Goal: Task Accomplishment & Management: Complete application form

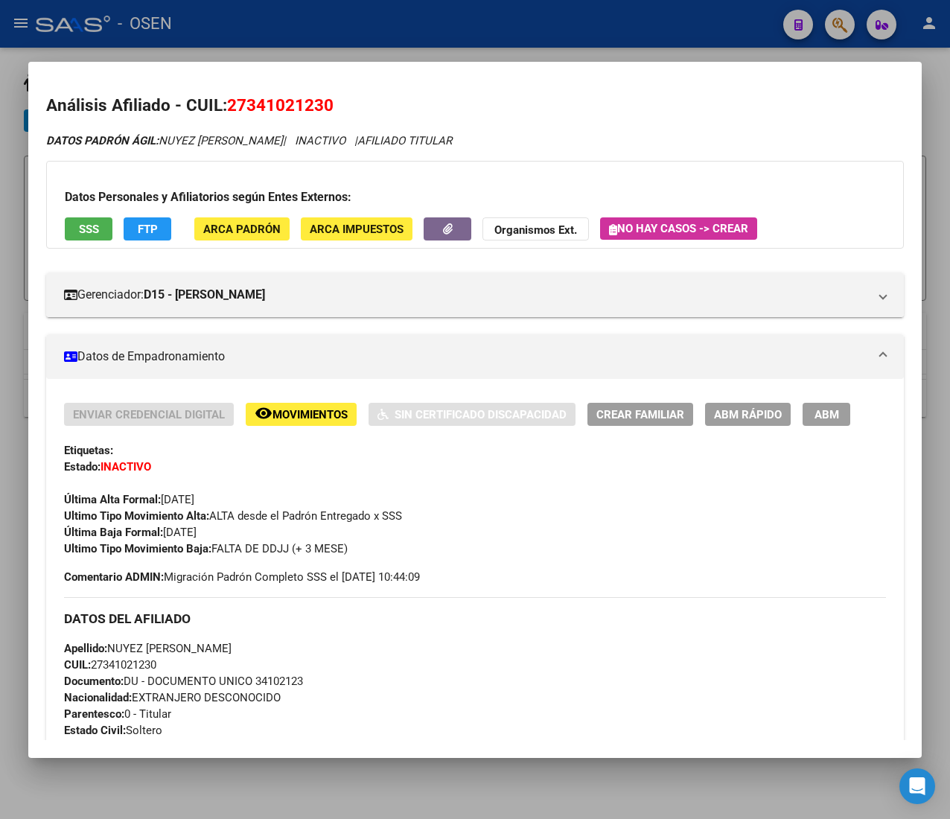
click at [721, 414] on button "ABM Rápido" at bounding box center [748, 414] width 86 height 23
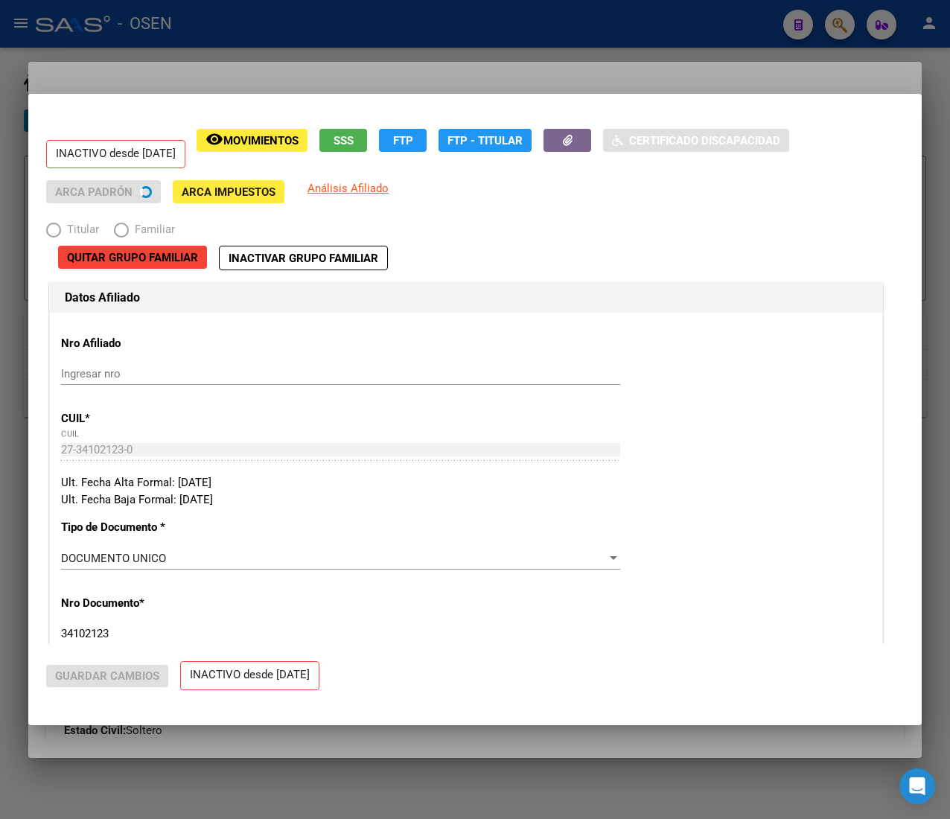
radio input "true"
type input "30-68095004-7"
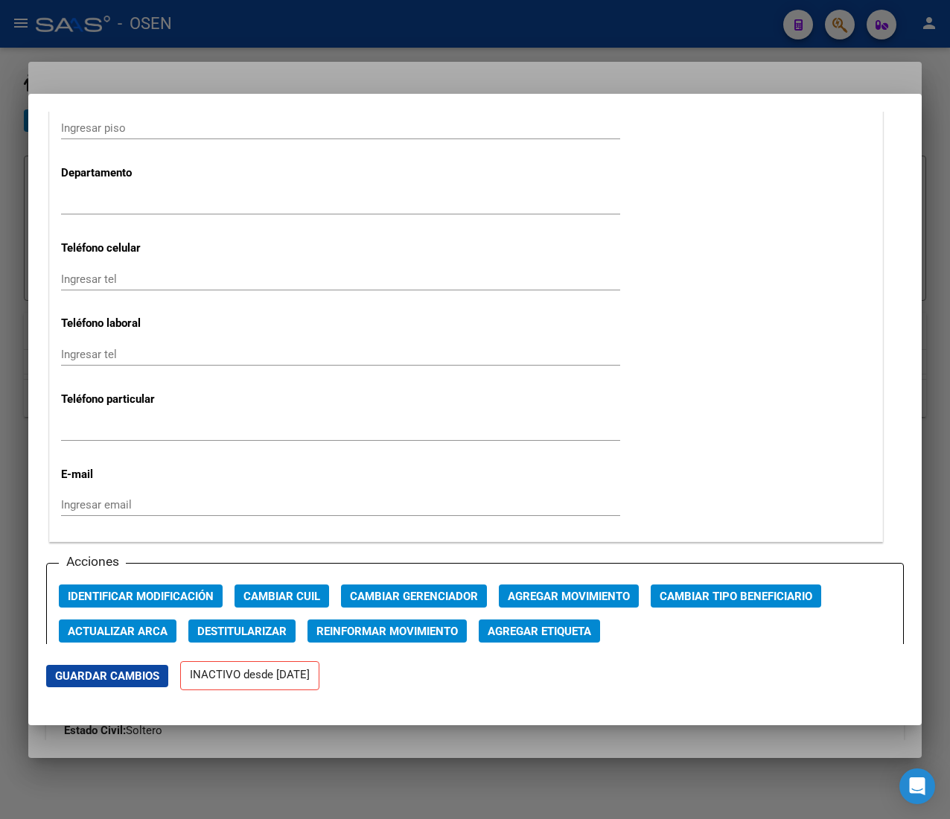
scroll to position [1787, 0]
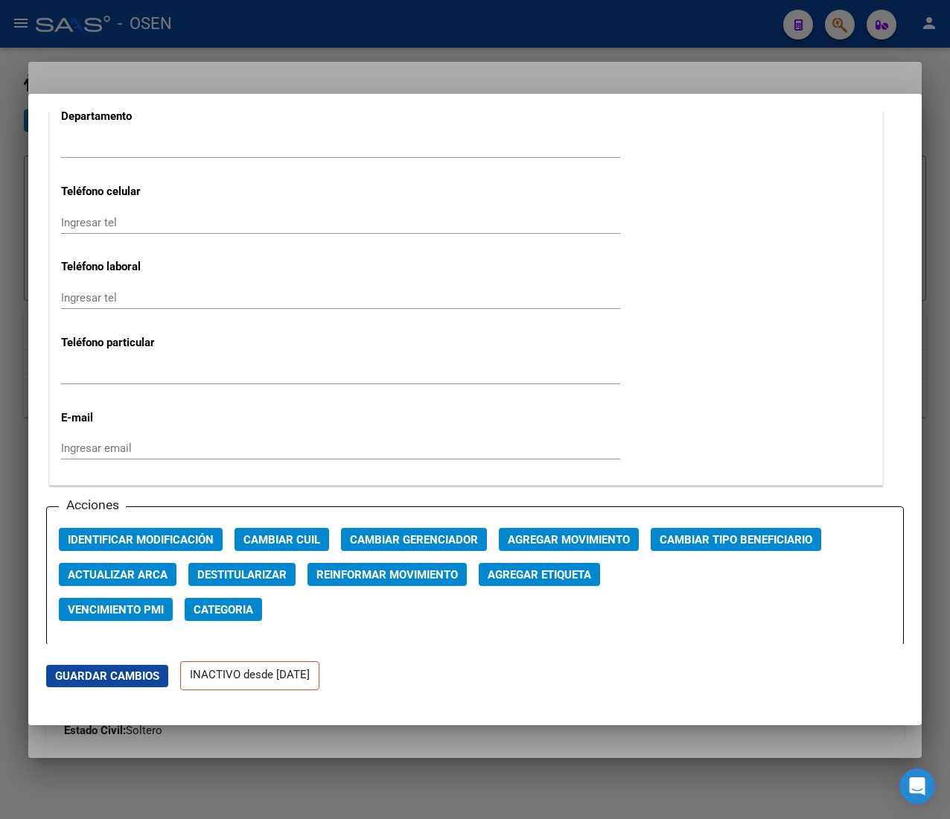
click at [594, 538] on span "Agregar Movimiento" at bounding box center [569, 539] width 122 height 13
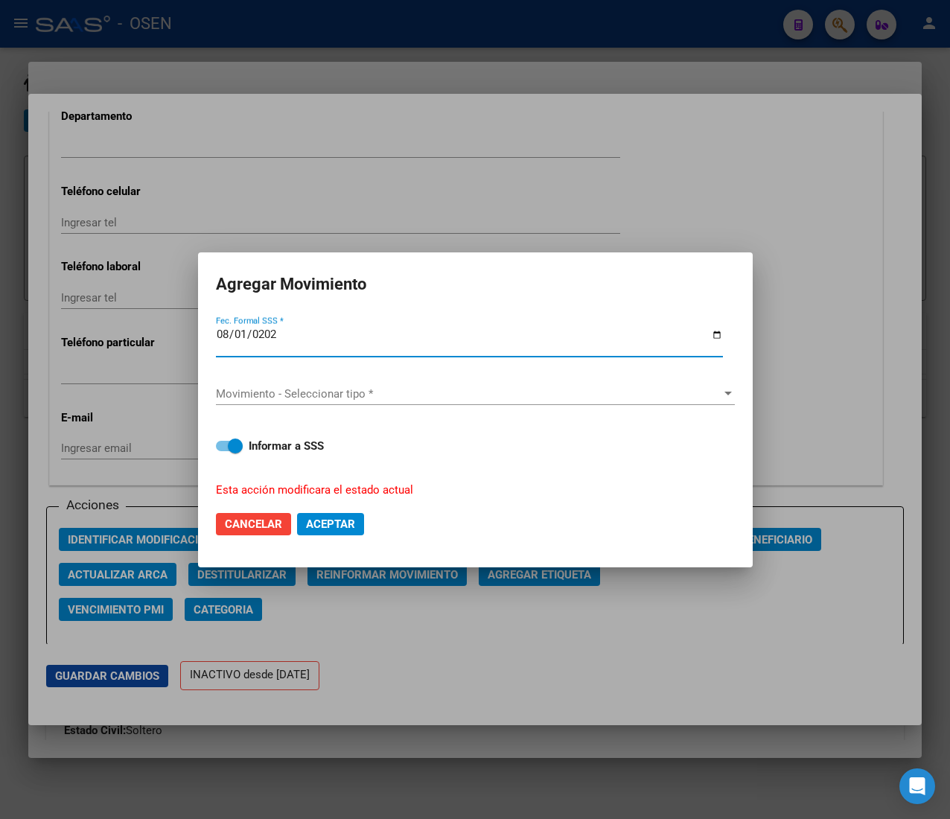
type input "[DATE]"
click at [439, 395] on span "Movimiento - Seleccionar tipo *" at bounding box center [468, 393] width 505 height 13
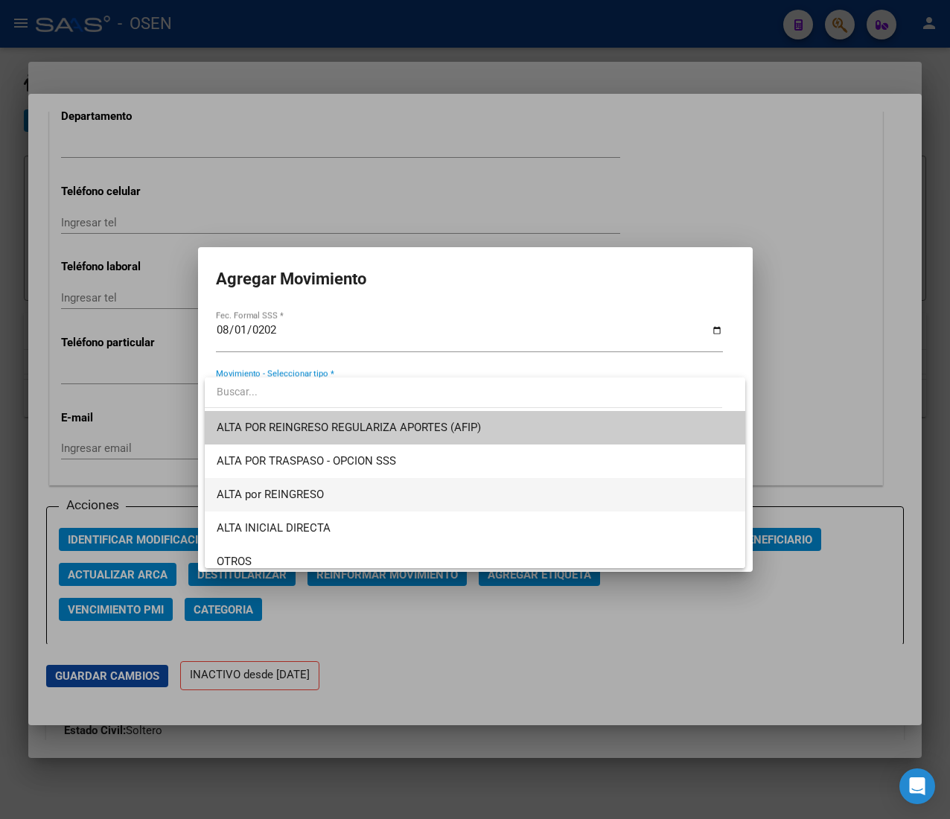
click at [403, 491] on span "ALTA por REINGRESO" at bounding box center [475, 494] width 517 height 33
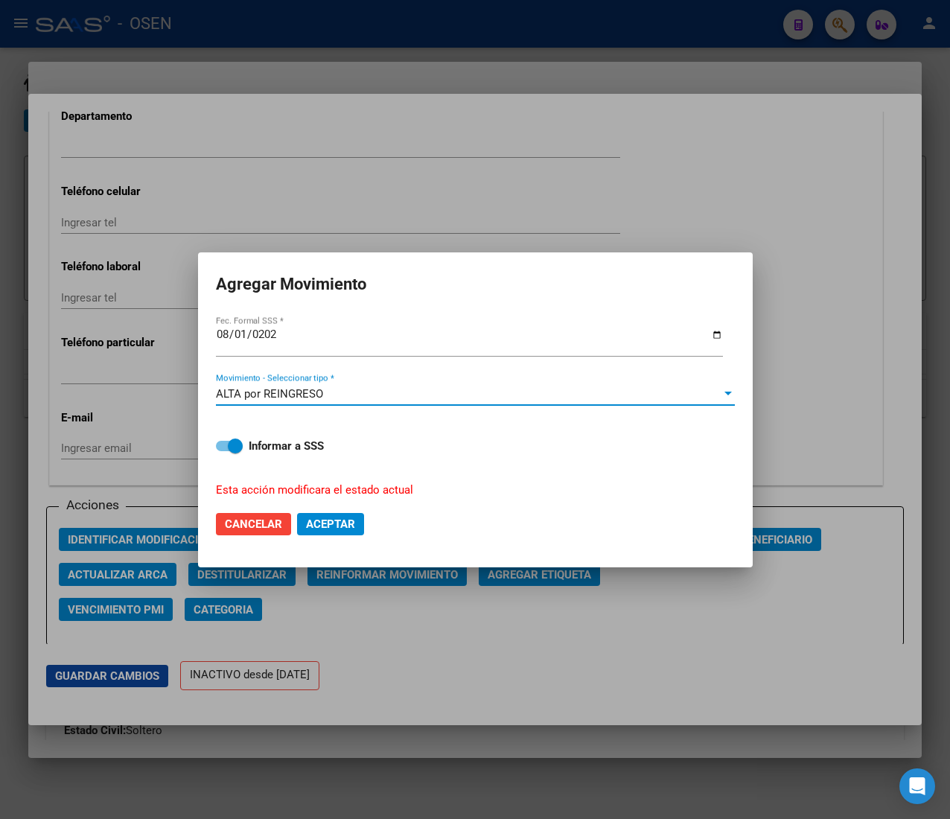
click at [355, 517] on span "Aceptar" at bounding box center [330, 523] width 49 height 13
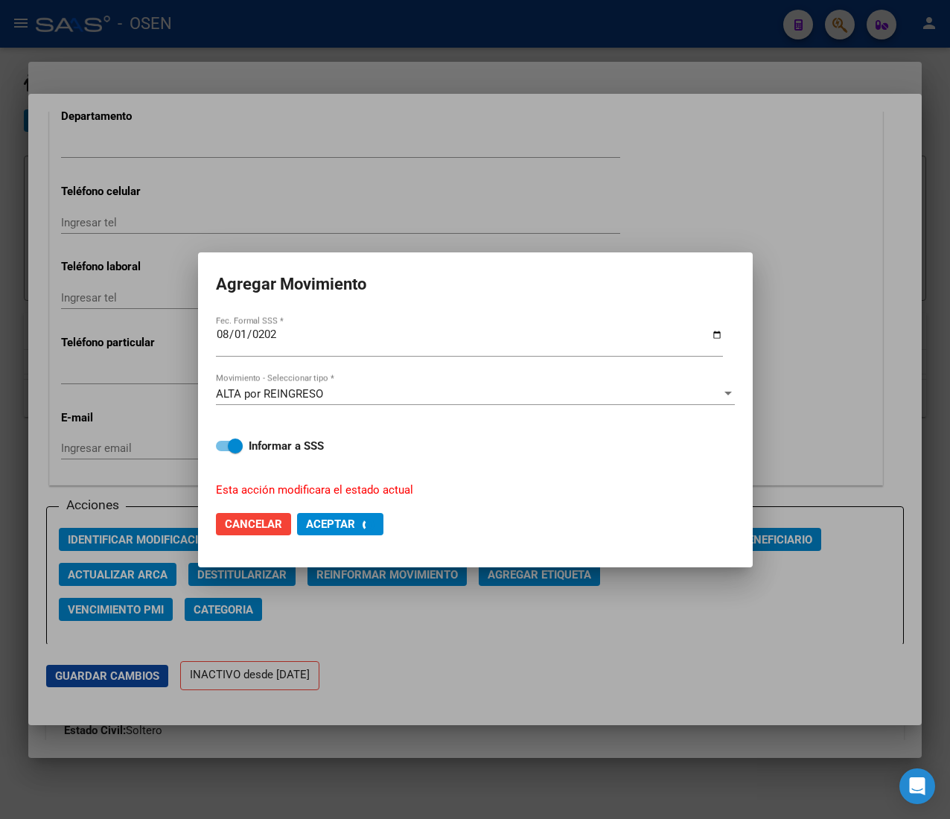
checkbox input "false"
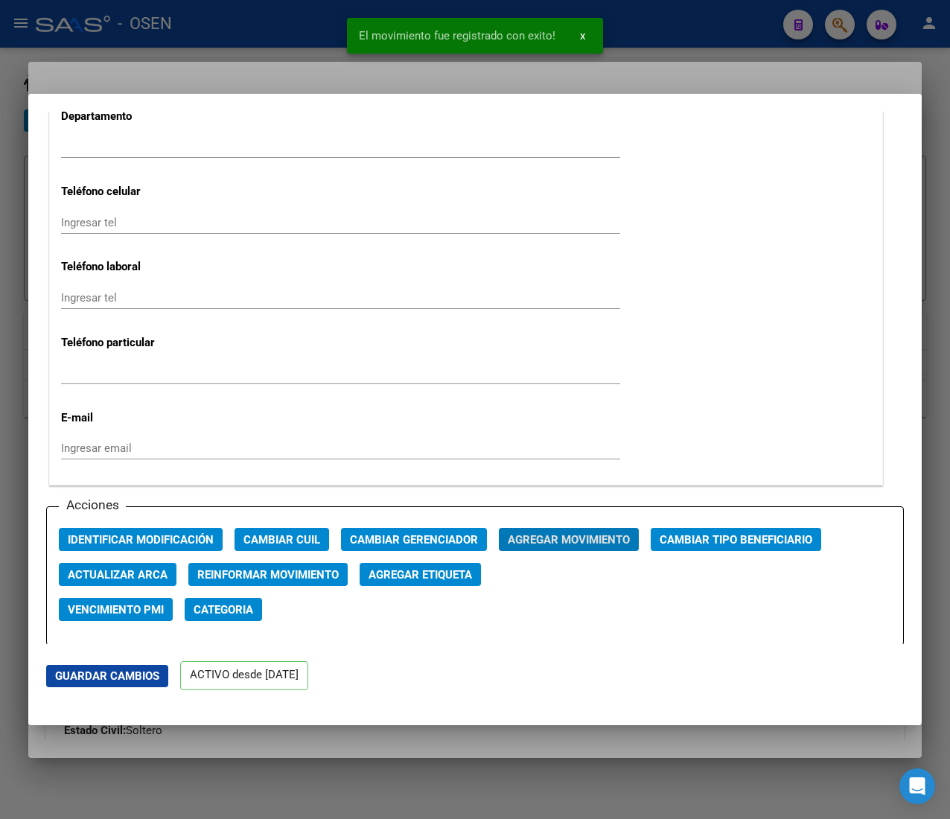
drag, startPoint x: 329, startPoint y: 44, endPoint x: 322, endPoint y: 40, distance: 7.7
click at [329, 41] on div "El movimiento fue registrado con exito! x" at bounding box center [475, 35] width 292 height 71
click at [317, 38] on div at bounding box center [475, 409] width 950 height 819
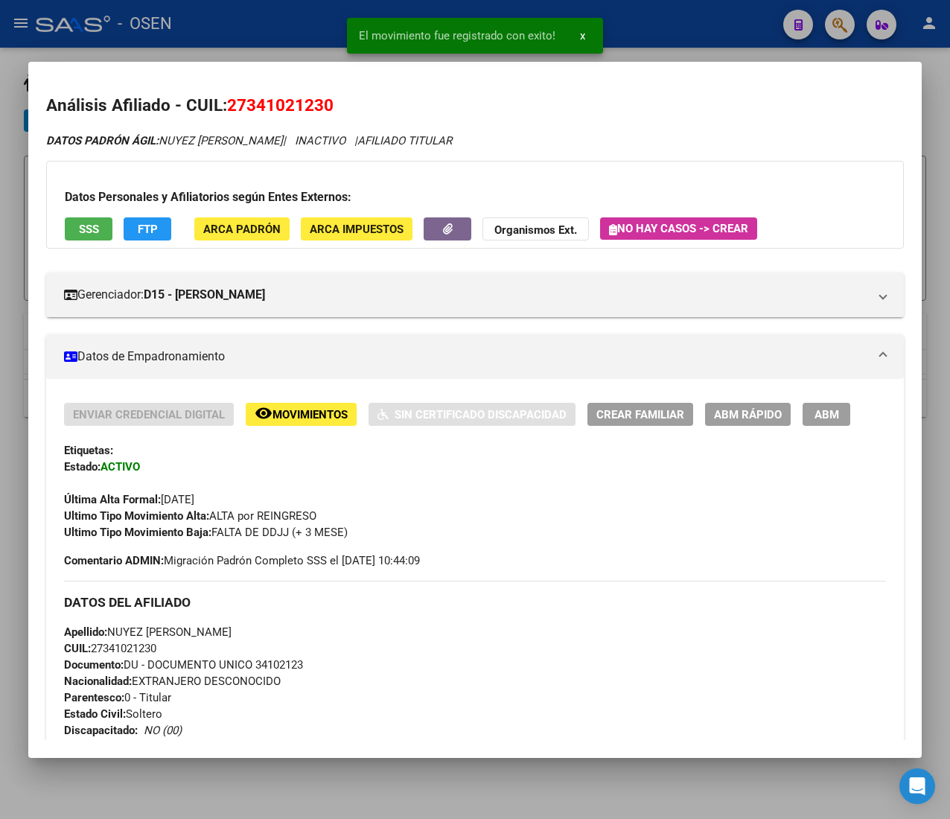
drag, startPoint x: 307, startPoint y: 29, endPoint x: 280, endPoint y: 36, distance: 28.3
click at [307, 28] on div at bounding box center [475, 409] width 950 height 819
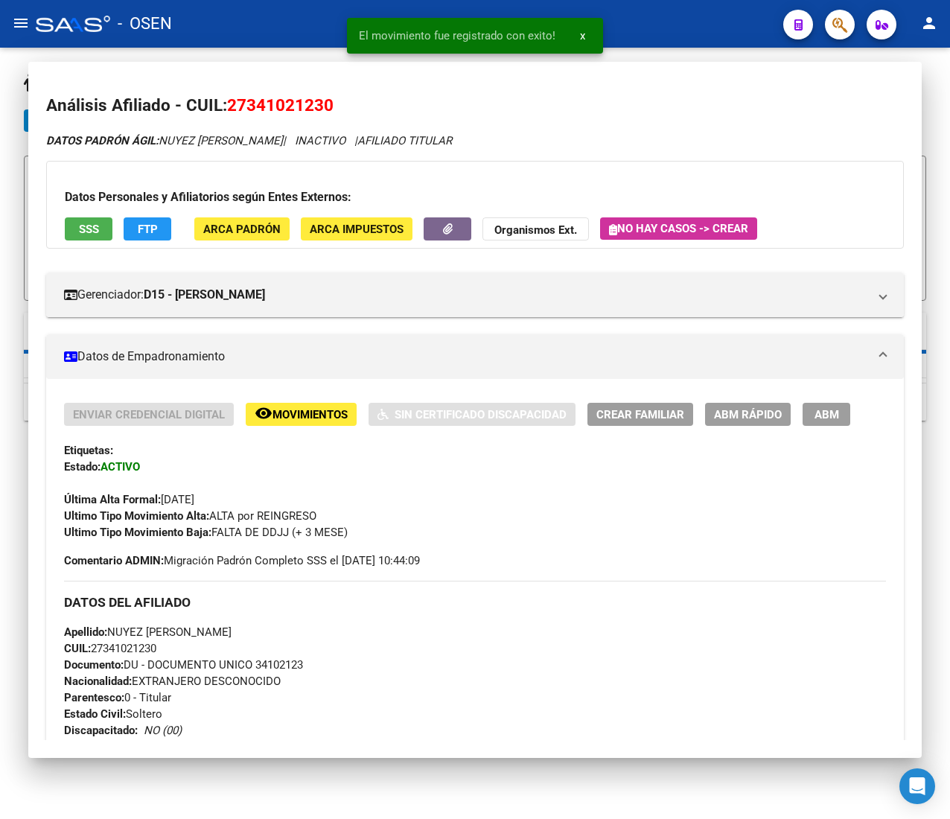
click at [272, 32] on div "- OSEN" at bounding box center [403, 23] width 735 height 33
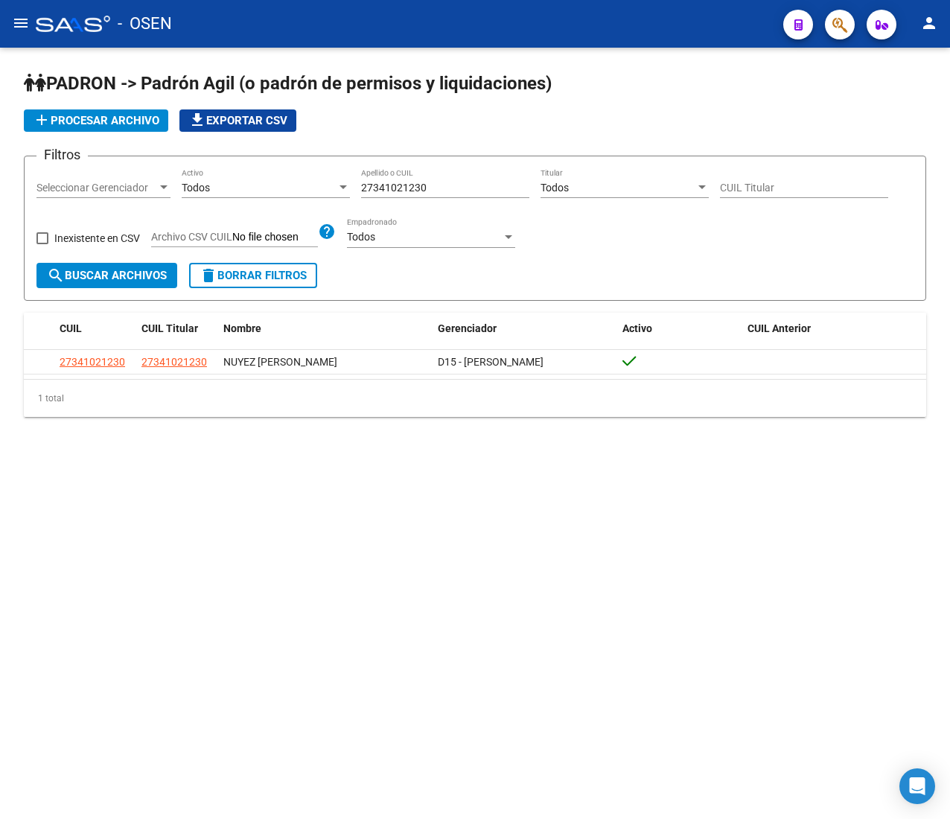
drag, startPoint x: 432, startPoint y: 183, endPoint x: 298, endPoint y: 178, distance: 134.1
click at [298, 178] on div "Filtros Seleccionar Gerenciador Seleccionar Gerenciador Todos Activo 2734102123…" at bounding box center [474, 215] width 877 height 95
paste input "29833548"
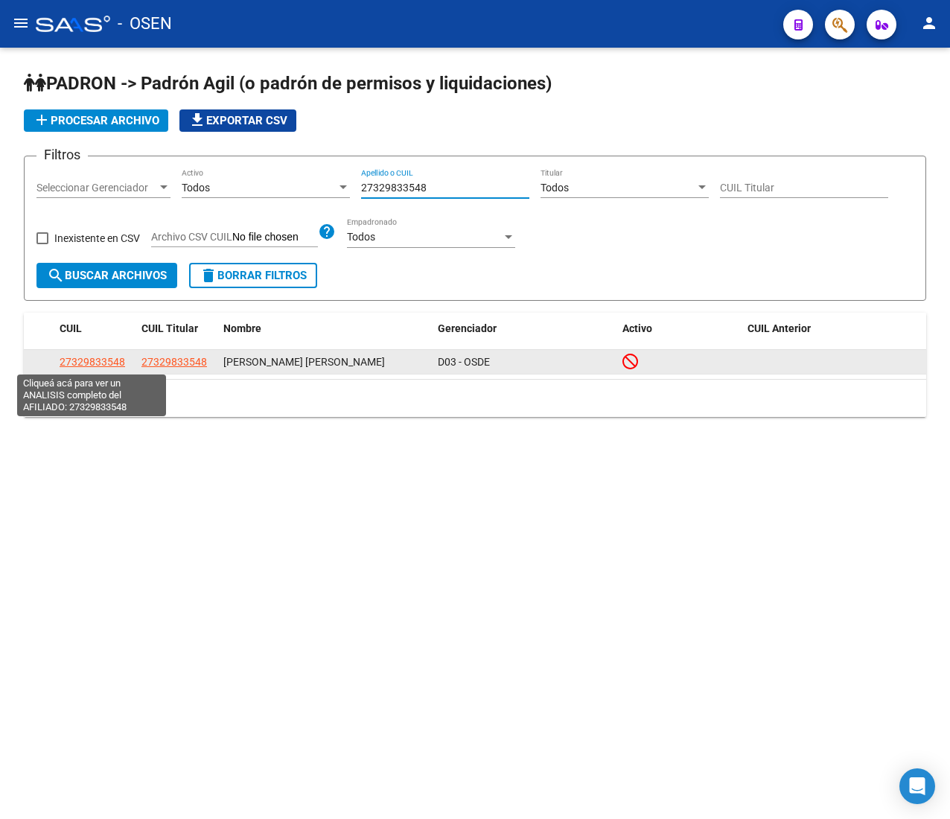
type input "27329833548"
click at [107, 363] on span "27329833548" at bounding box center [93, 362] width 66 height 12
type textarea "27329833548"
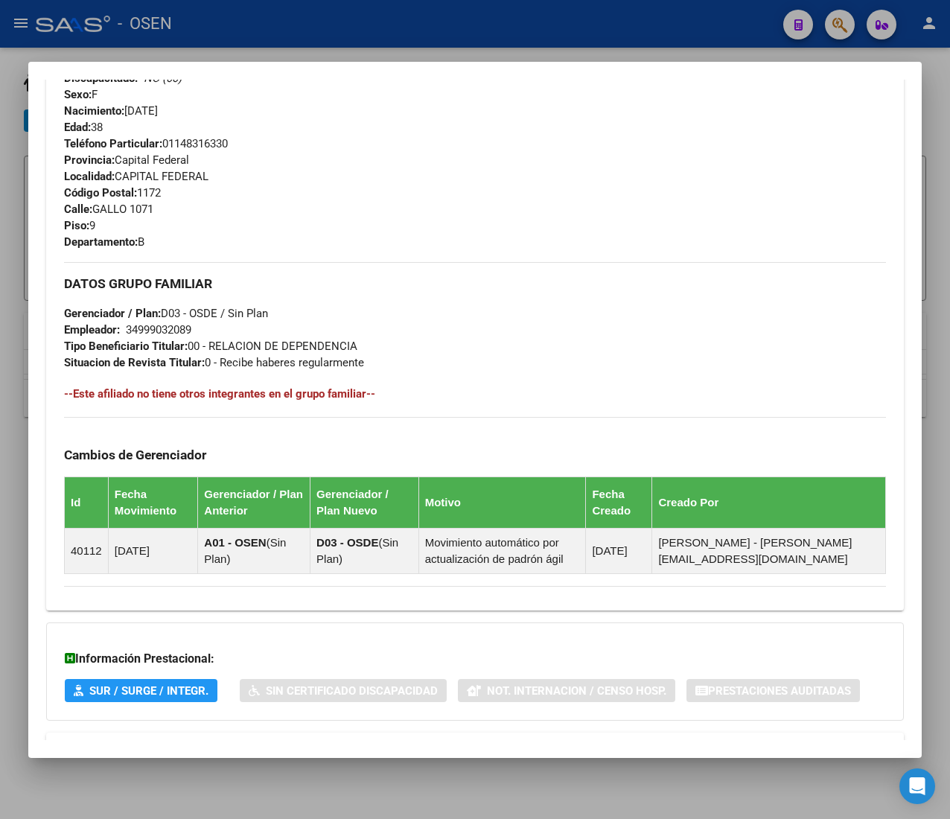
scroll to position [733, 0]
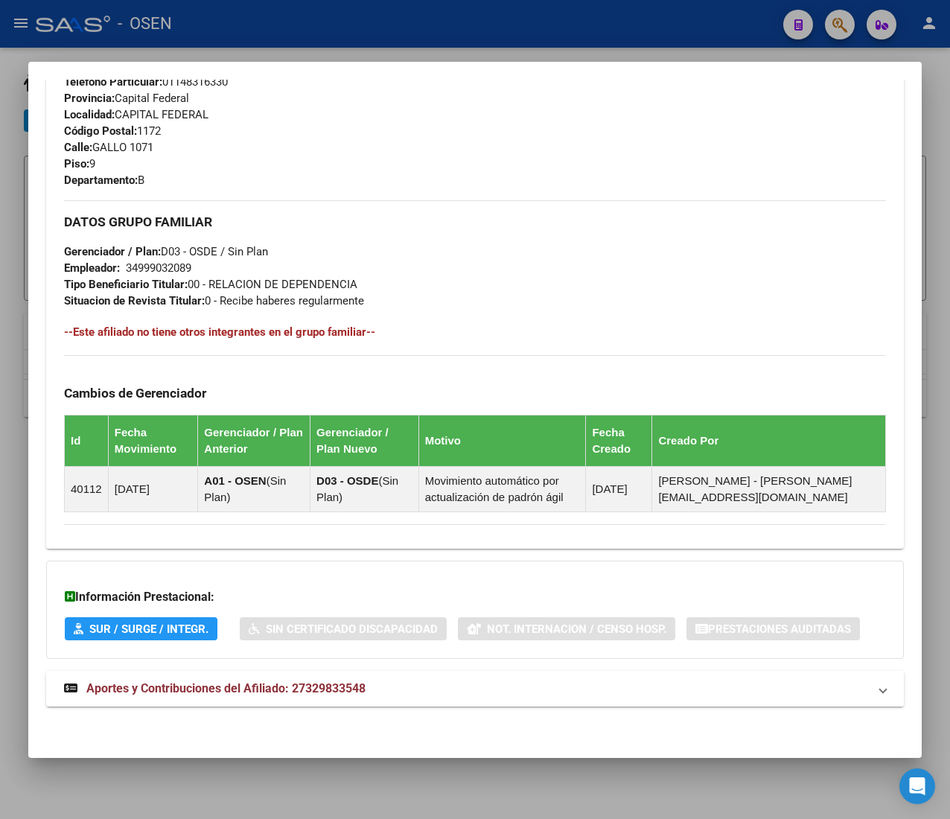
click at [384, 671] on mat-expansion-panel-header "Aportes y Contribuciones del Afiliado: 27329833548" at bounding box center [475, 689] width 858 height 36
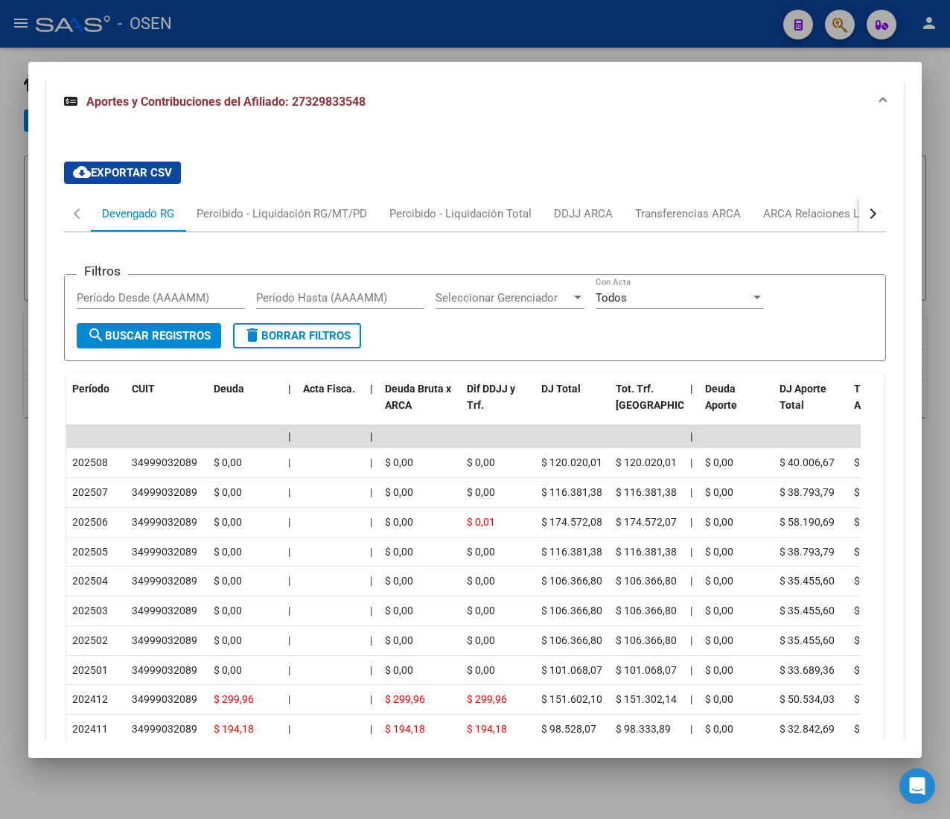
scroll to position [1319, 0]
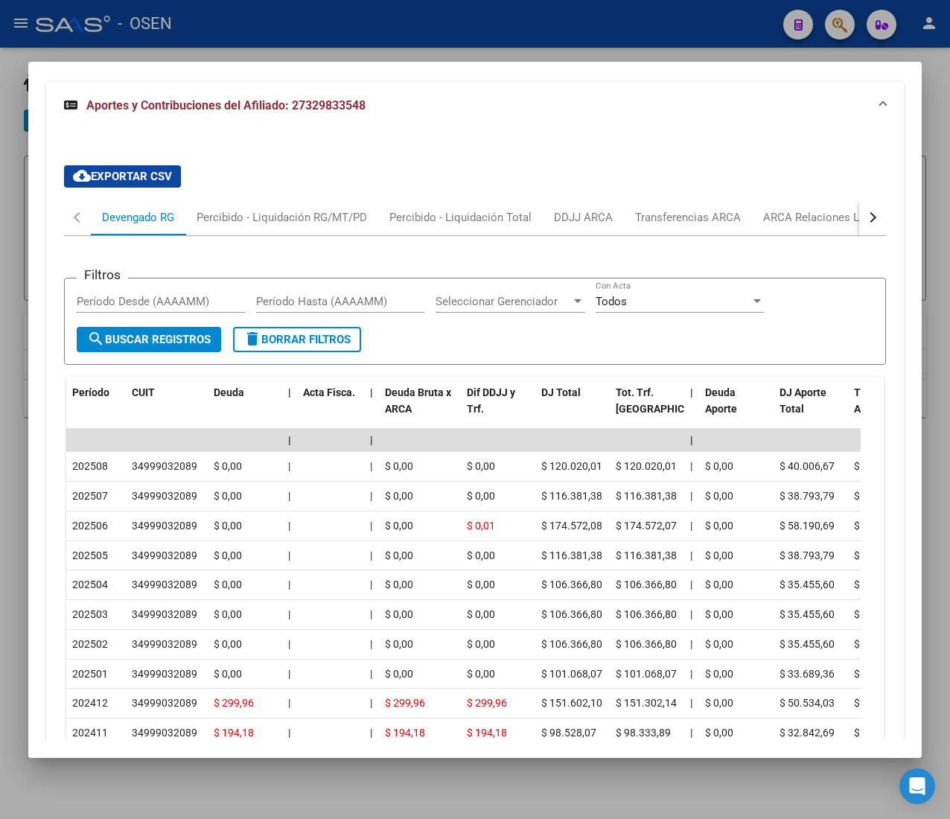
click at [866, 220] on div "button" at bounding box center [871, 217] width 10 height 10
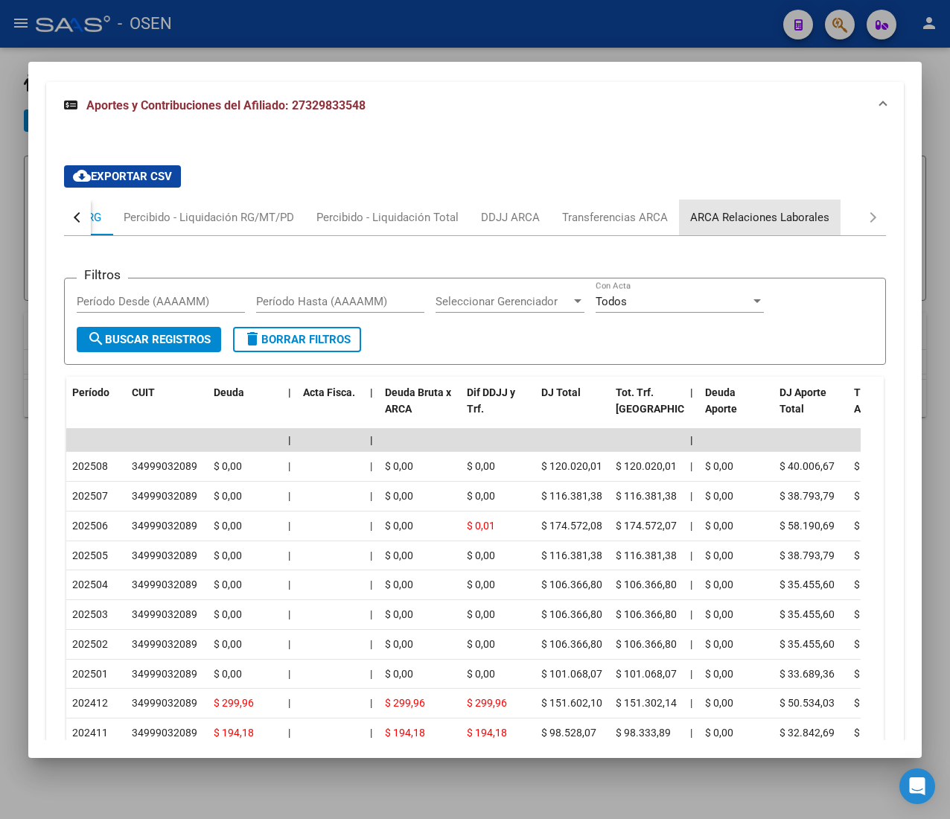
click at [807, 222] on div "ARCA Relaciones Laborales" at bounding box center [759, 217] width 139 height 16
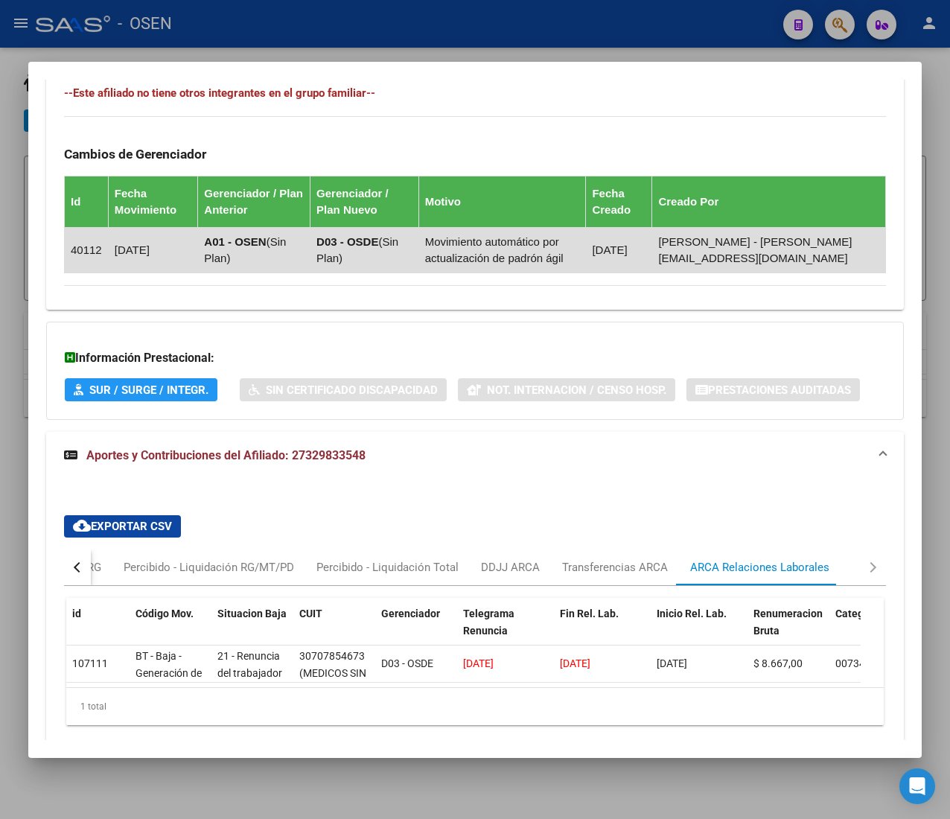
scroll to position [1050, 0]
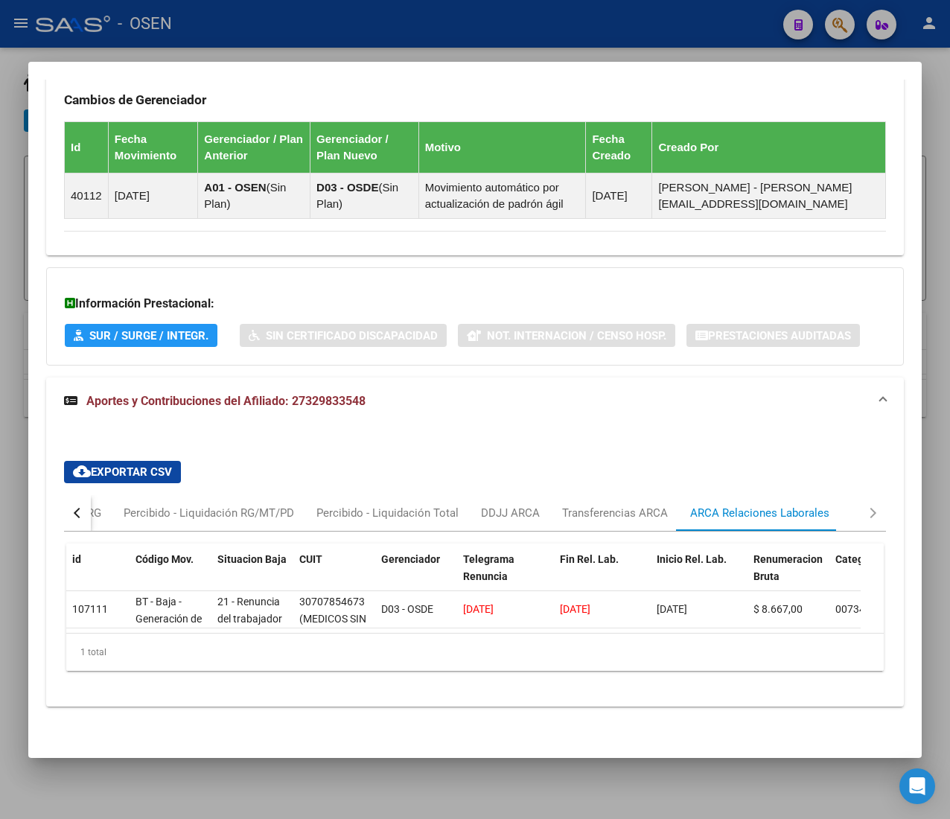
click at [86, 495] on button "button" at bounding box center [77, 513] width 27 height 36
click at [111, 505] on div "Devengado RG" at bounding box center [138, 513] width 72 height 16
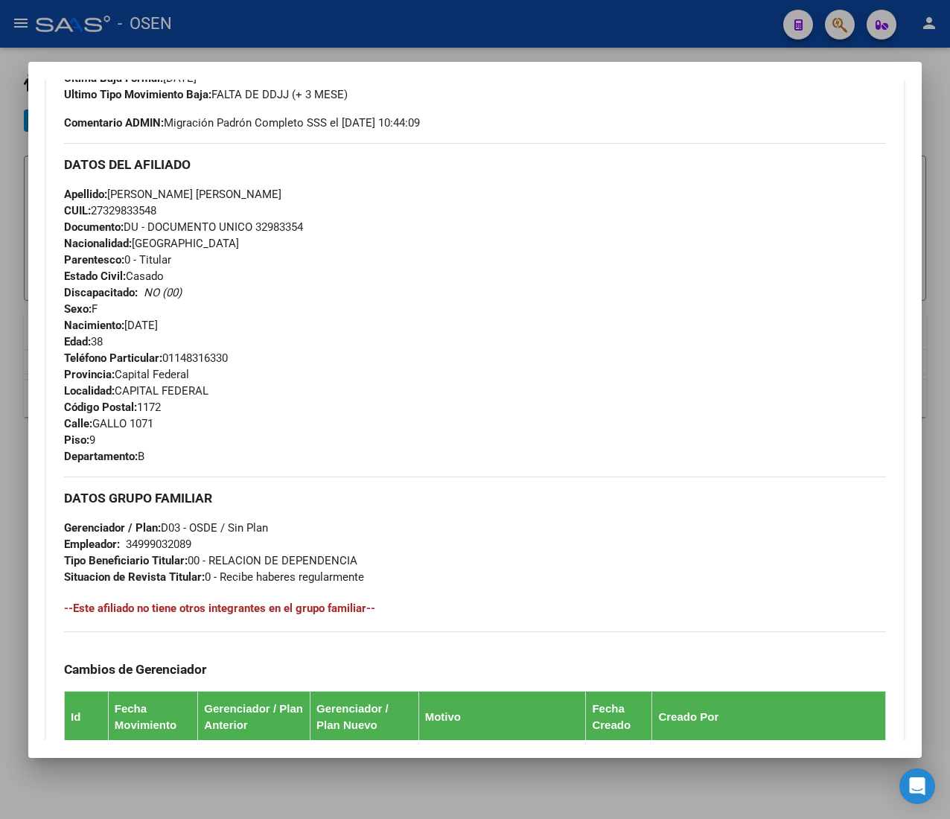
scroll to position [0, 0]
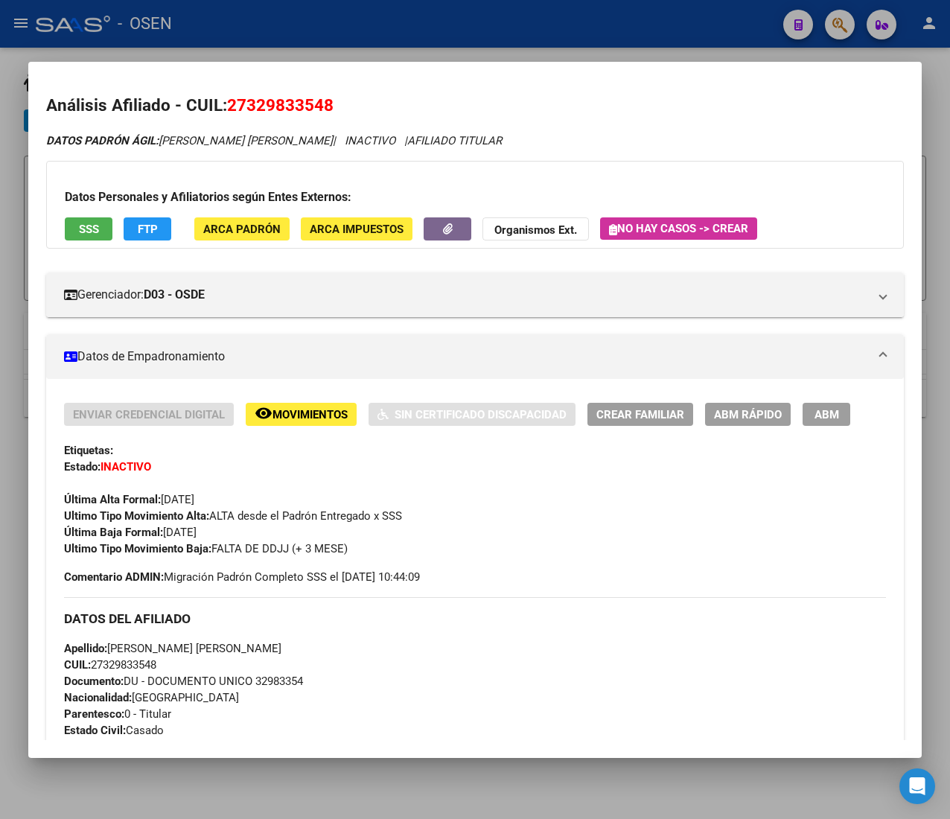
click at [747, 416] on span "ABM Rápido" at bounding box center [748, 414] width 68 height 13
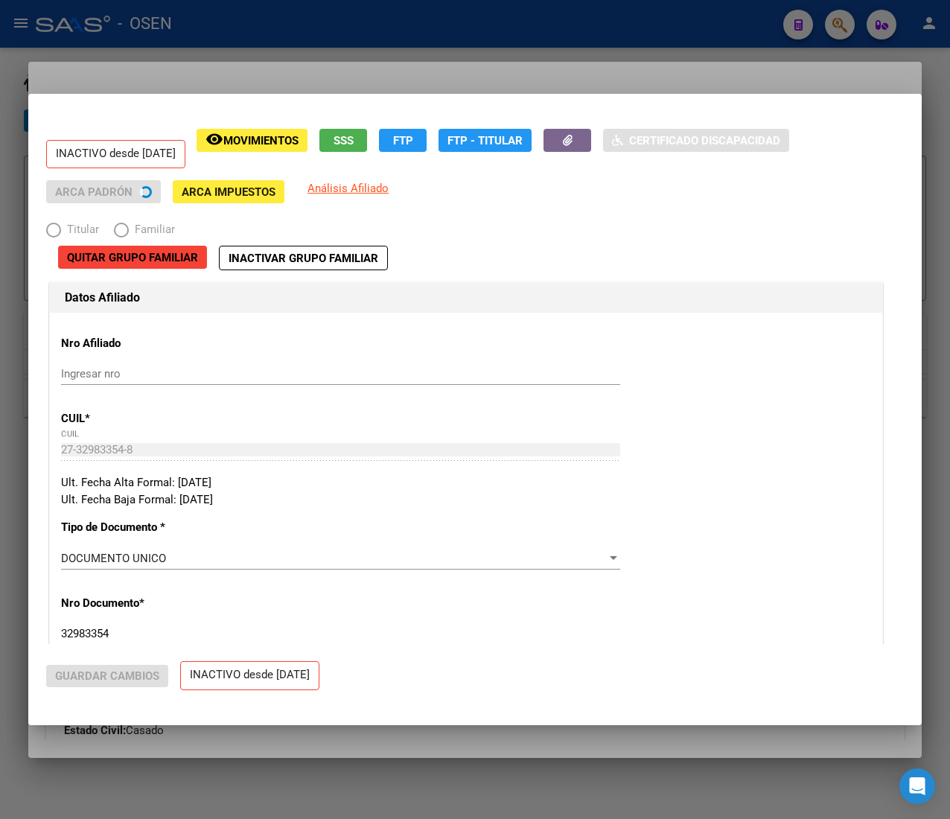
radio input "true"
type input "34-99903208-9"
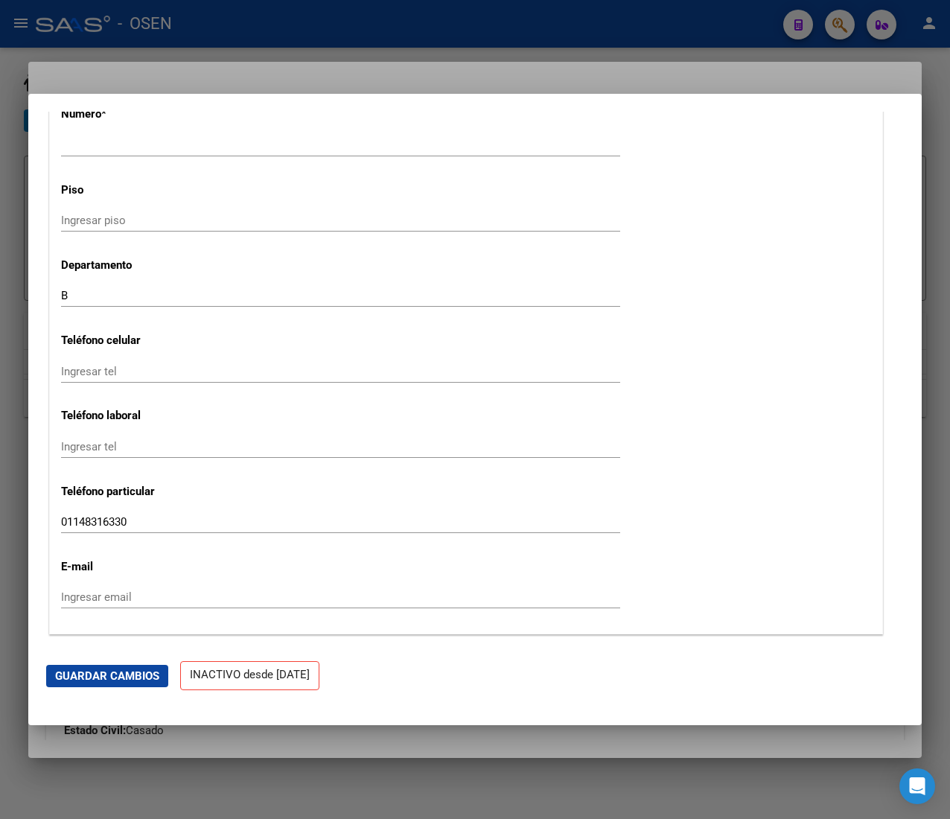
scroll to position [2084, 0]
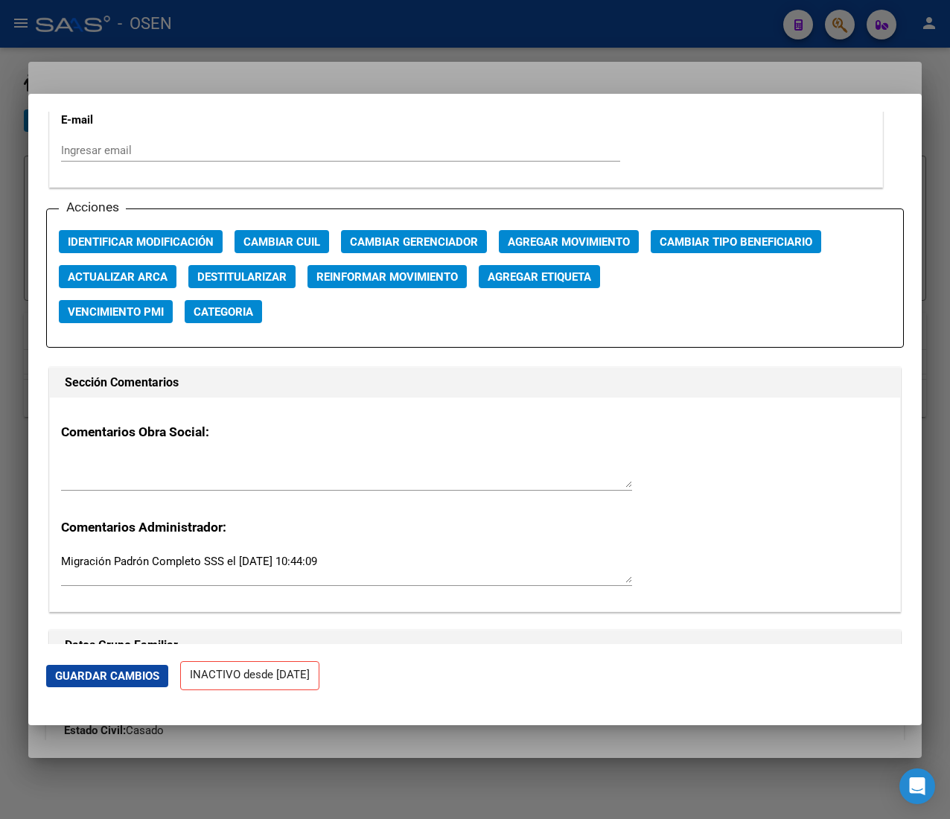
click at [581, 243] on span "Agregar Movimiento" at bounding box center [569, 241] width 122 height 13
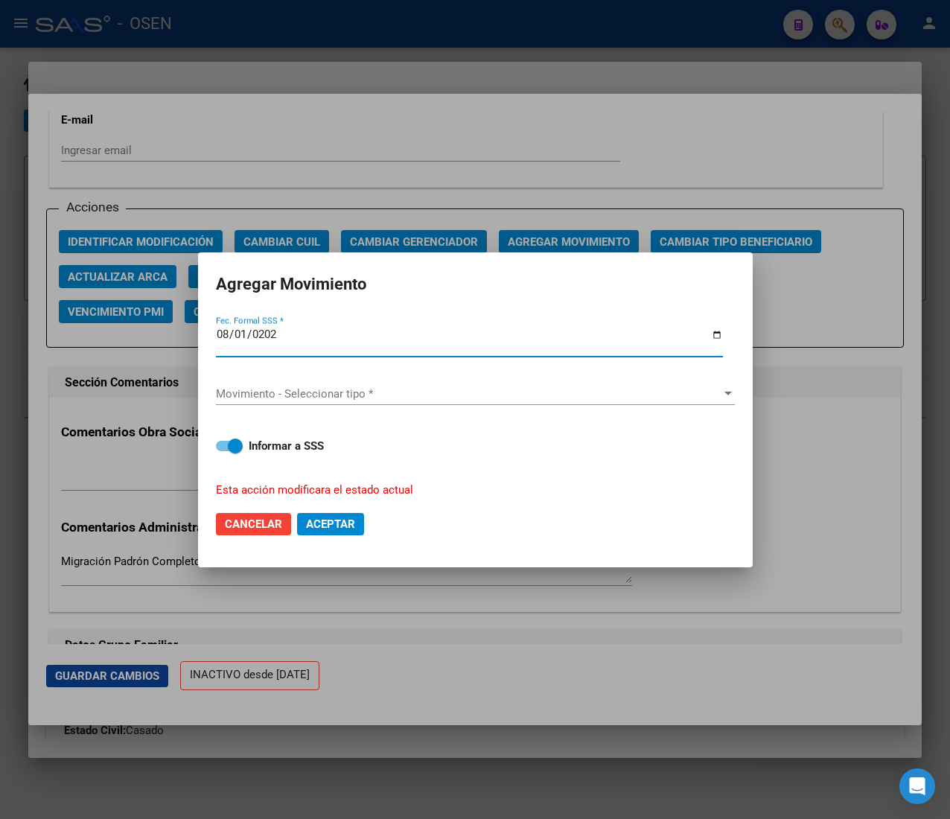
type input "[DATE]"
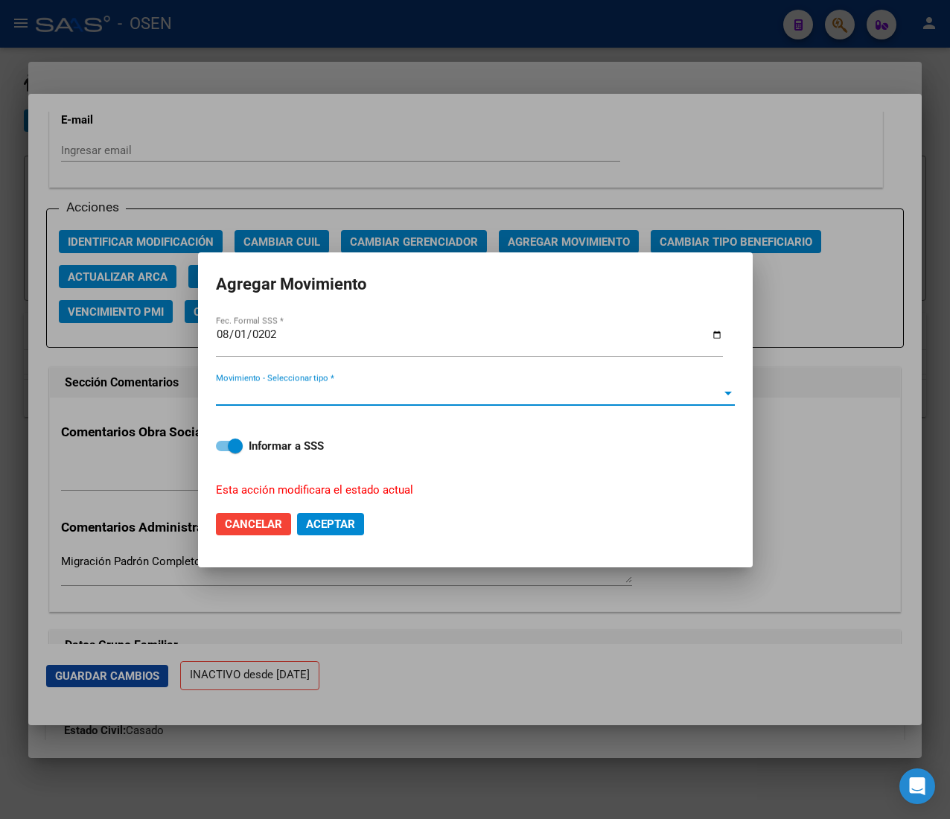
click at [329, 398] on span "Movimiento - Seleccionar tipo *" at bounding box center [468, 393] width 505 height 13
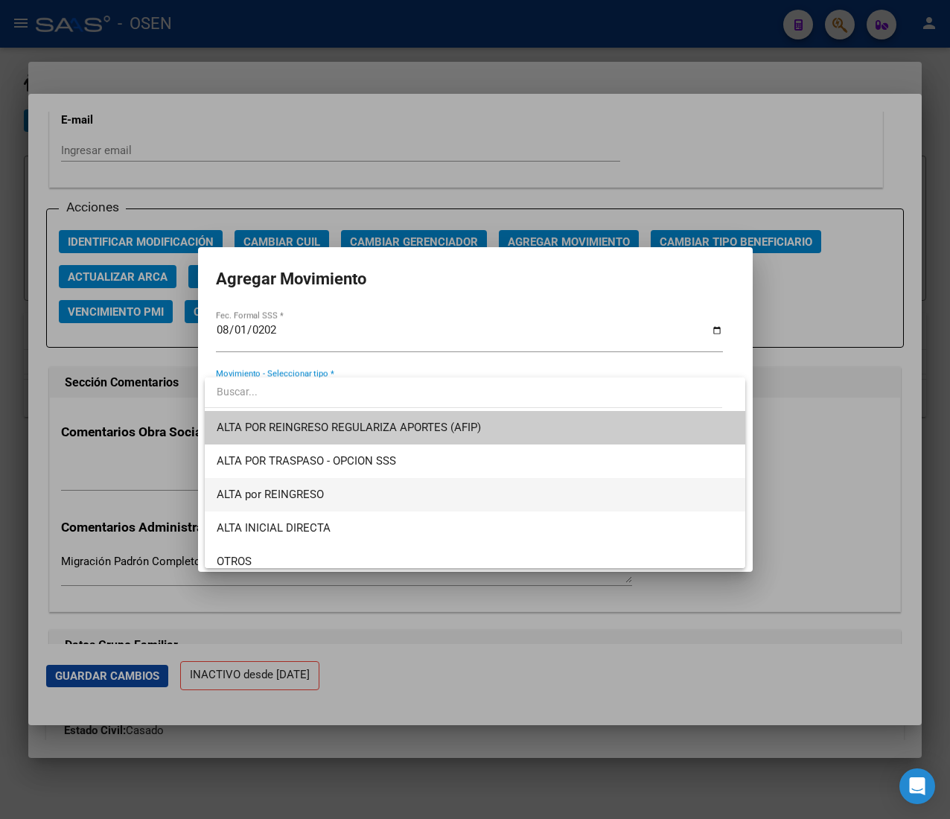
click at [355, 488] on span "ALTA por REINGRESO" at bounding box center [475, 494] width 517 height 33
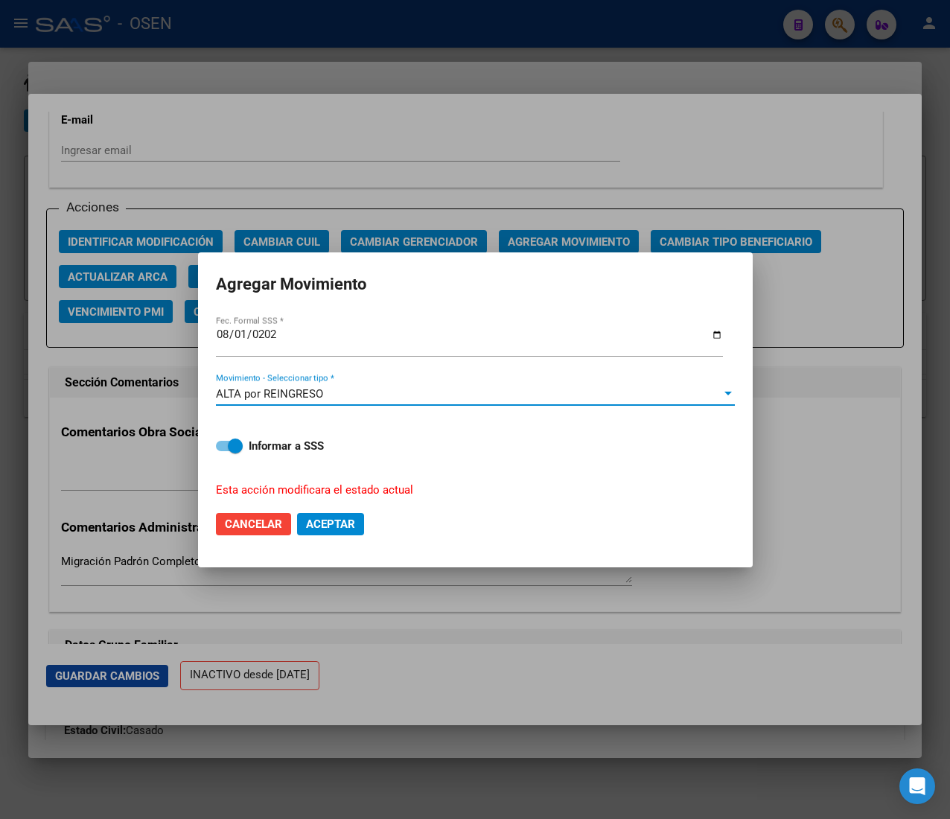
click at [329, 514] on button "Aceptar" at bounding box center [330, 524] width 67 height 22
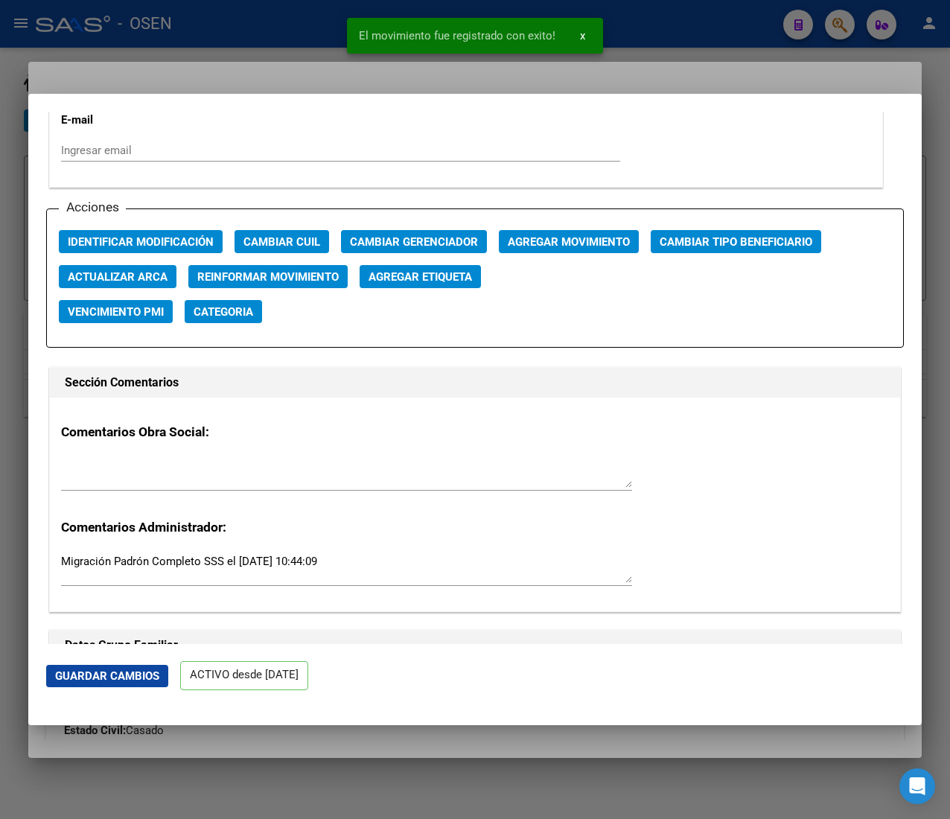
click at [200, 14] on div at bounding box center [475, 409] width 950 height 819
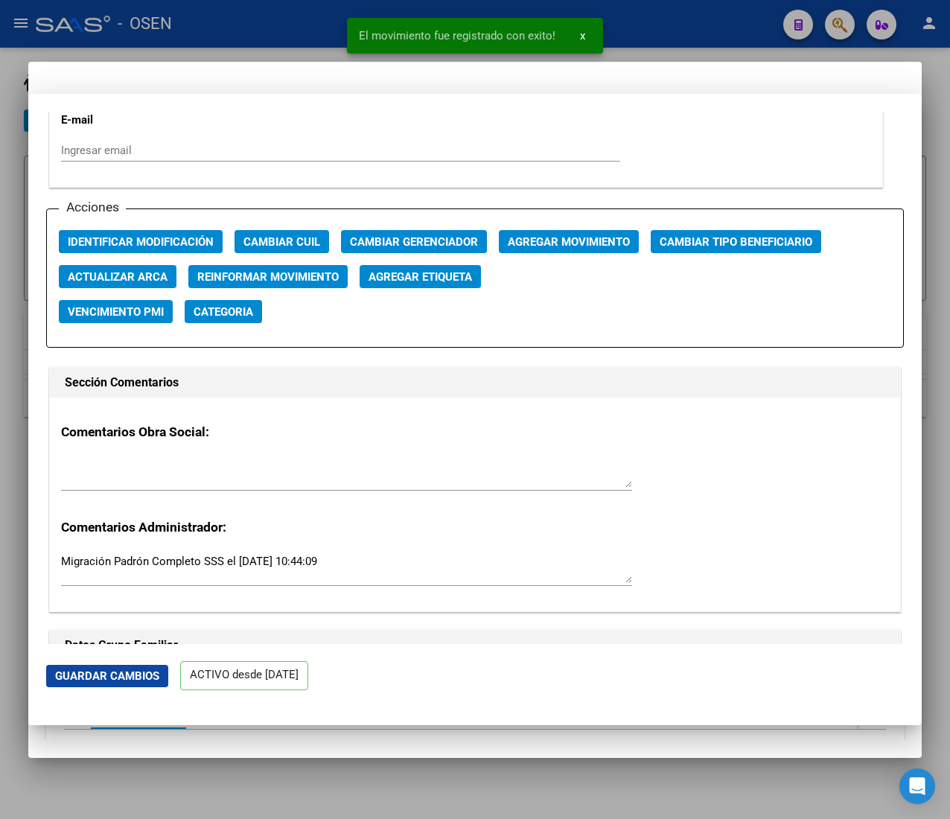
click at [218, 23] on div at bounding box center [475, 409] width 950 height 819
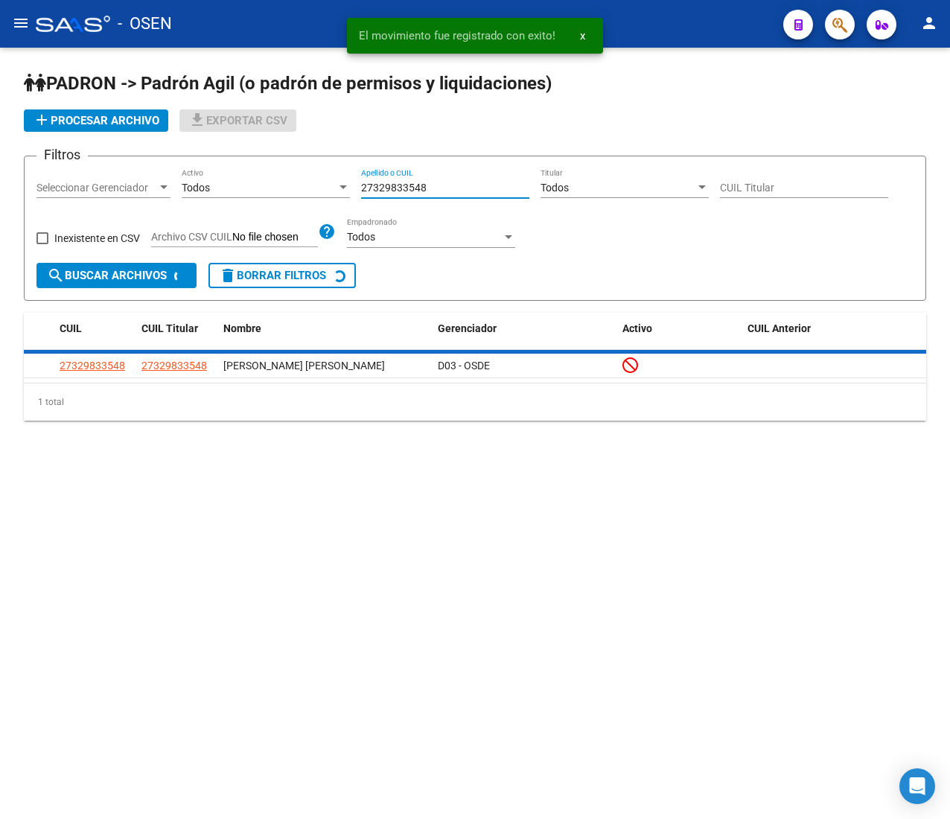
drag, startPoint x: 430, startPoint y: 184, endPoint x: 278, endPoint y: 172, distance: 153.1
click at [278, 172] on div "Filtros Seleccionar Gerenciador Seleccionar Gerenciador Todos Activo 2732983354…" at bounding box center [474, 215] width 877 height 95
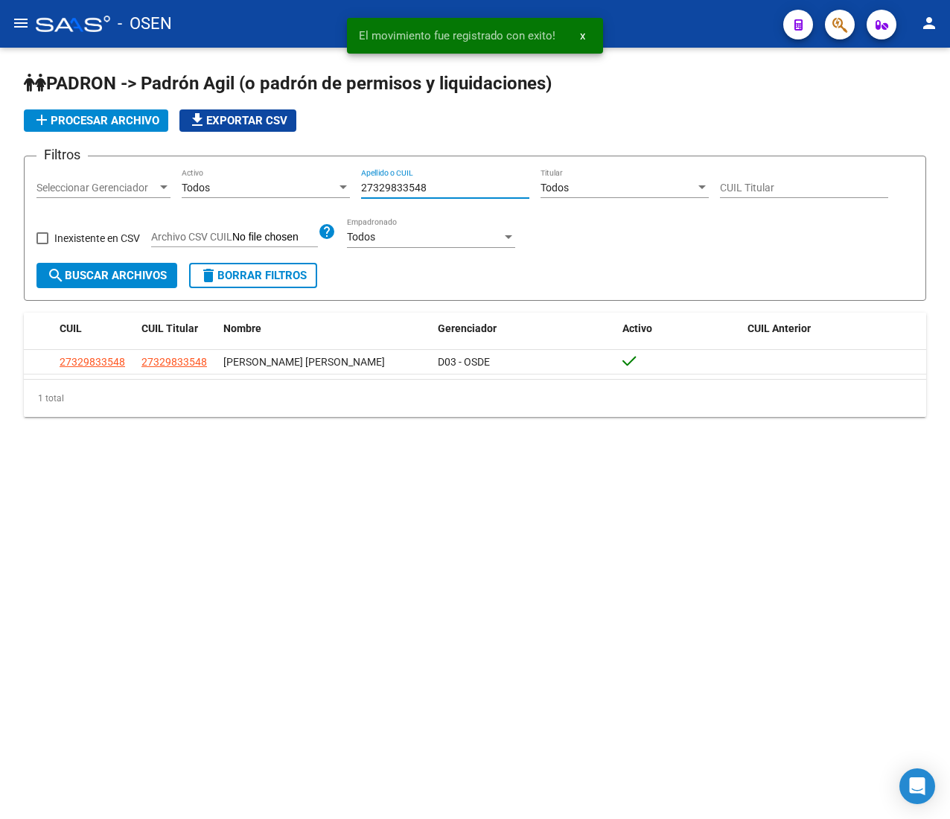
paste input "0310633187"
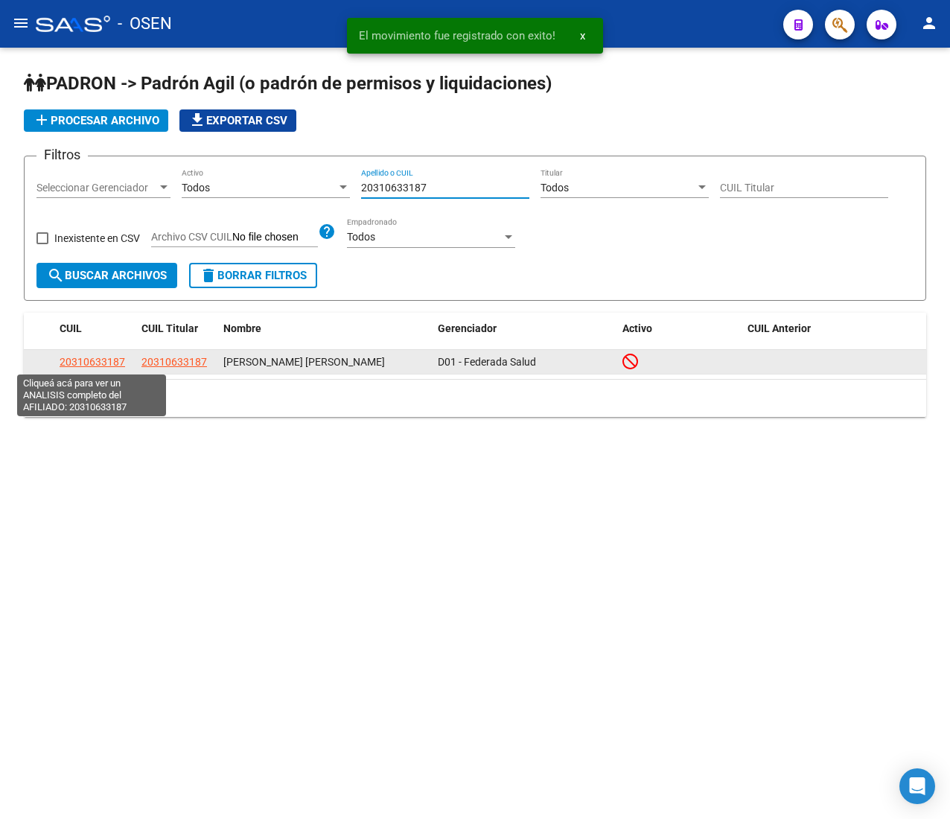
type input "20310633187"
click at [94, 363] on span "20310633187" at bounding box center [93, 362] width 66 height 12
type textarea "20310633187"
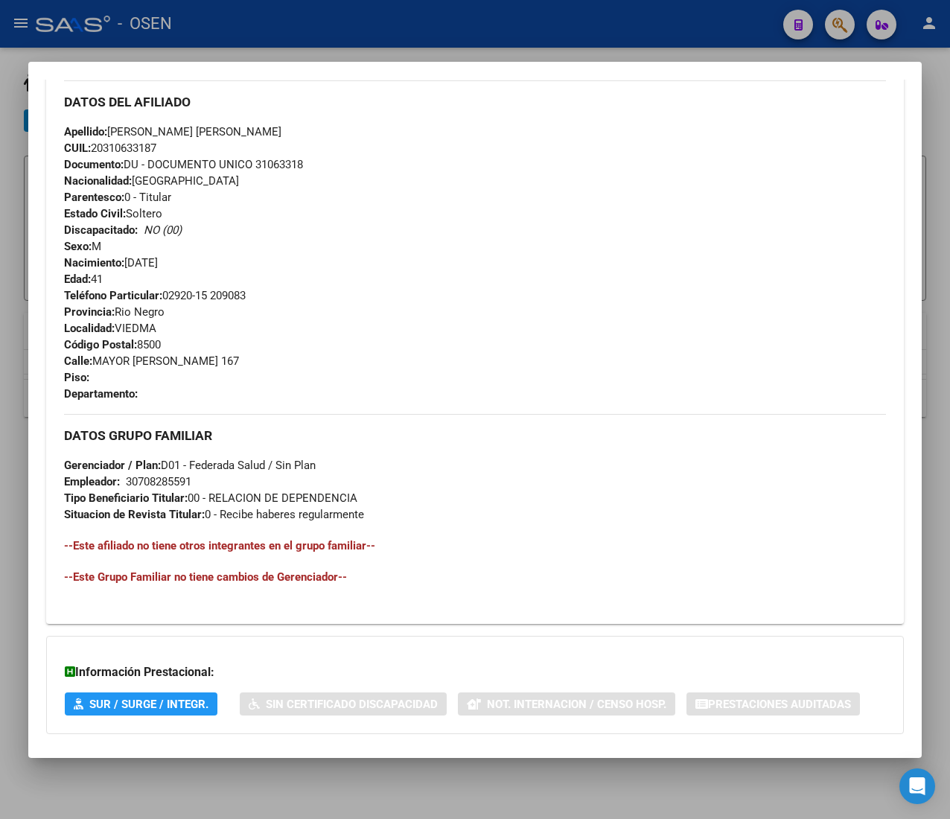
scroll to position [593, 0]
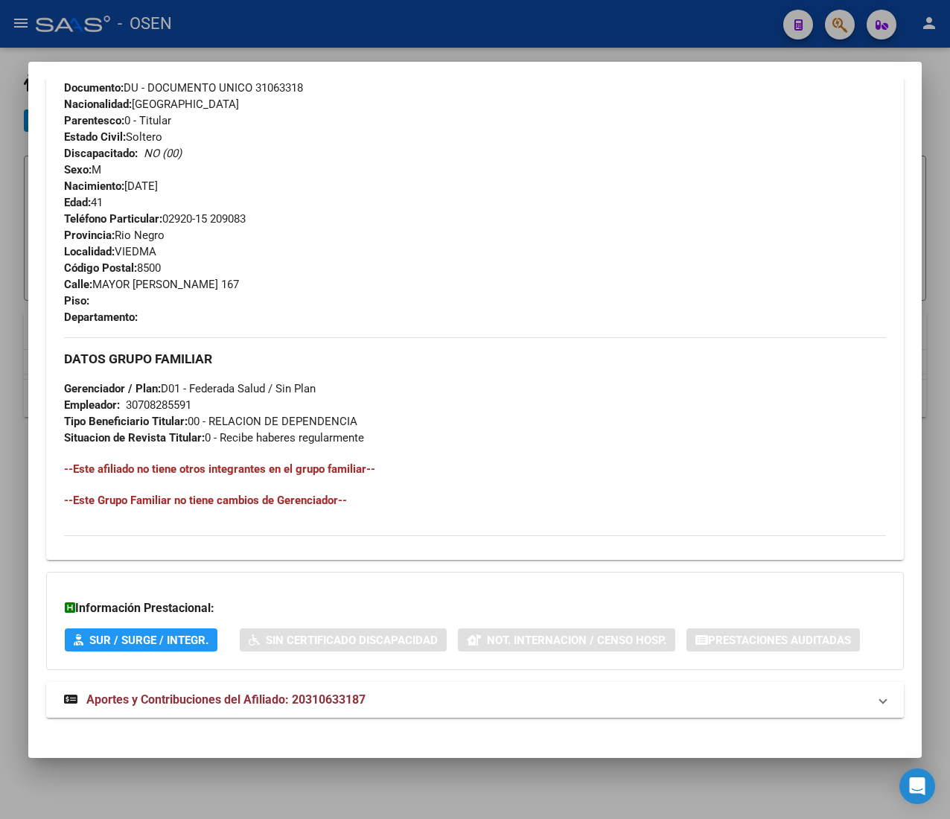
click at [445, 684] on mat-expansion-panel-header "Aportes y Contribuciones del Afiliado: 20310633187" at bounding box center [475, 700] width 858 height 36
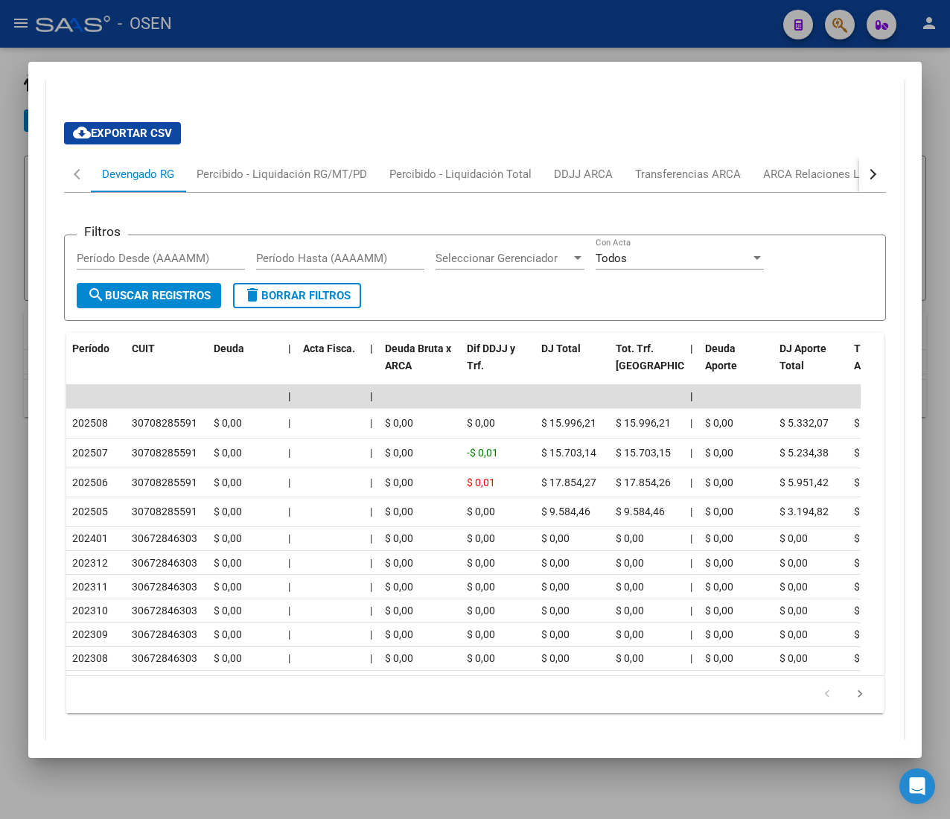
scroll to position [1305, 0]
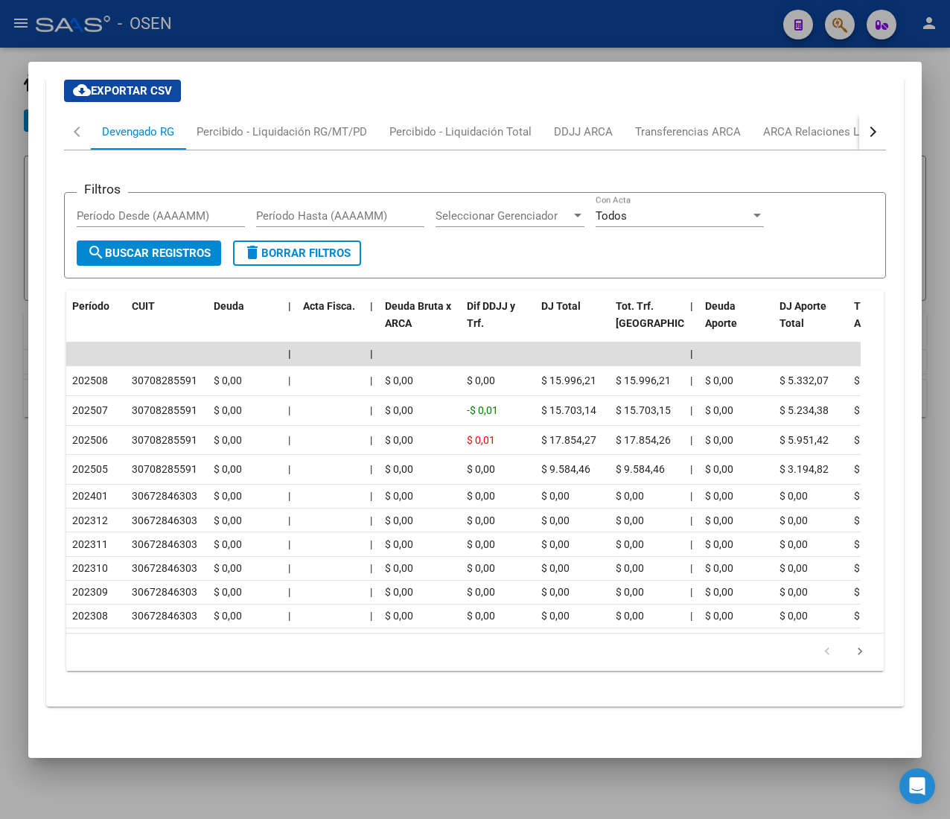
click at [866, 127] on div "button" at bounding box center [871, 132] width 10 height 10
click at [767, 124] on div "ARCA Relaciones Laborales" at bounding box center [759, 132] width 139 height 16
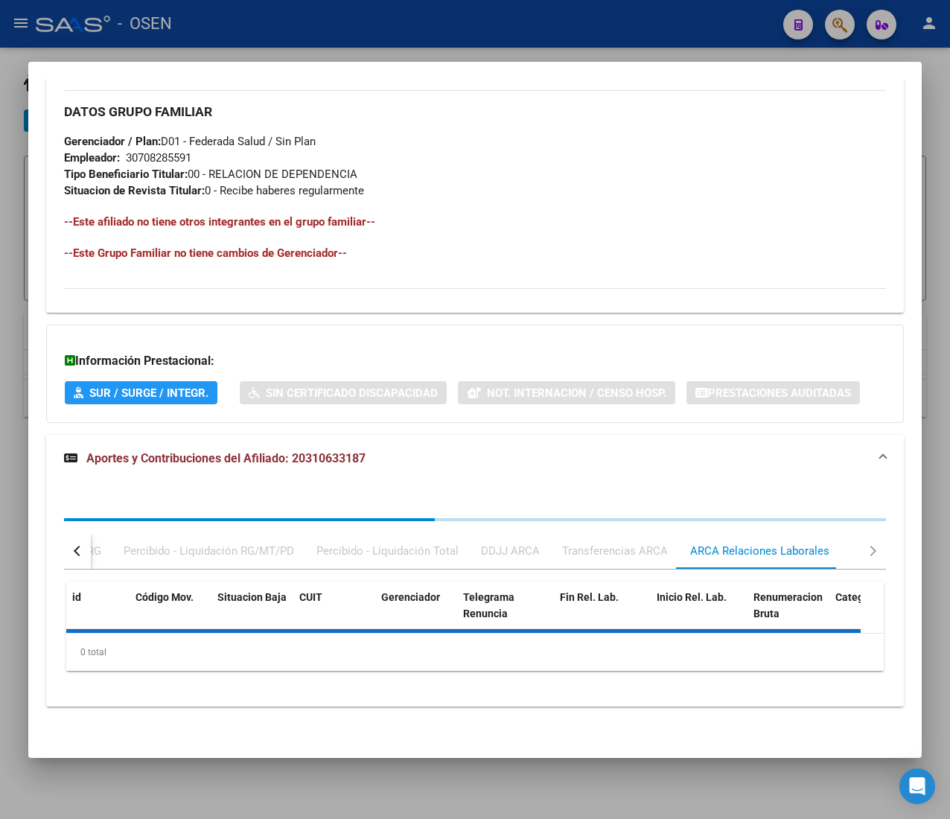
scroll to position [923, 0]
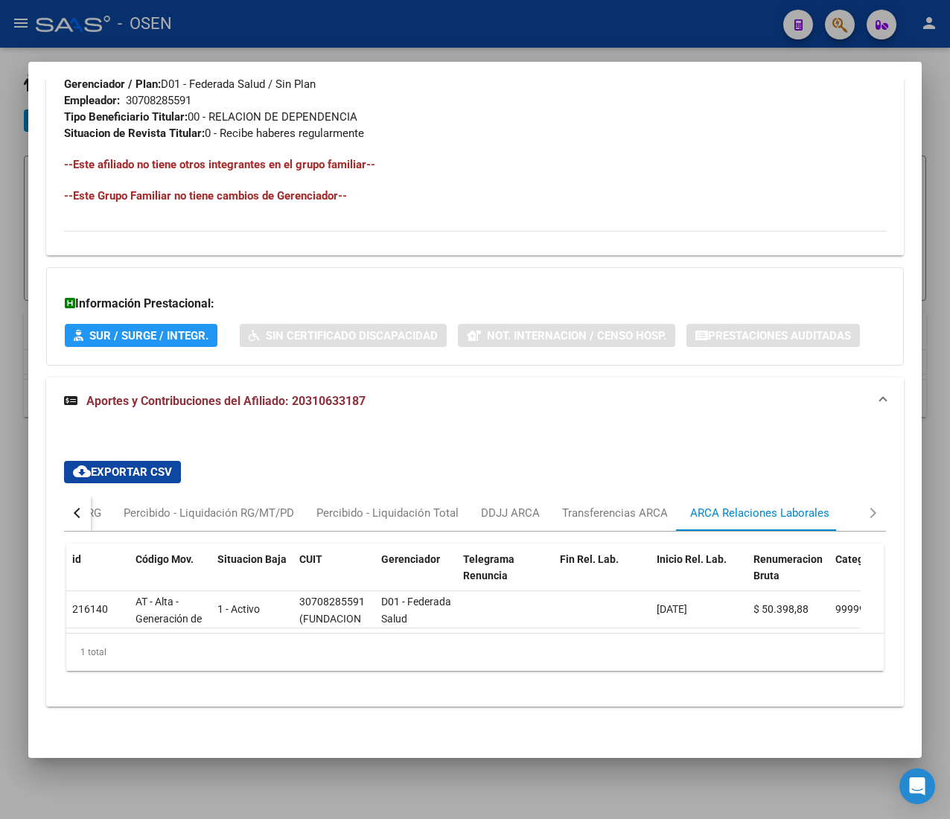
click at [82, 500] on button "button" at bounding box center [77, 513] width 27 height 36
click at [108, 505] on div "Devengado RG" at bounding box center [138, 513] width 72 height 16
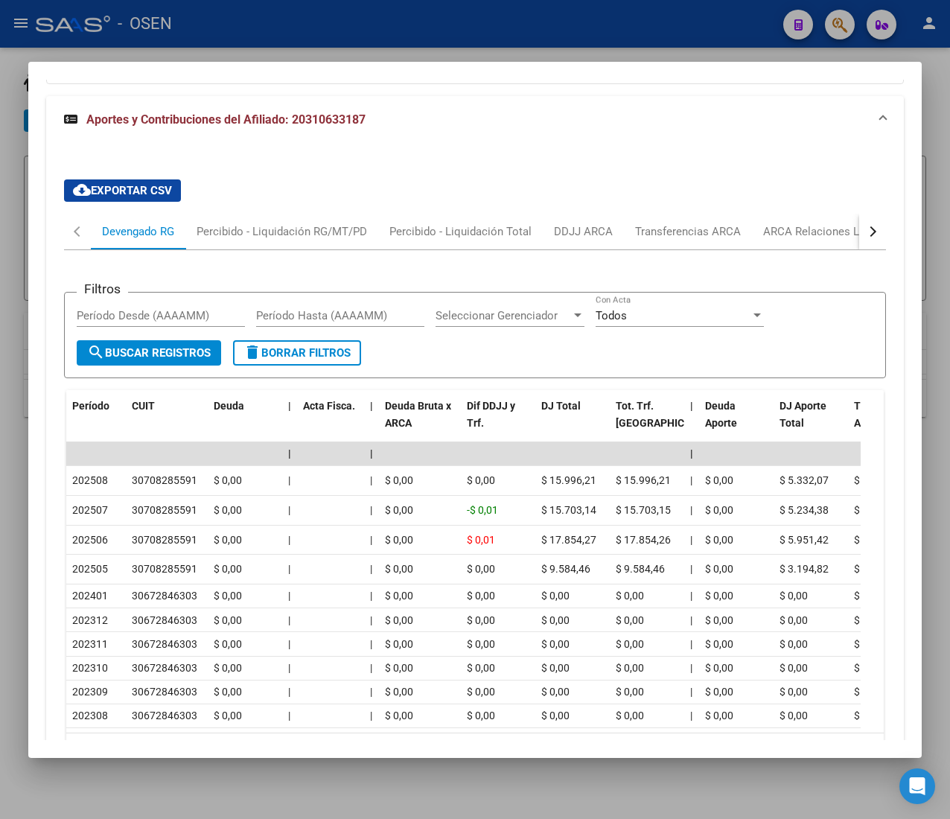
scroll to position [1221, 0]
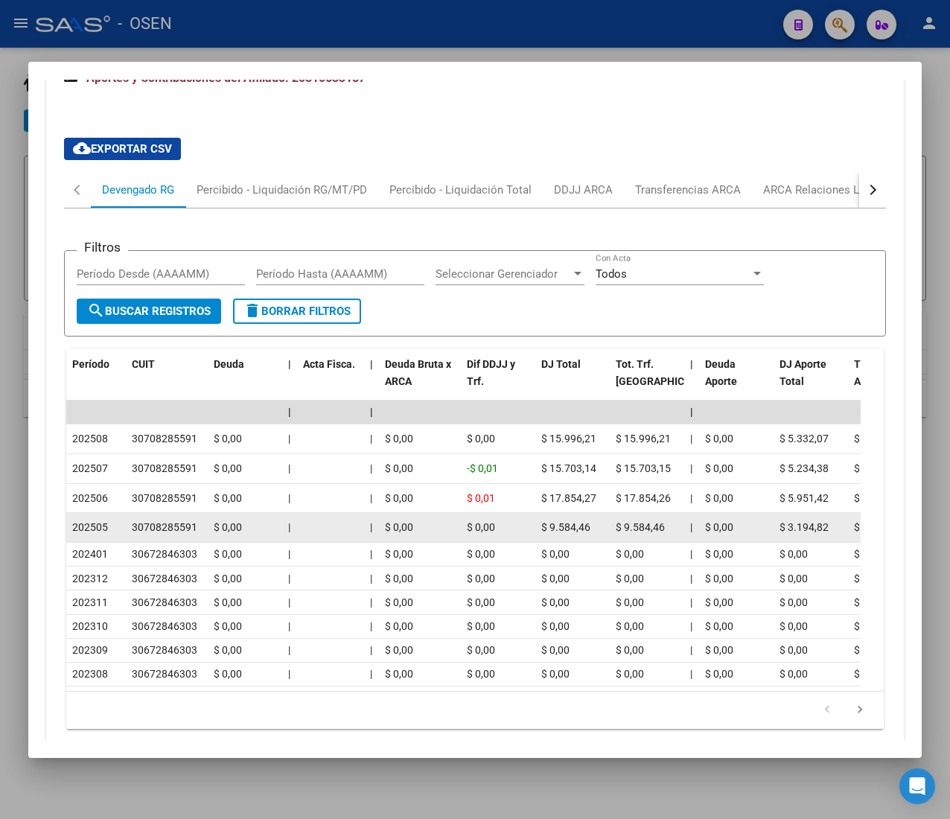
drag, startPoint x: 135, startPoint y: 526, endPoint x: 266, endPoint y: 533, distance: 131.2
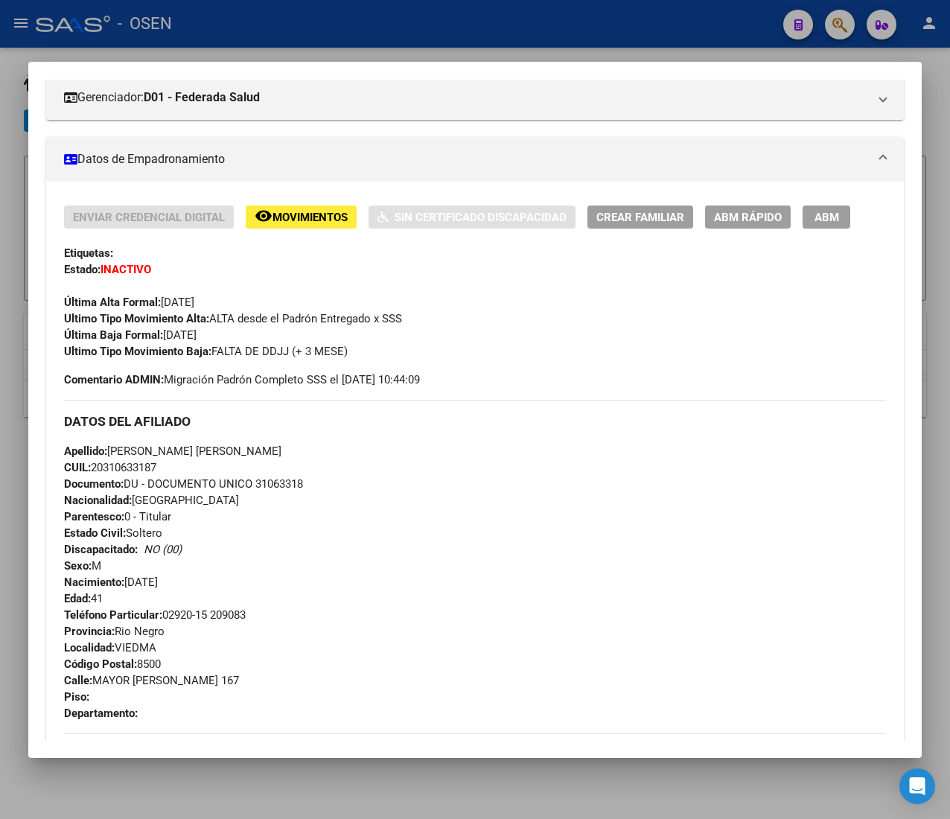
scroll to position [0, 0]
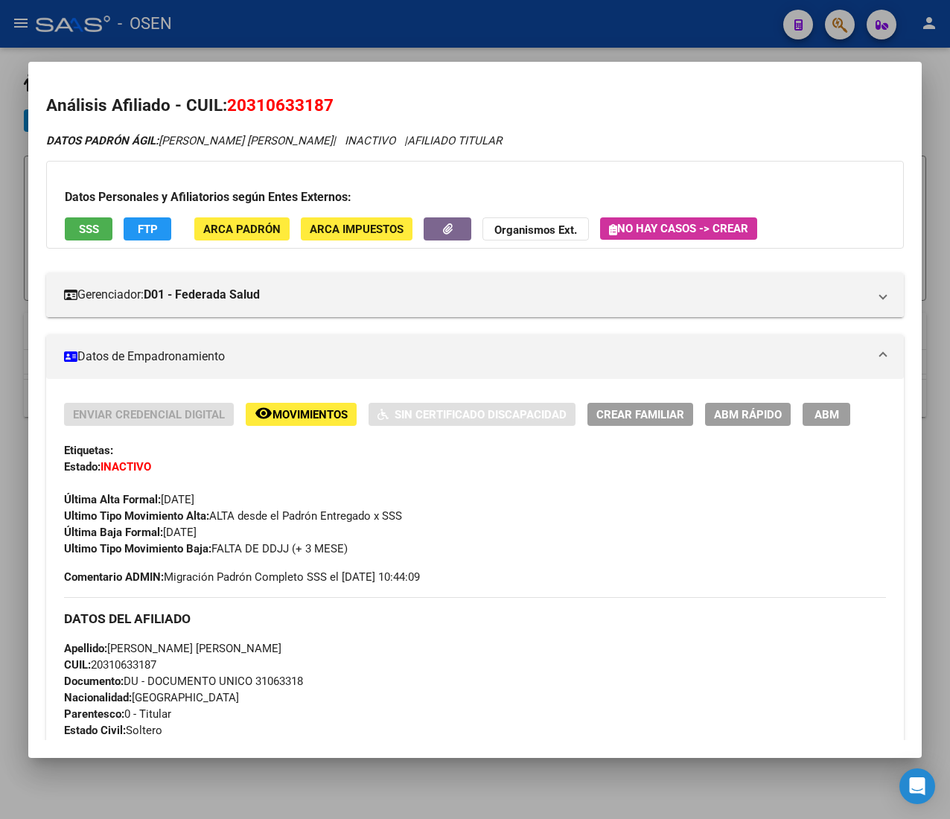
click at [722, 427] on div "Enviar Credencial Digital remove_red_eye Movimientos Sin Certificado Discapacid…" at bounding box center [475, 480] width 822 height 154
click at [730, 425] on button "ABM Rápido" at bounding box center [748, 414] width 86 height 23
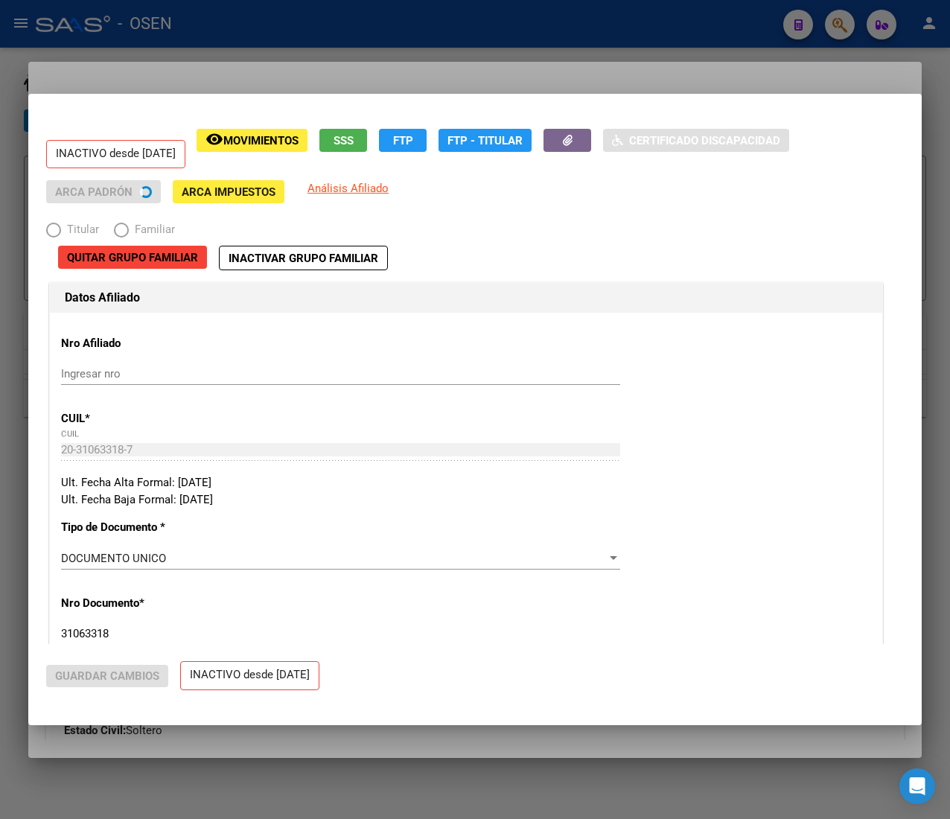
radio input "true"
type input "30-70828559-1"
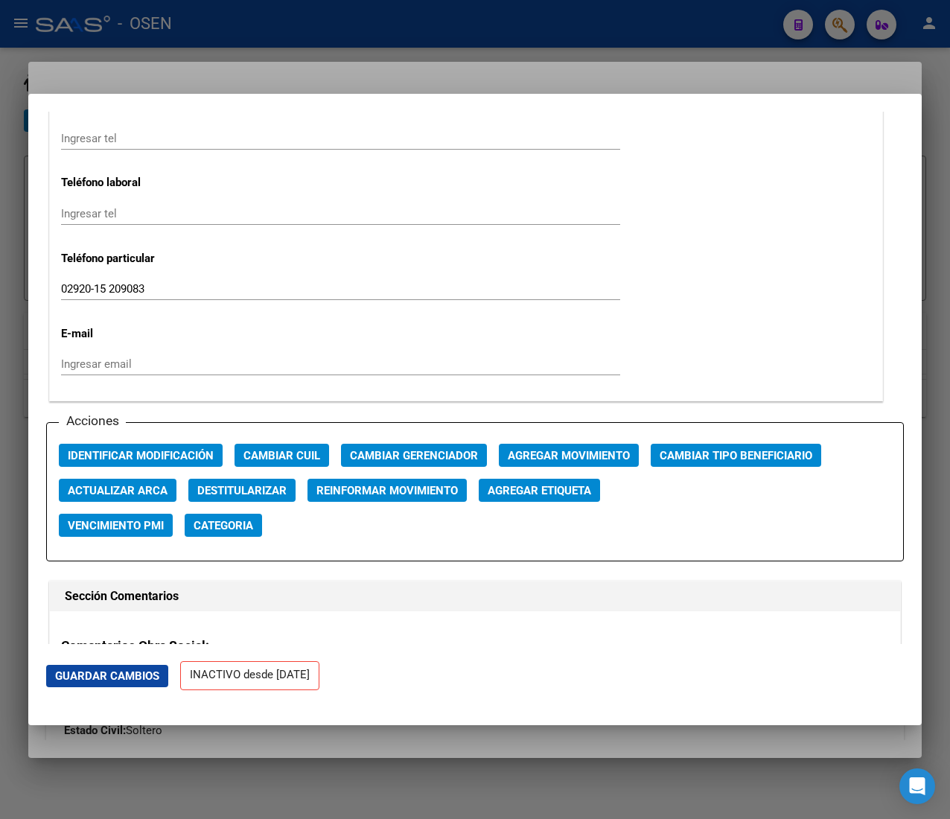
scroll to position [1935, 0]
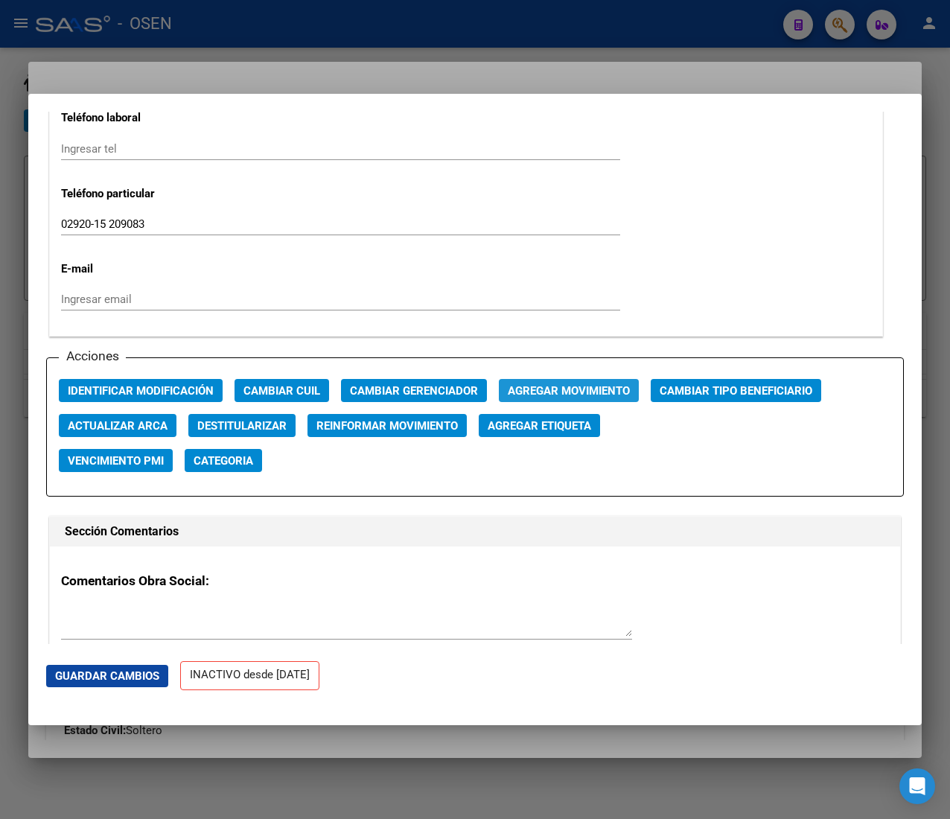
click at [554, 402] on button "Agregar Movimiento" at bounding box center [569, 390] width 140 height 23
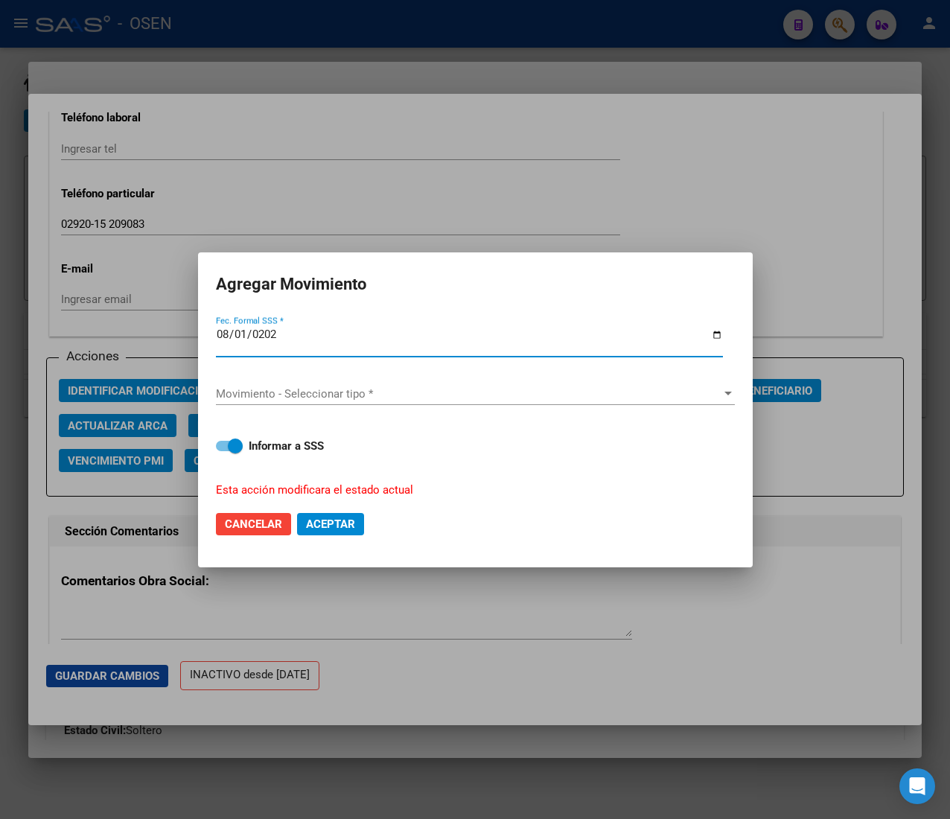
type input "[DATE]"
click at [554, 402] on div "Movimiento - Seleccionar tipo * Movimiento - Seleccionar tipo *" at bounding box center [475, 394] width 519 height 22
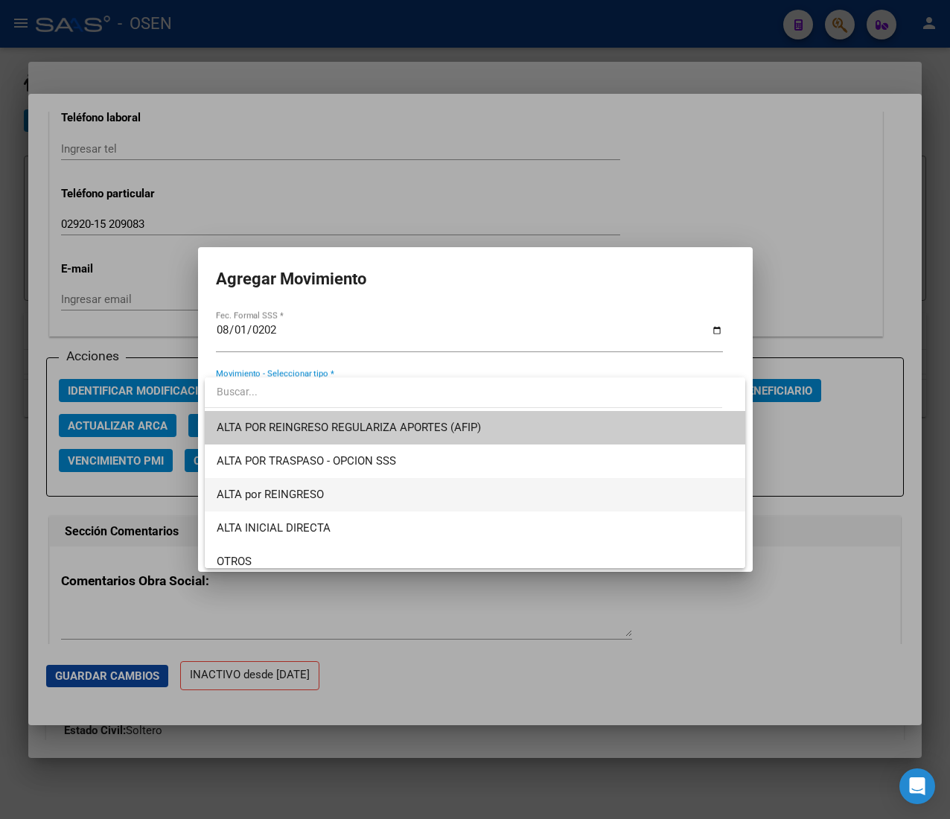
click at [403, 488] on span "ALTA por REINGRESO" at bounding box center [475, 494] width 517 height 33
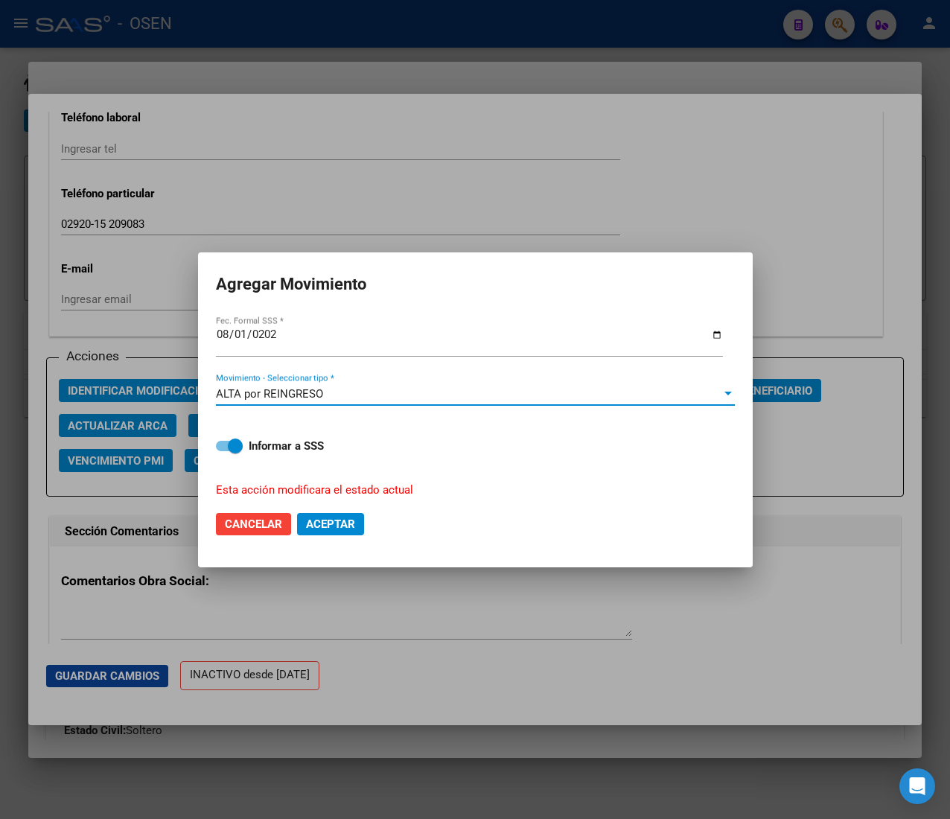
click at [341, 517] on span "Aceptar" at bounding box center [330, 523] width 49 height 13
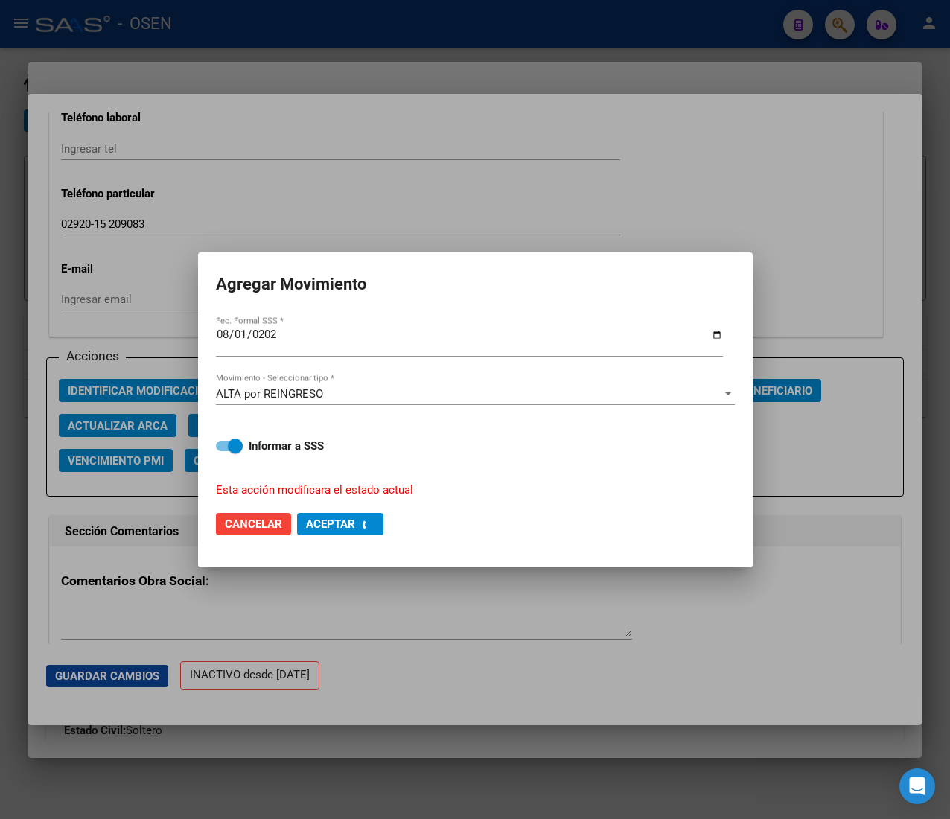
checkbox input "false"
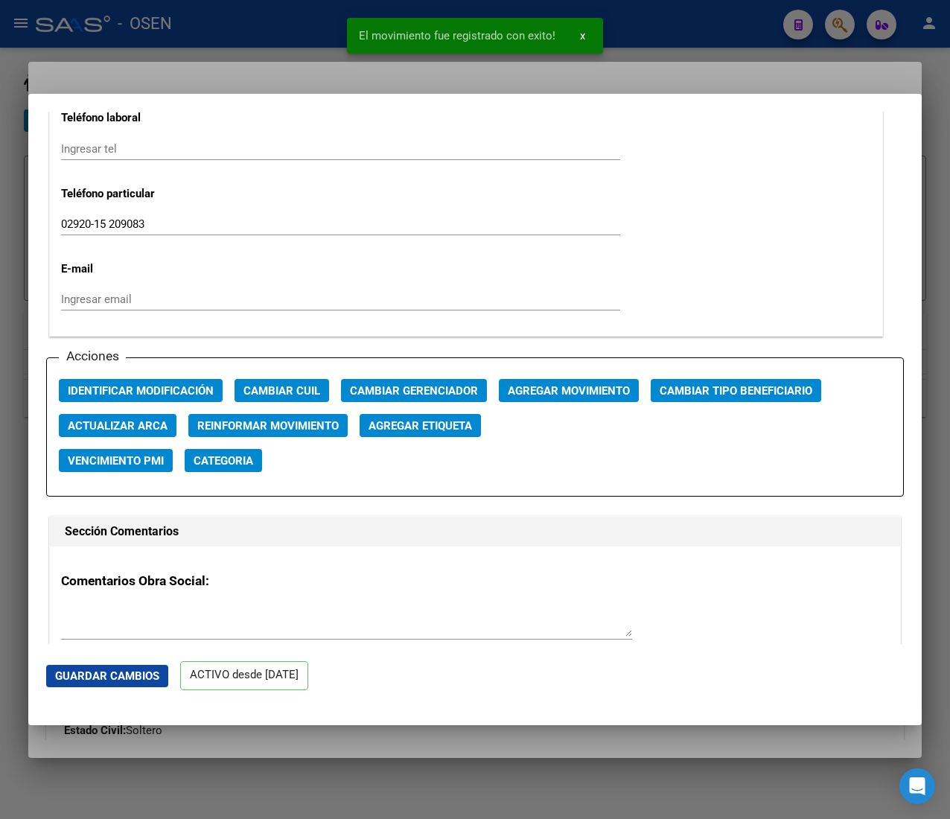
click at [200, 34] on div at bounding box center [475, 409] width 950 height 819
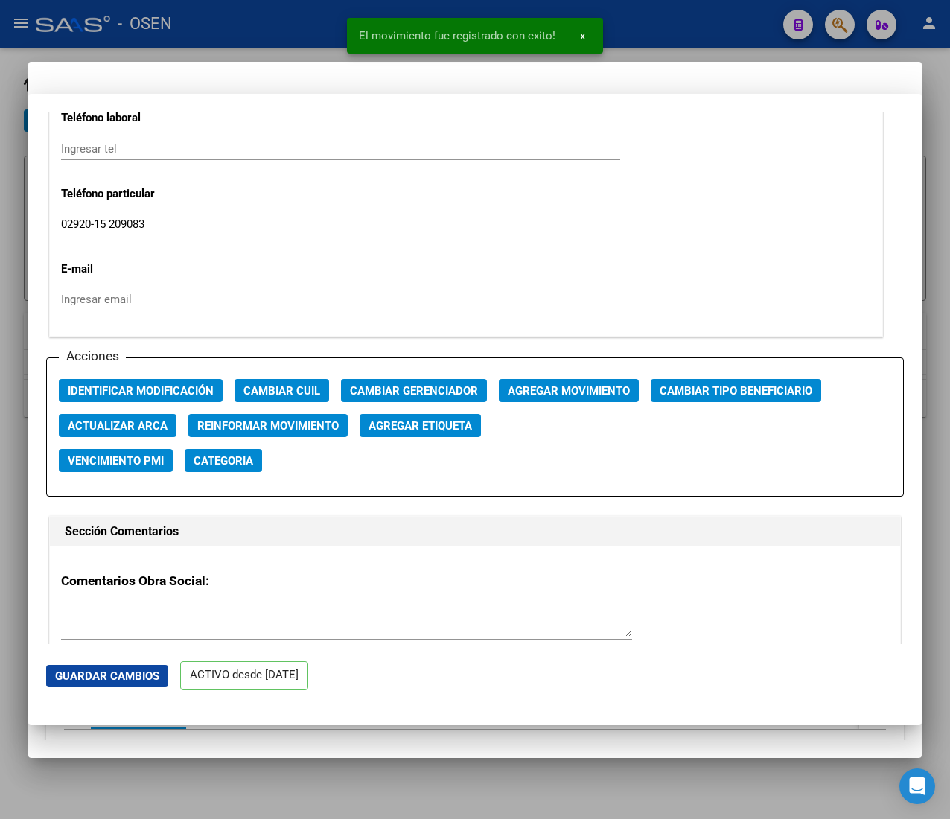
click at [269, 20] on div at bounding box center [475, 409] width 950 height 819
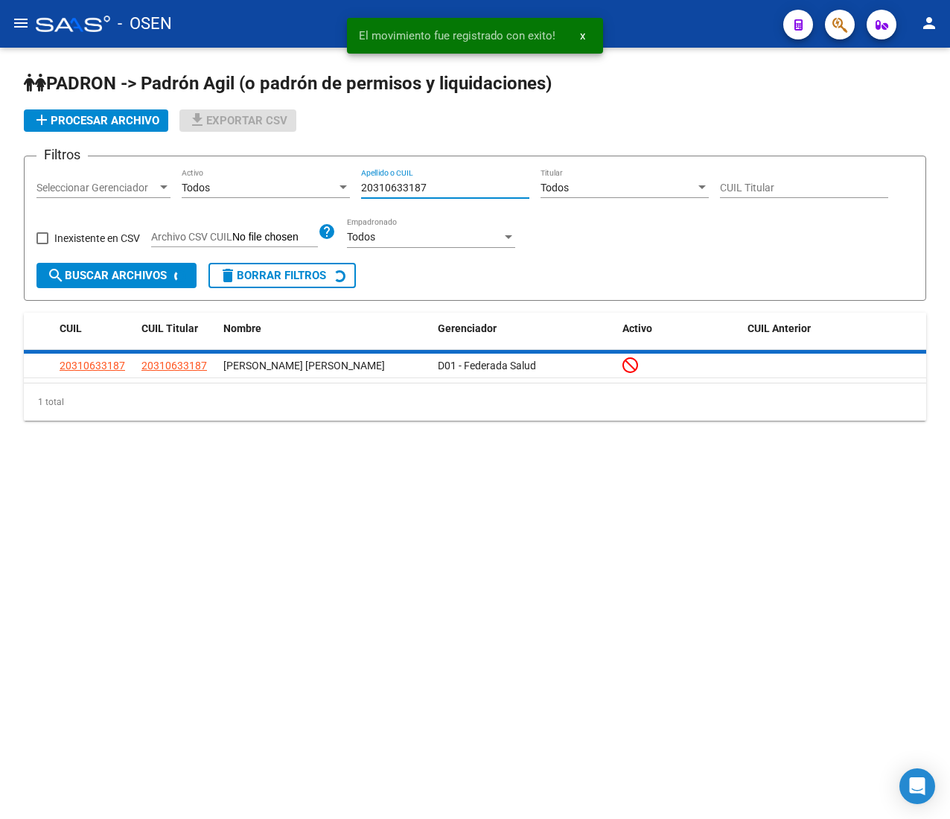
drag, startPoint x: 441, startPoint y: 187, endPoint x: 195, endPoint y: 185, distance: 245.7
click at [205, 186] on div "Filtros Seleccionar Gerenciador Seleccionar Gerenciador Todos Activo 2031063318…" at bounding box center [474, 215] width 877 height 95
paste input "76359523"
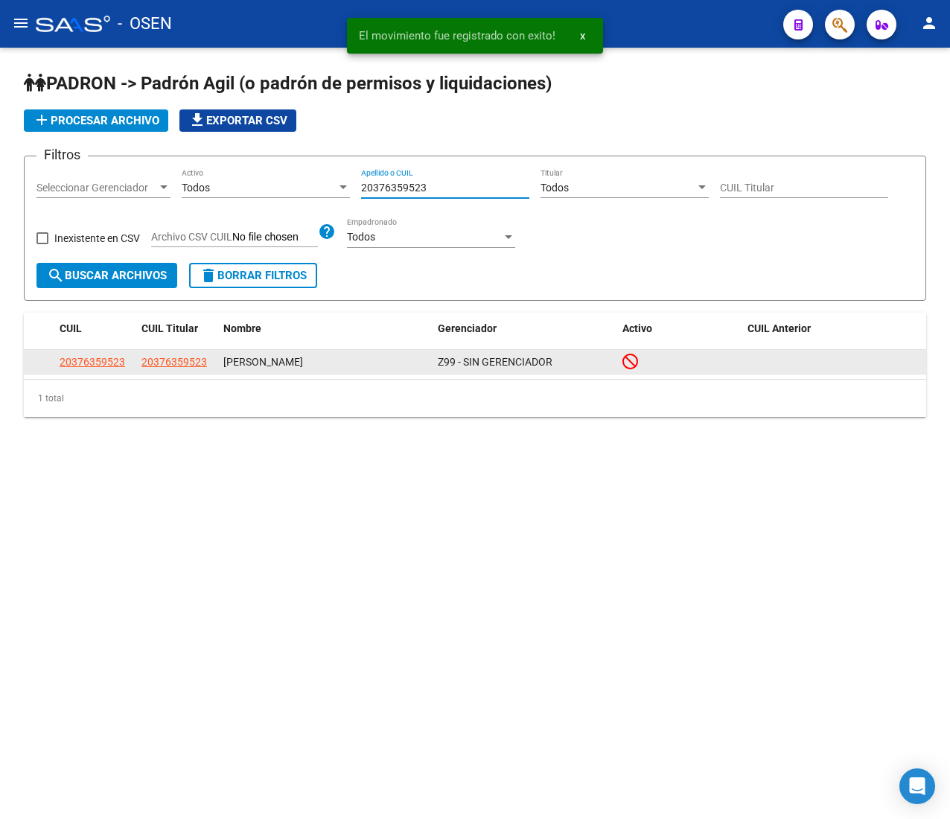
type input "20376359523"
click at [107, 368] on span "20376359523" at bounding box center [93, 362] width 66 height 12
type textarea "20376359523"
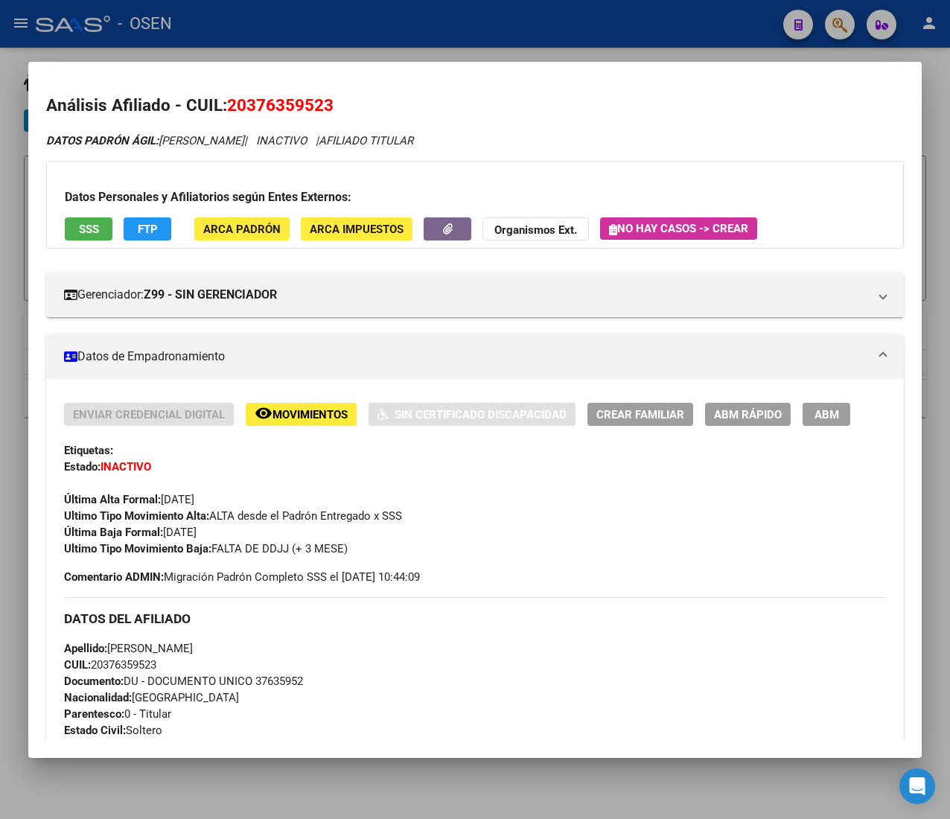
click at [501, 33] on div at bounding box center [475, 409] width 950 height 819
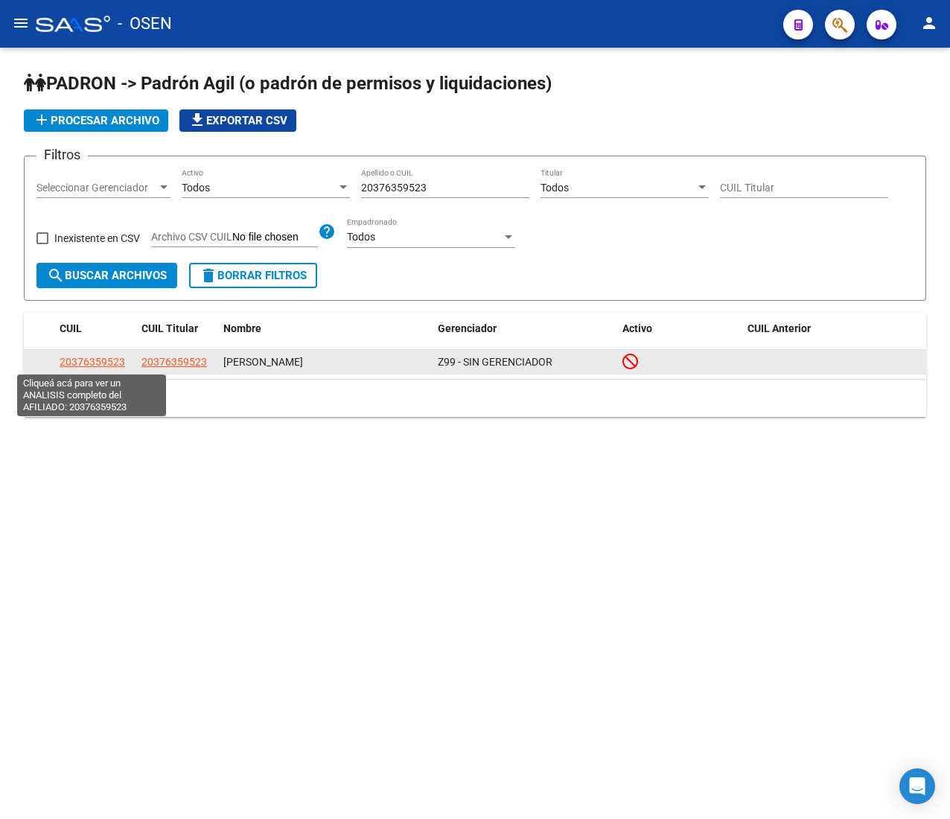
click at [87, 363] on span "20376359523" at bounding box center [93, 362] width 66 height 12
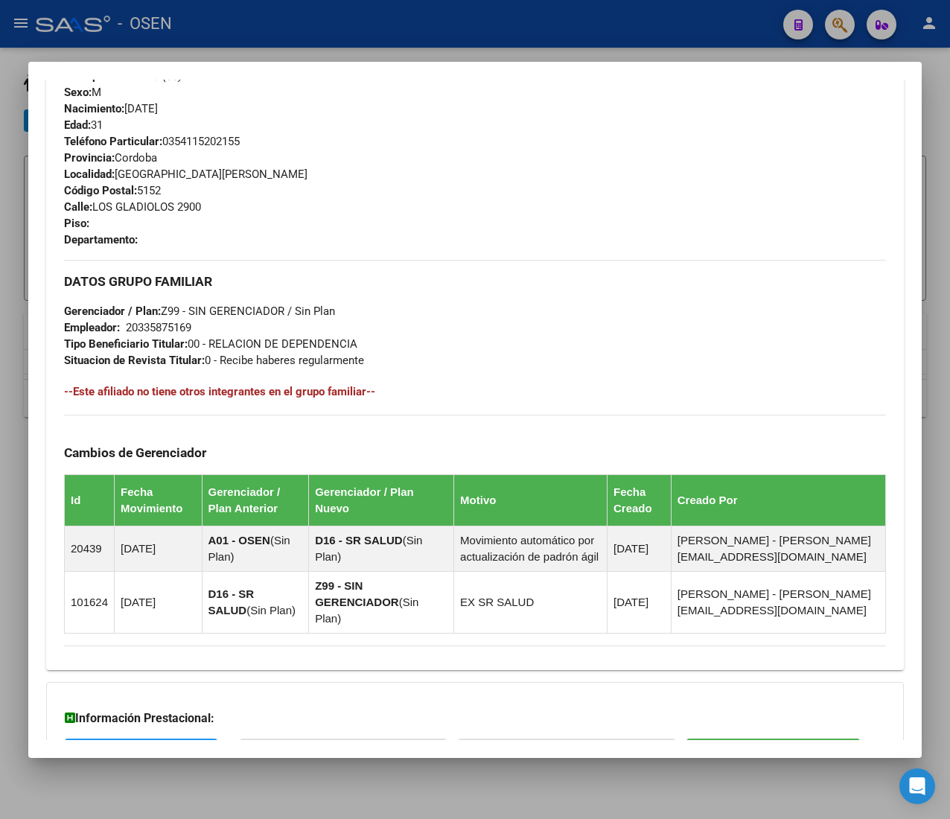
scroll to position [795, 0]
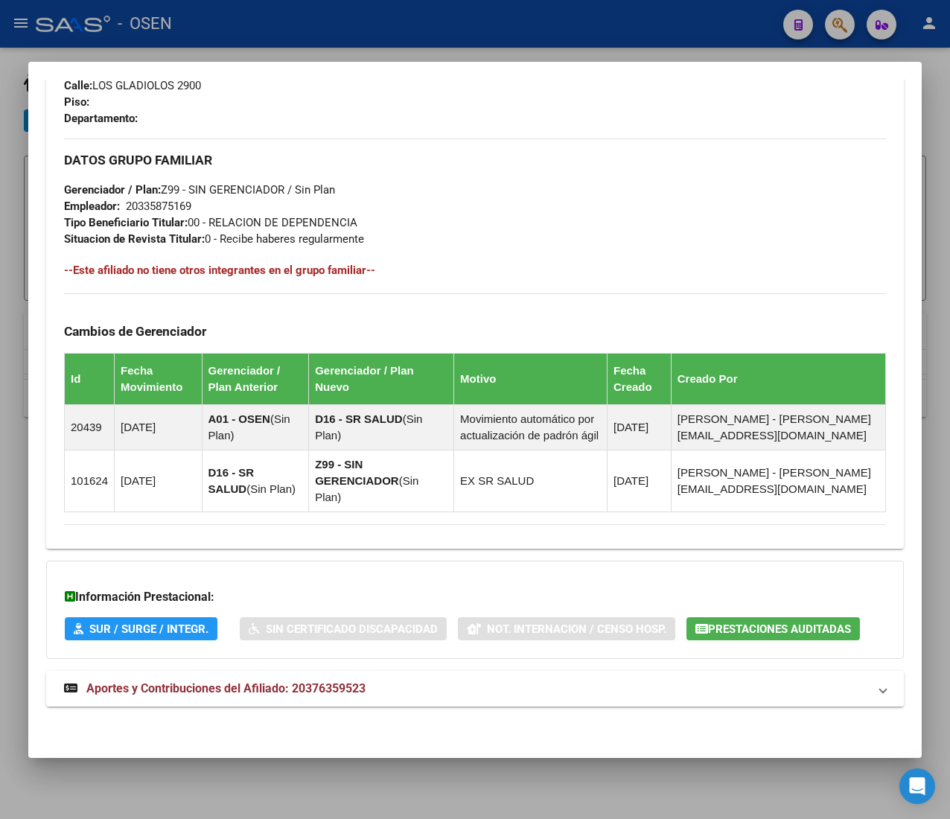
click at [484, 688] on mat-panel-title "Aportes y Contribuciones del Afiliado: 20376359523" at bounding box center [466, 689] width 804 height 18
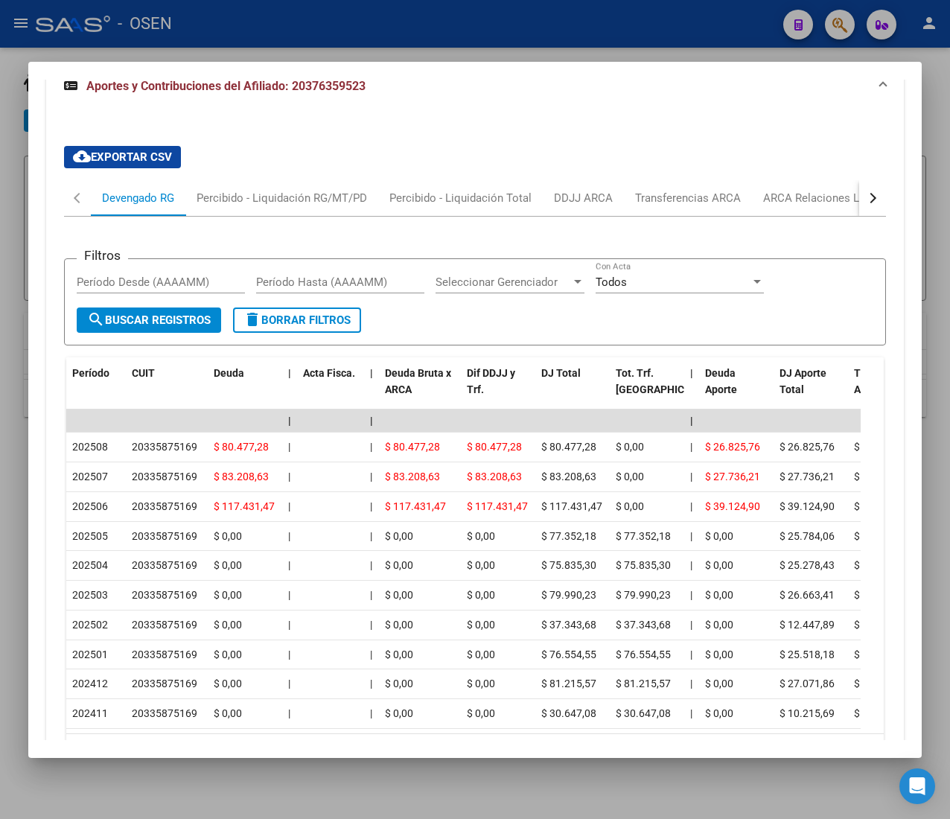
scroll to position [1489, 0]
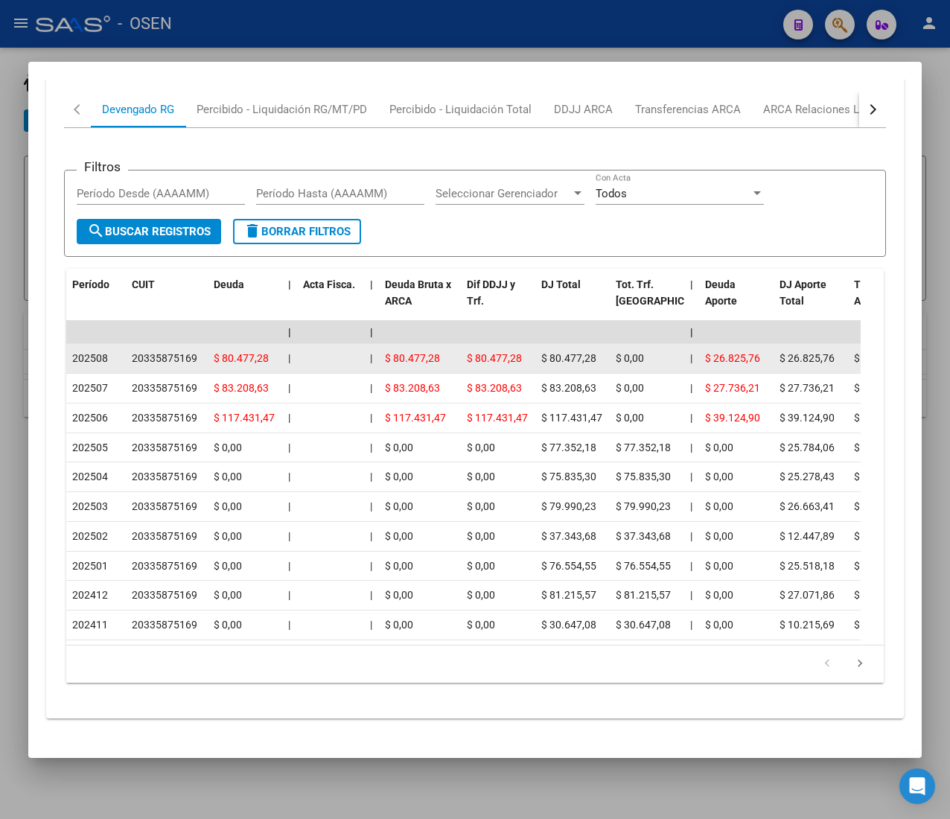
drag, startPoint x: 549, startPoint y: 351, endPoint x: 620, endPoint y: 371, distance: 73.7
click at [610, 366] on datatable-body-cell "$ 0,00" at bounding box center [647, 358] width 74 height 29
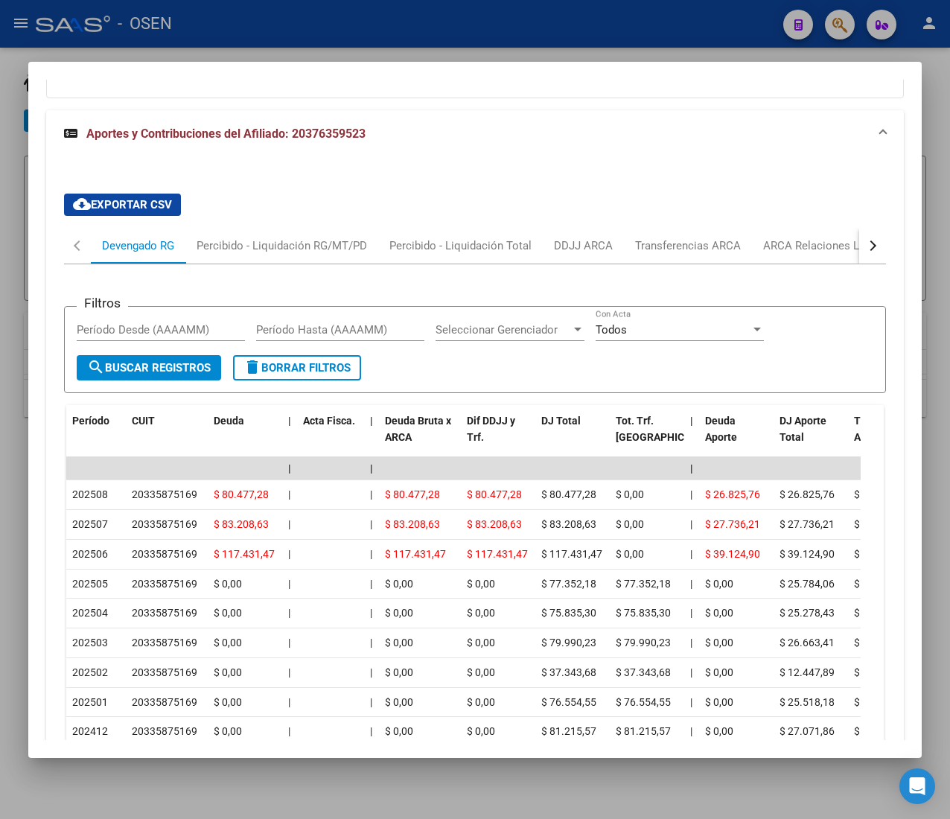
scroll to position [1340, 0]
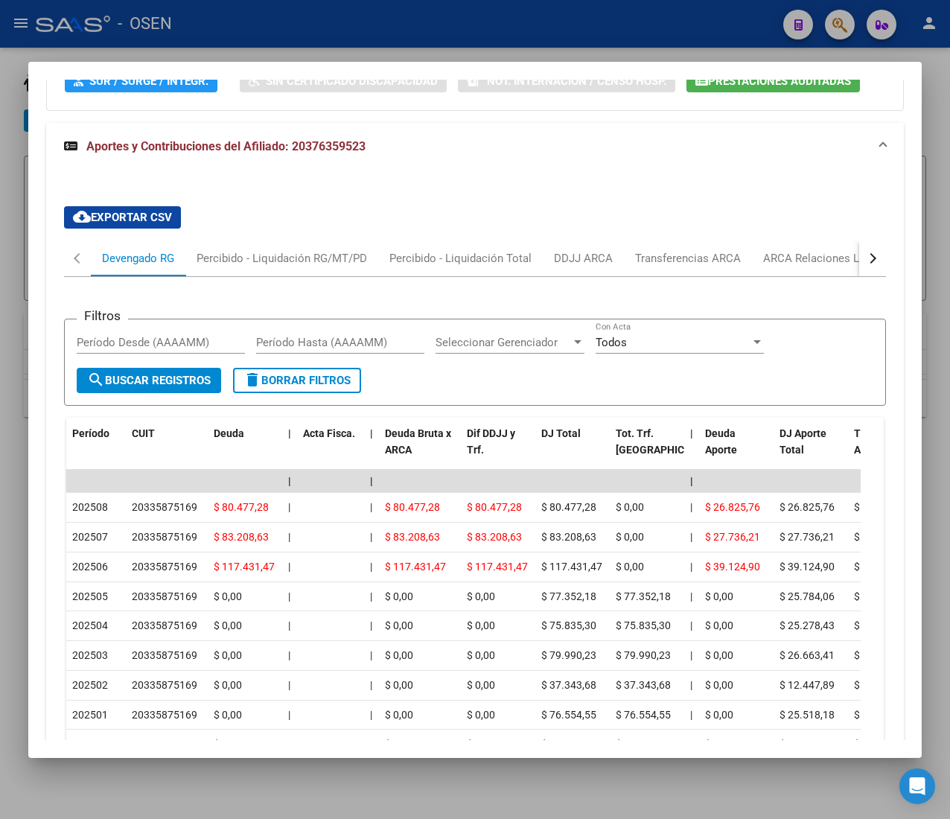
click at [859, 250] on button "button" at bounding box center [872, 258] width 27 height 36
click at [778, 264] on div "ARCA Relaciones Laborales" at bounding box center [759, 258] width 139 height 16
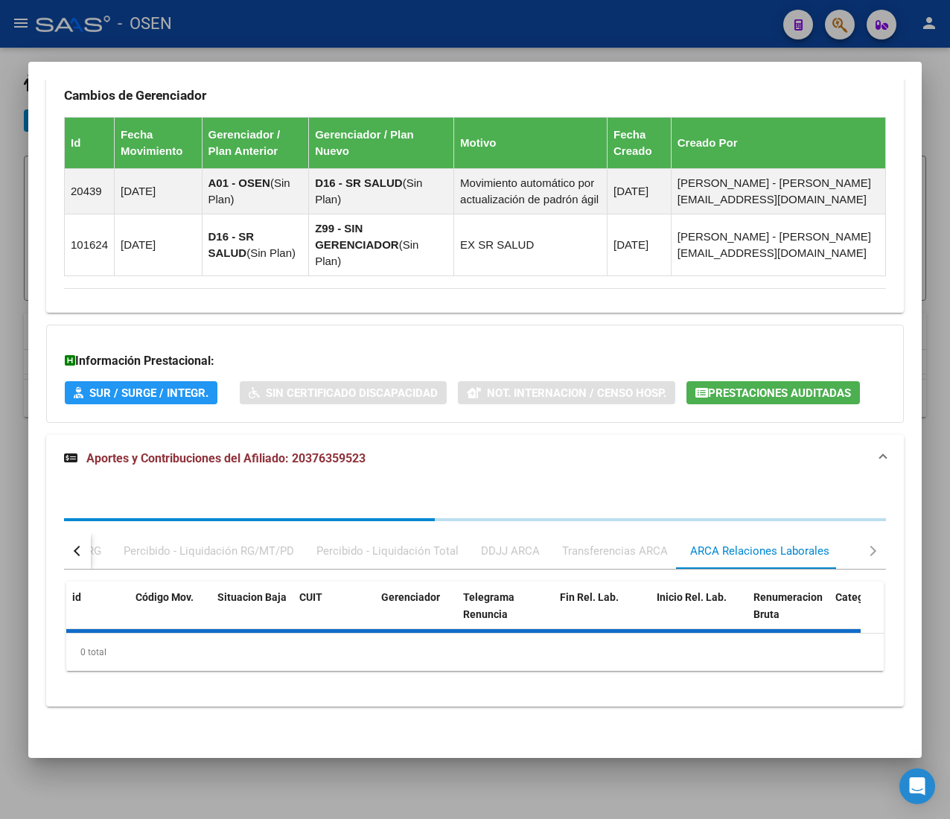
scroll to position [1149, 0]
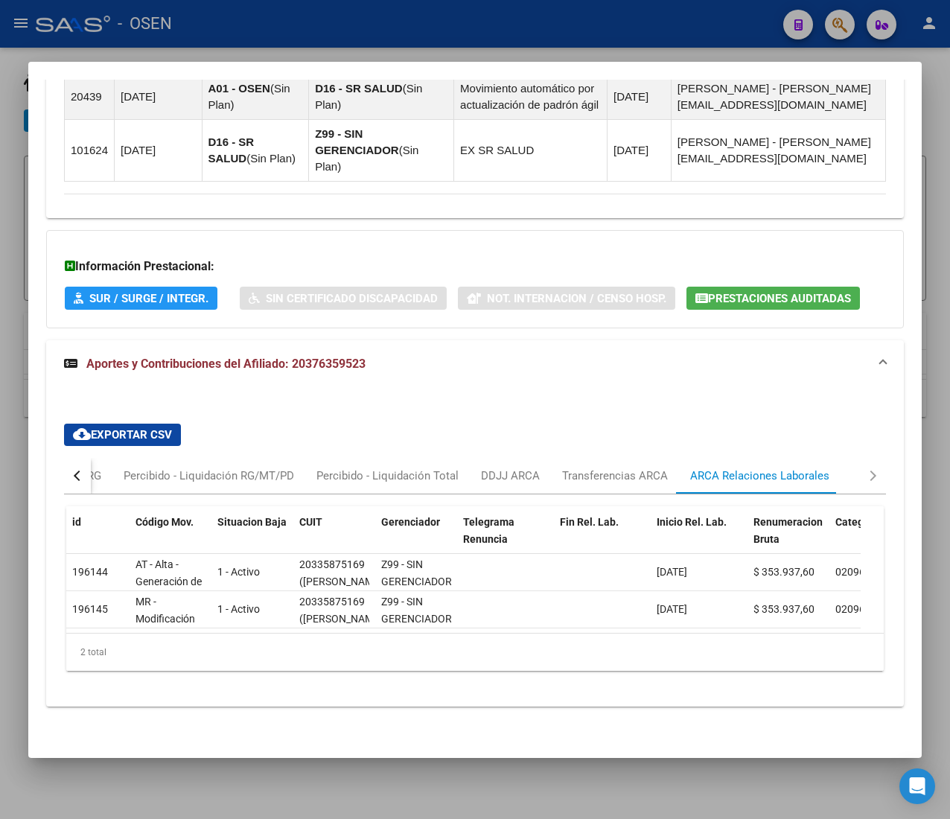
click at [328, 23] on div at bounding box center [475, 409] width 950 height 819
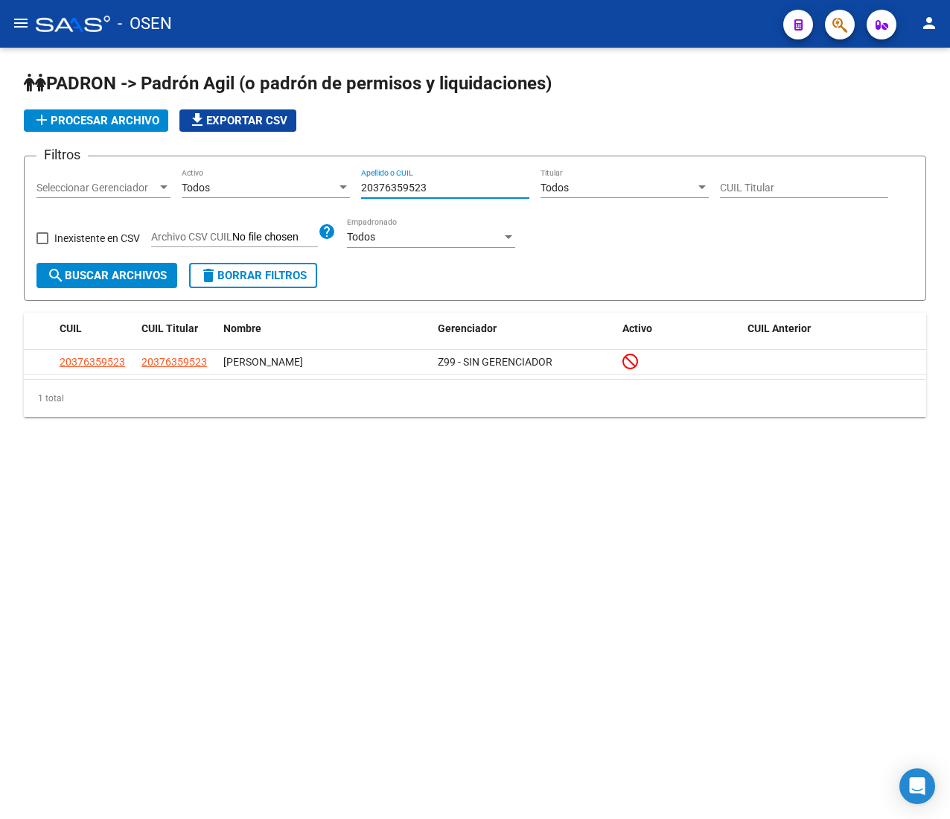
drag, startPoint x: 435, startPoint y: 189, endPoint x: 286, endPoint y: 180, distance: 149.1
click at [286, 180] on div "Filtros Seleccionar Gerenciador Seleccionar Gerenciador Todos Activo 2037635952…" at bounding box center [474, 215] width 877 height 95
paste input "09348142"
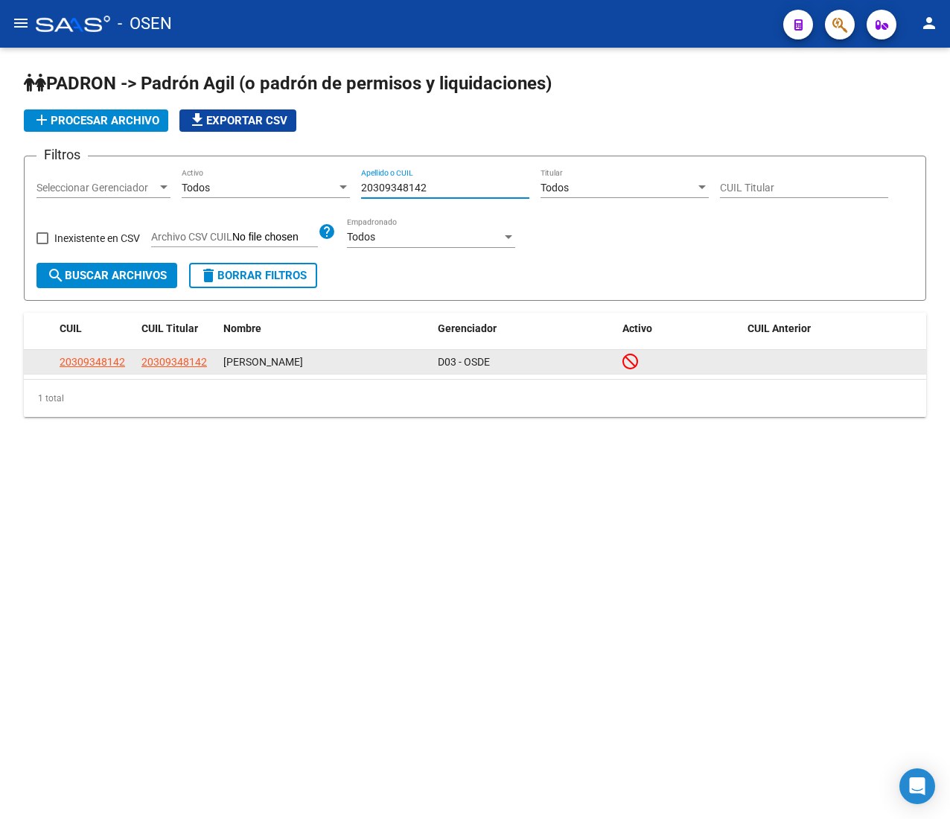
type input "20309348142"
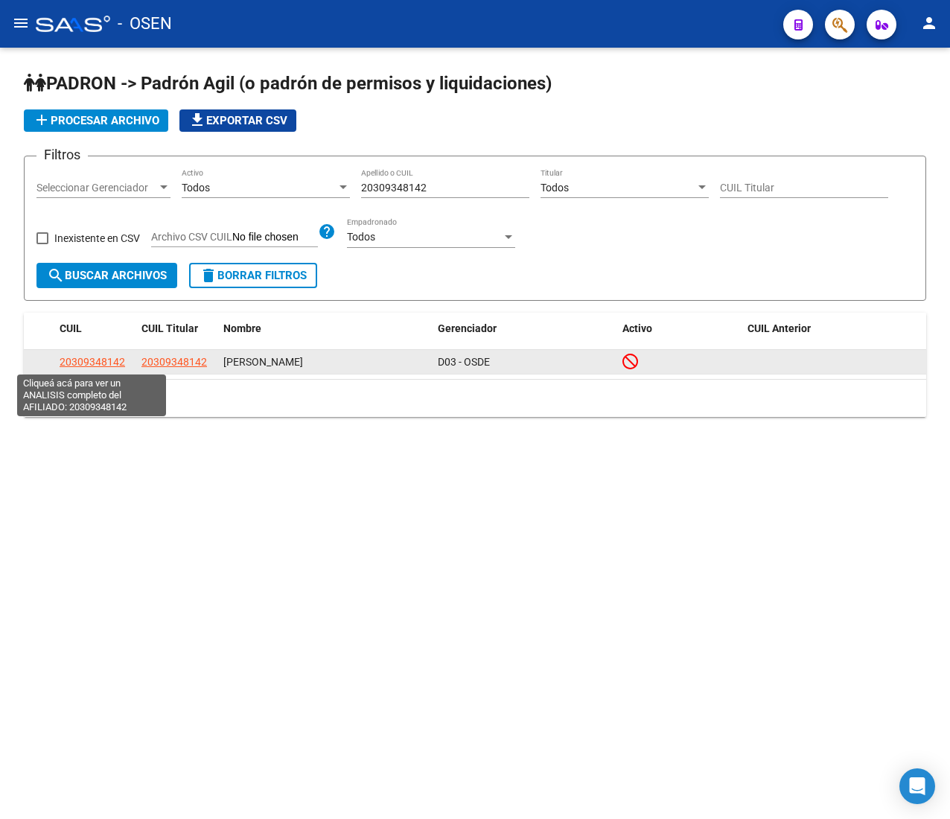
click at [101, 356] on span "20309348142" at bounding box center [93, 362] width 66 height 12
type textarea "20309348142"
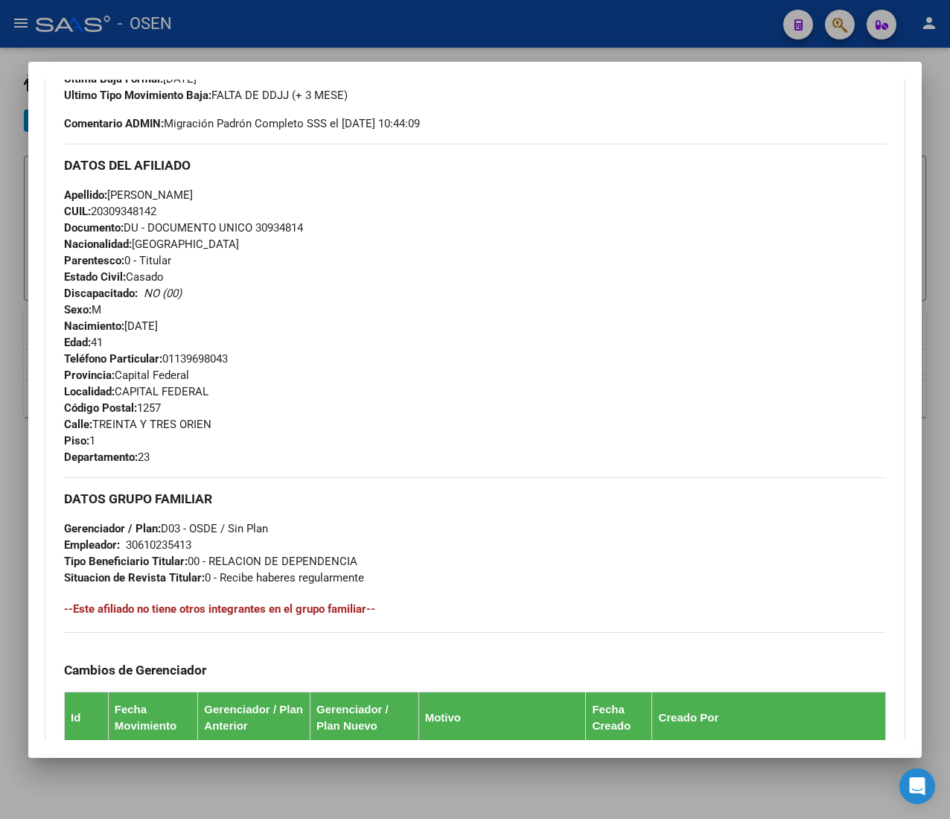
scroll to position [733, 0]
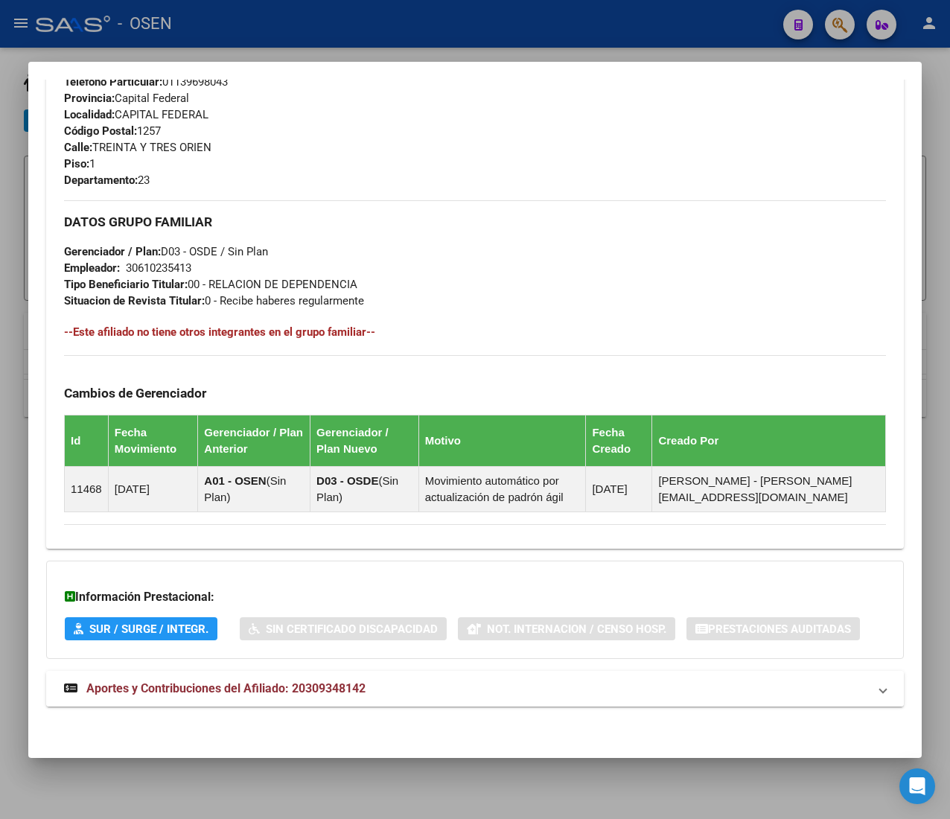
click at [435, 691] on mat-panel-title "Aportes y Contribuciones del Afiliado: 20309348142" at bounding box center [466, 689] width 804 height 18
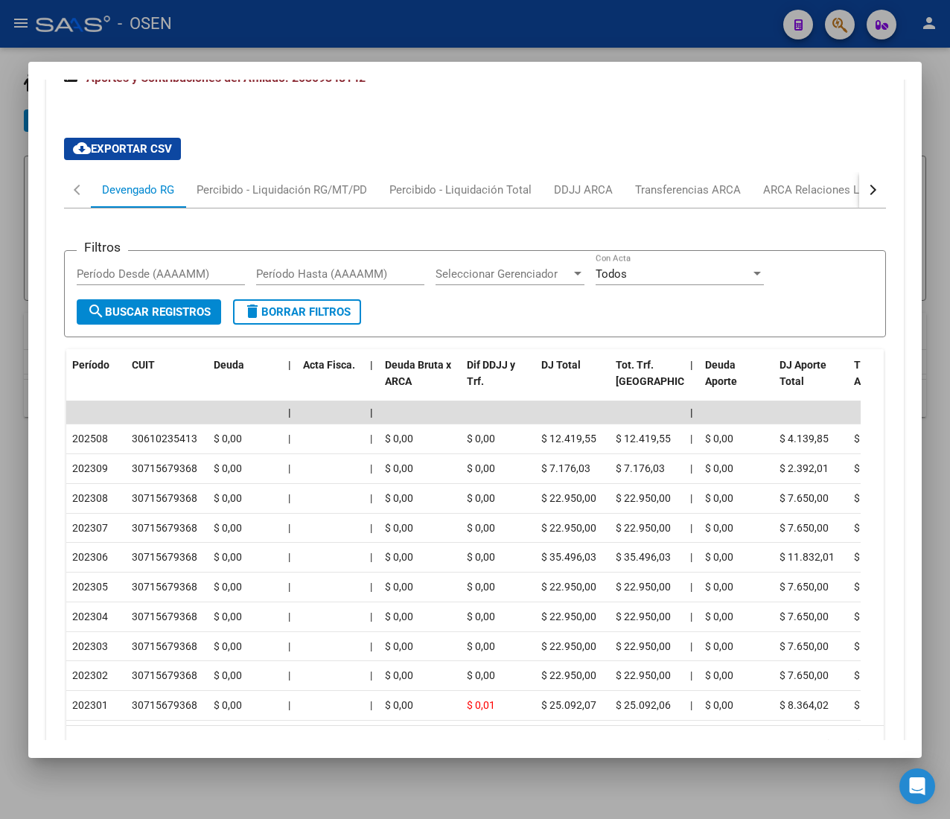
scroll to position [1400, 0]
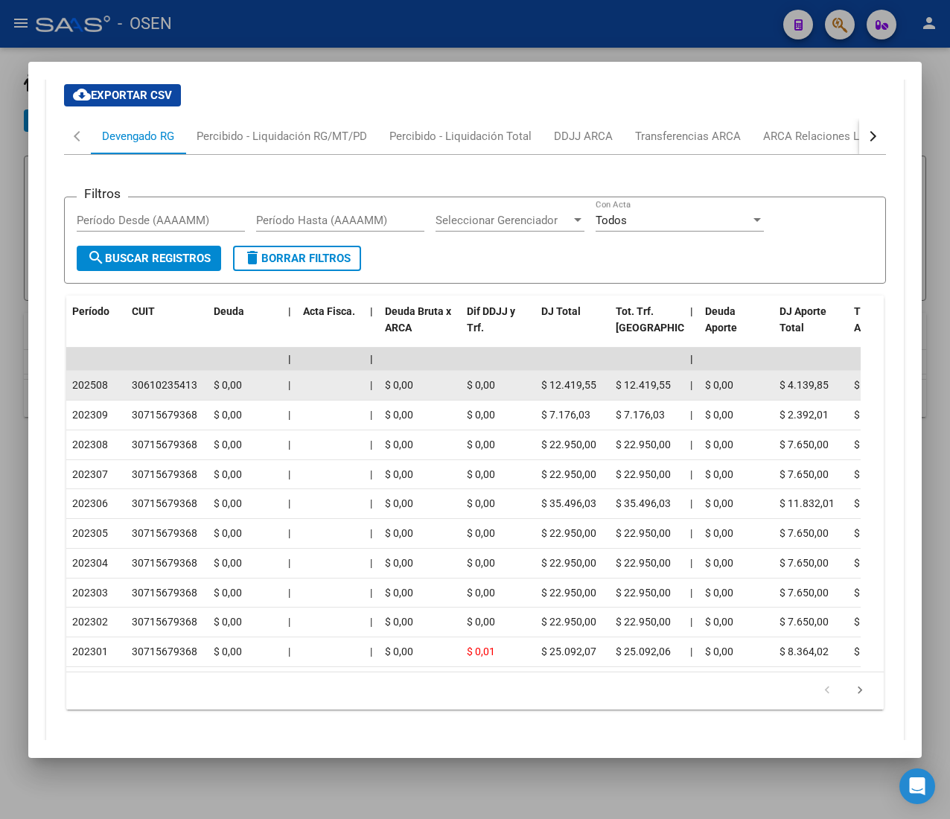
drag, startPoint x: 543, startPoint y: 378, endPoint x: 572, endPoint y: 380, distance: 29.1
click at [564, 380] on div "$ 12.419,55" at bounding box center [572, 385] width 63 height 17
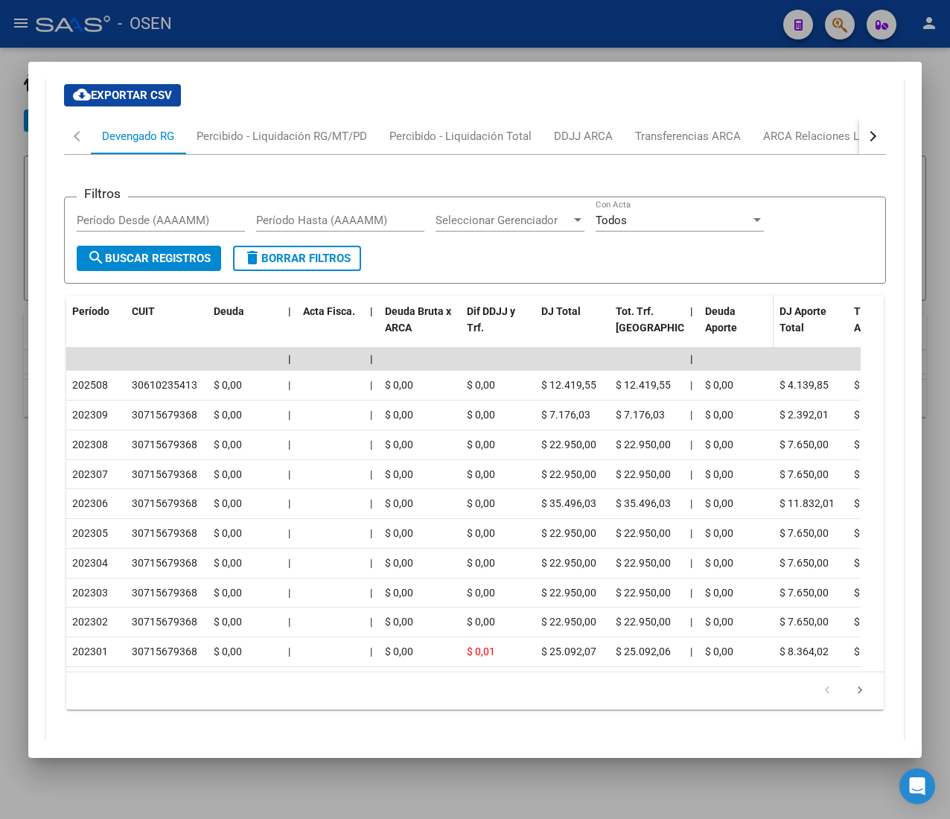
click at [706, 331] on span "Deuda Aporte" at bounding box center [721, 319] width 32 height 29
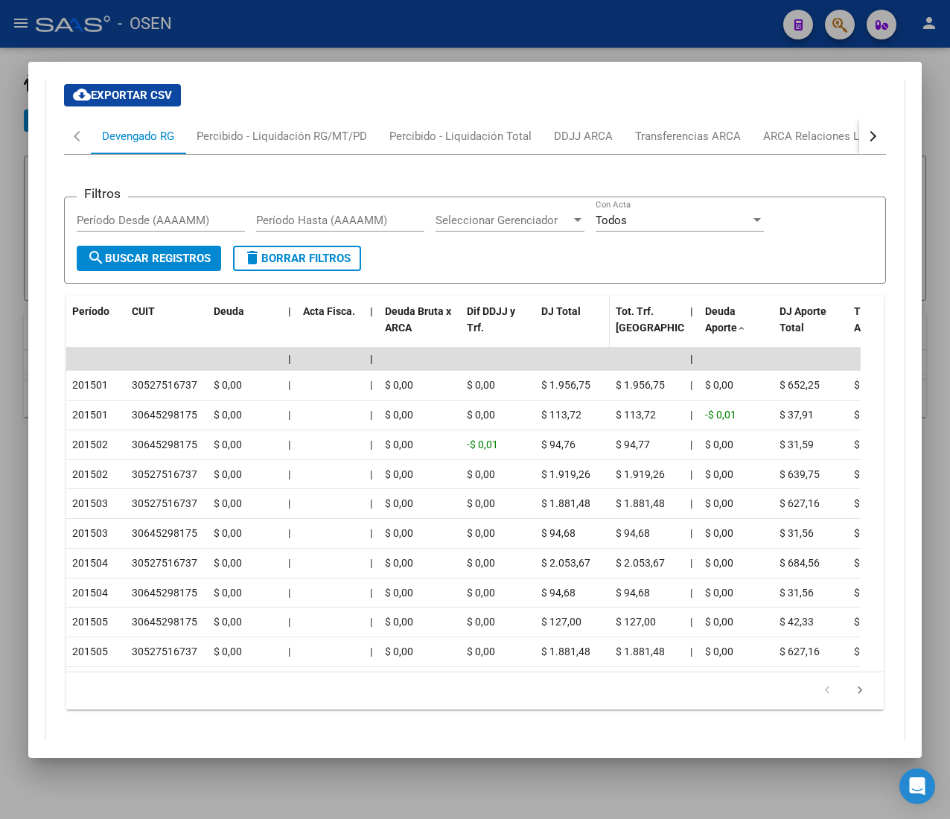
click at [566, 317] on span "DJ Total" at bounding box center [560, 311] width 39 height 12
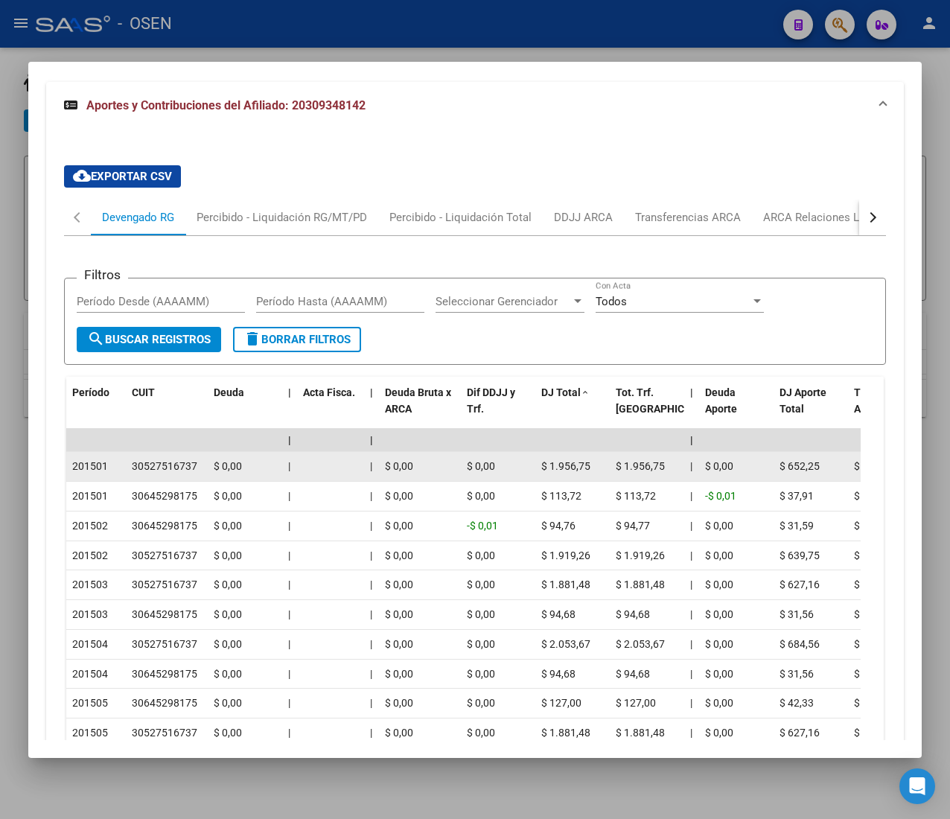
scroll to position [1251, 0]
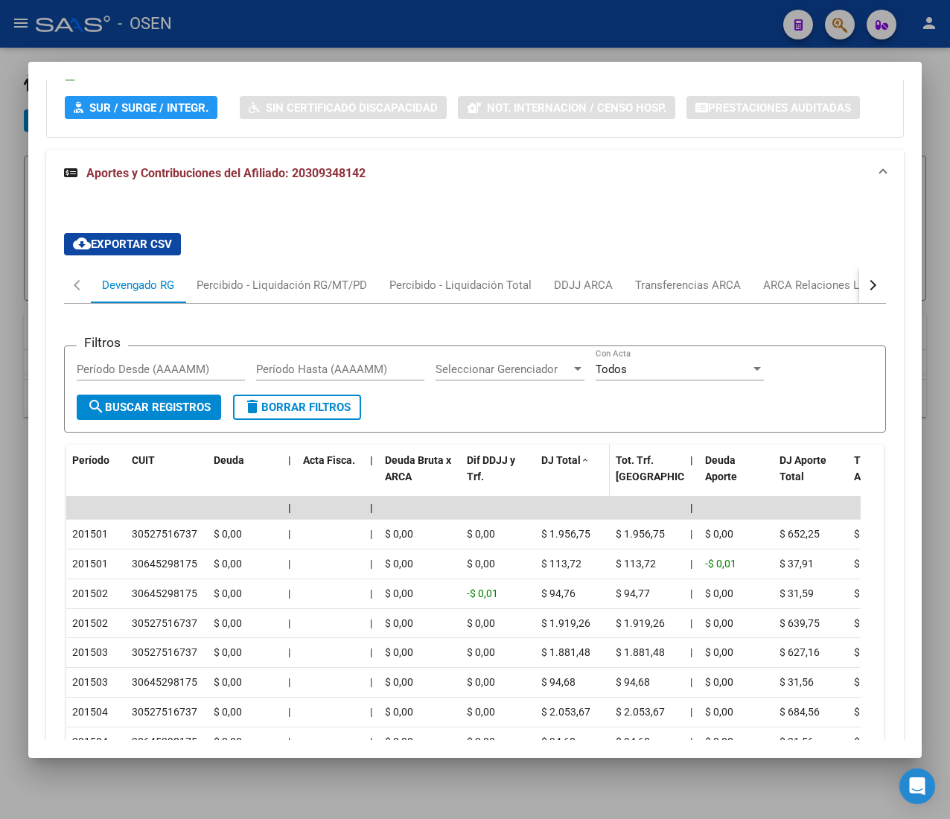
click at [582, 462] on span at bounding box center [585, 461] width 9 height 10
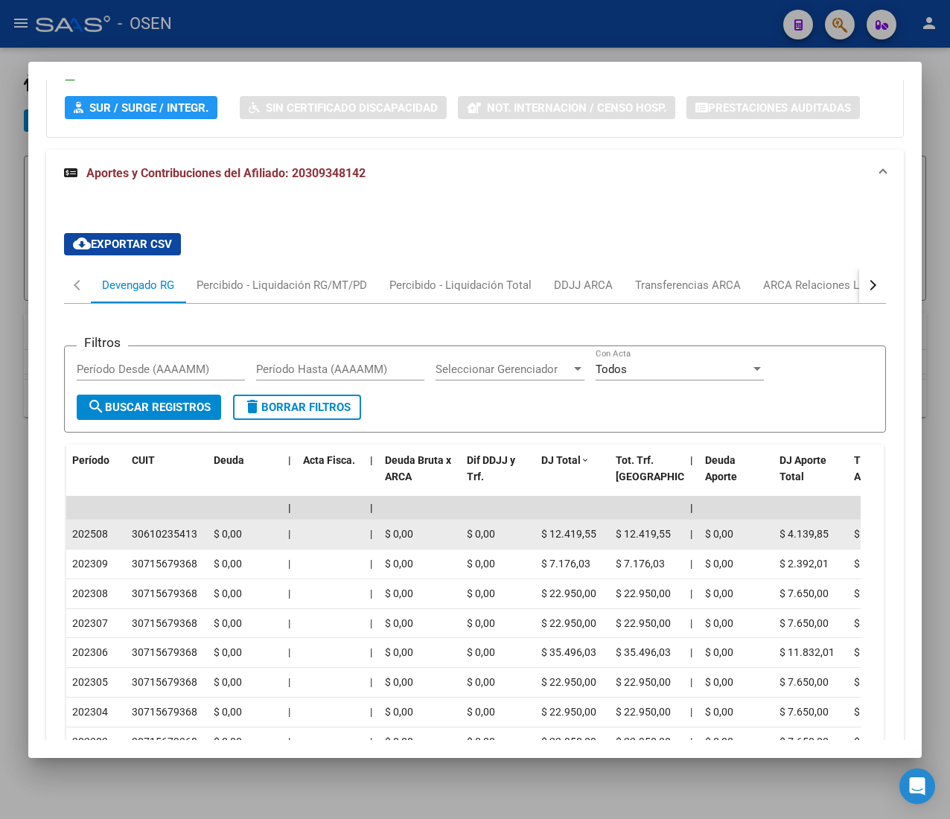
scroll to position [1400, 0]
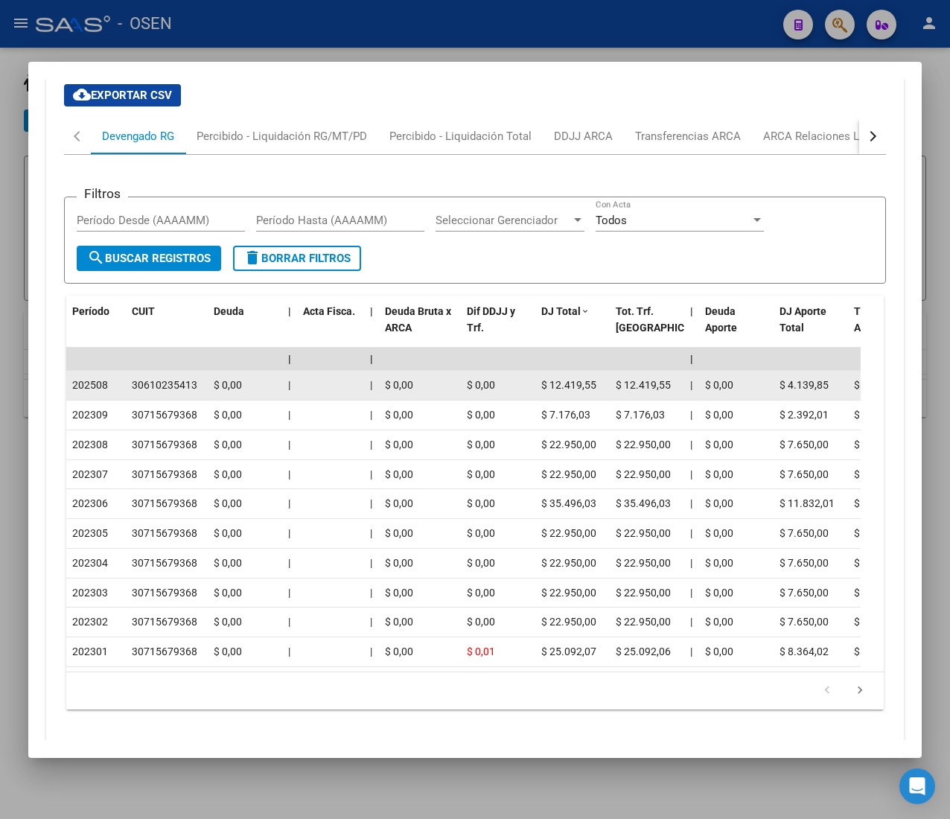
drag, startPoint x: 542, startPoint y: 386, endPoint x: 608, endPoint y: 392, distance: 66.5
click at [604, 392] on datatable-body-cell "$ 12.419,55" at bounding box center [572, 385] width 74 height 29
click at [608, 392] on datatable-body-cell "$ 12.419,55" at bounding box center [572, 385] width 74 height 29
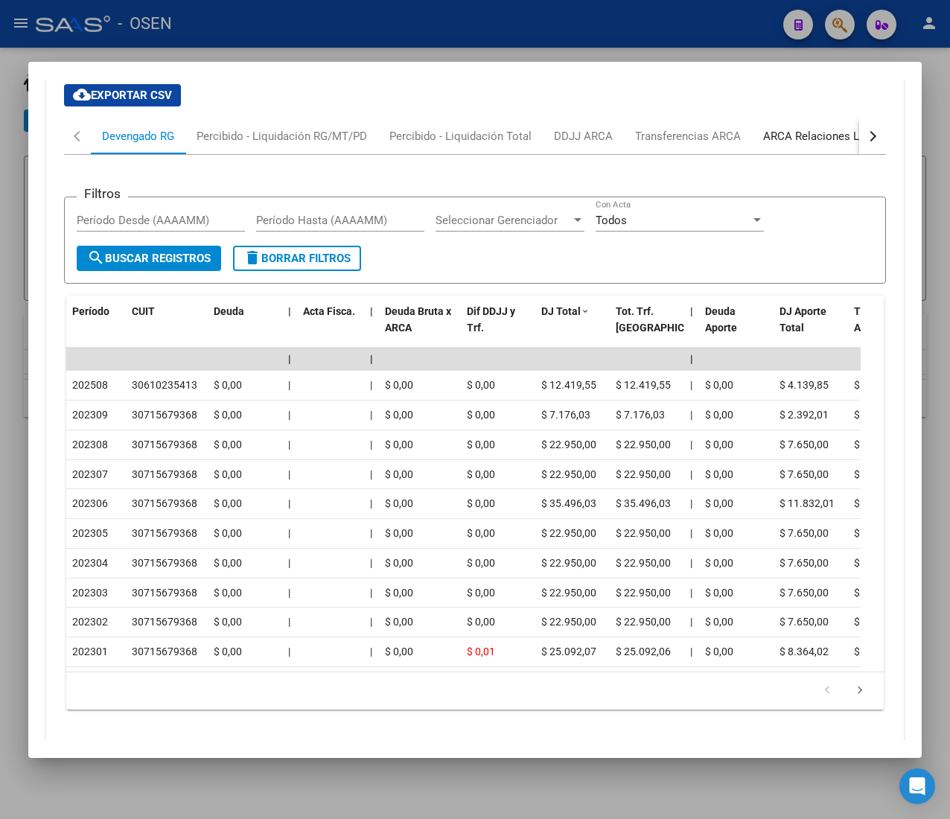
drag, startPoint x: 834, startPoint y: 145, endPoint x: 779, endPoint y: 159, distance: 56.9
click at [834, 144] on div "ARCA Relaciones Laborales" at bounding box center [832, 136] width 139 height 16
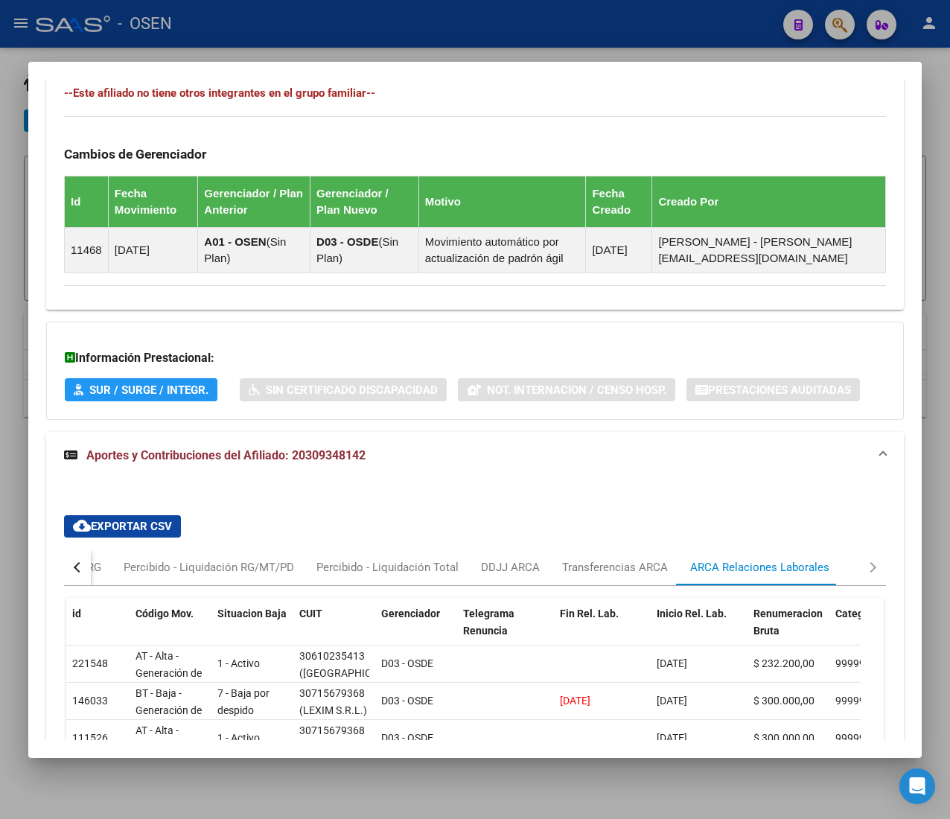
scroll to position [1046, 0]
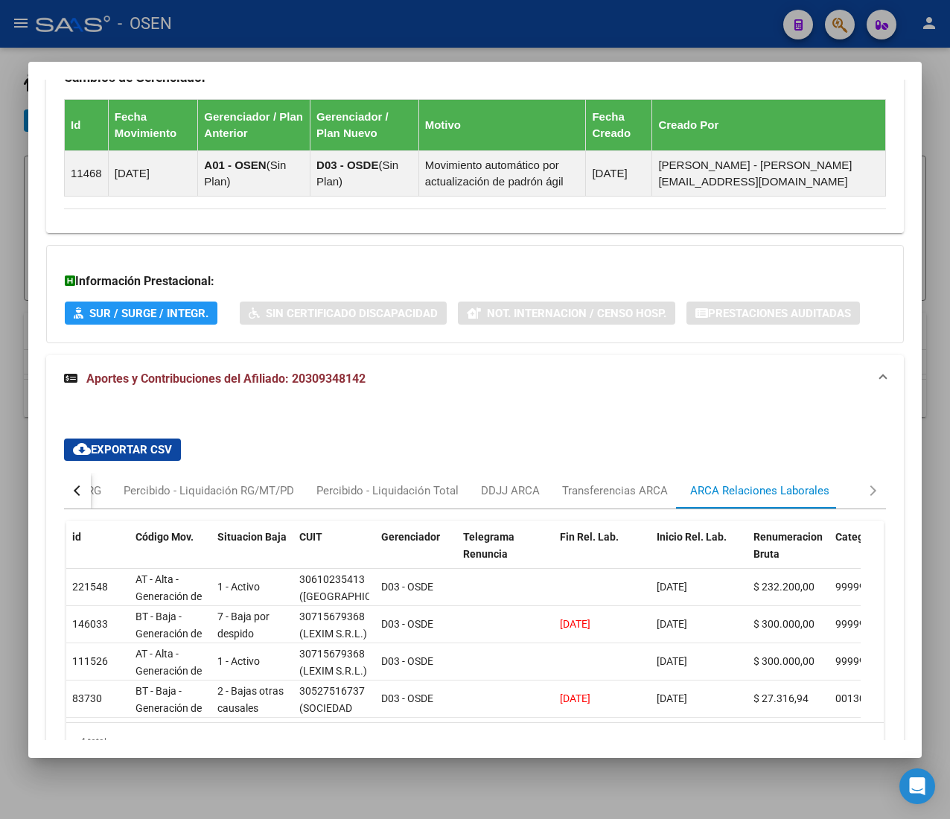
drag, startPoint x: 66, startPoint y: 488, endPoint x: 95, endPoint y: 491, distance: 29.9
click at [67, 488] on button "button" at bounding box center [77, 491] width 27 height 36
click at [112, 496] on div "Devengado RG" at bounding box center [138, 490] width 72 height 16
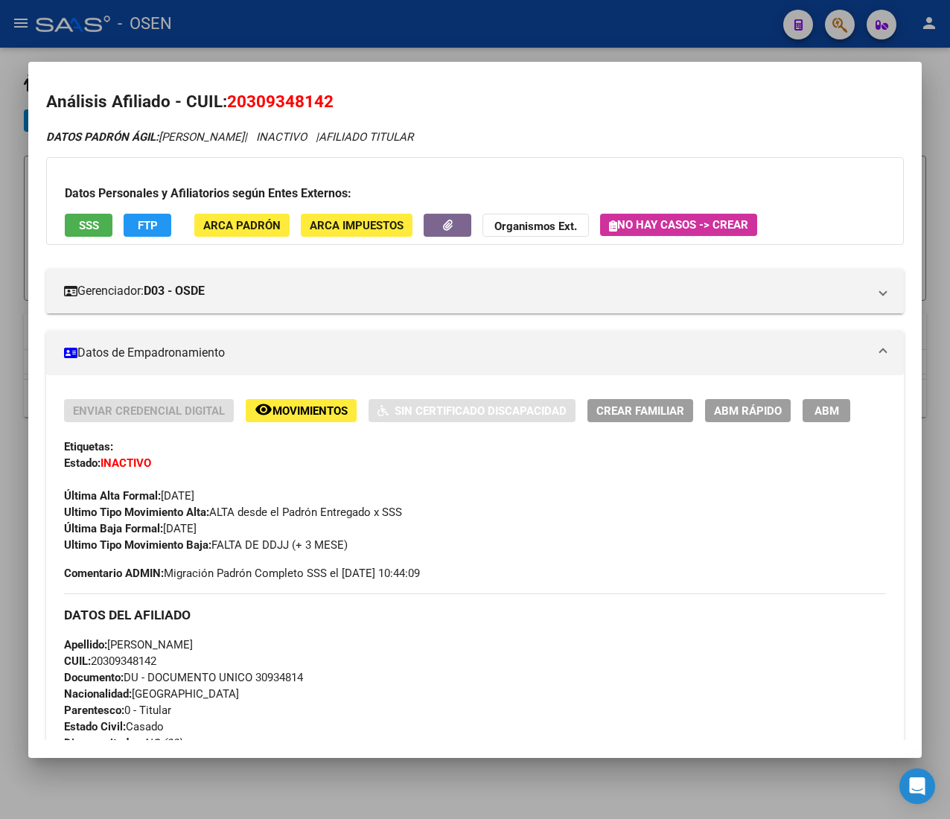
scroll to position [0, 0]
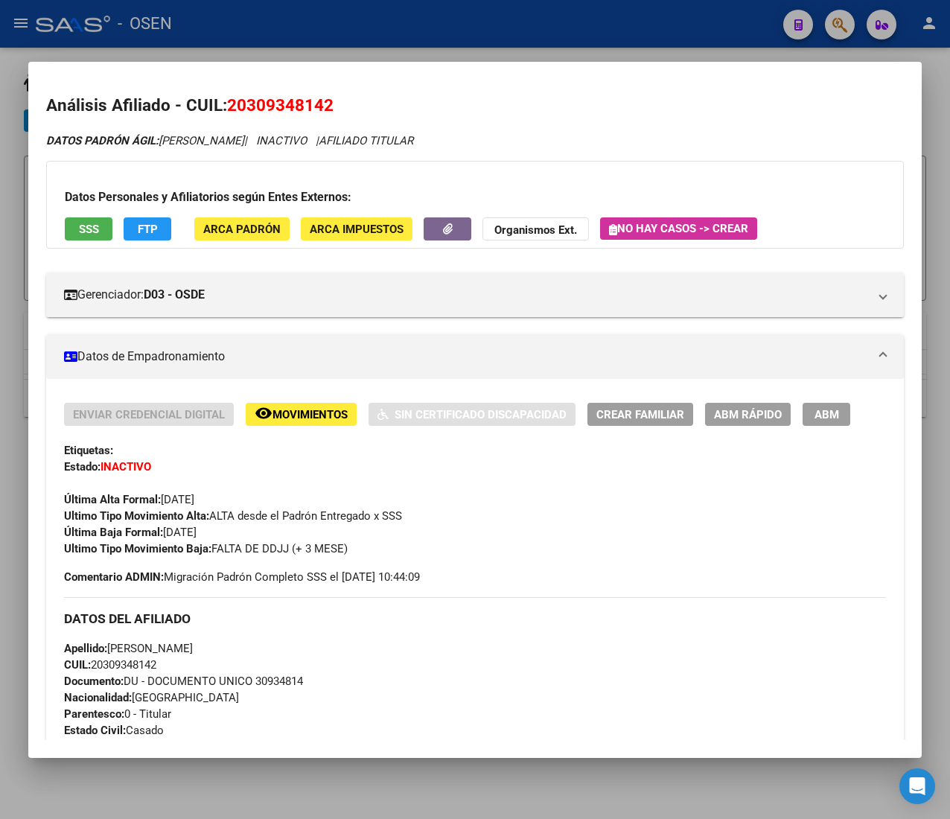
click at [239, 41] on div at bounding box center [475, 409] width 950 height 819
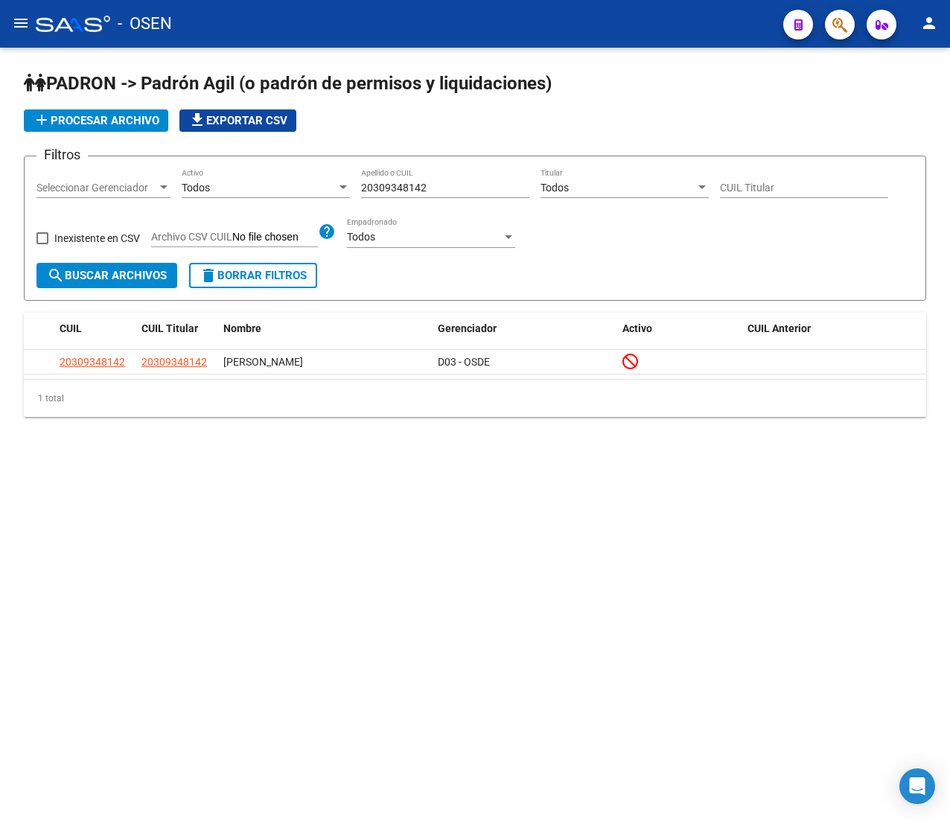
click at [337, 190] on div "Filtros Seleccionar Gerenciador Seleccionar Gerenciador Todos Activo 2030934814…" at bounding box center [474, 215] width 877 height 95
paste input "42895046"
type input "20428950462"
click at [430, 189] on input "20428950462" at bounding box center [445, 188] width 168 height 13
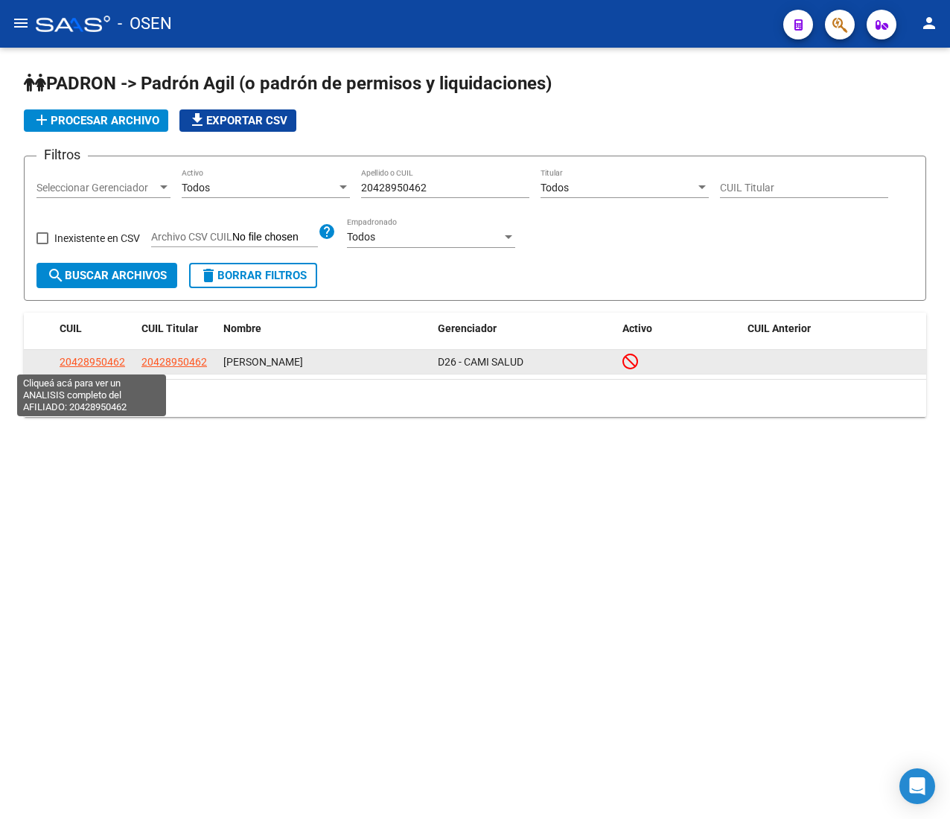
click at [91, 357] on span "20428950462" at bounding box center [93, 362] width 66 height 12
type textarea "20428950462"
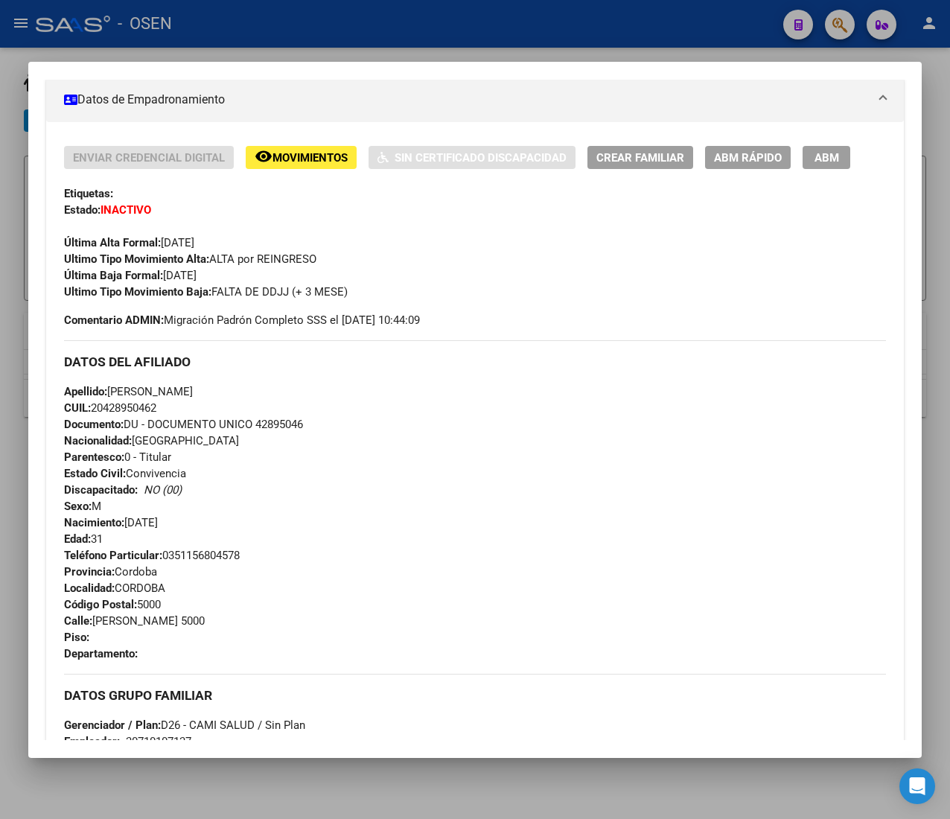
scroll to position [823, 0]
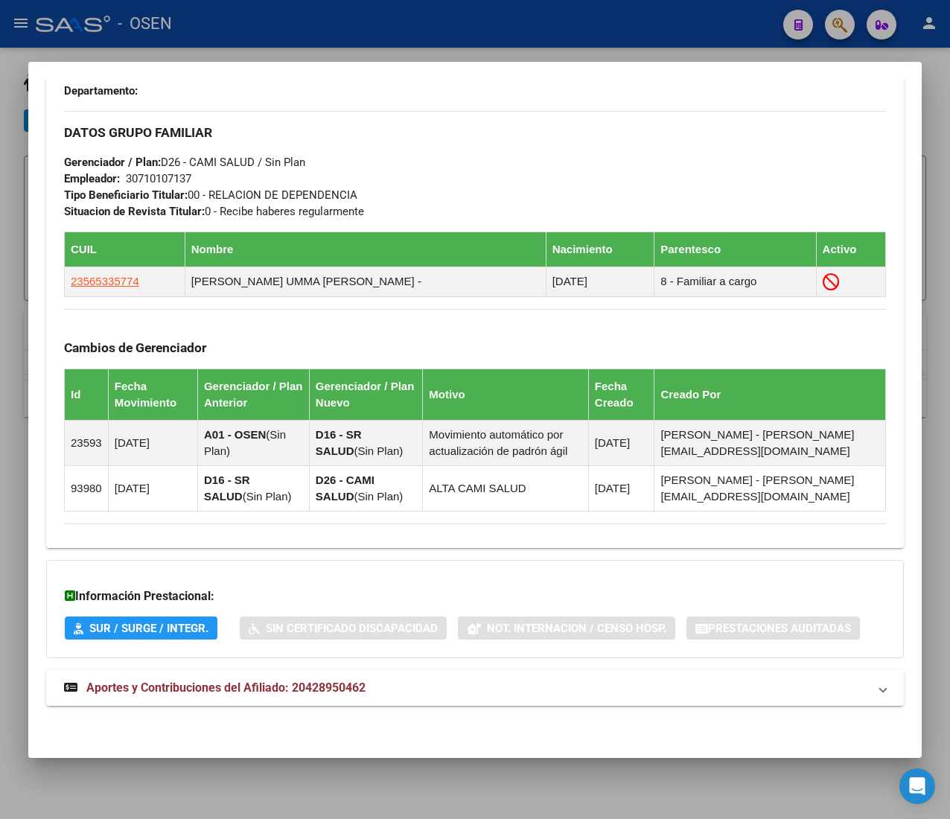
click at [426, 682] on mat-panel-title "Aportes y Contribuciones del Afiliado: 20428950462" at bounding box center [466, 688] width 804 height 18
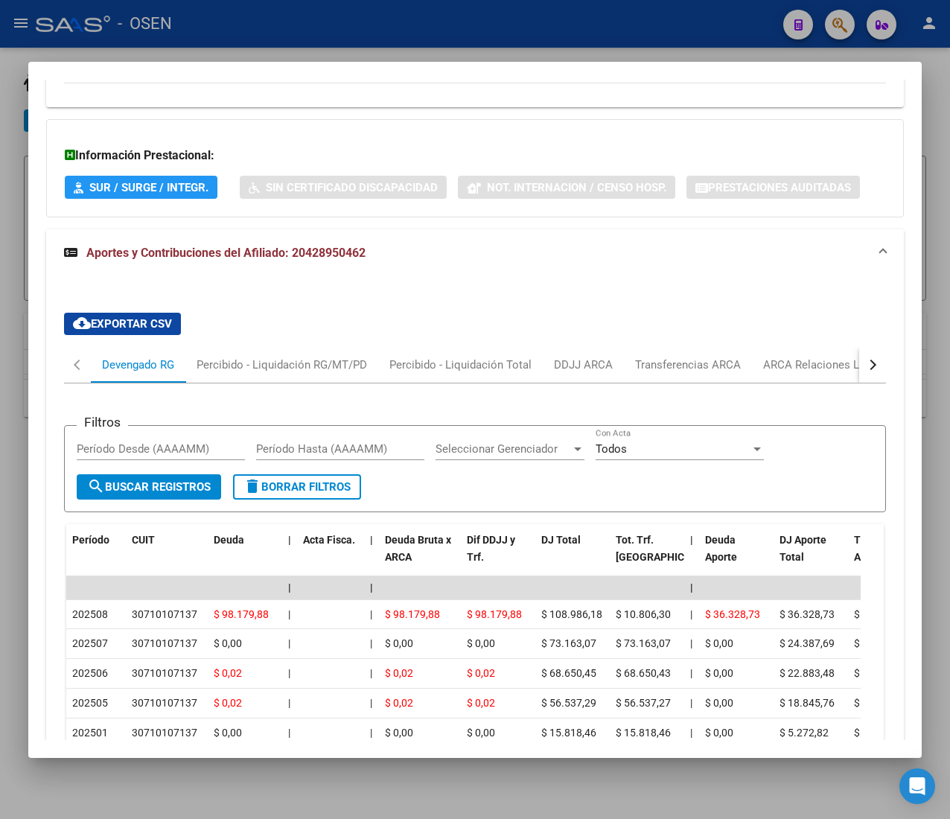
scroll to position [1418, 0]
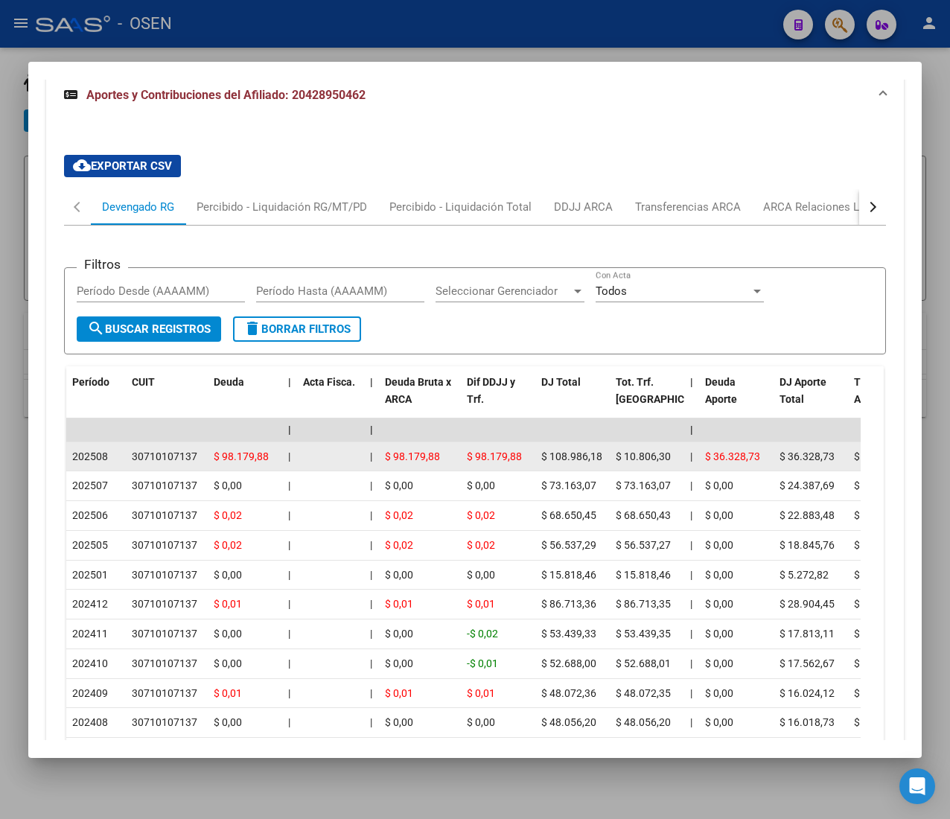
drag, startPoint x: 162, startPoint y: 461, endPoint x: 225, endPoint y: 455, distance: 63.6
click at [228, 457] on span "$ 98.179,88" at bounding box center [241, 456] width 55 height 12
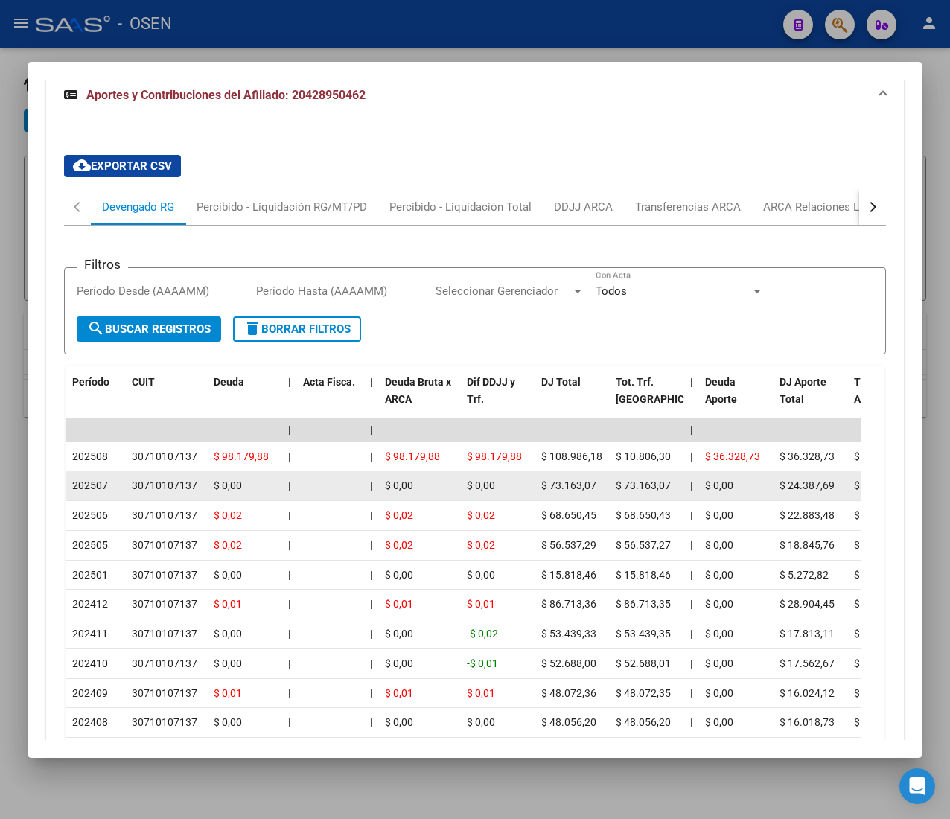
click at [579, 479] on datatable-body-cell "$ 73.163,07" at bounding box center [572, 485] width 74 height 29
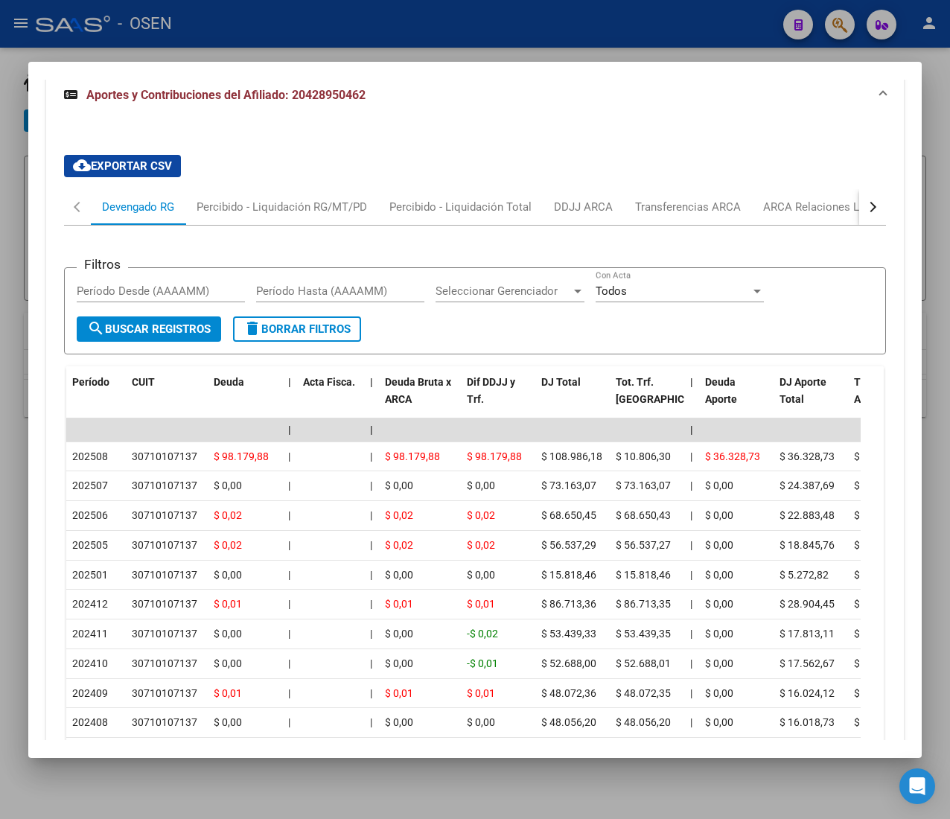
click at [871, 205] on div "cloud_download Exportar CSV Devengado RG Percibido - Liquidación RG/MT/PD Perci…" at bounding box center [475, 473] width 858 height 661
drag, startPoint x: 861, startPoint y: 213, endPoint x: 837, endPoint y: 220, distance: 25.0
click at [859, 217] on button "button" at bounding box center [872, 207] width 27 height 36
click at [776, 220] on div "ARCA Relaciones Laborales" at bounding box center [760, 207] width 162 height 36
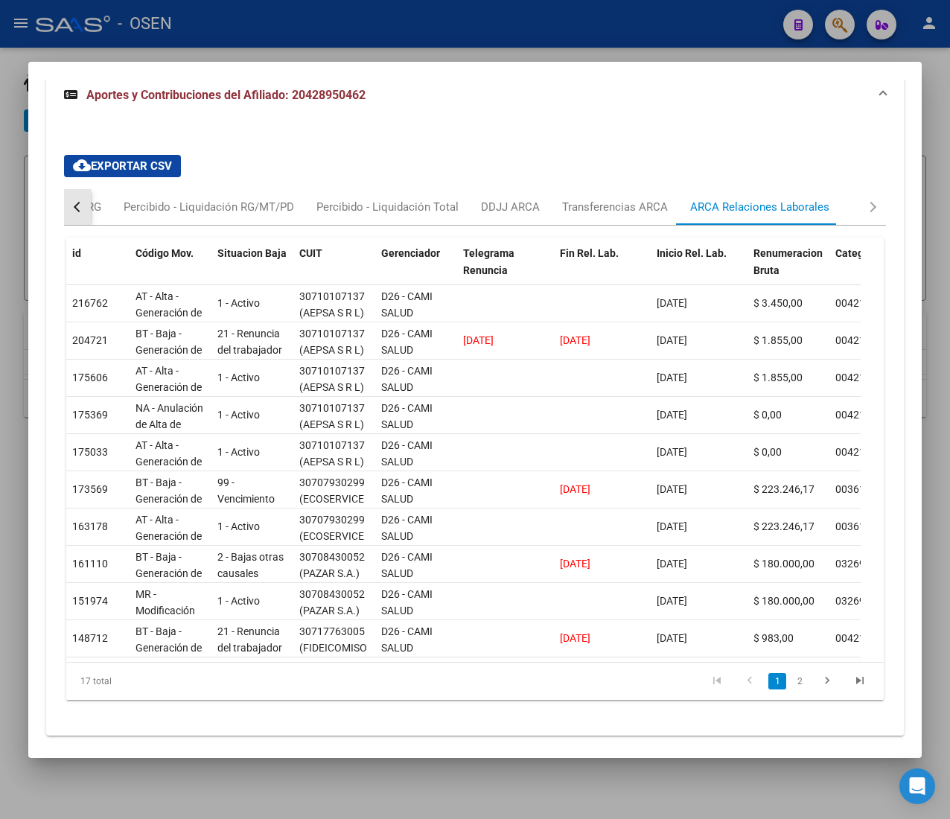
click at [78, 212] on div "button" at bounding box center [79, 207] width 10 height 10
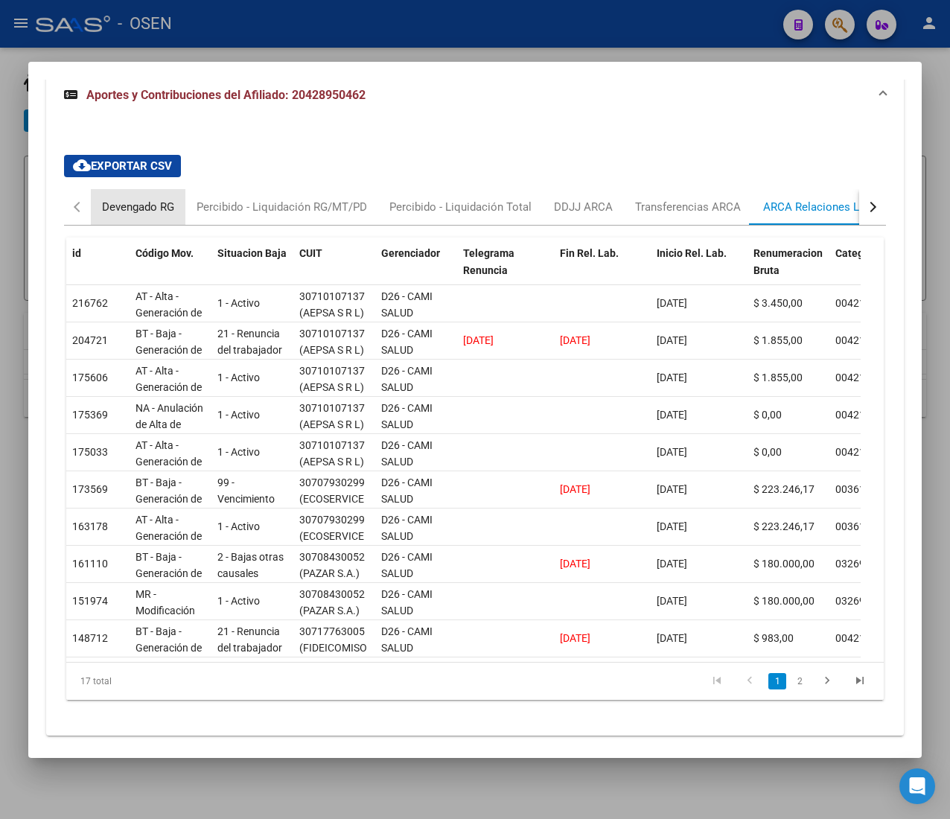
click at [102, 219] on div "Devengado RG" at bounding box center [138, 207] width 95 height 36
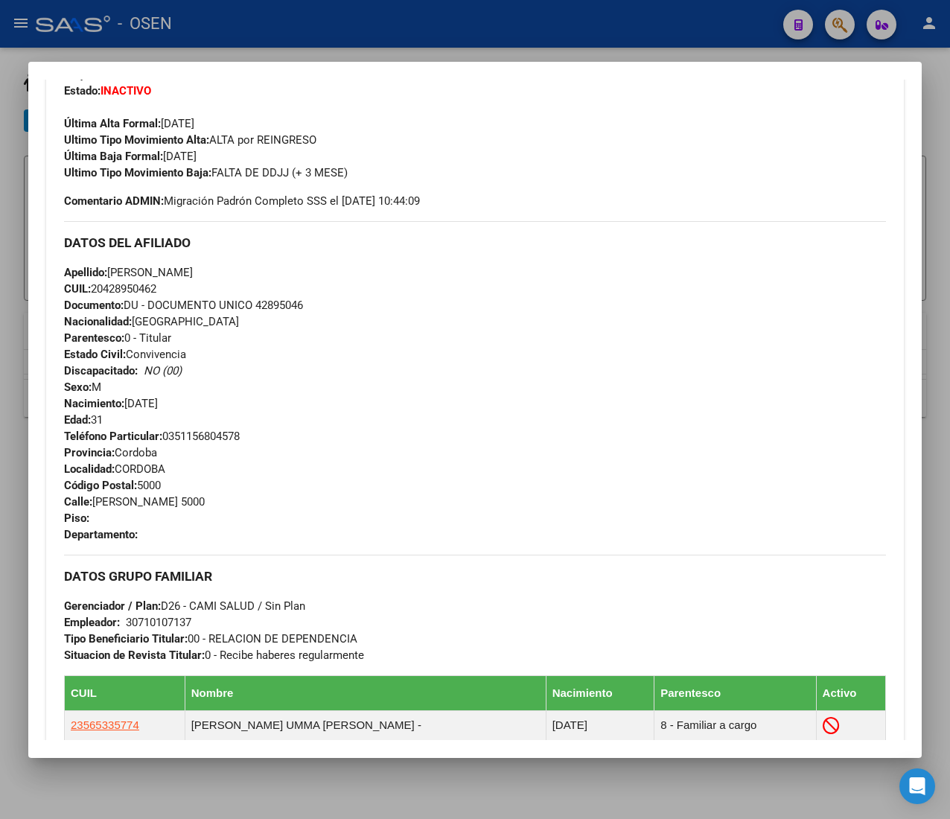
scroll to position [0, 0]
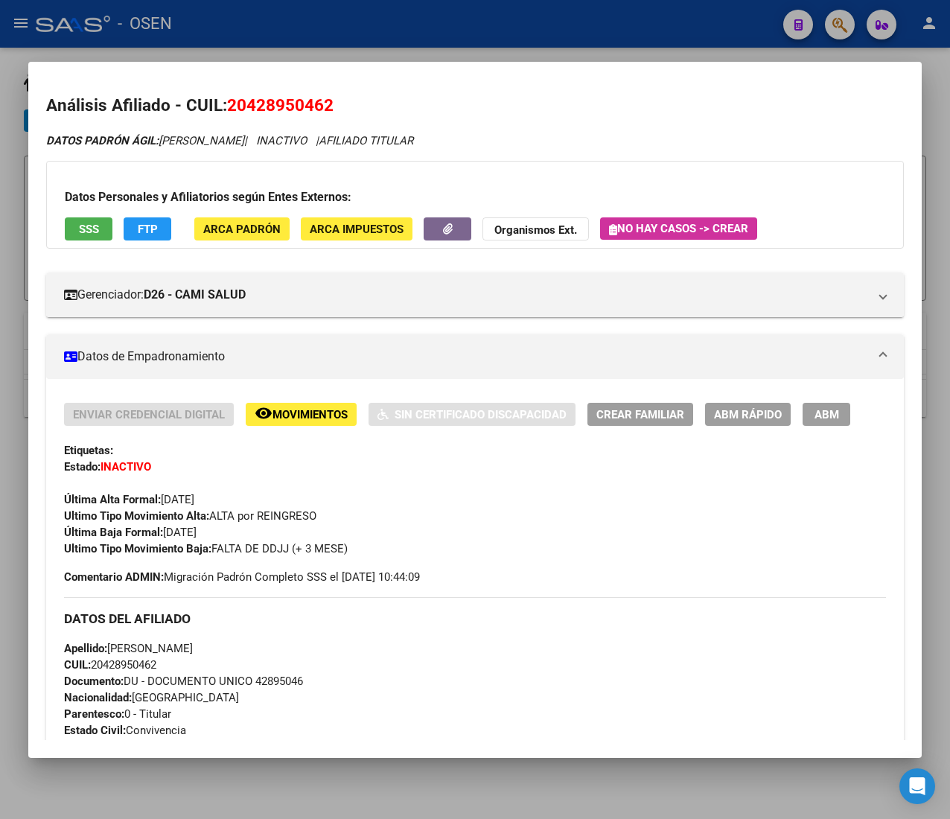
click at [727, 404] on button "ABM Rápido" at bounding box center [748, 414] width 86 height 23
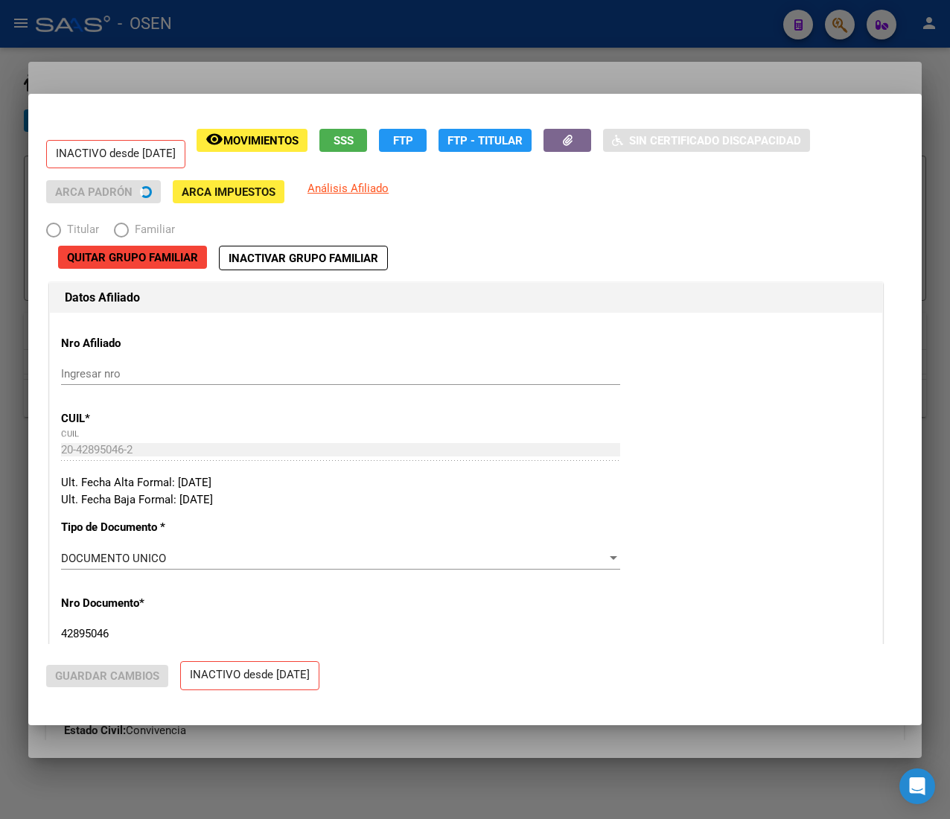
radio input "true"
type input "30-71010713-7"
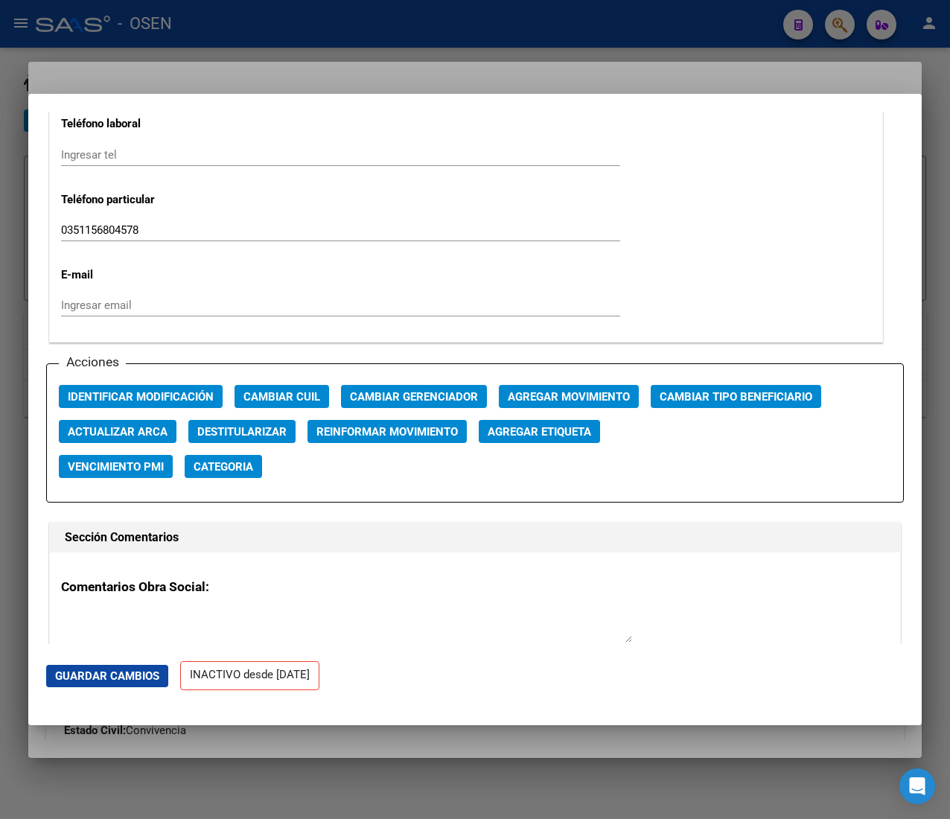
scroll to position [1935, 0]
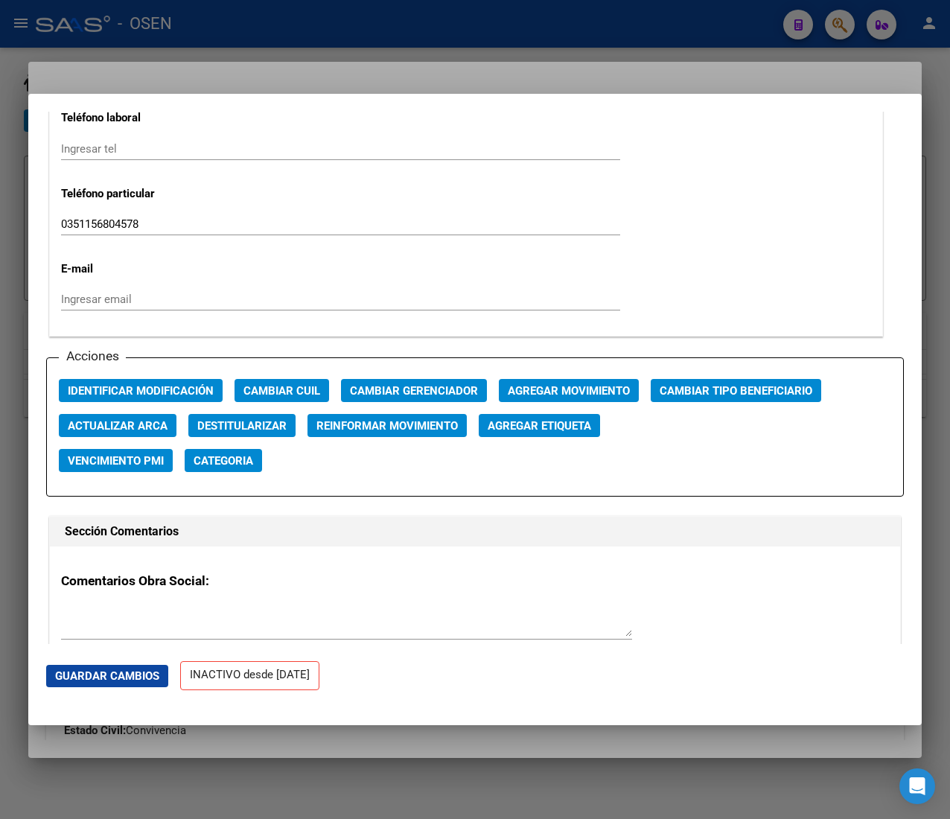
click at [514, 398] on span "Agregar Movimiento" at bounding box center [569, 390] width 122 height 13
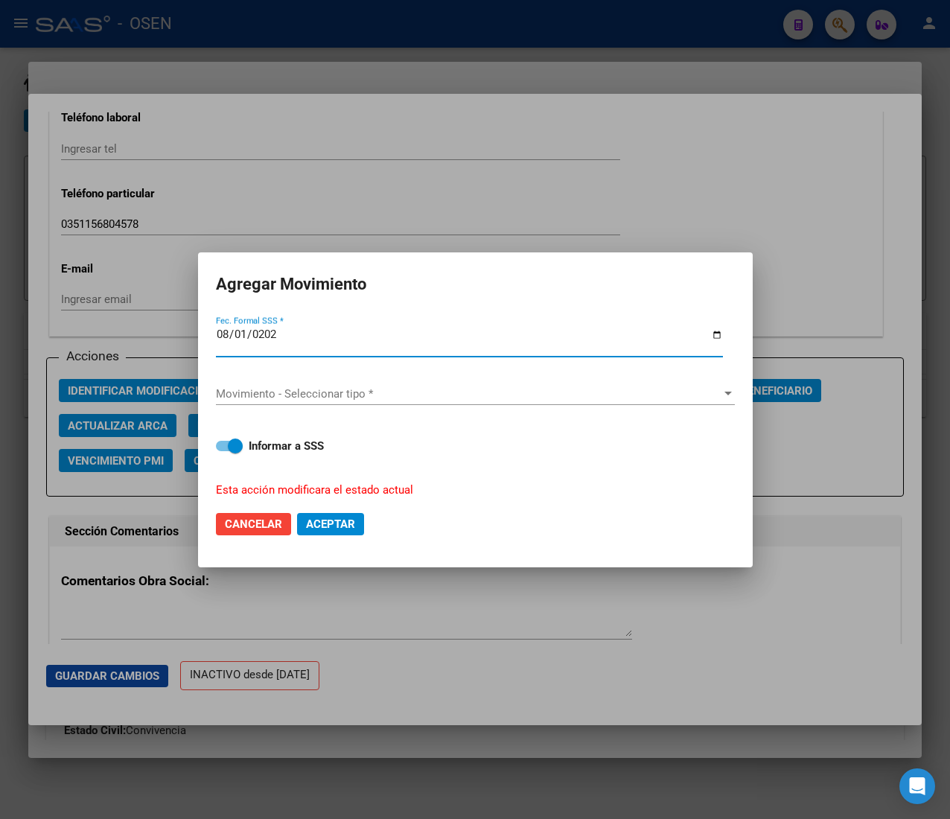
type input "[DATE]"
click at [362, 411] on div "Movimiento - Seleccionar tipo * Movimiento - Seleccionar tipo *" at bounding box center [475, 401] width 519 height 36
click at [363, 400] on div "Movimiento - Seleccionar tipo * Movimiento - Seleccionar tipo *" at bounding box center [475, 394] width 519 height 22
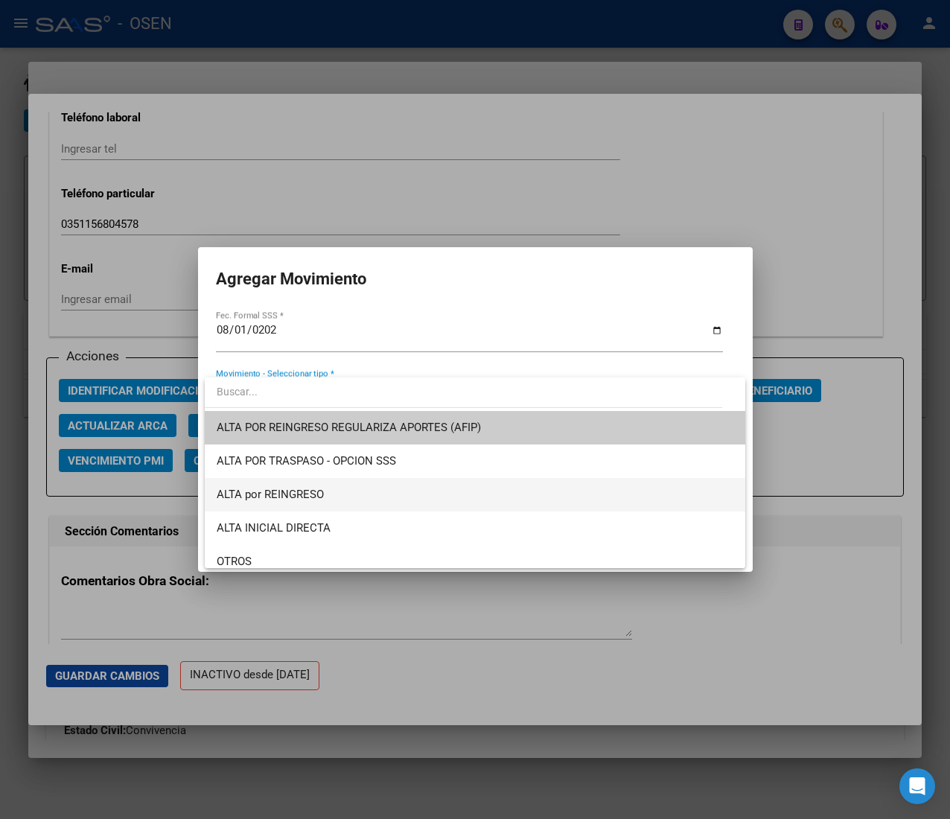
click at [328, 490] on span "ALTA por REINGRESO" at bounding box center [475, 494] width 517 height 33
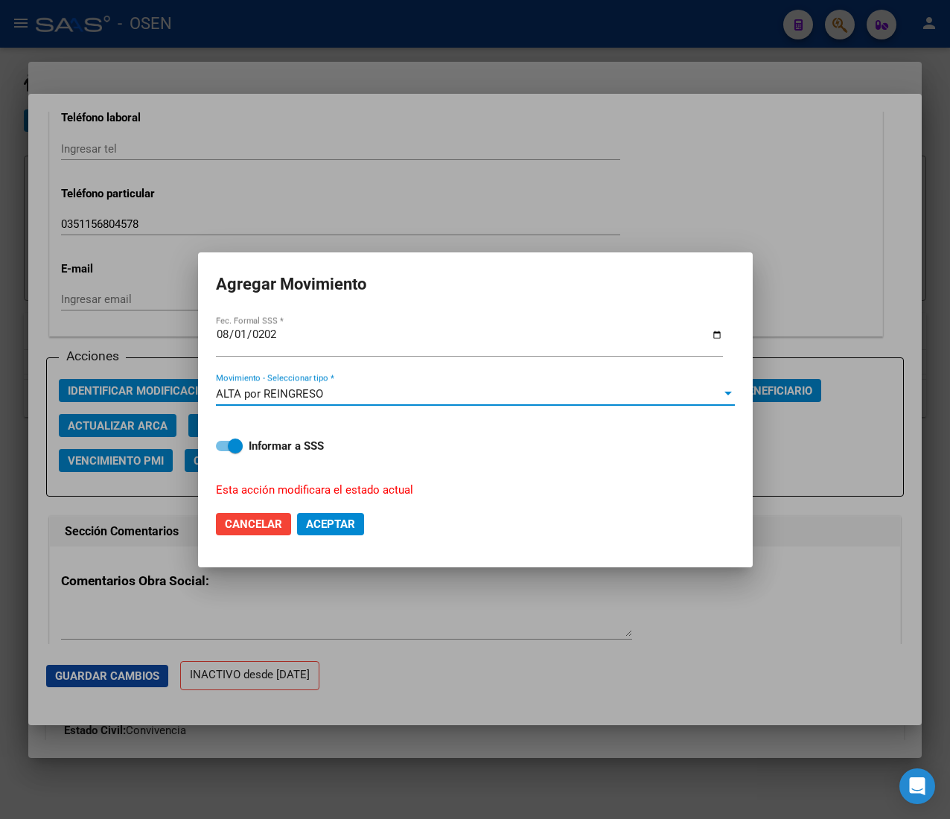
click at [328, 532] on button "Aceptar" at bounding box center [330, 524] width 67 height 22
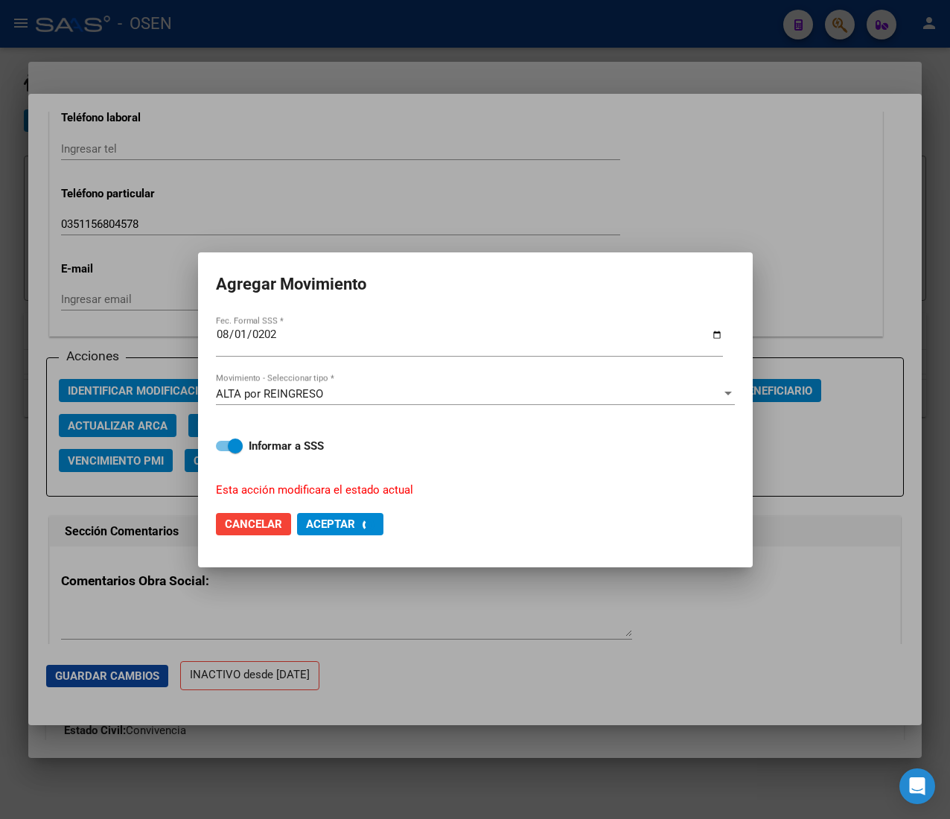
checkbox input "false"
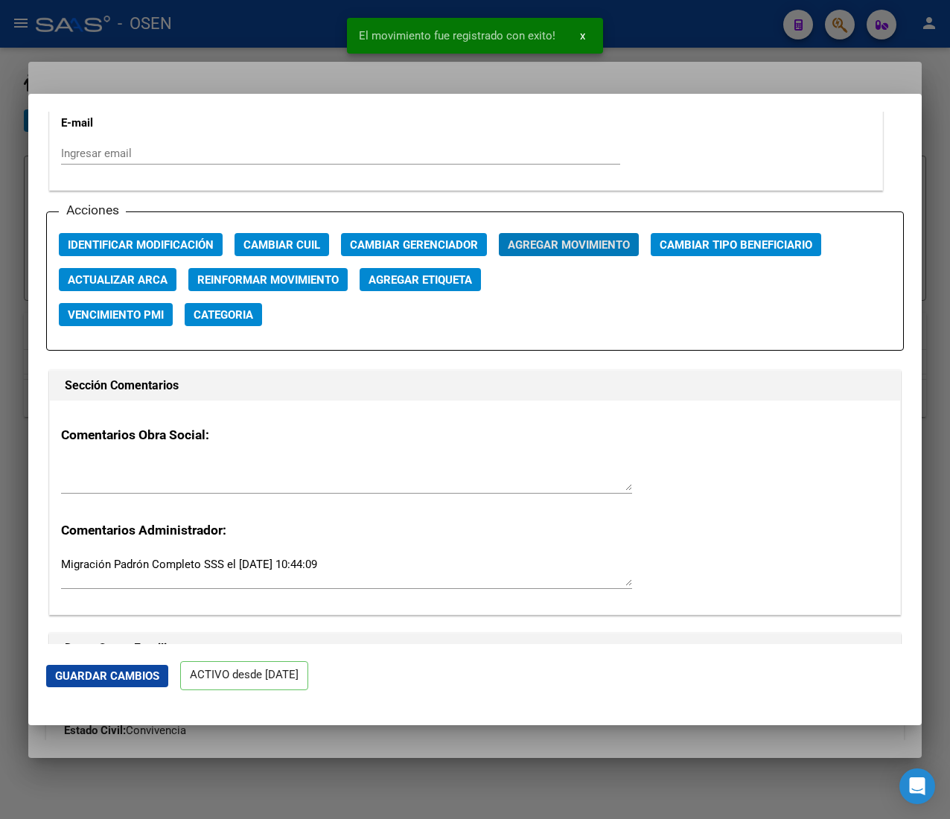
scroll to position [2084, 0]
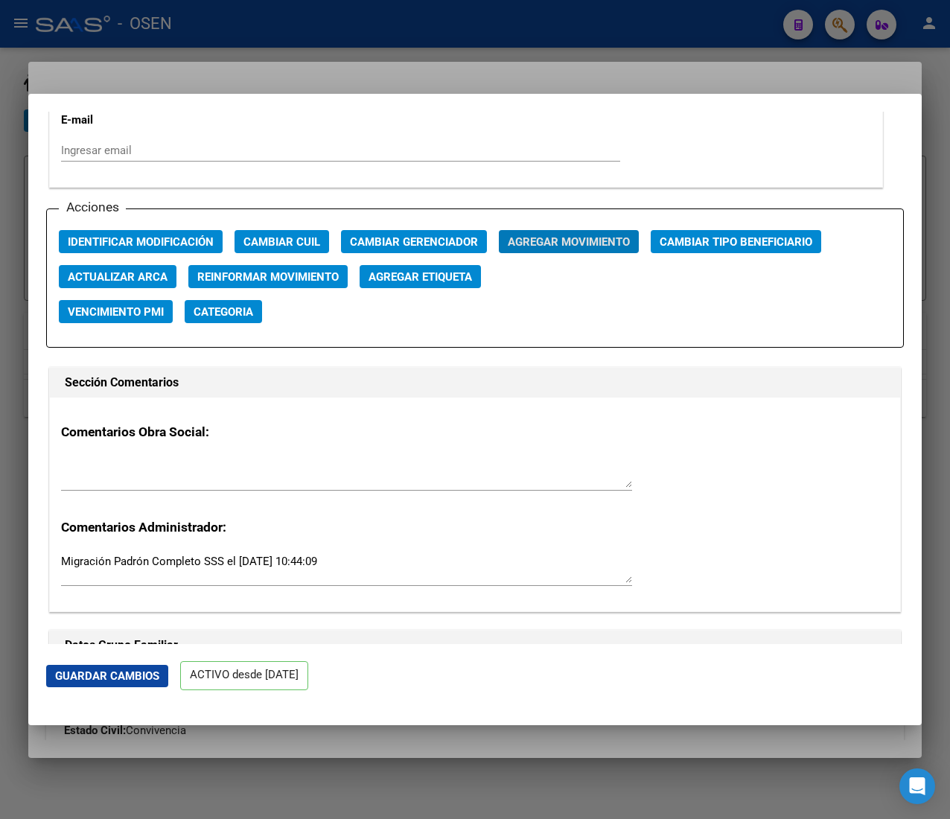
click at [302, 17] on div at bounding box center [475, 409] width 950 height 819
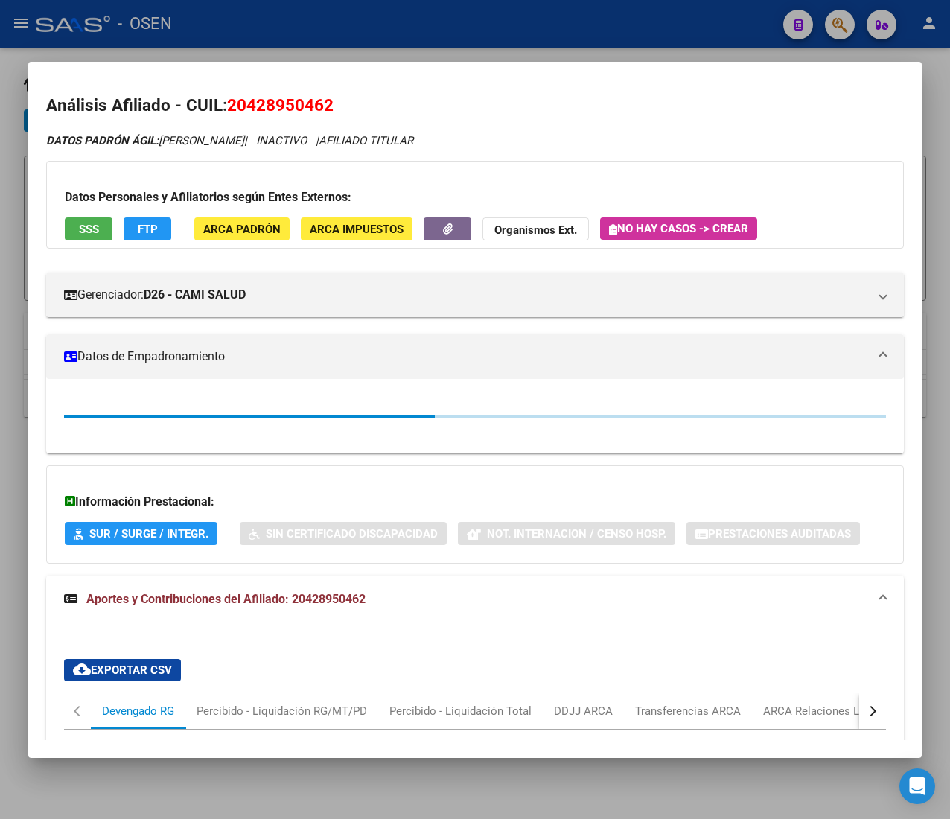
click at [290, 35] on div at bounding box center [475, 409] width 950 height 819
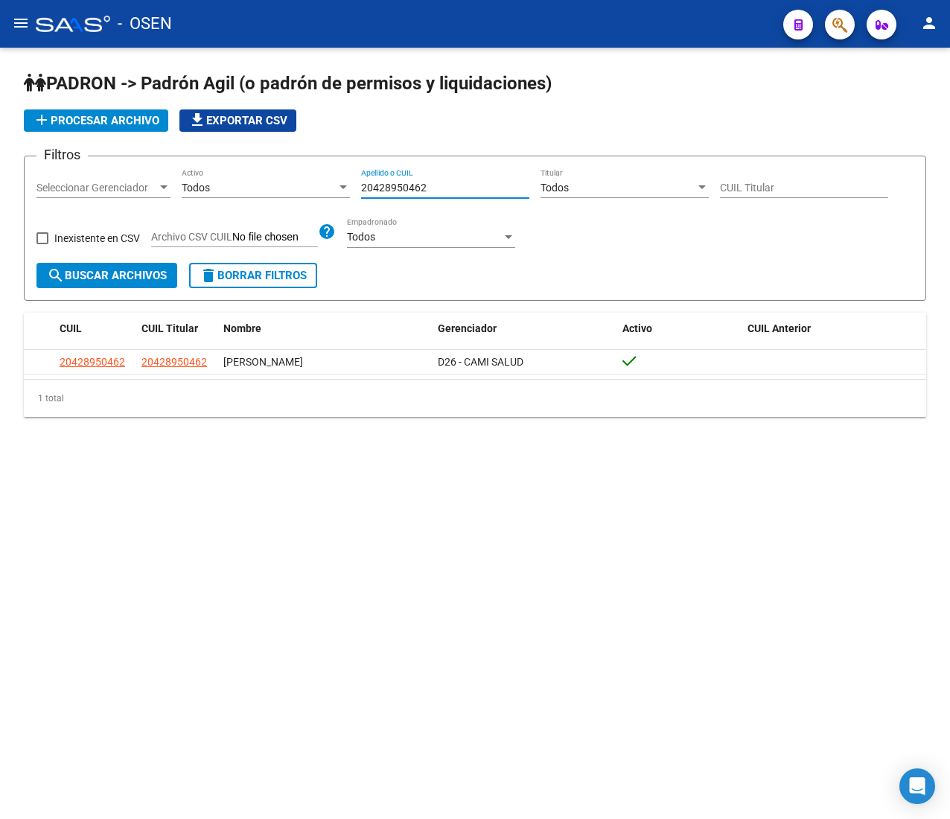
drag, startPoint x: 442, startPoint y: 189, endPoint x: 201, endPoint y: 163, distance: 242.6
click at [221, 179] on div "Filtros Seleccionar Gerenciador Seleccionar Gerenciador Todos Activo 2042895046…" at bounding box center [474, 215] width 877 height 95
paste input "7320331094"
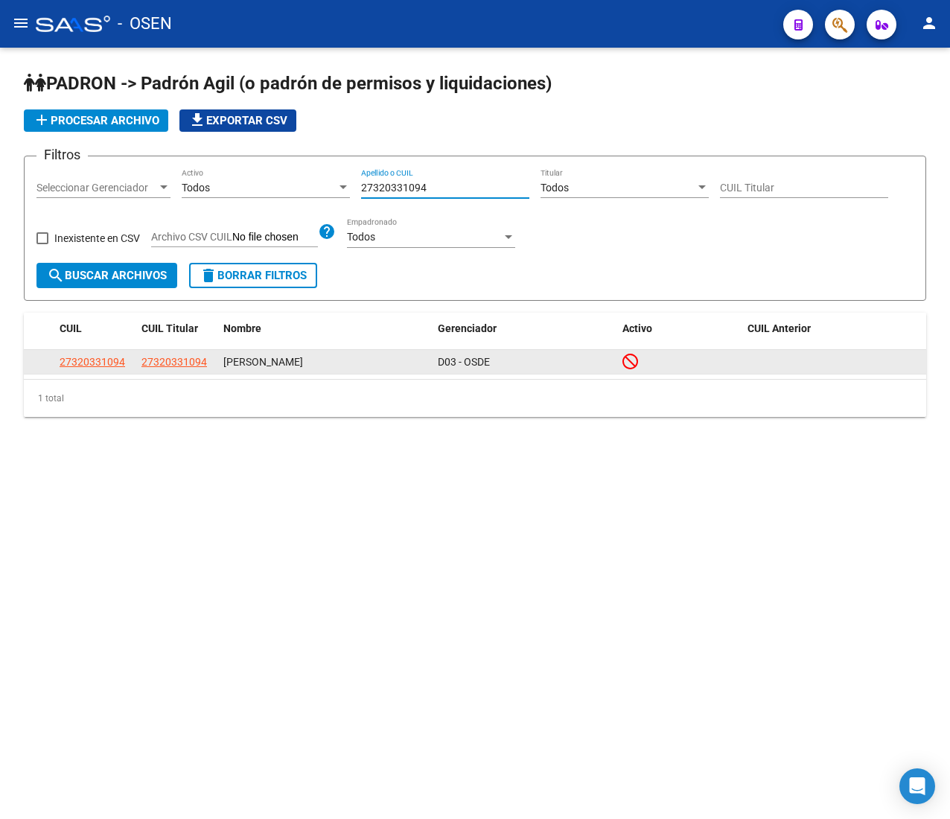
type input "27320331094"
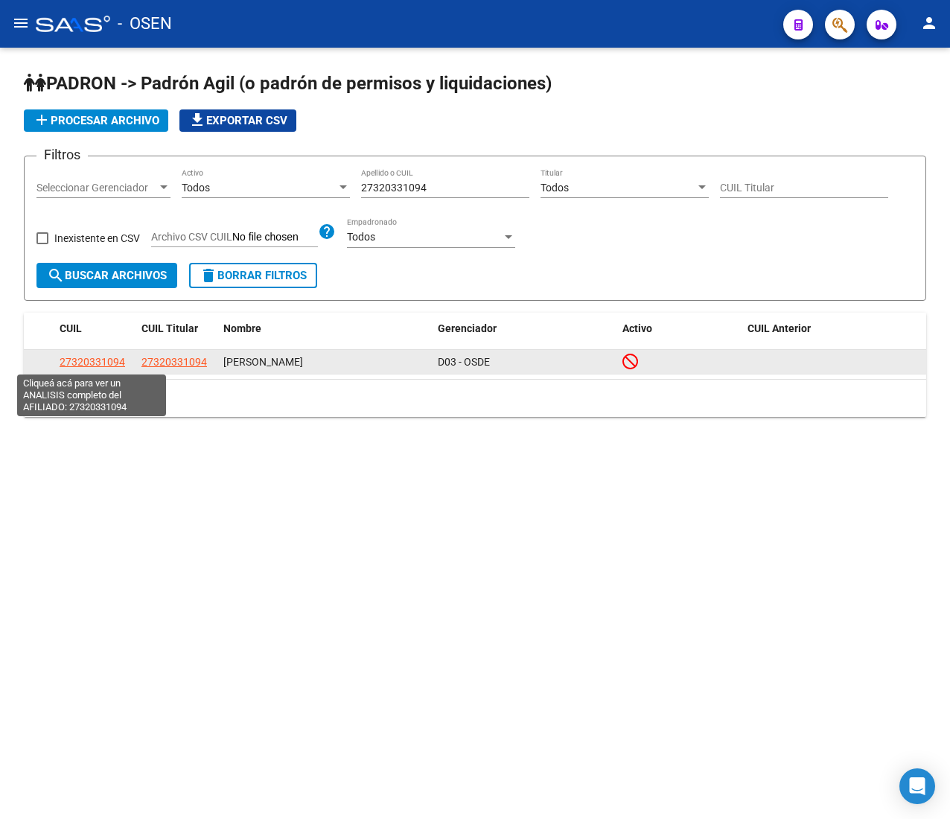
click at [99, 366] on span "27320331094" at bounding box center [93, 362] width 66 height 12
type textarea "27320331094"
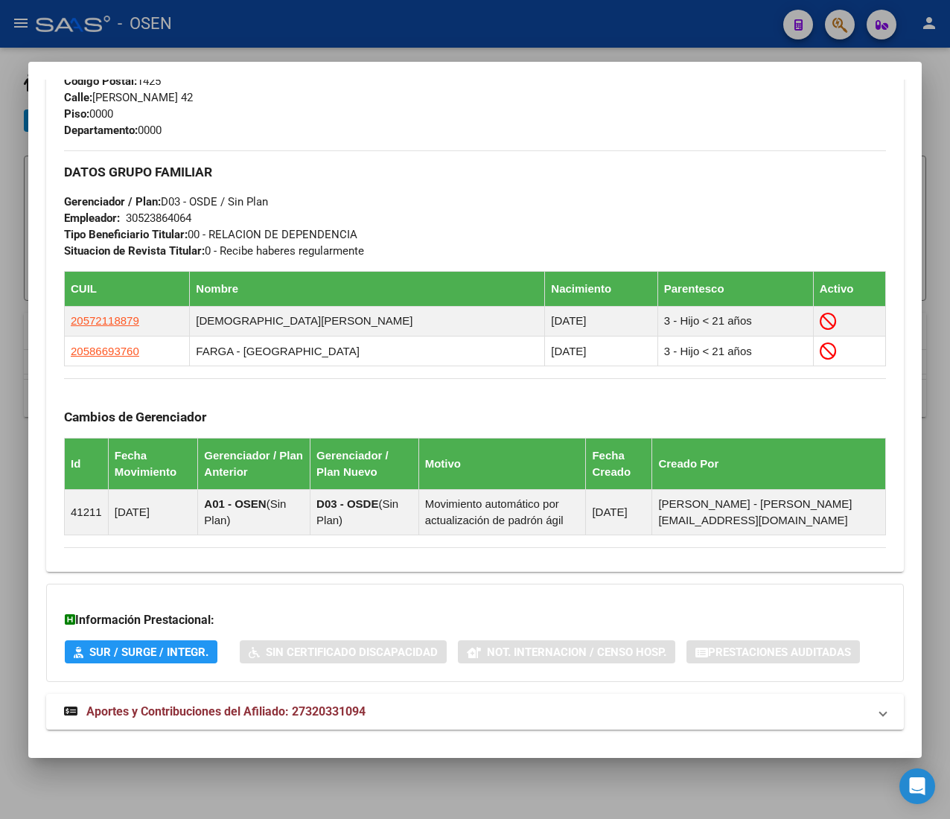
scroll to position [808, 0]
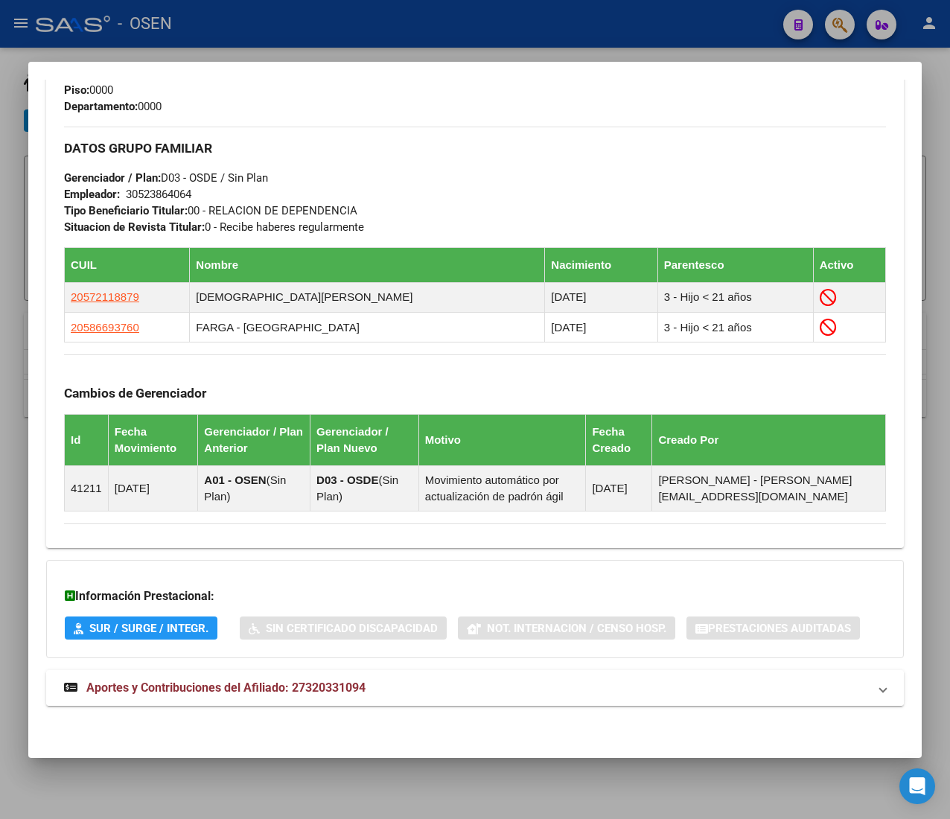
click at [415, 685] on mat-panel-title "Aportes y Contribuciones del Afiliado: 27320331094" at bounding box center [466, 688] width 804 height 18
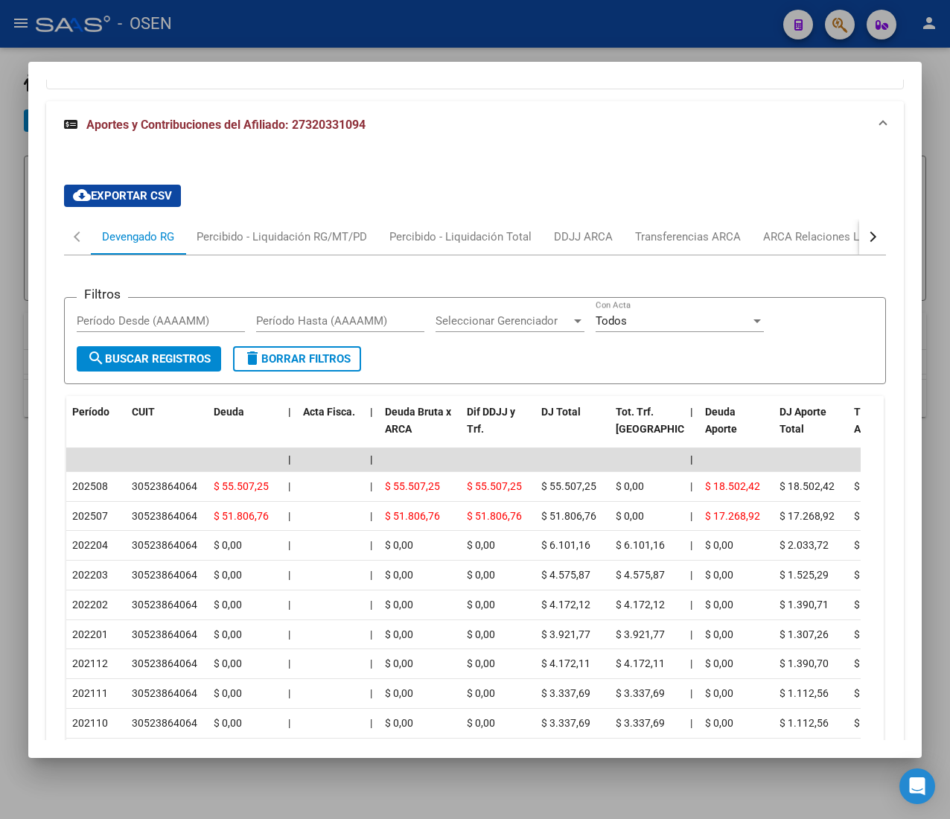
scroll to position [1475, 0]
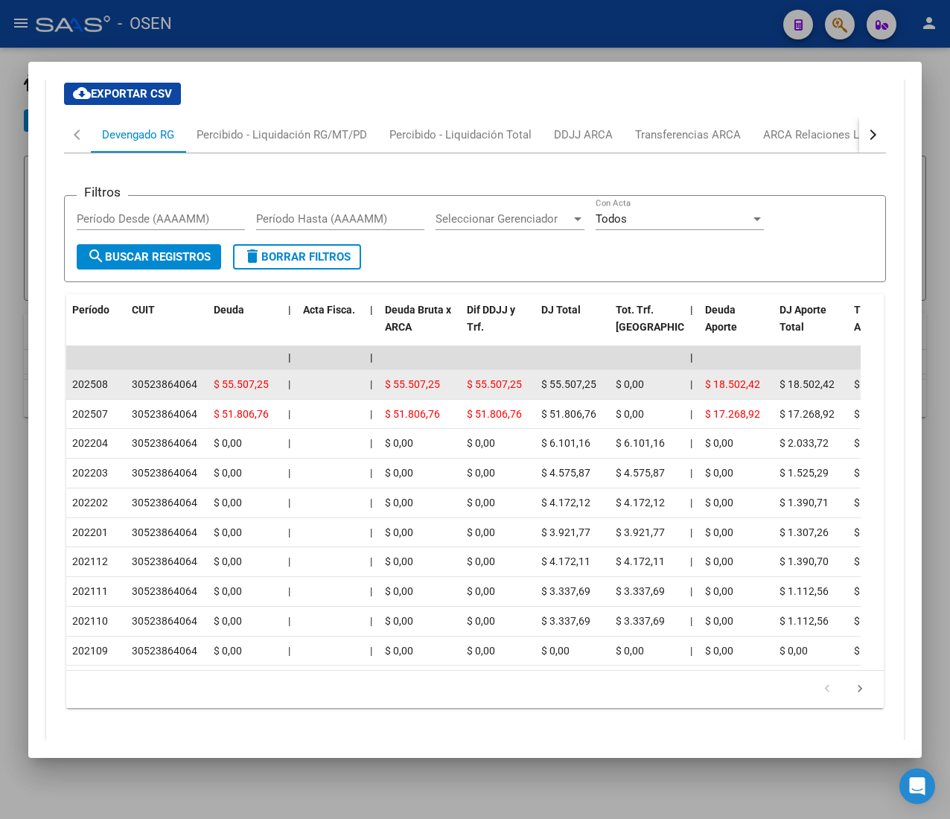
drag, startPoint x: 173, startPoint y: 384, endPoint x: 228, endPoint y: 383, distance: 54.4
click at [228, 383] on span "$ 55.507,25" at bounding box center [241, 384] width 55 height 12
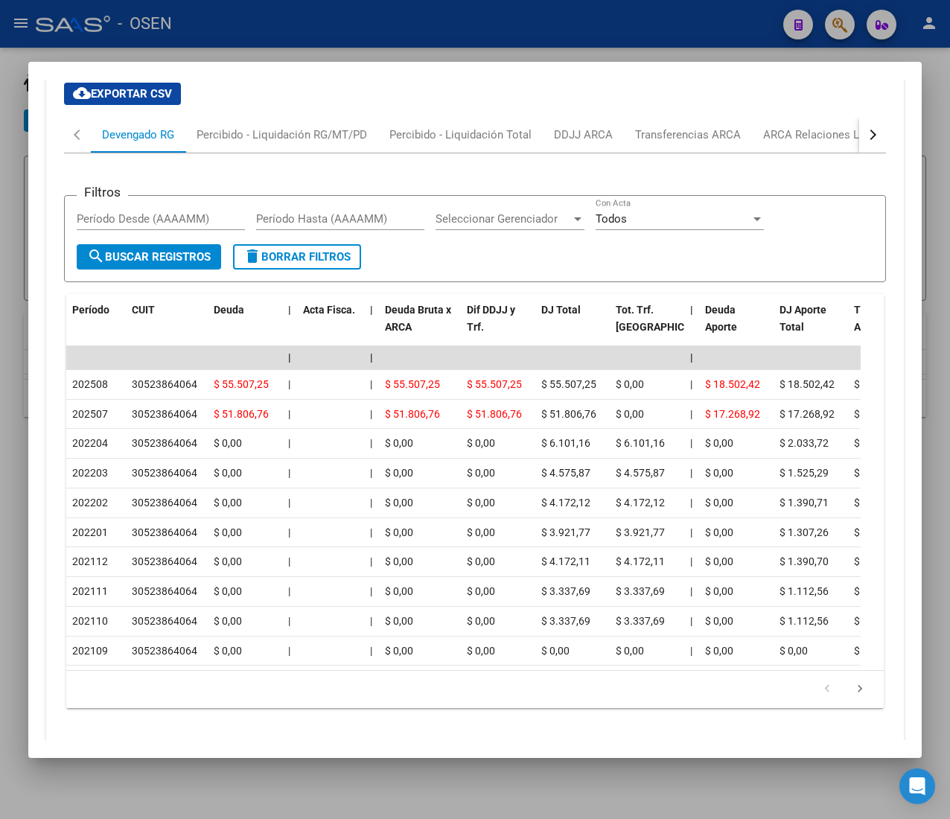
click at [849, 160] on div "Filtros Período Desde (AAAAMM) Período Hasta (AAAAMM) Seleccionar Gerenciador S…" at bounding box center [475, 436] width 822 height 566
click at [859, 131] on button "button" at bounding box center [872, 135] width 27 height 36
click at [782, 141] on div "ARCA Relaciones Laborales" at bounding box center [759, 135] width 139 height 16
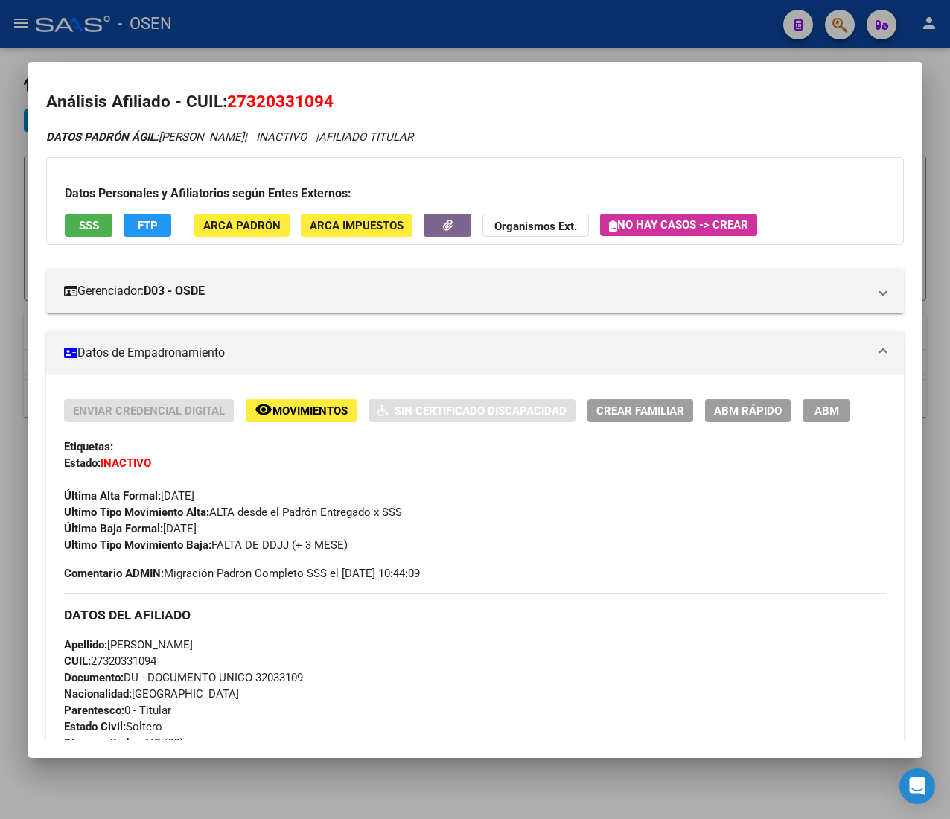
scroll to position [0, 0]
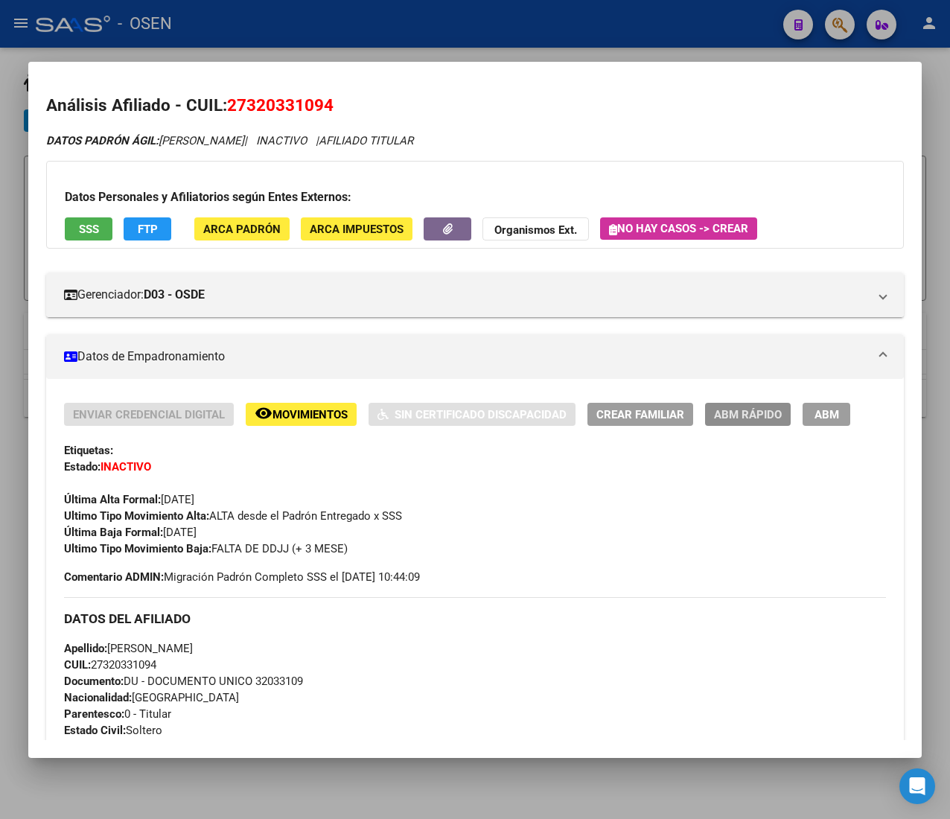
click at [766, 417] on span "ABM Rápido" at bounding box center [748, 414] width 68 height 13
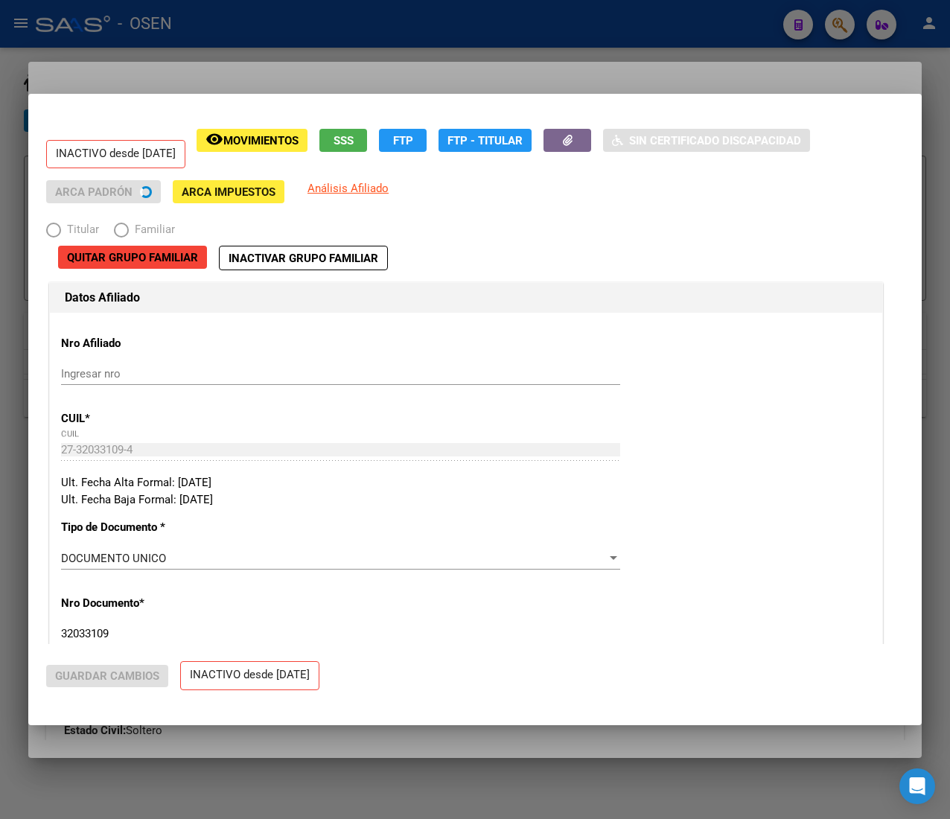
radio input "true"
type input "30-52386406-4"
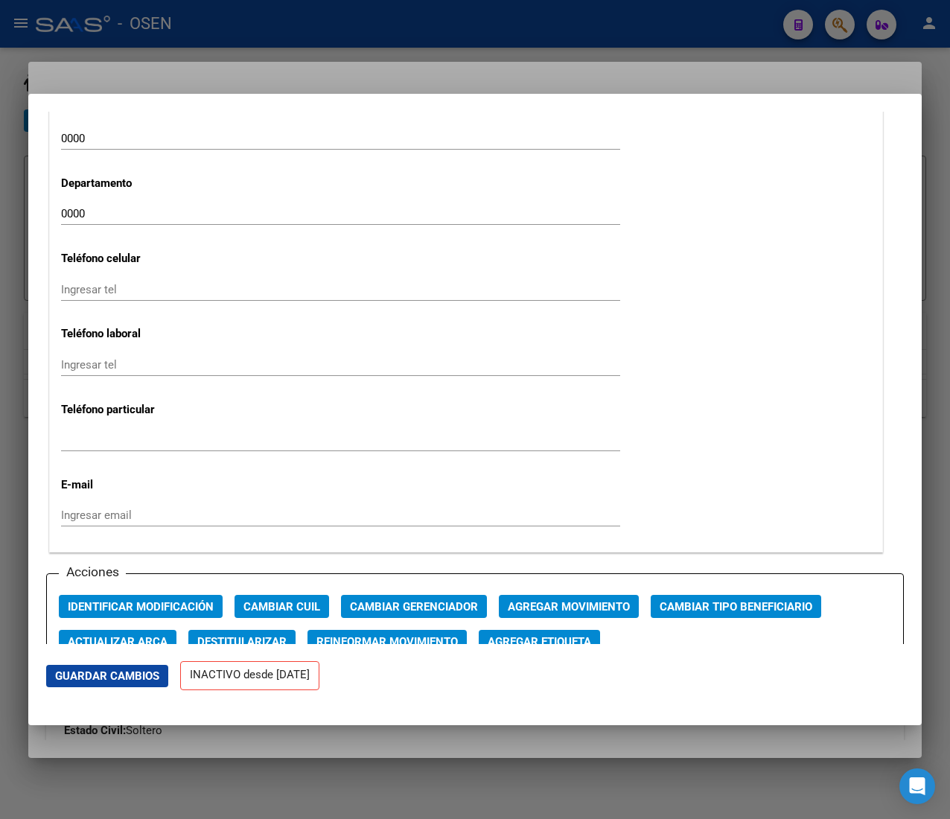
scroll to position [1787, 0]
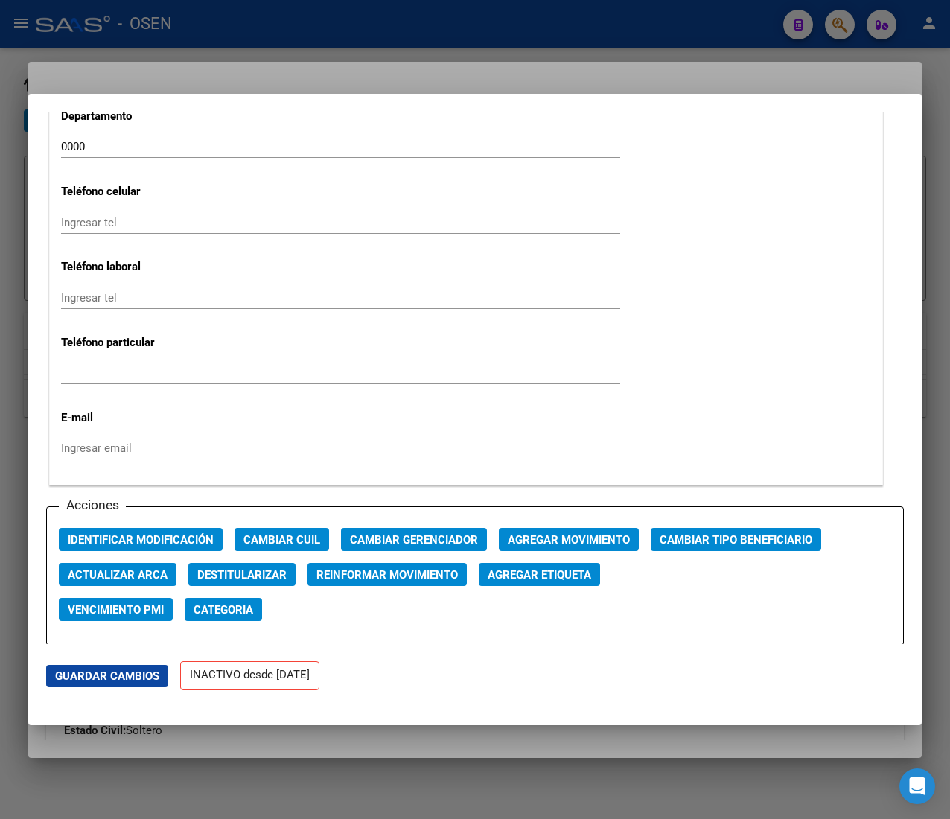
click at [561, 537] on span "Agregar Movimiento" at bounding box center [569, 539] width 122 height 13
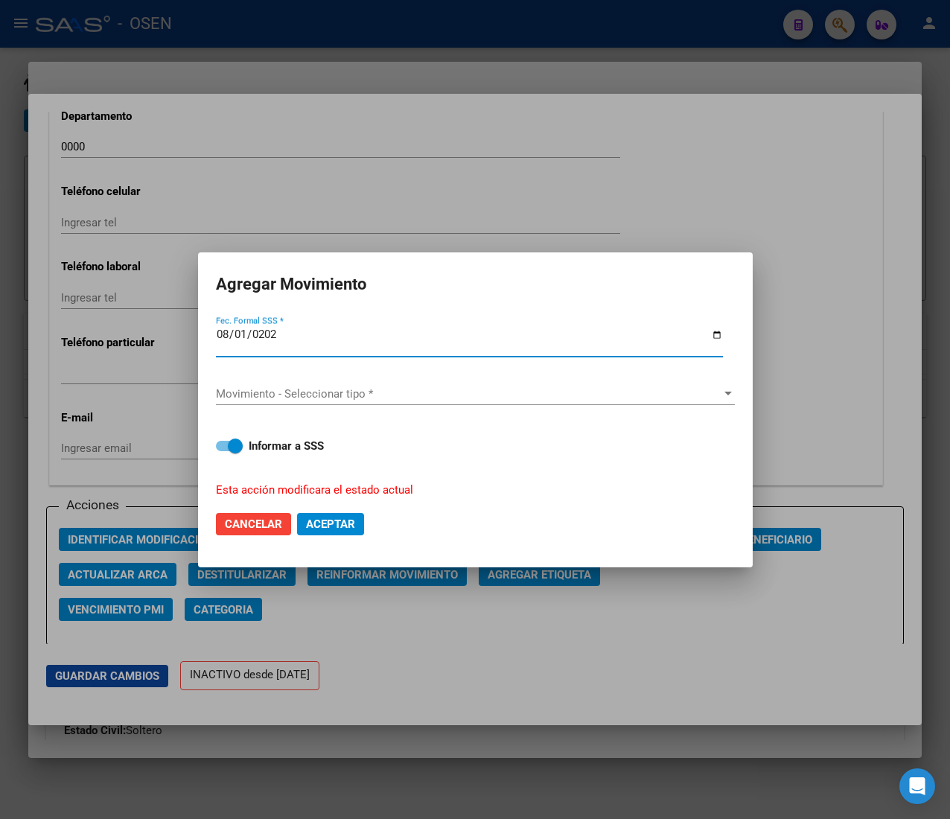
type input "[DATE]"
click at [383, 399] on div "Movimiento - Seleccionar tipo * Movimiento - Seleccionar tipo *" at bounding box center [475, 394] width 519 height 22
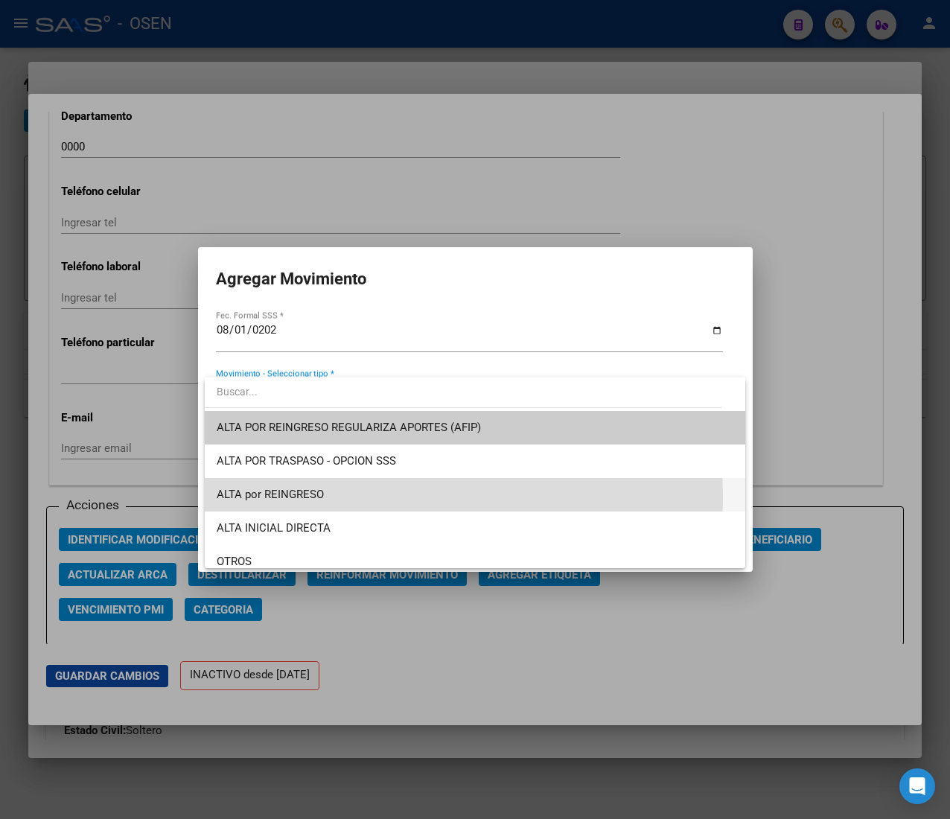
click at [358, 496] on span "ALTA por REINGRESO" at bounding box center [475, 494] width 517 height 33
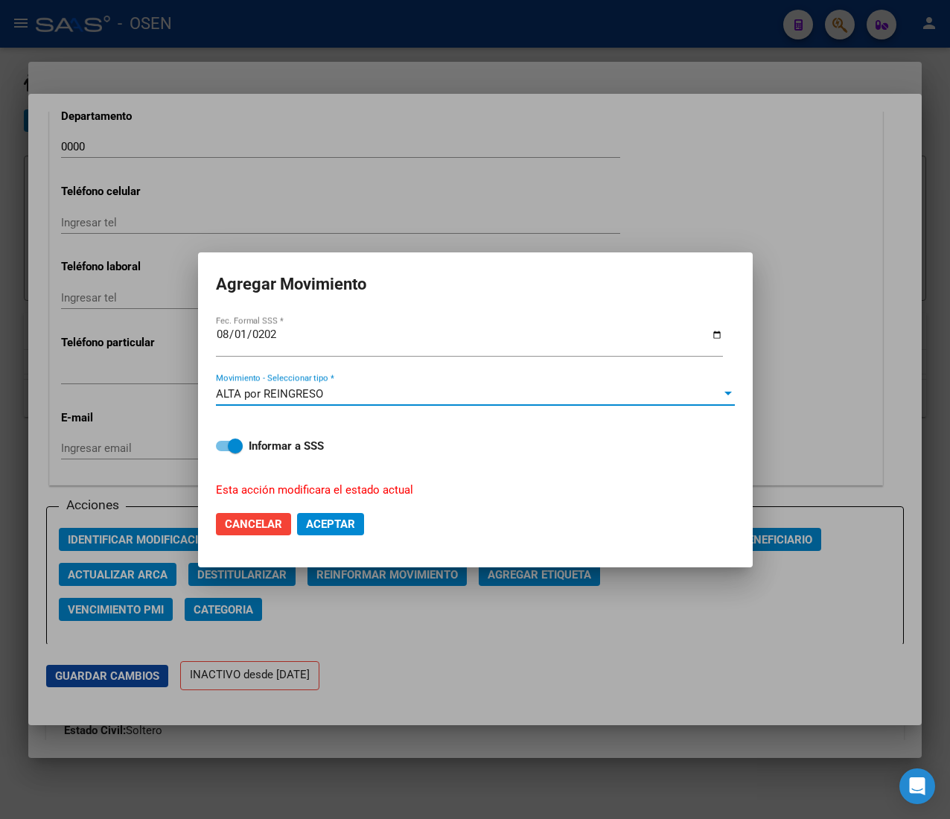
click at [340, 520] on span "Aceptar" at bounding box center [330, 523] width 49 height 13
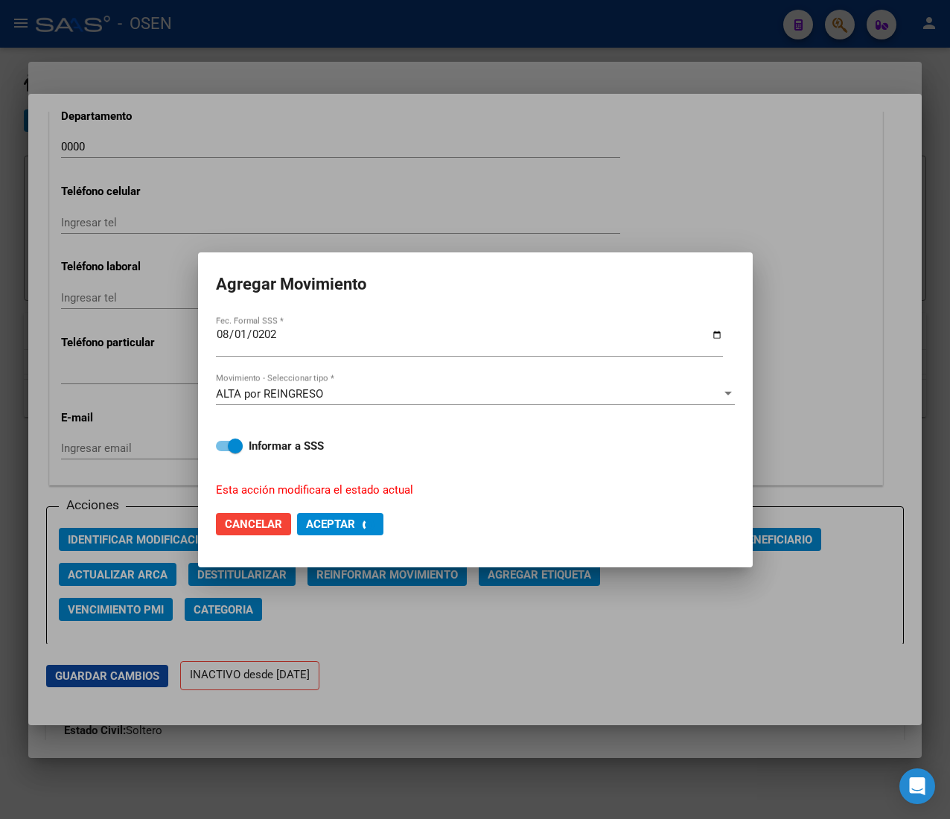
checkbox input "false"
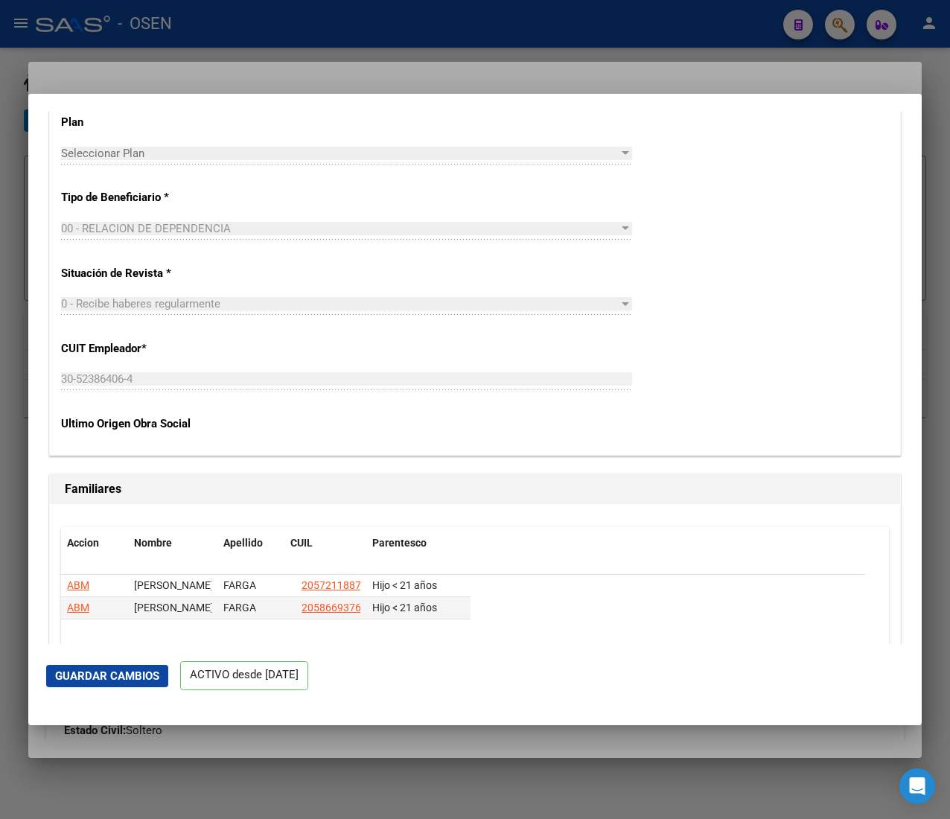
scroll to position [2829, 0]
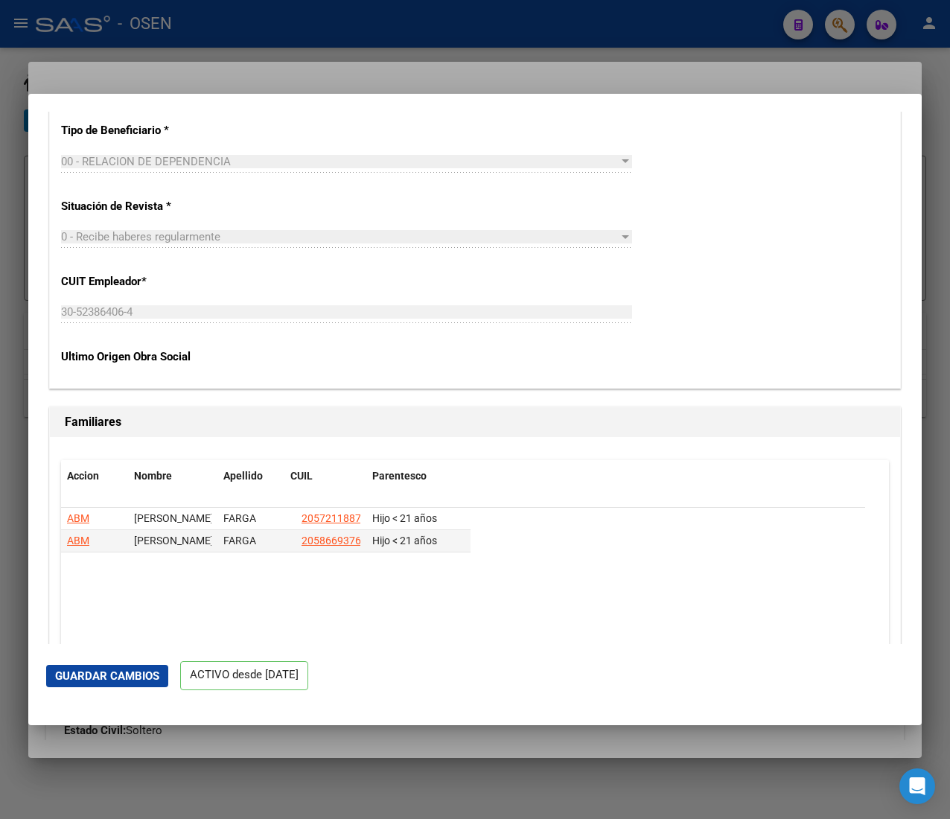
click at [326, 51] on div at bounding box center [475, 409] width 950 height 819
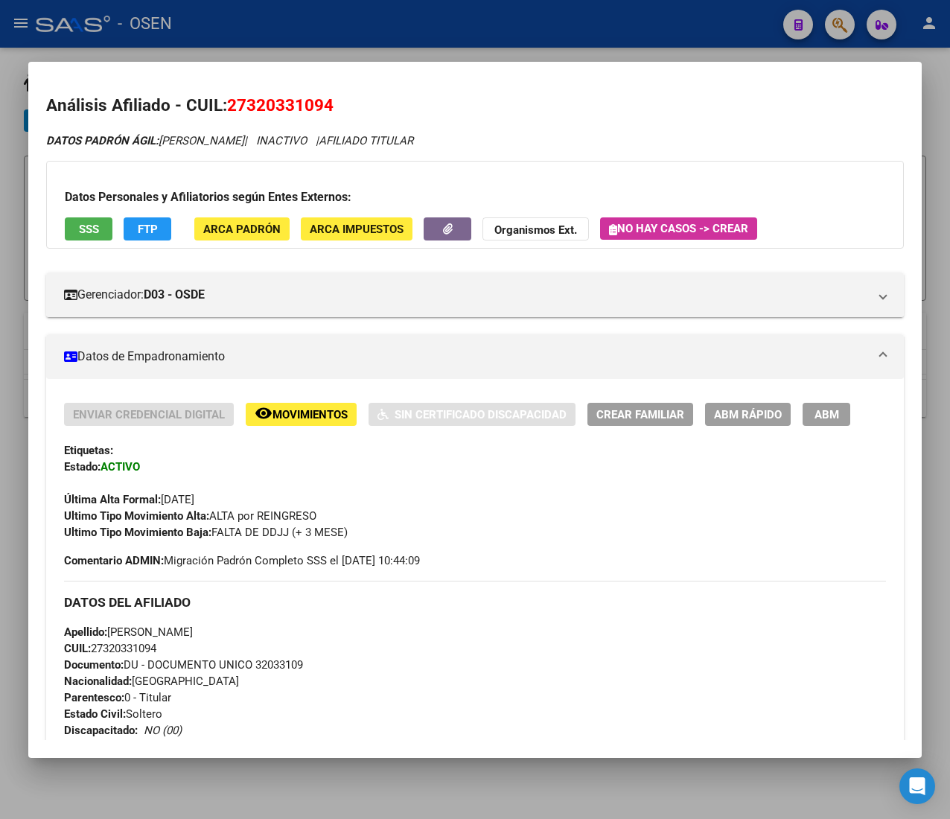
click at [351, 34] on div at bounding box center [475, 409] width 950 height 819
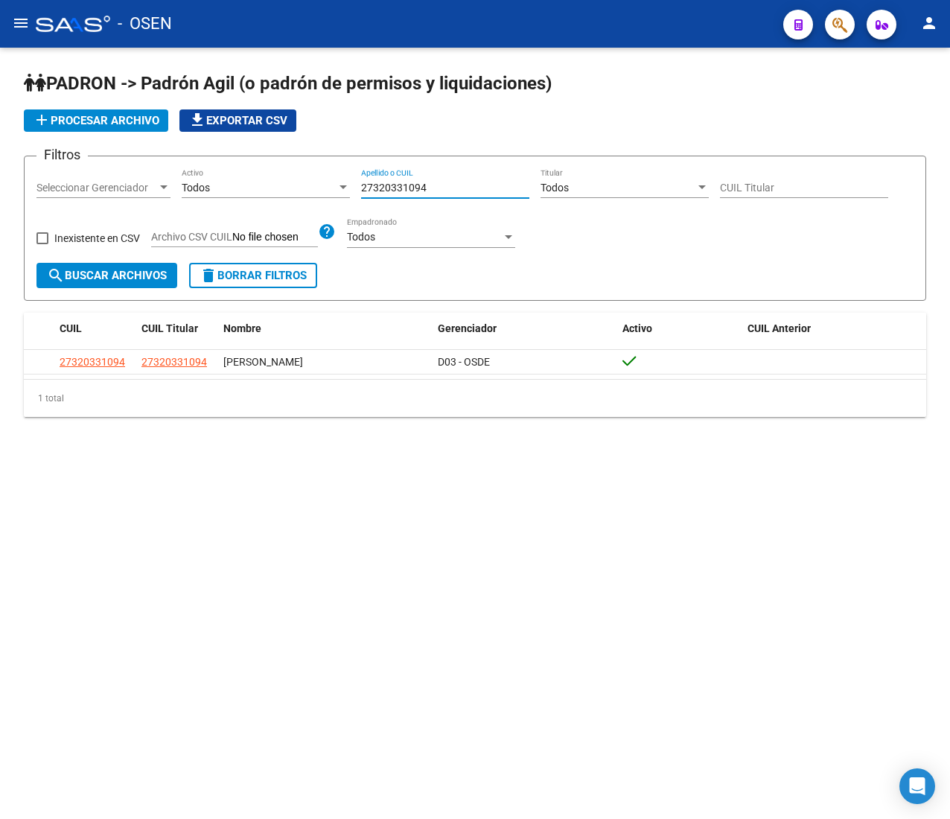
drag, startPoint x: 442, startPoint y: 184, endPoint x: 219, endPoint y: 180, distance: 223.4
click at [229, 184] on div "Filtros Seleccionar Gerenciador Seleccionar Gerenciador Todos Activo 2732033109…" at bounding box center [474, 215] width 877 height 95
paste input "45616530"
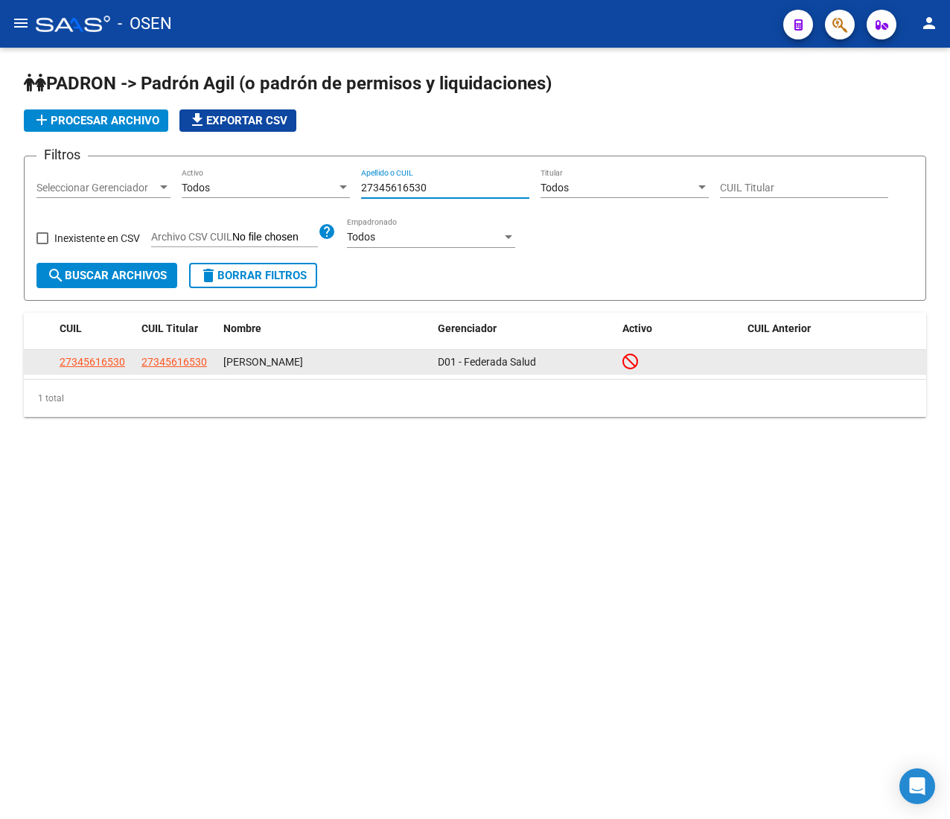
type input "27345616530"
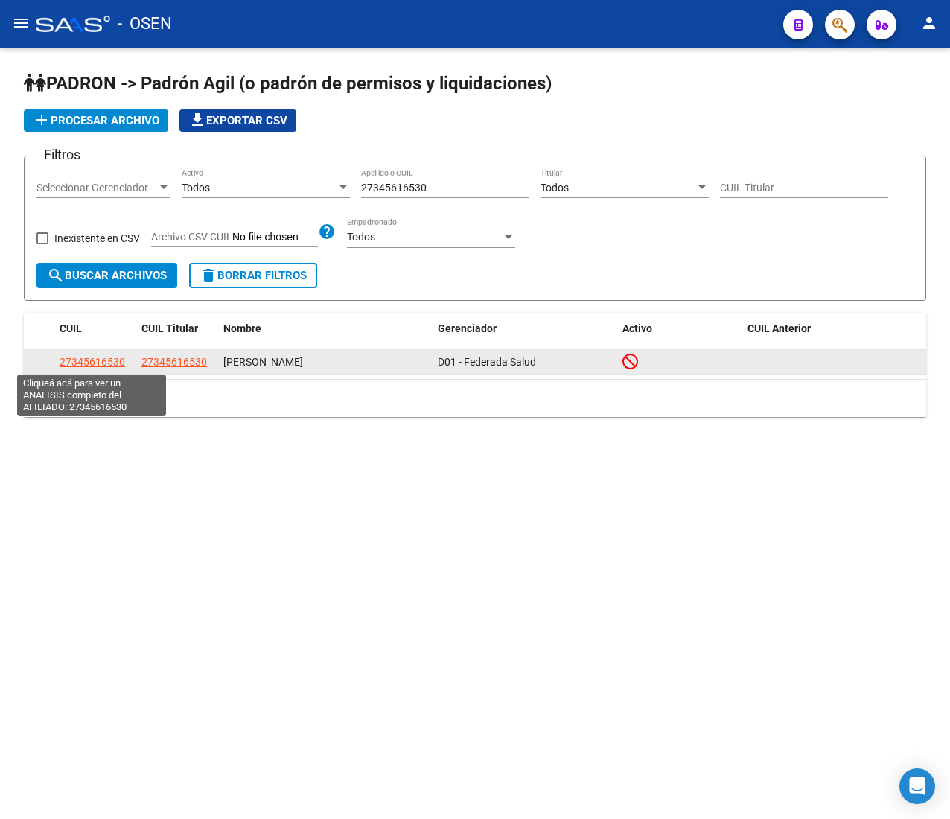
click at [88, 357] on span "27345616530" at bounding box center [93, 362] width 66 height 12
type textarea "27345616530"
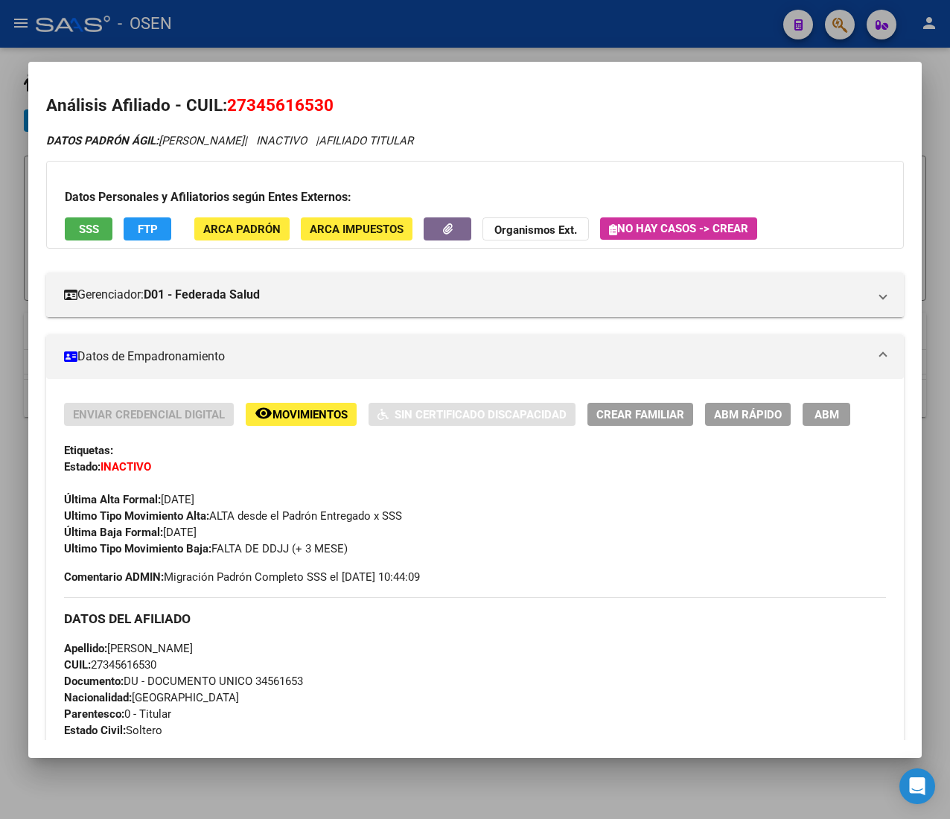
click at [442, 37] on div at bounding box center [475, 409] width 950 height 819
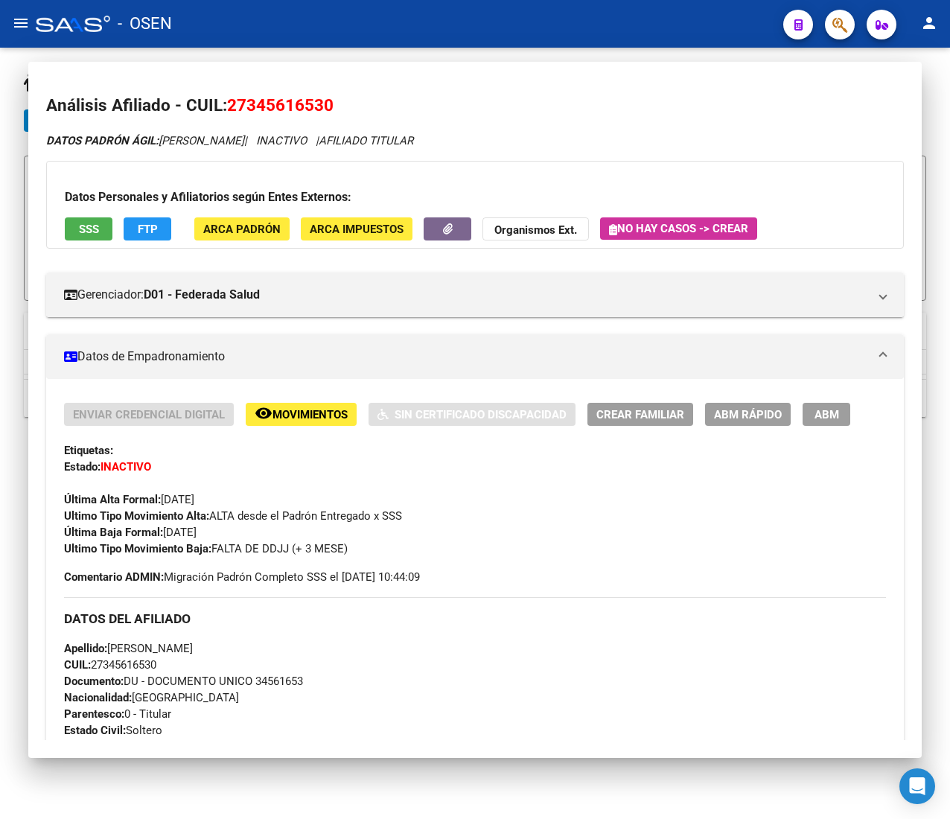
click at [442, 37] on div "- OSEN" at bounding box center [403, 23] width 735 height 33
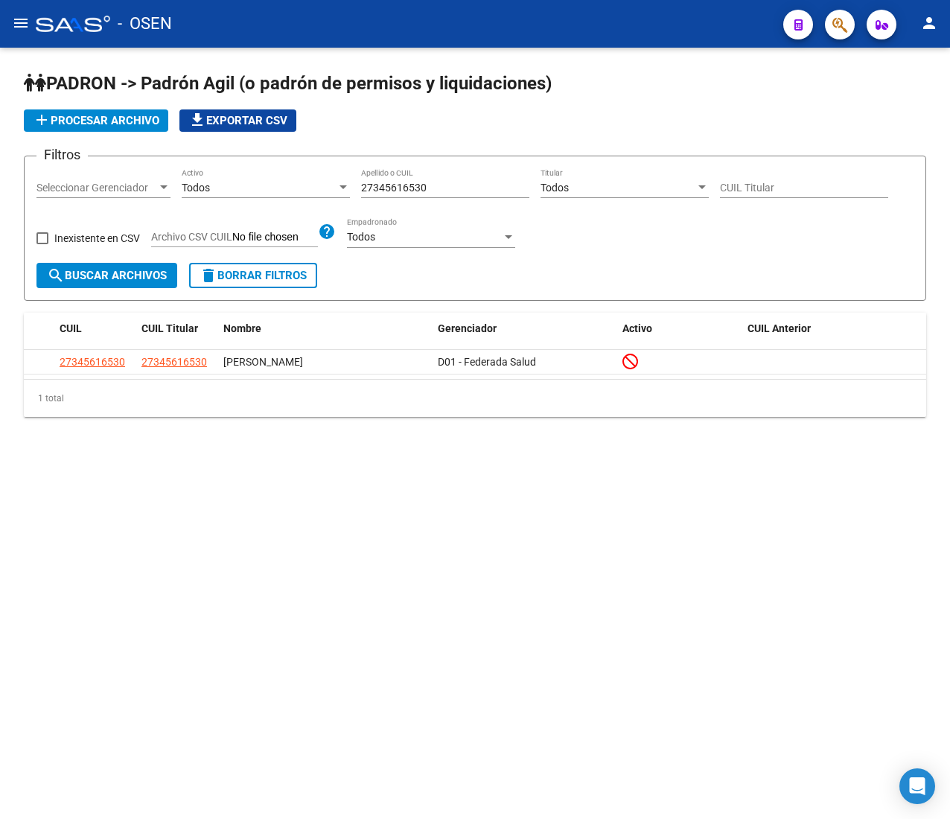
drag, startPoint x: 441, startPoint y: 180, endPoint x: 346, endPoint y: 160, distance: 96.7
click at [280, 156] on form "Filtros Seleccionar Gerenciador Seleccionar Gerenciador Todos Activo 2734561653…" at bounding box center [475, 228] width 902 height 145
click at [447, 195] on div "27345616530 Apellido o CUIL" at bounding box center [445, 183] width 168 height 30
drag, startPoint x: 447, startPoint y: 193, endPoint x: 367, endPoint y: 184, distance: 80.9
click at [376, 184] on input "27345616530" at bounding box center [445, 188] width 168 height 13
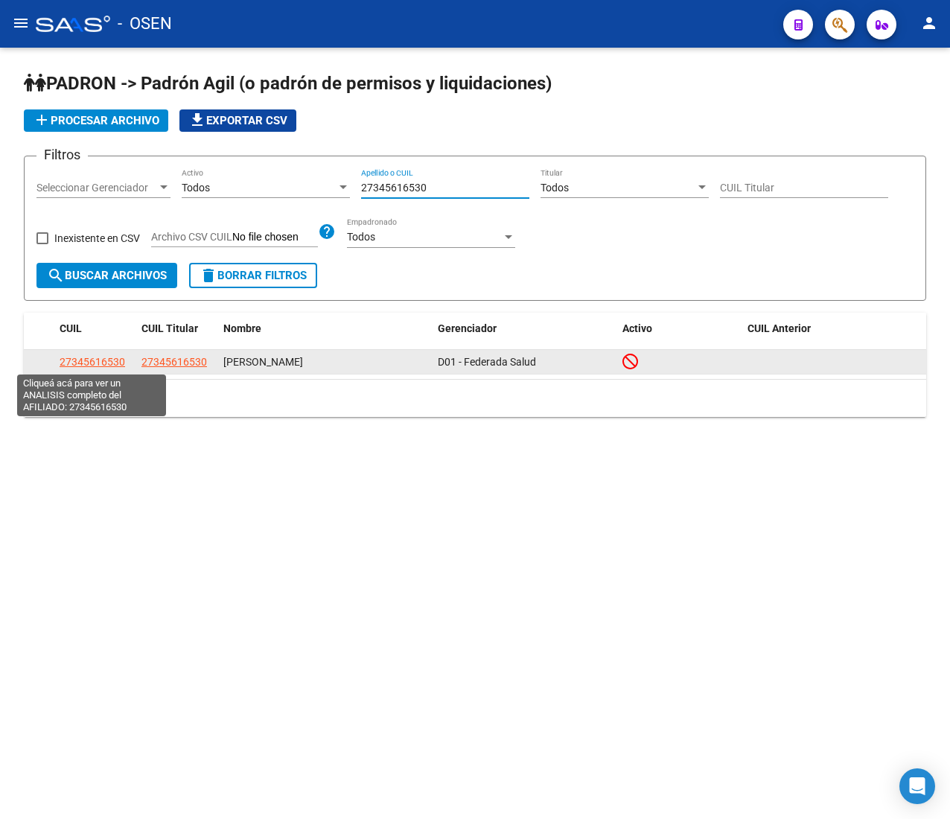
click at [72, 360] on span "27345616530" at bounding box center [93, 362] width 66 height 12
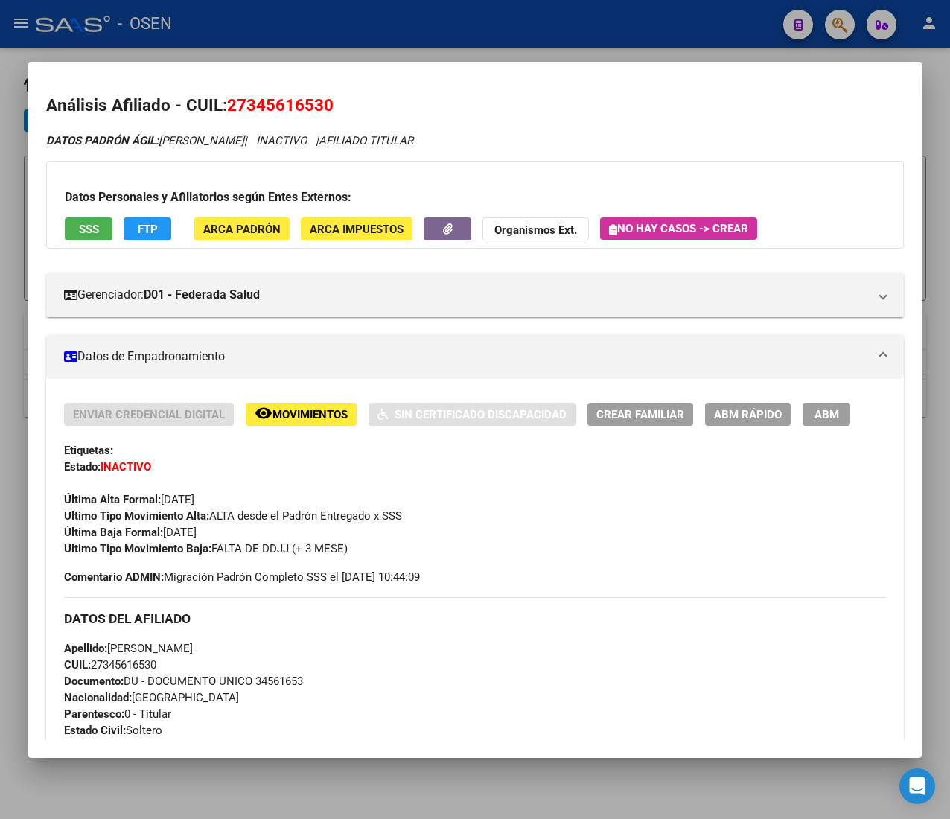
scroll to position [606, 0]
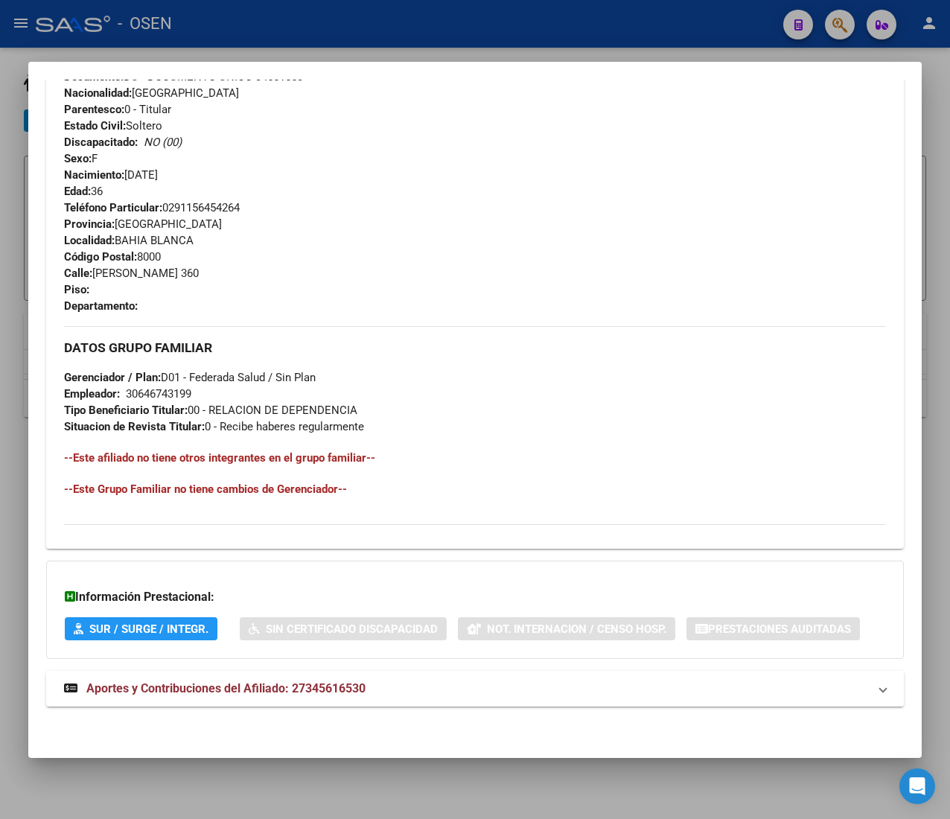
click at [424, 684] on mat-panel-title "Aportes y Contribuciones del Afiliado: 27345616530" at bounding box center [466, 689] width 804 height 18
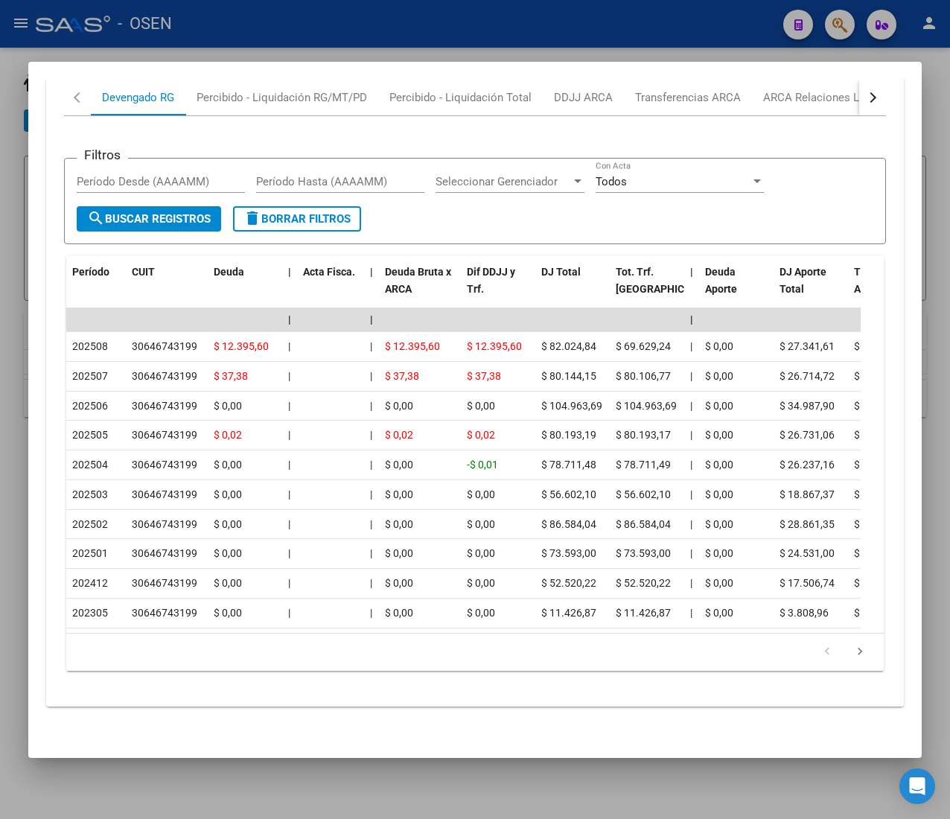
scroll to position [1341, 0]
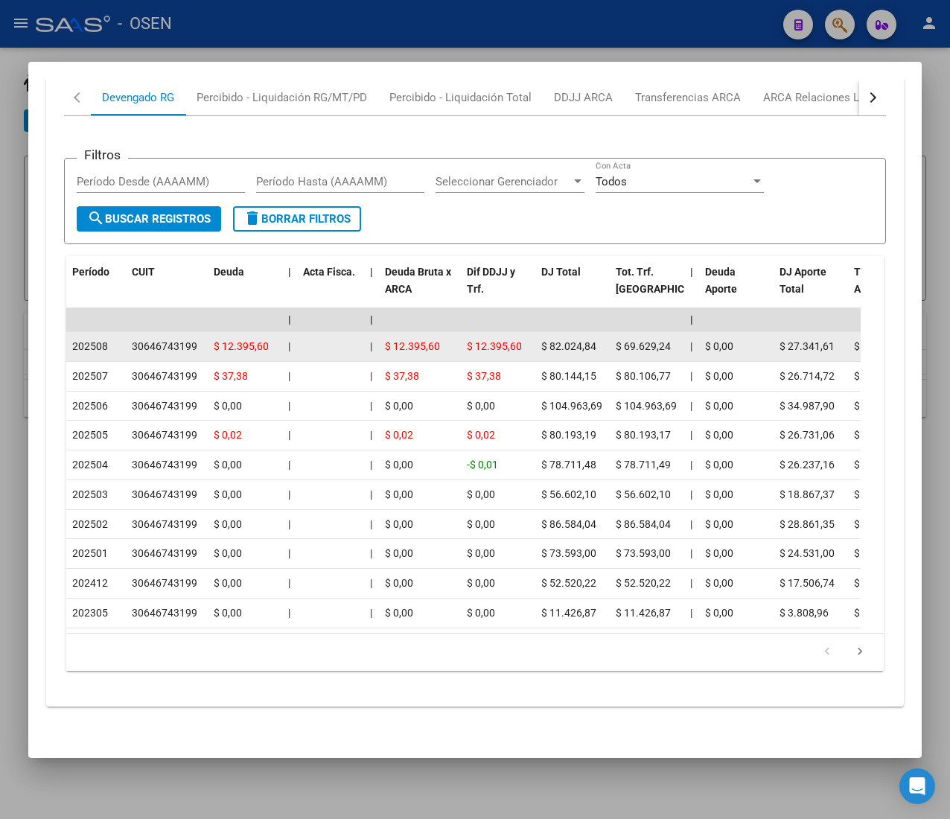
click at [107, 340] on span "202508" at bounding box center [90, 346] width 36 height 12
click at [110, 338] on div "202508" at bounding box center [96, 346] width 48 height 17
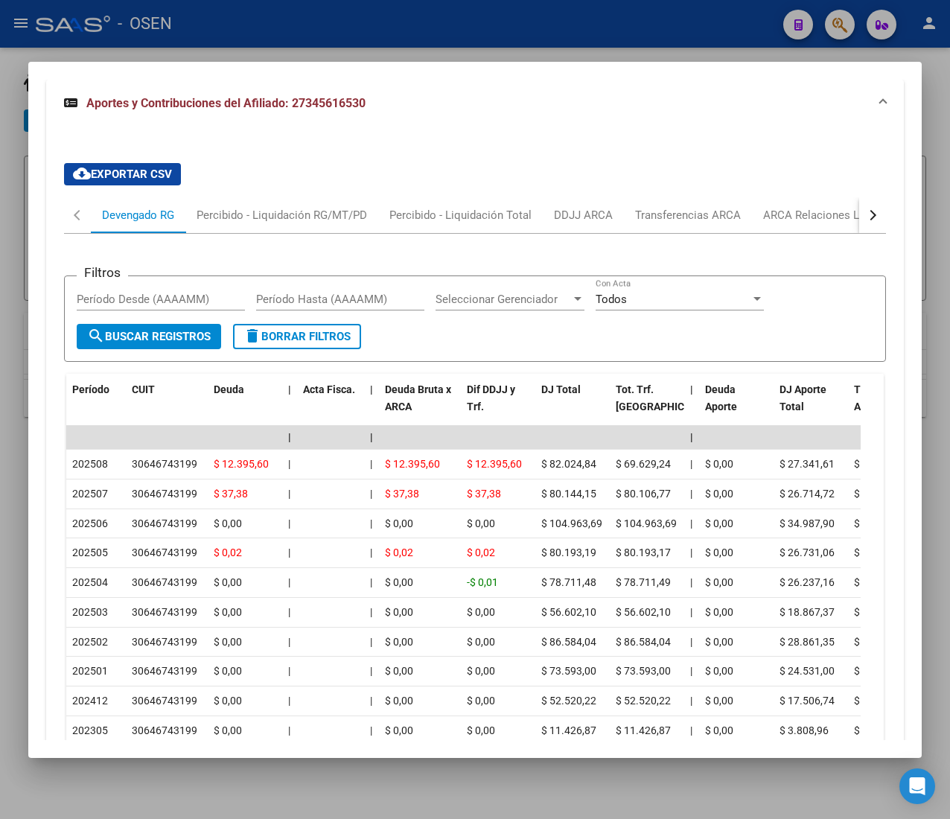
scroll to position [1192, 0]
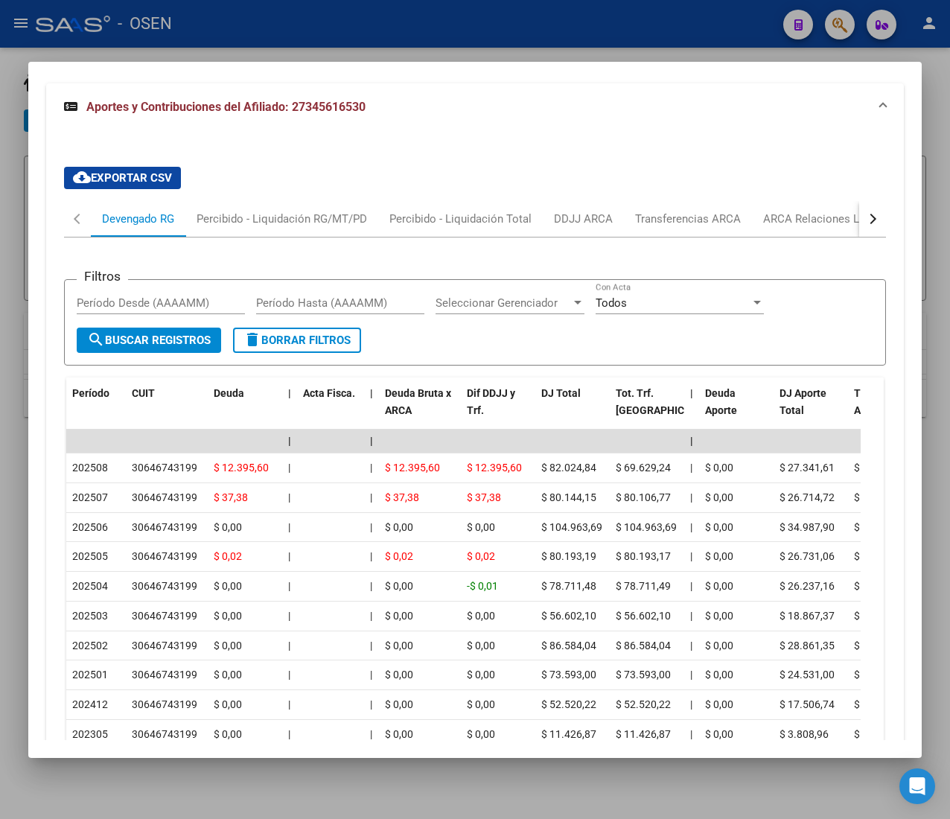
click at [859, 228] on button "button" at bounding box center [872, 219] width 27 height 36
click at [753, 225] on div "ARCA Relaciones Laborales" at bounding box center [759, 219] width 139 height 16
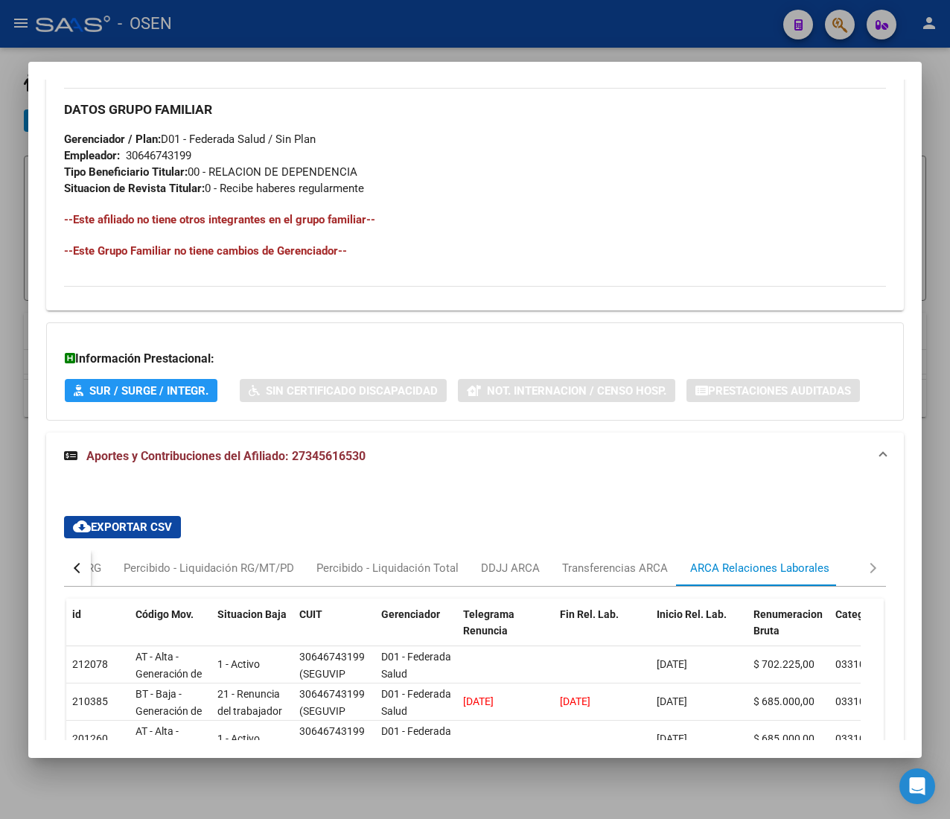
scroll to position [998, 0]
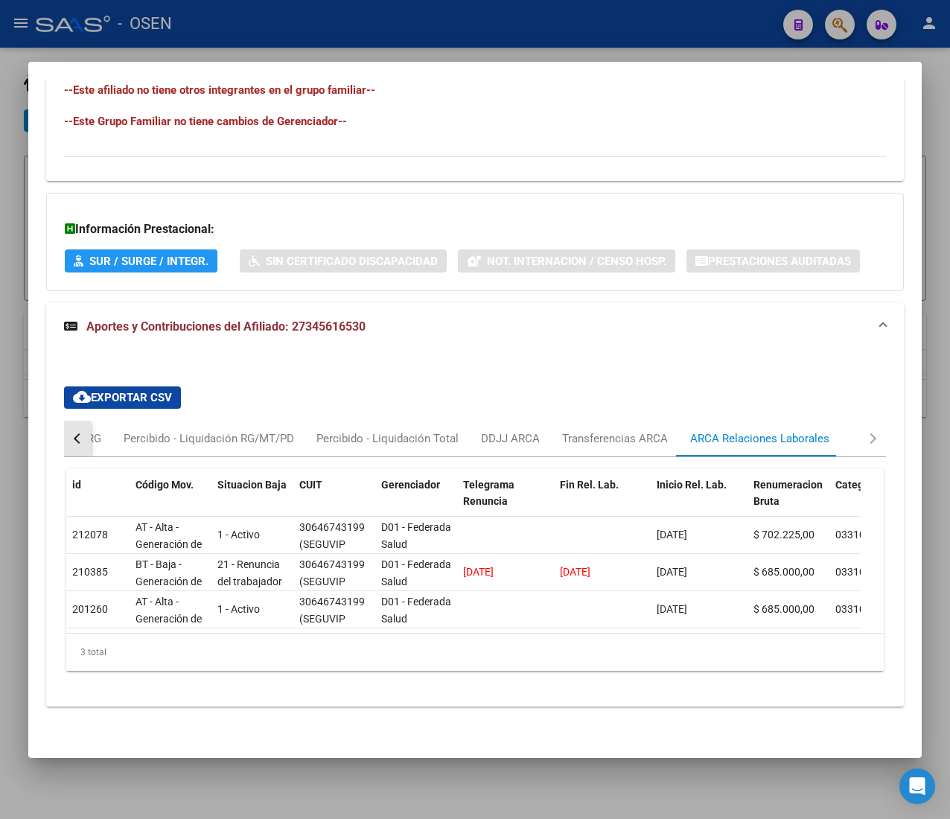
click at [76, 421] on button "button" at bounding box center [77, 439] width 27 height 36
click at [114, 430] on div "Devengado RG" at bounding box center [138, 438] width 72 height 16
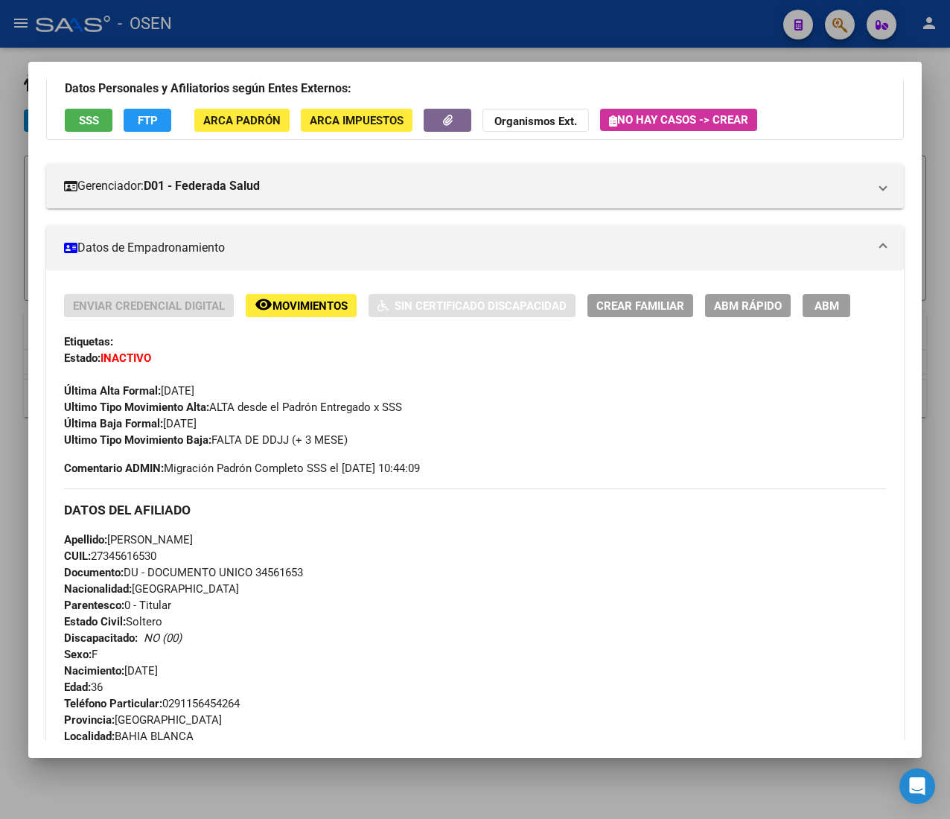
scroll to position [1, 0]
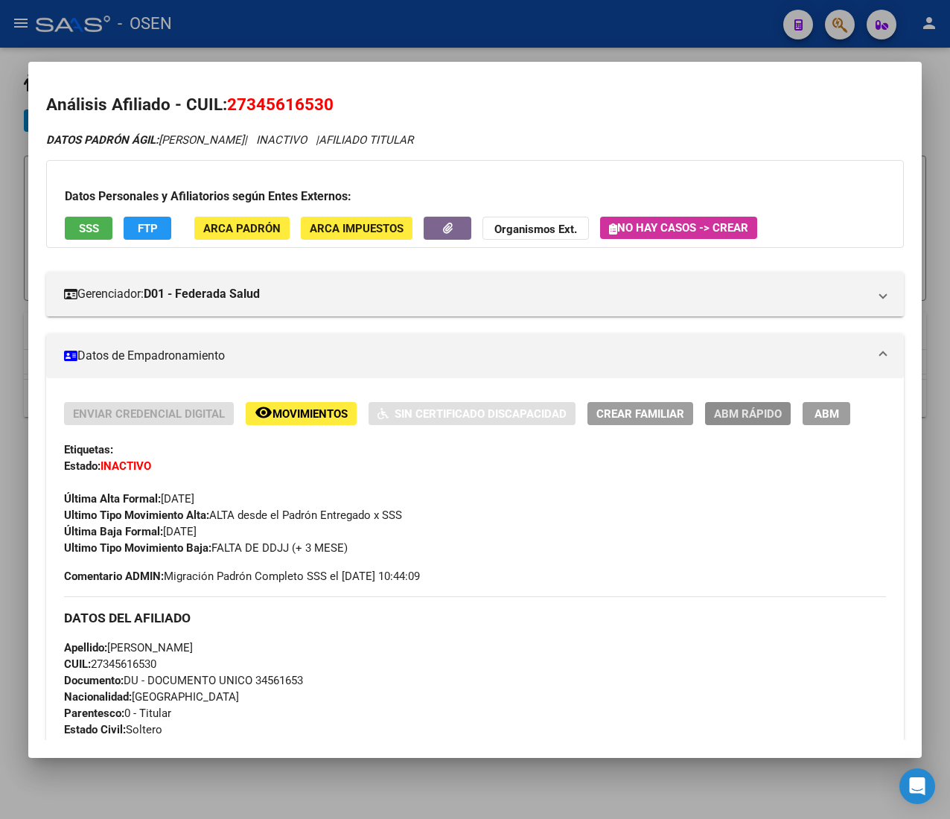
click at [735, 420] on button "ABM Rápido" at bounding box center [748, 413] width 86 height 23
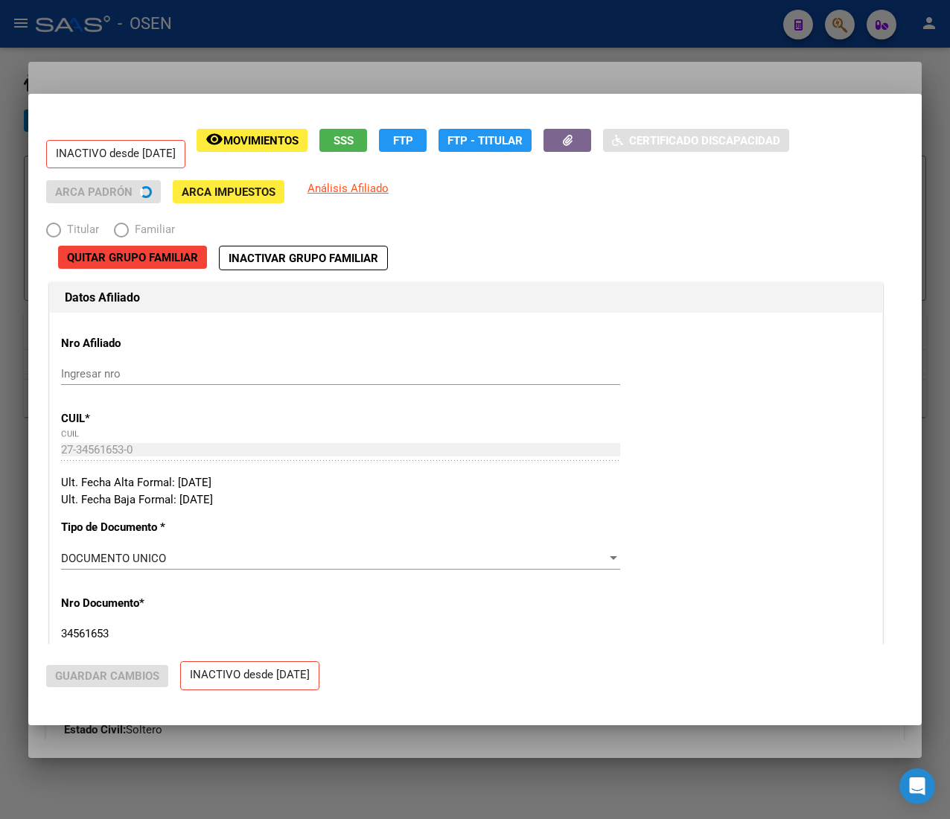
radio input "true"
type input "30-64674319-9"
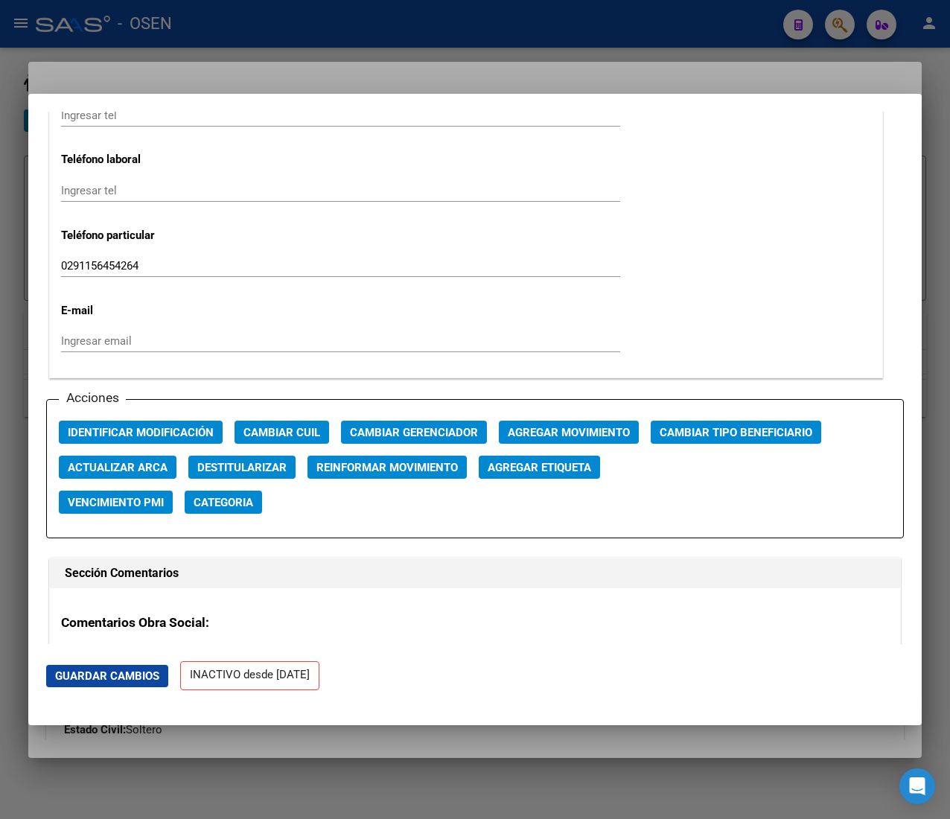
scroll to position [1935, 0]
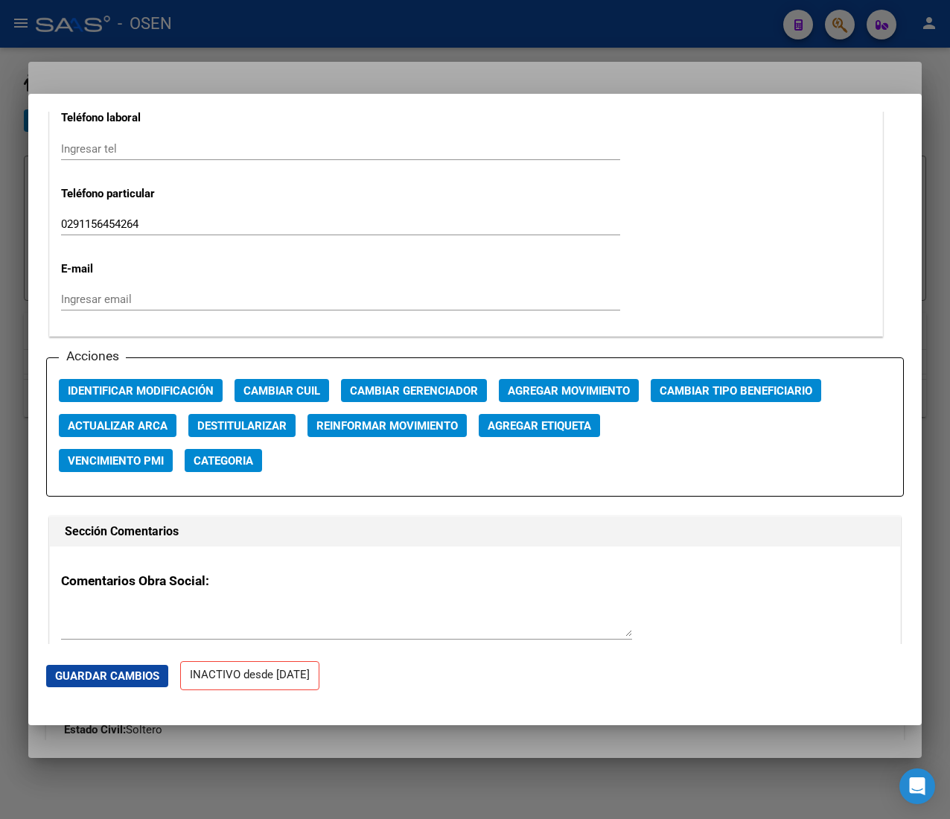
click at [540, 390] on span "Agregar Movimiento" at bounding box center [569, 390] width 122 height 13
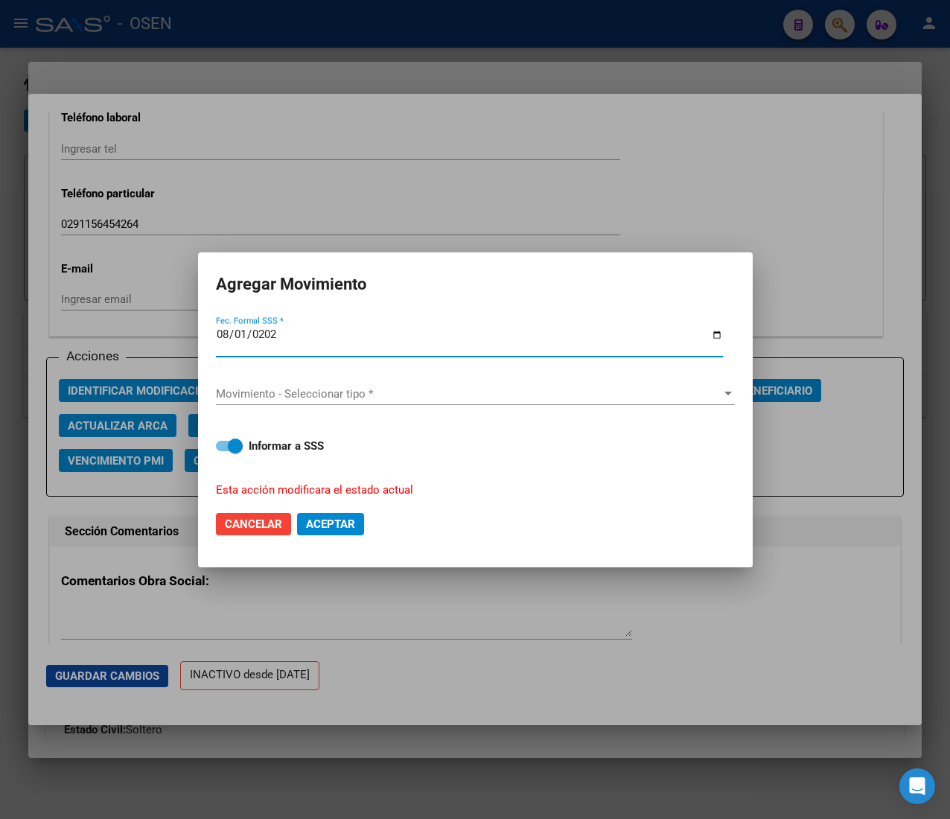
type input "[DATE]"
click at [540, 390] on span "Movimiento - Seleccionar tipo *" at bounding box center [468, 393] width 505 height 13
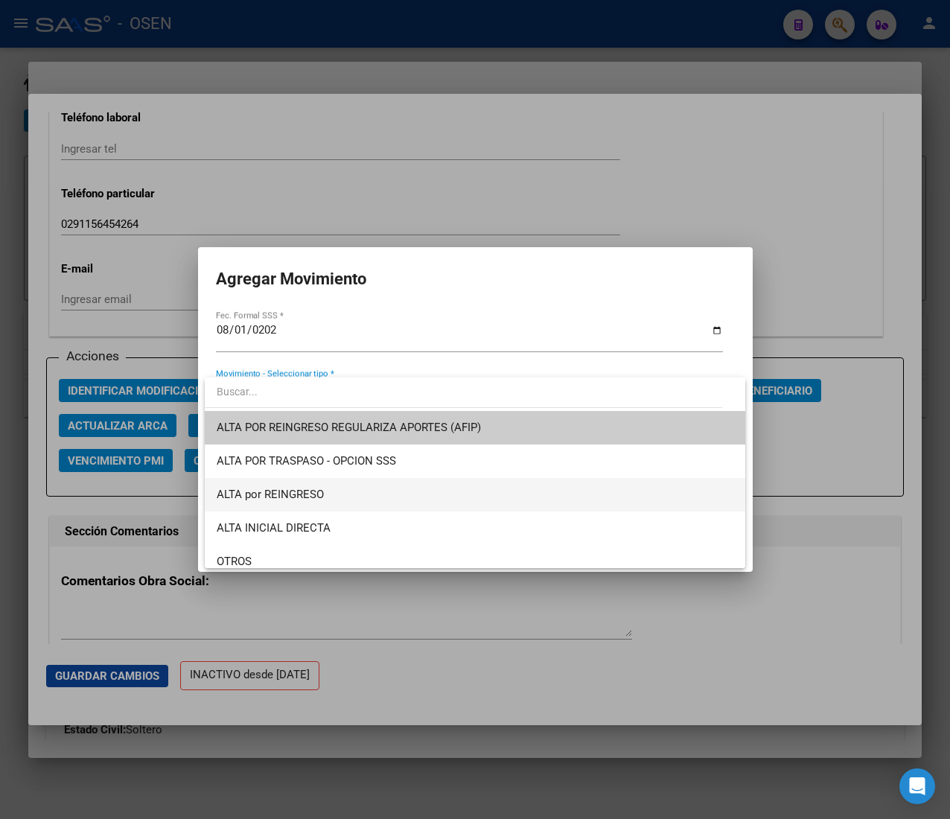
click at [451, 491] on span "ALTA por REINGRESO" at bounding box center [475, 494] width 517 height 33
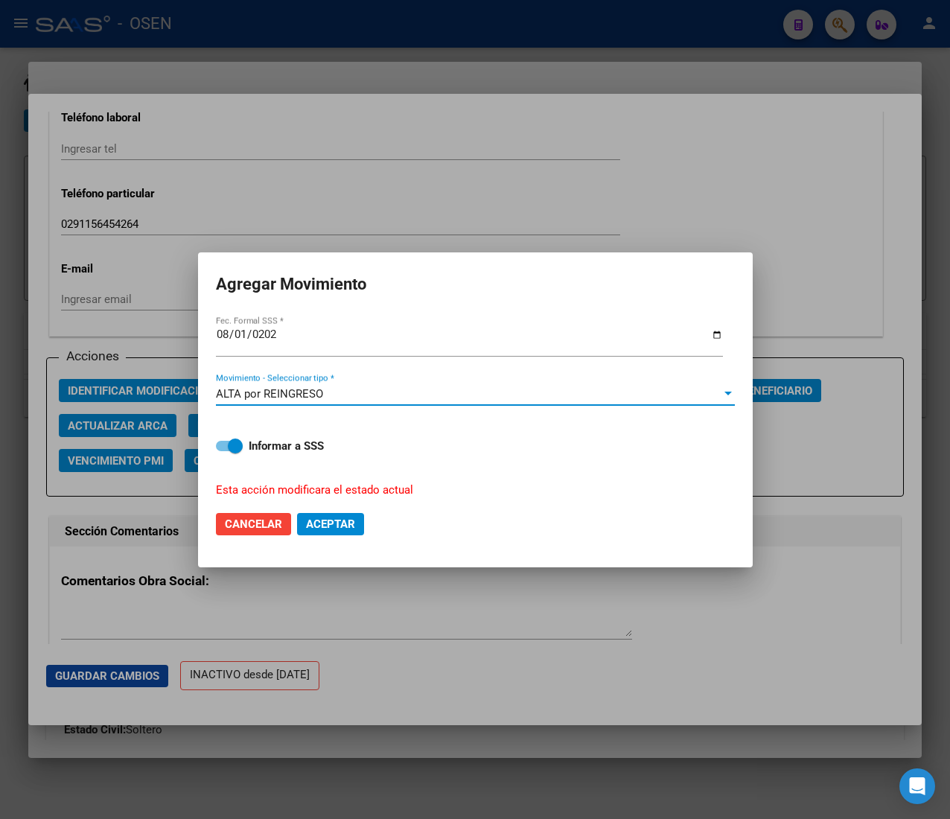
click at [316, 520] on span "Aceptar" at bounding box center [330, 523] width 49 height 13
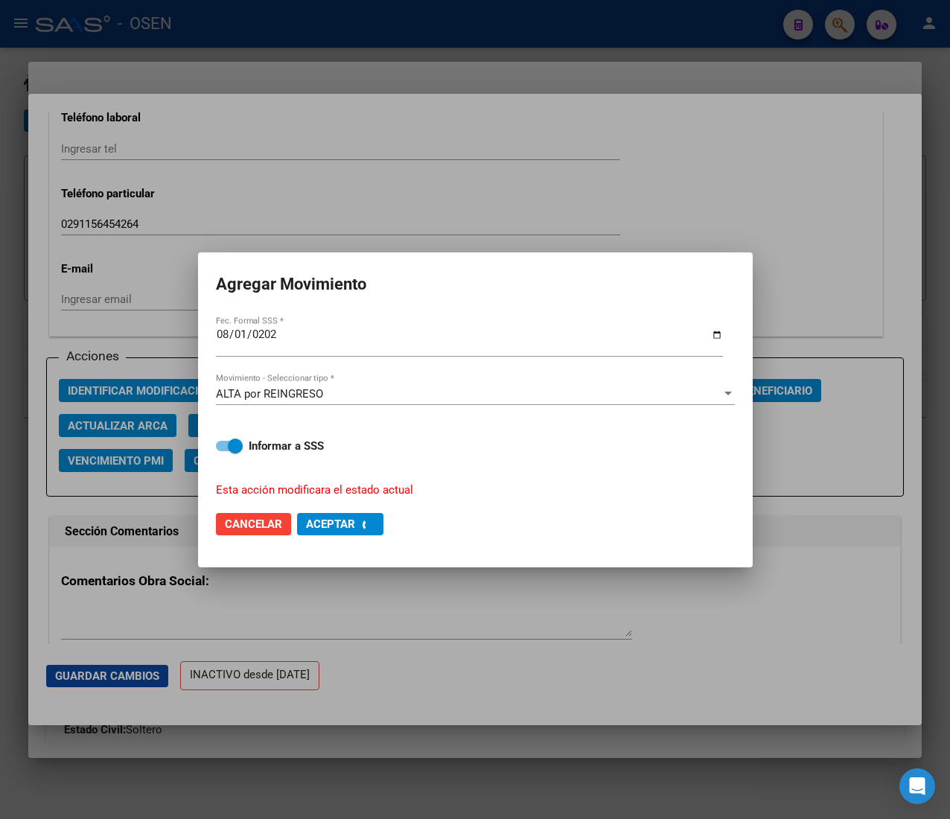
checkbox input "false"
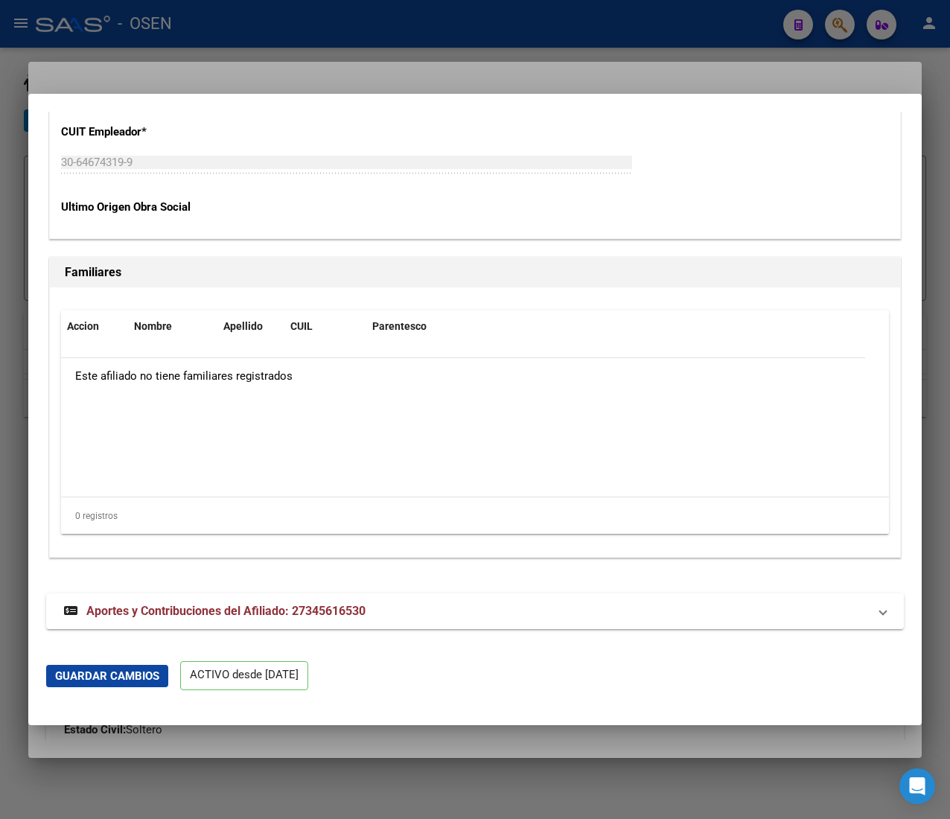
scroll to position [2984, 0]
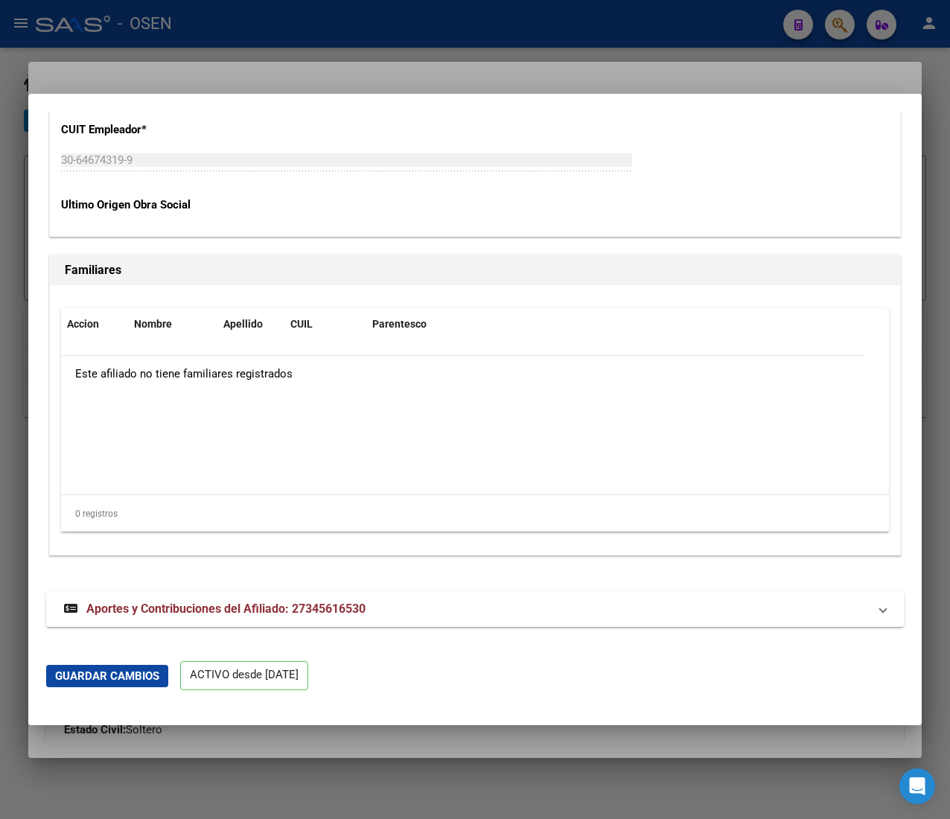
drag, startPoint x: 412, startPoint y: 11, endPoint x: 417, endPoint y: 21, distance: 10.7
click at [412, 11] on div at bounding box center [475, 409] width 950 height 819
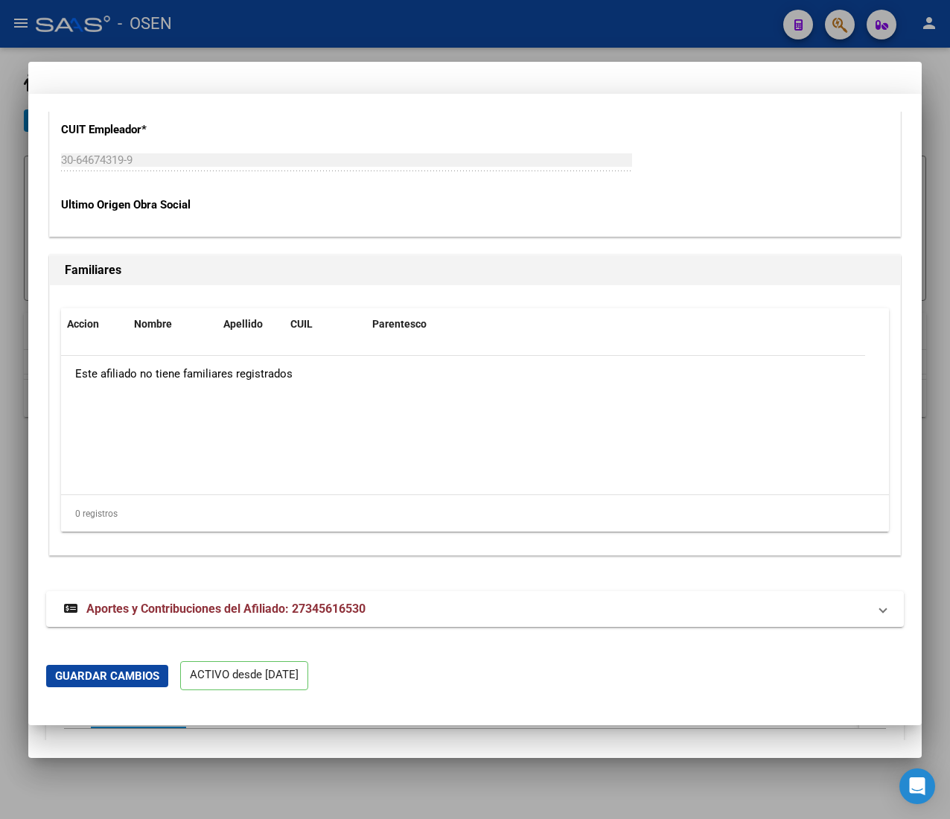
click at [417, 21] on div at bounding box center [475, 409] width 950 height 819
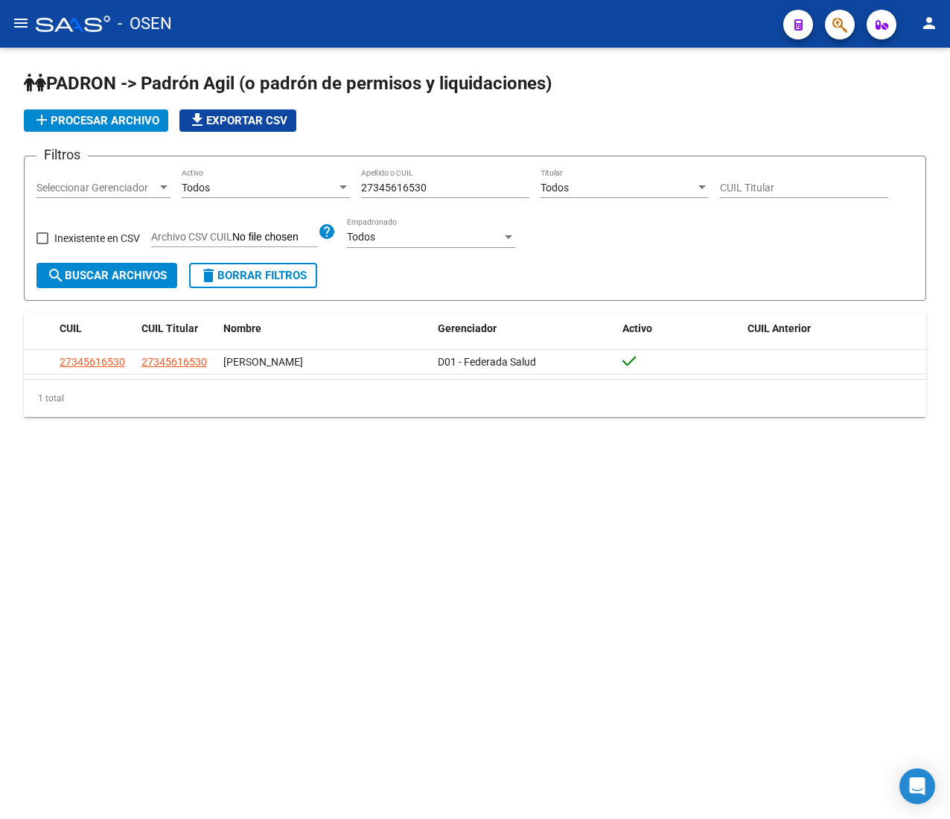
drag, startPoint x: 435, startPoint y: 187, endPoint x: 280, endPoint y: 192, distance: 154.9
click at [280, 192] on div "Filtros Seleccionar Gerenciador Seleccionar Gerenciador Todos Activo 2734561653…" at bounding box center [474, 215] width 877 height 95
paste input "73661169"
drag, startPoint x: 442, startPoint y: 188, endPoint x: 234, endPoint y: 191, distance: 208.5
click at [248, 191] on div "Filtros Seleccionar Gerenciador Seleccionar Gerenciador Todos Activo 2737366116…" at bounding box center [474, 215] width 877 height 95
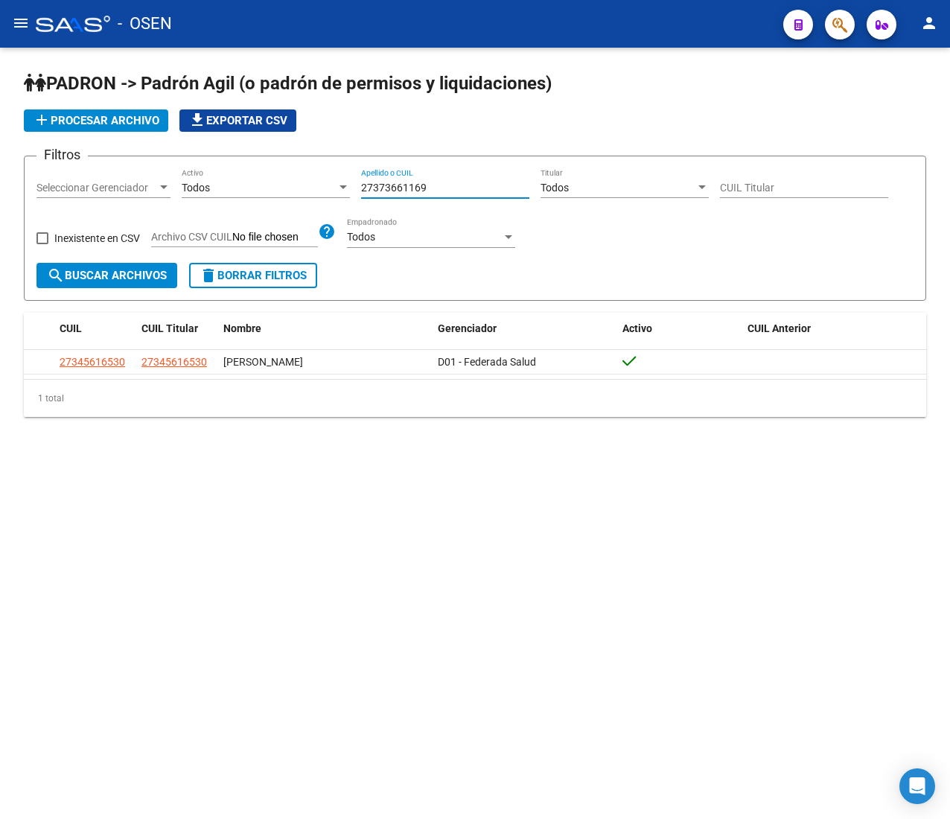
paste input "30323006"
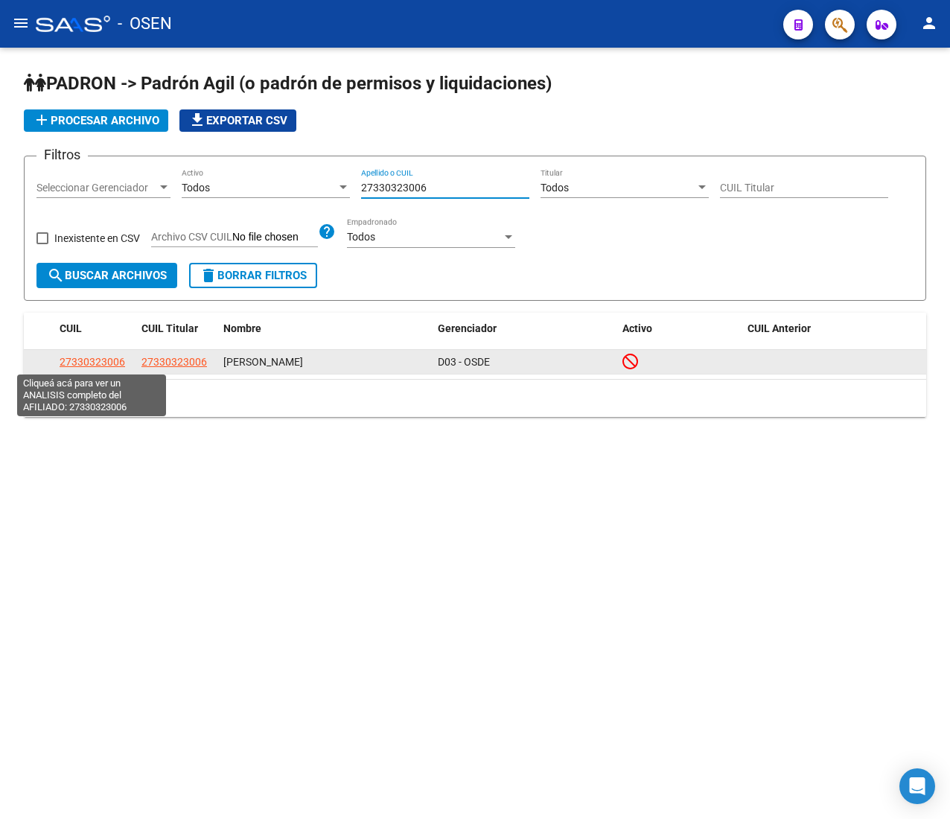
type input "27330323006"
click at [109, 356] on span "27330323006" at bounding box center [93, 362] width 66 height 12
type textarea "27330323006"
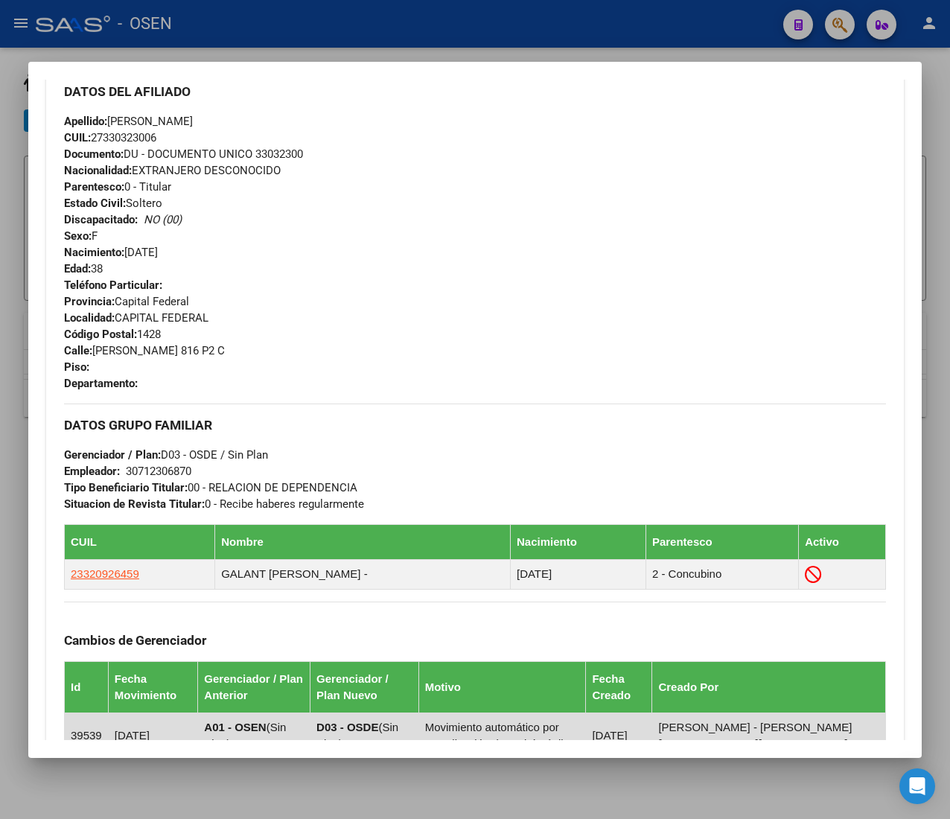
scroll to position [777, 0]
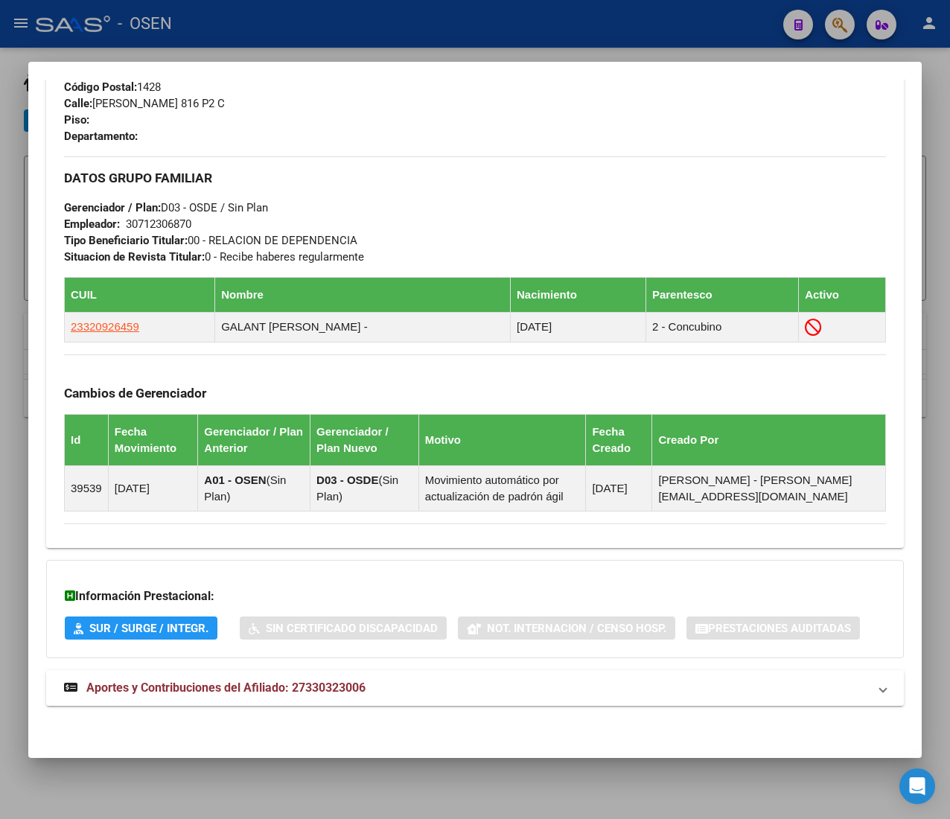
click at [411, 695] on mat-panel-title "Aportes y Contribuciones del Afiliado: 27330323006" at bounding box center [466, 688] width 804 height 18
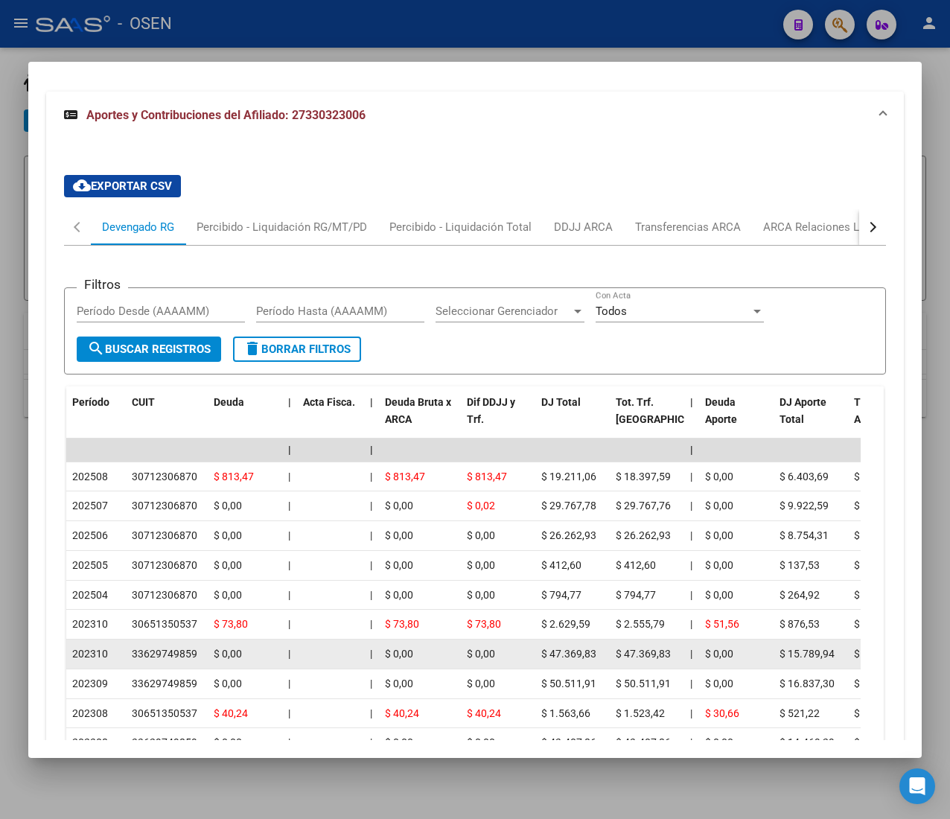
scroll to position [1511, 0]
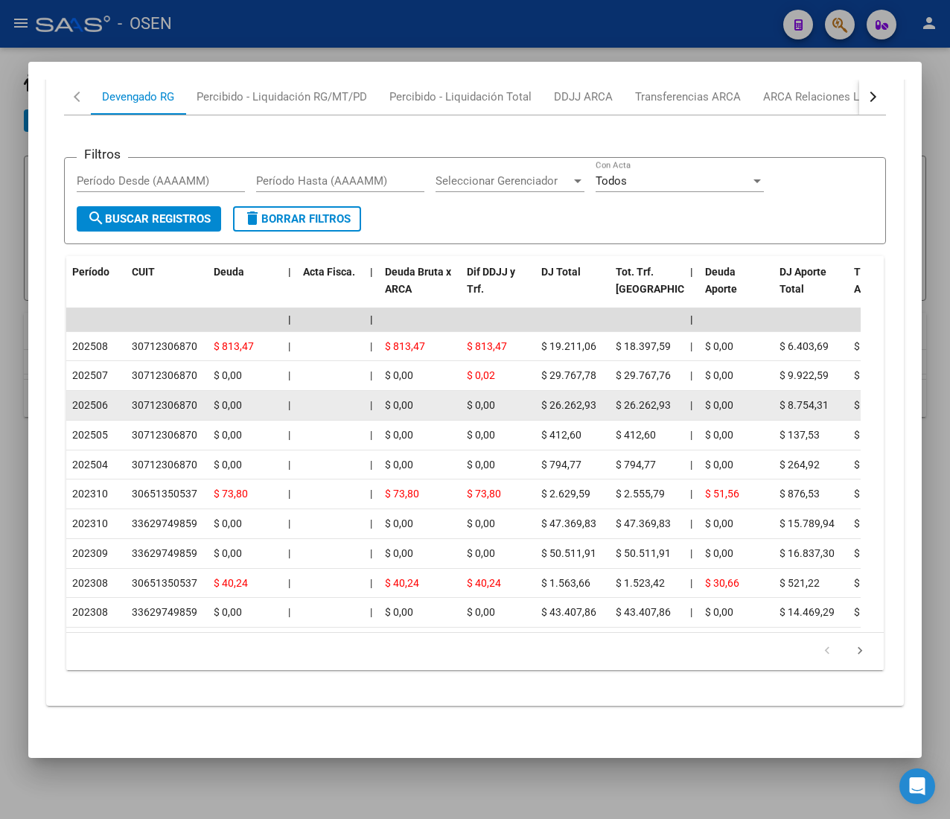
click at [620, 397] on div "$ 26.262,93" at bounding box center [647, 405] width 63 height 17
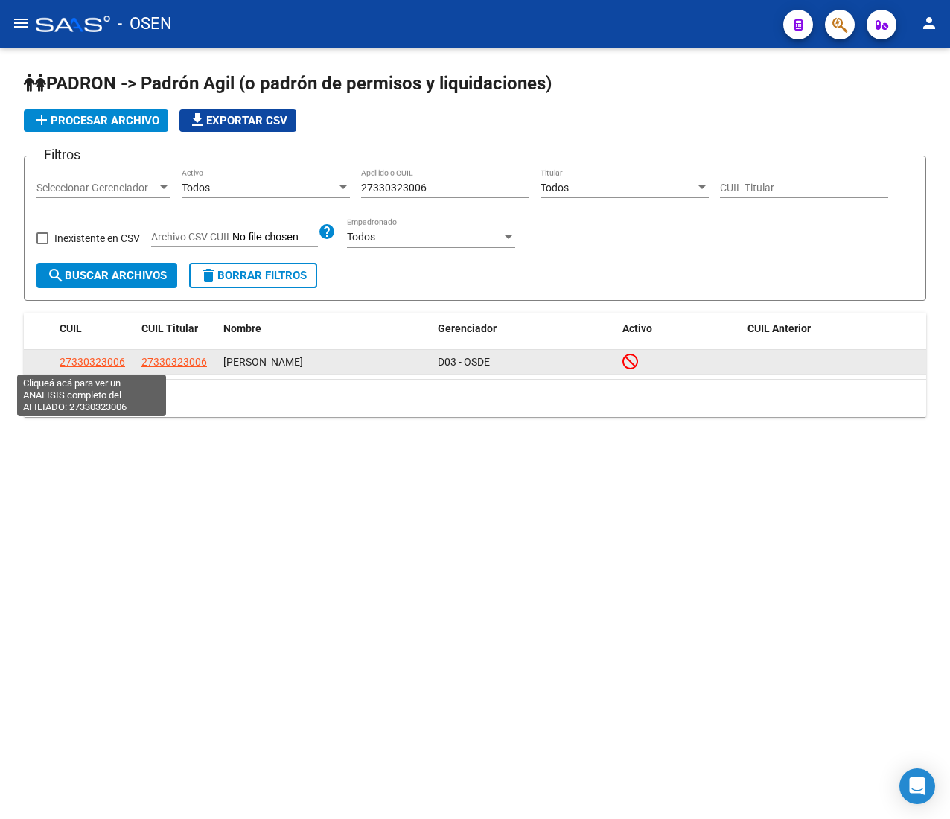
click at [99, 360] on span "27330323006" at bounding box center [93, 362] width 66 height 12
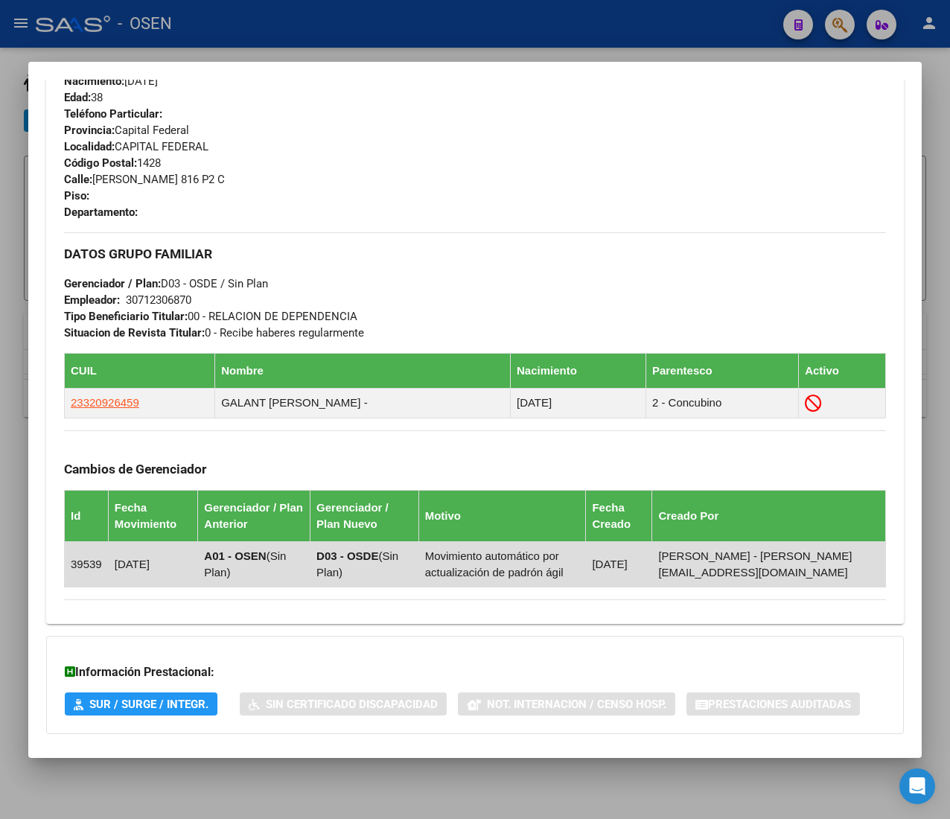
scroll to position [777, 0]
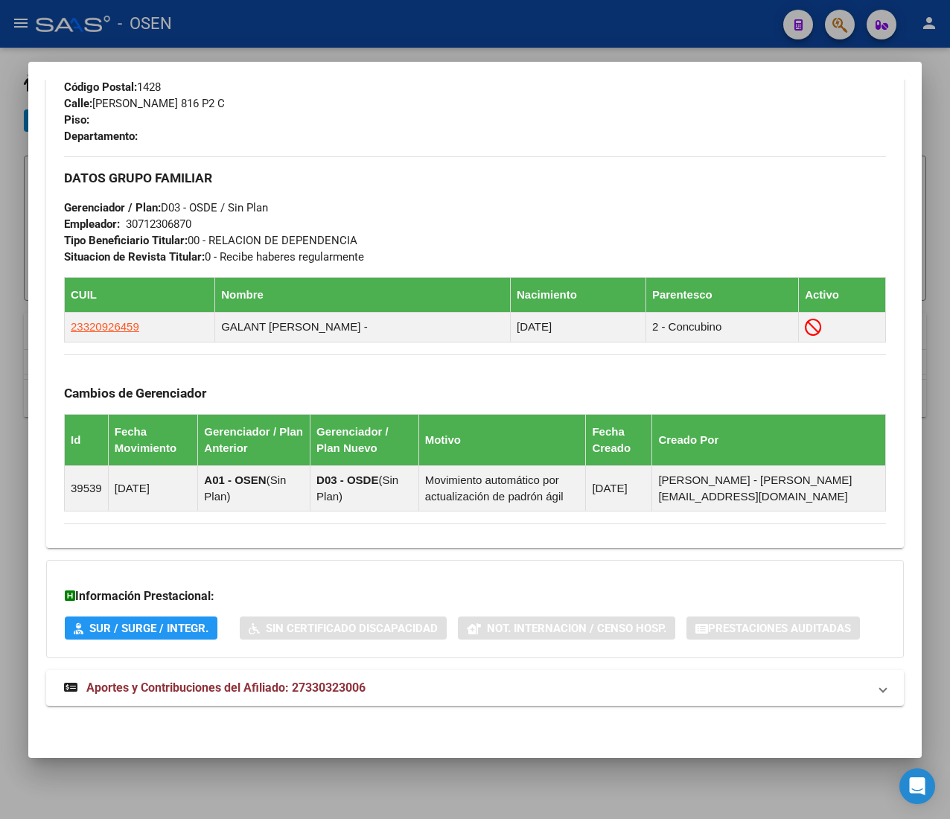
click at [412, 713] on div "DATOS PADRÓN ÁGIL: [PERSON_NAME] | INACTIVO | AFILIADO TITULAR Datos Personales…" at bounding box center [475, 40] width 858 height 1365
click at [424, 690] on mat-panel-title "Aportes y Contribuciones del Afiliado: 27330323006" at bounding box center [466, 688] width 804 height 18
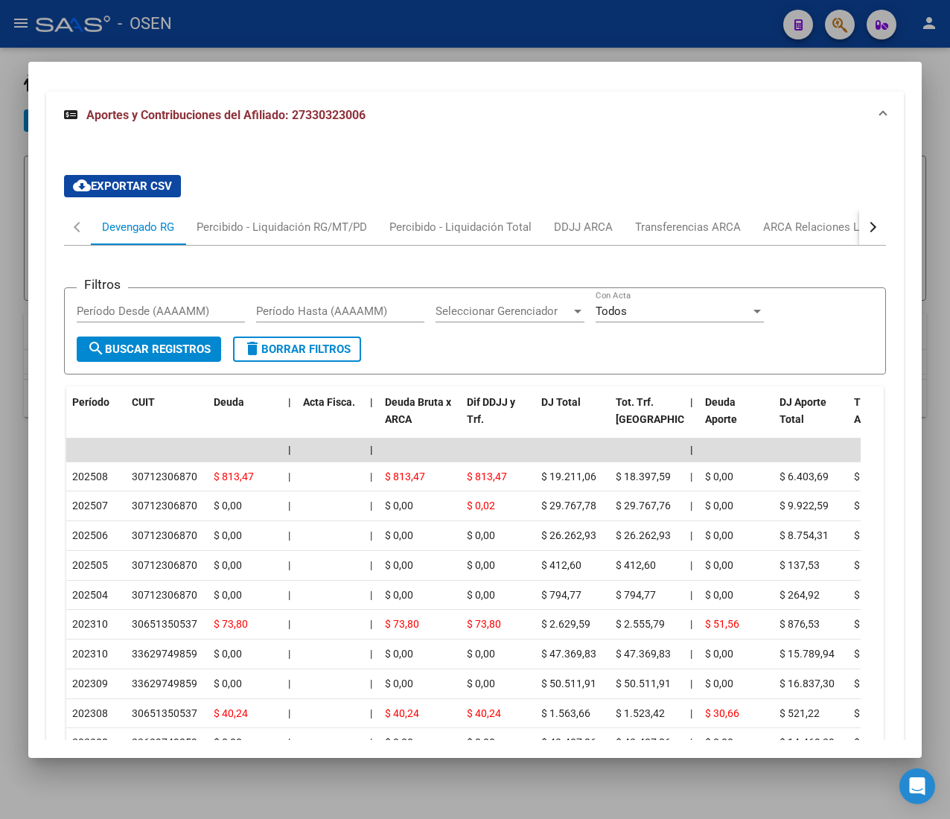
scroll to position [1373, 0]
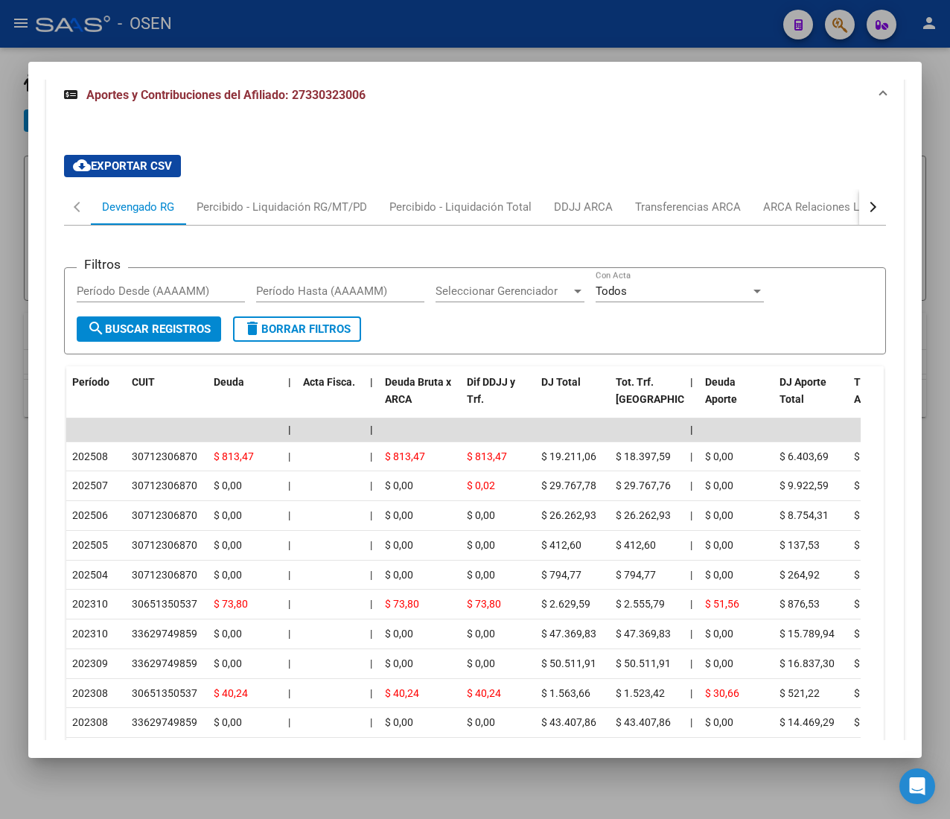
click at [840, 229] on div "Filtros Período Desde (AAAAMM) Período Hasta (AAAAMM) Seleccionar Gerenciador S…" at bounding box center [475, 509] width 822 height 566
click at [804, 219] on div "ARCA Relaciones Laborales" at bounding box center [833, 207] width 162 height 36
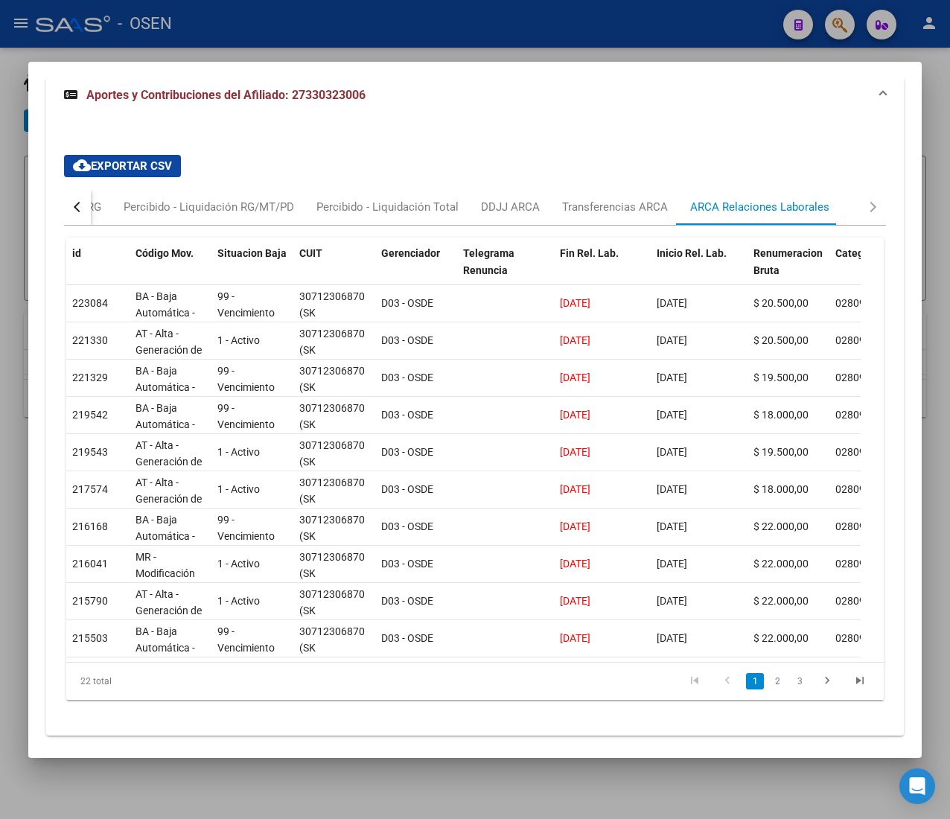
click at [310, 53] on div at bounding box center [475, 409] width 950 height 819
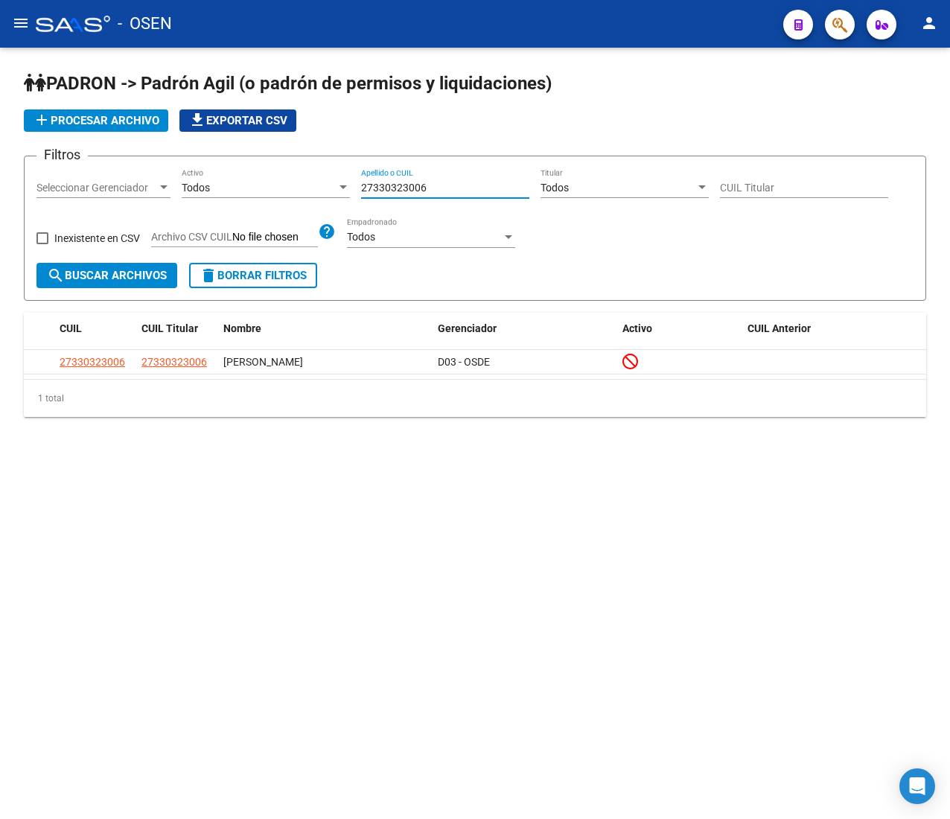
drag, startPoint x: 453, startPoint y: 193, endPoint x: 299, endPoint y: 173, distance: 155.4
click at [316, 178] on div "Filtros Seleccionar Gerenciador Seleccionar Gerenciador Todos Activo 2733032300…" at bounding box center [474, 215] width 877 height 95
paste input "73661169"
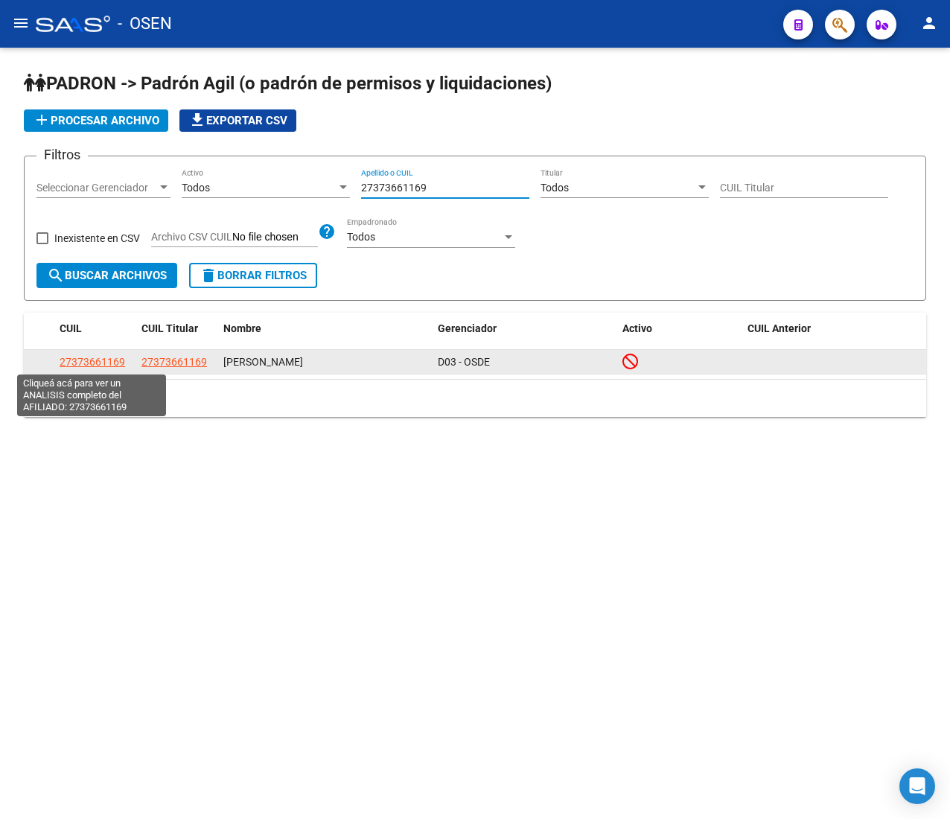
type input "27373661169"
click at [117, 362] on span "27373661169" at bounding box center [93, 362] width 66 height 12
type textarea "27373661169"
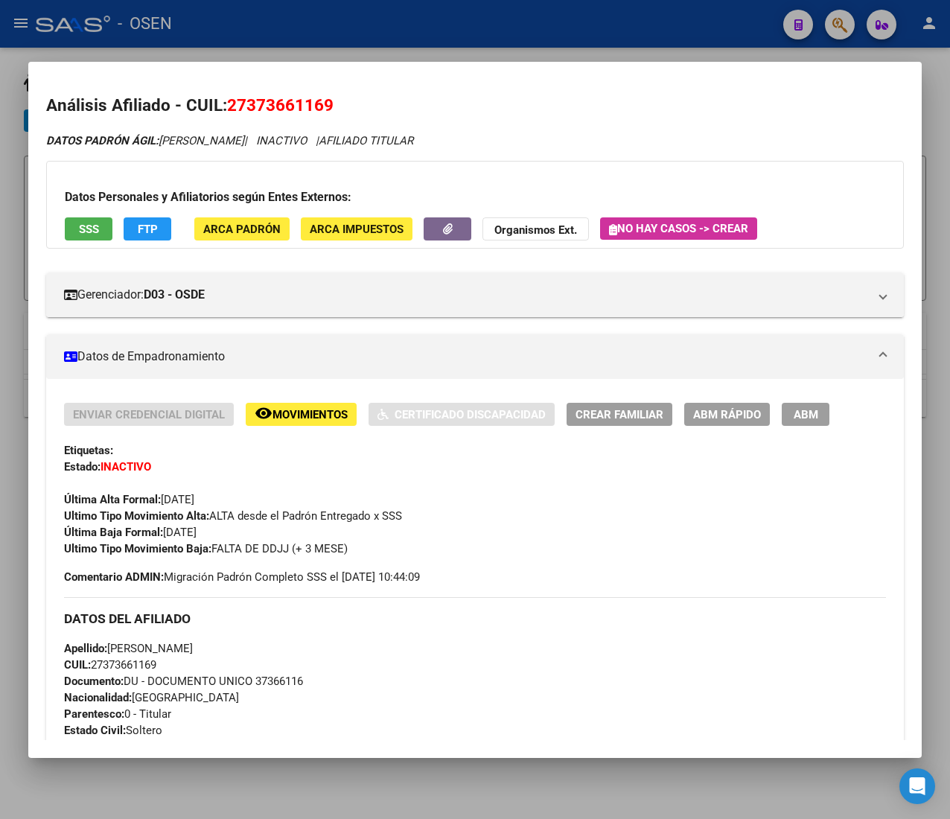
scroll to position [721, 0]
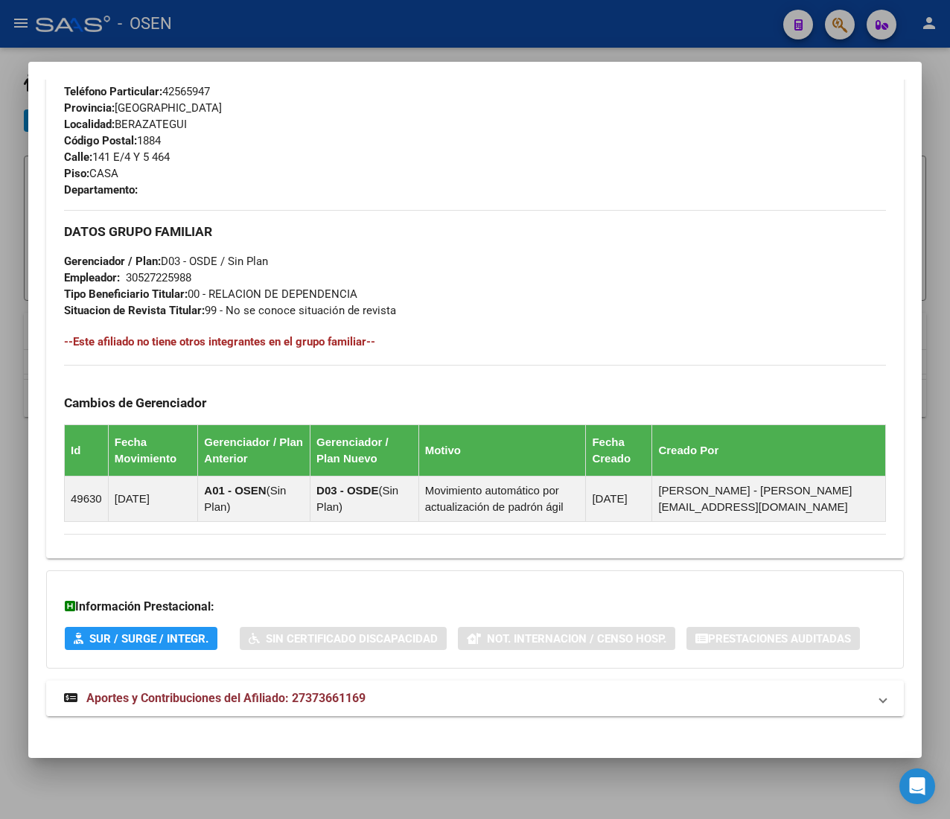
click at [573, 690] on mat-expansion-panel-header "Aportes y Contribuciones del Afiliado: 27373661169" at bounding box center [475, 698] width 858 height 36
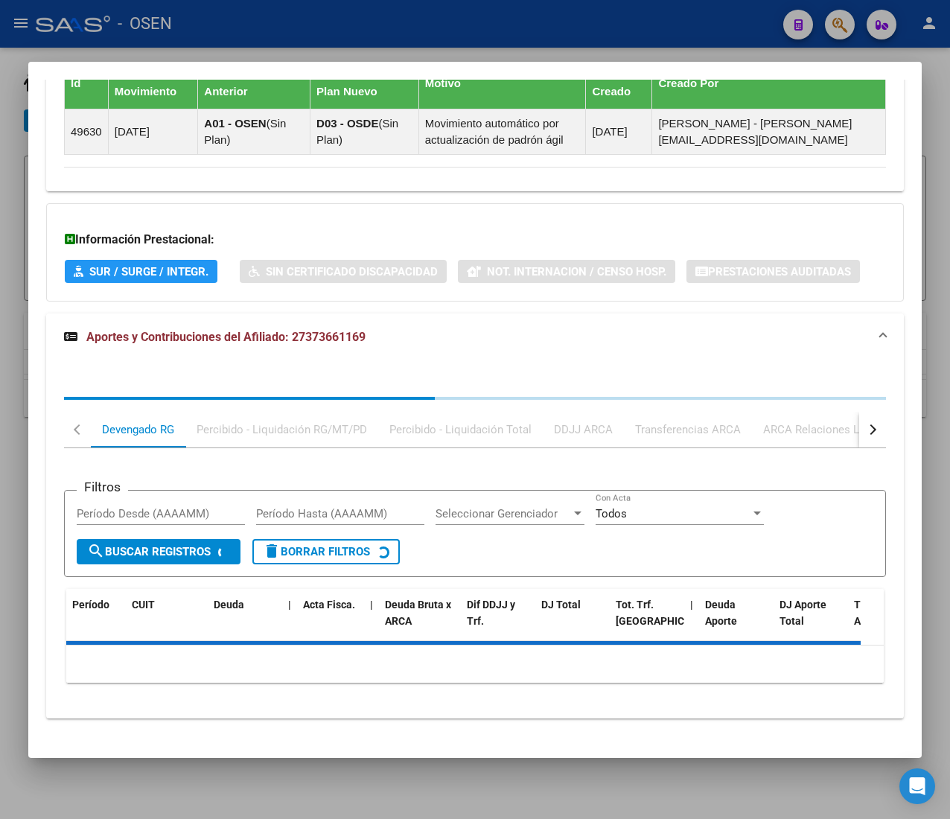
scroll to position [1102, 0]
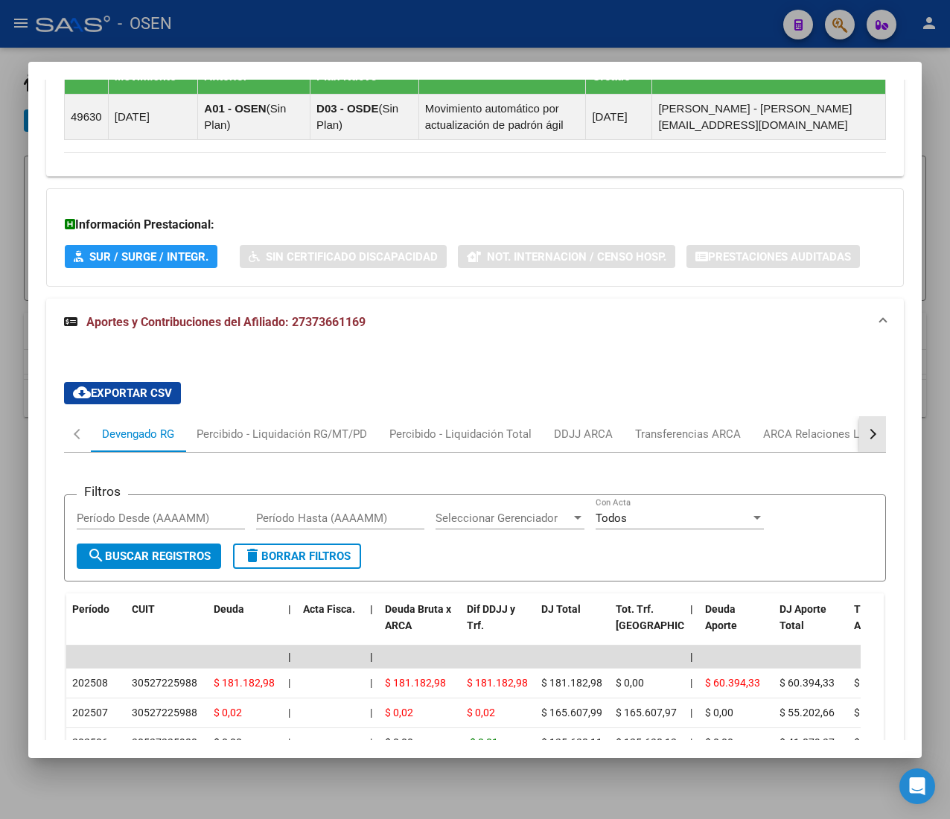
click at [866, 439] on div "button" at bounding box center [871, 434] width 10 height 10
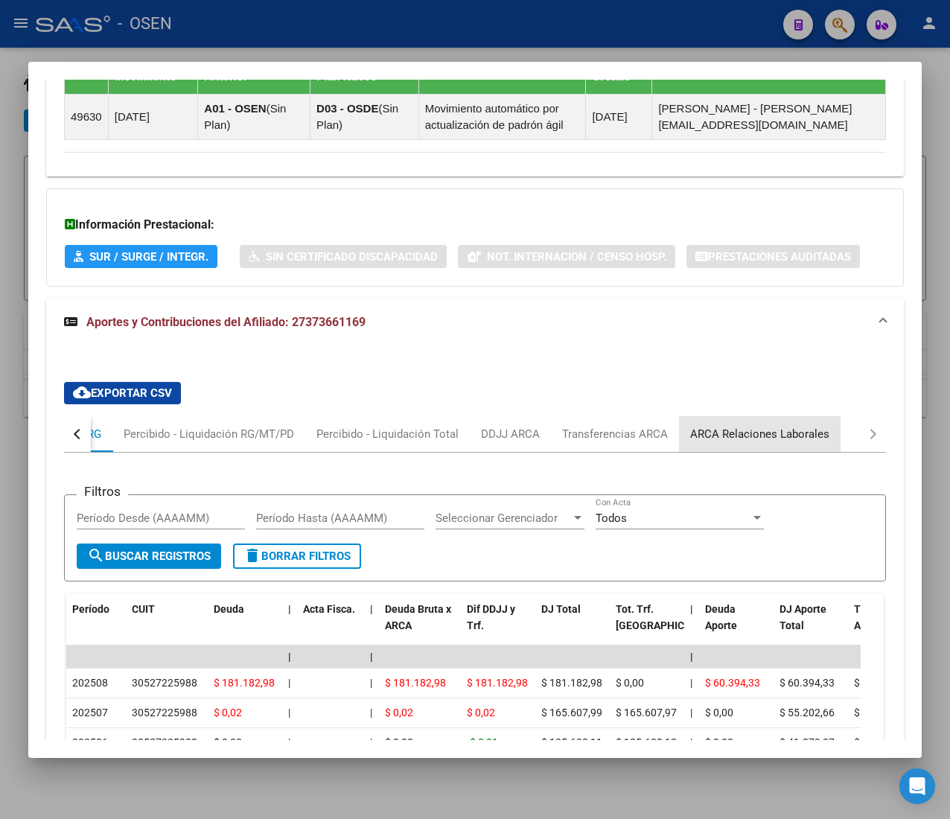
click at [777, 440] on div "ARCA Relaciones Laborales" at bounding box center [759, 434] width 139 height 16
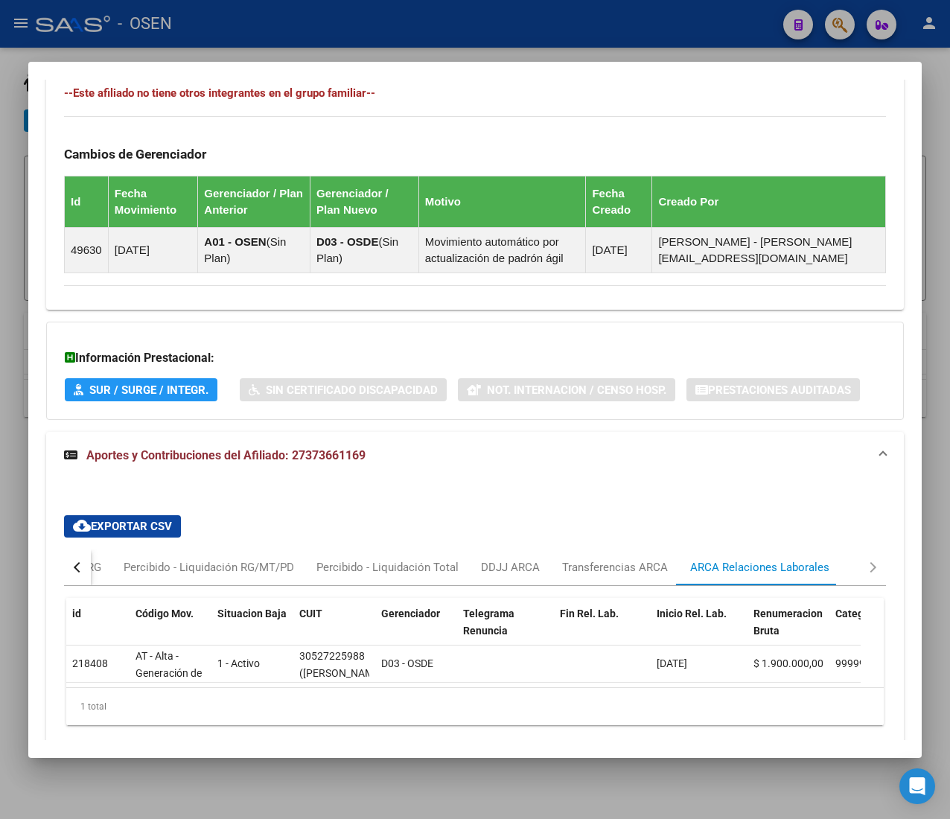
scroll to position [1050, 0]
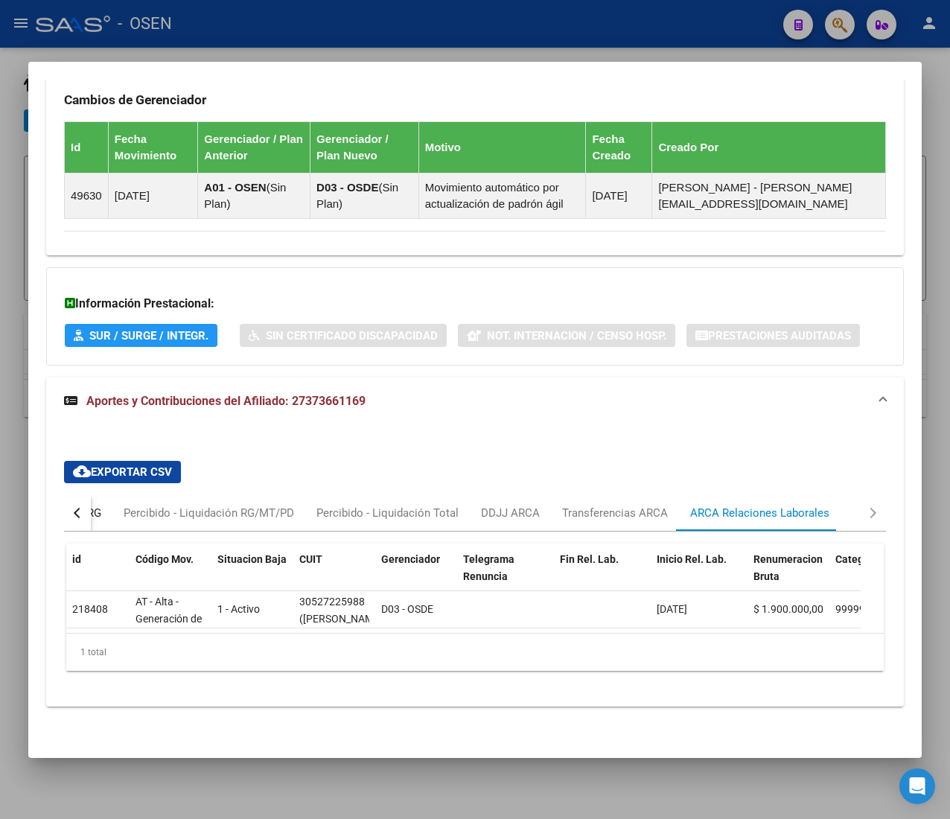
click at [102, 495] on div "Devengado RG" at bounding box center [65, 513] width 95 height 36
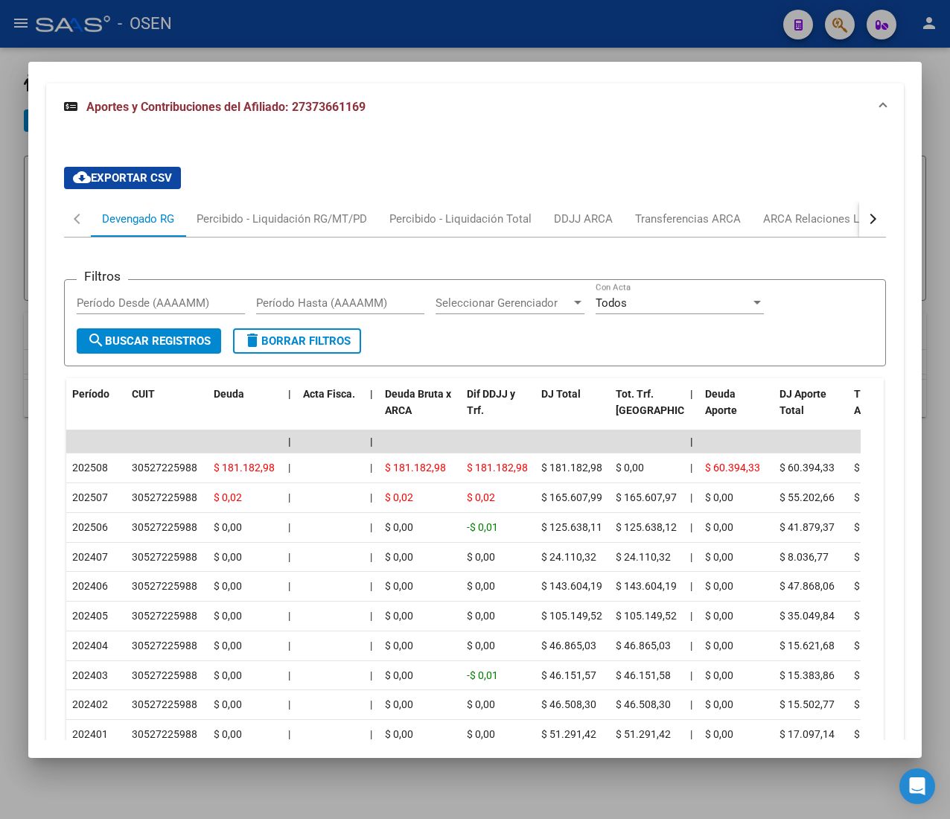
scroll to position [1347, 0]
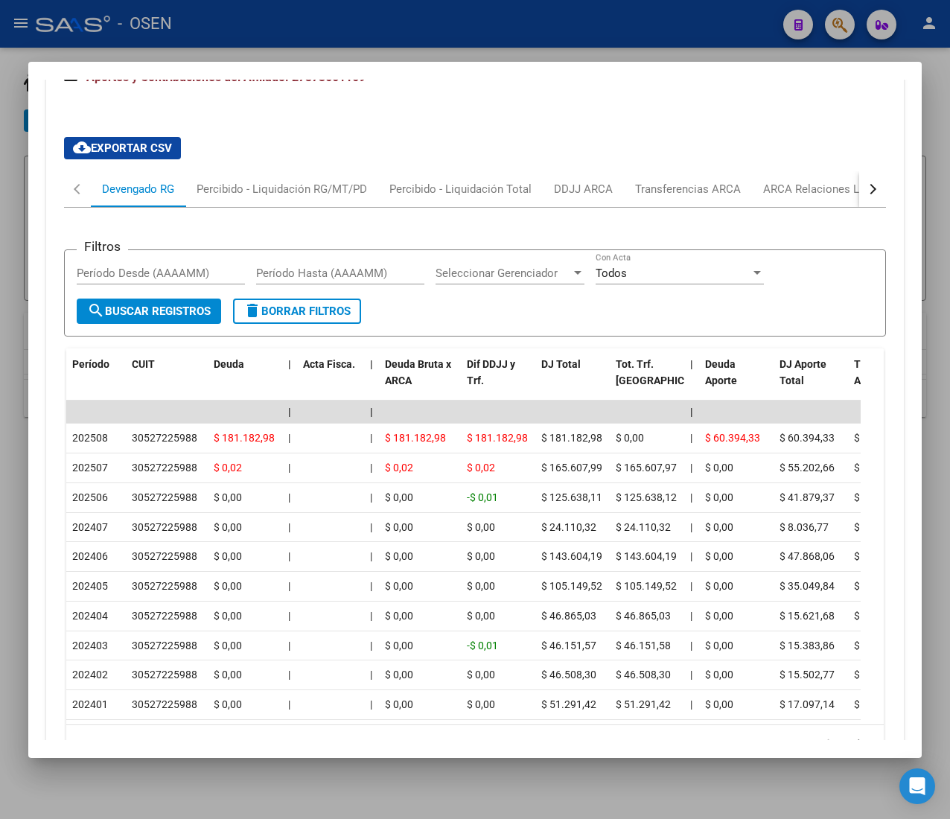
drag, startPoint x: 837, startPoint y: 197, endPoint x: 840, endPoint y: 207, distance: 10.8
click at [859, 197] on button "button" at bounding box center [872, 189] width 27 height 36
click at [734, 197] on div "ARCA Relaciones Laborales" at bounding box center [759, 189] width 139 height 16
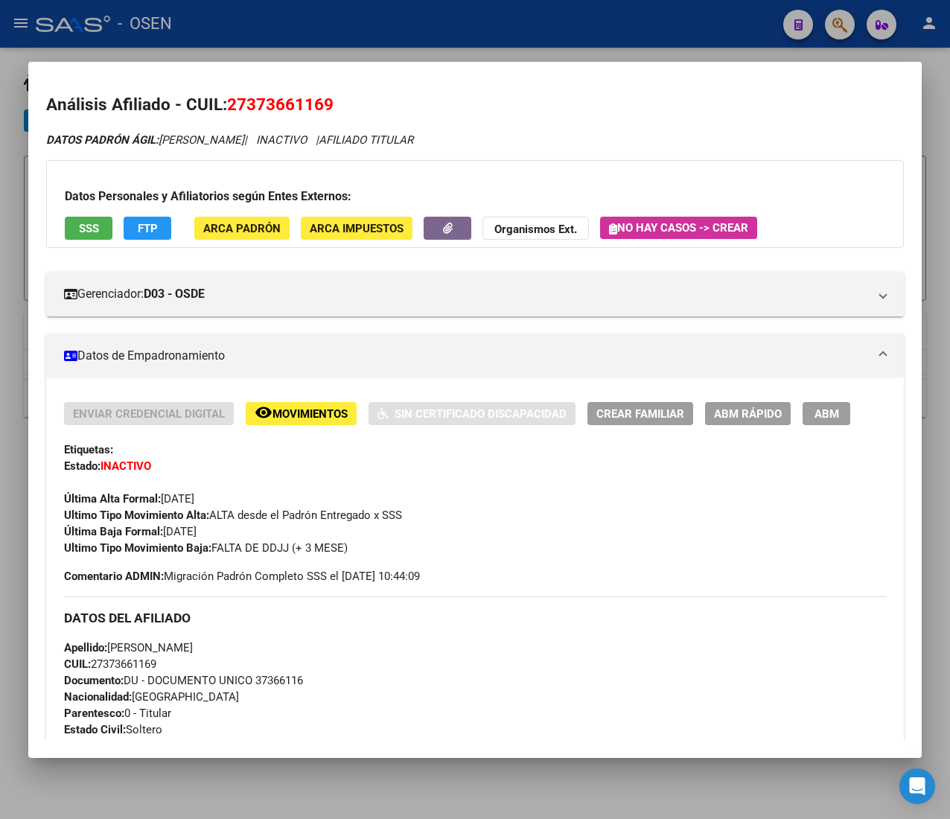
scroll to position [0, 0]
click at [490, 16] on div at bounding box center [475, 409] width 950 height 819
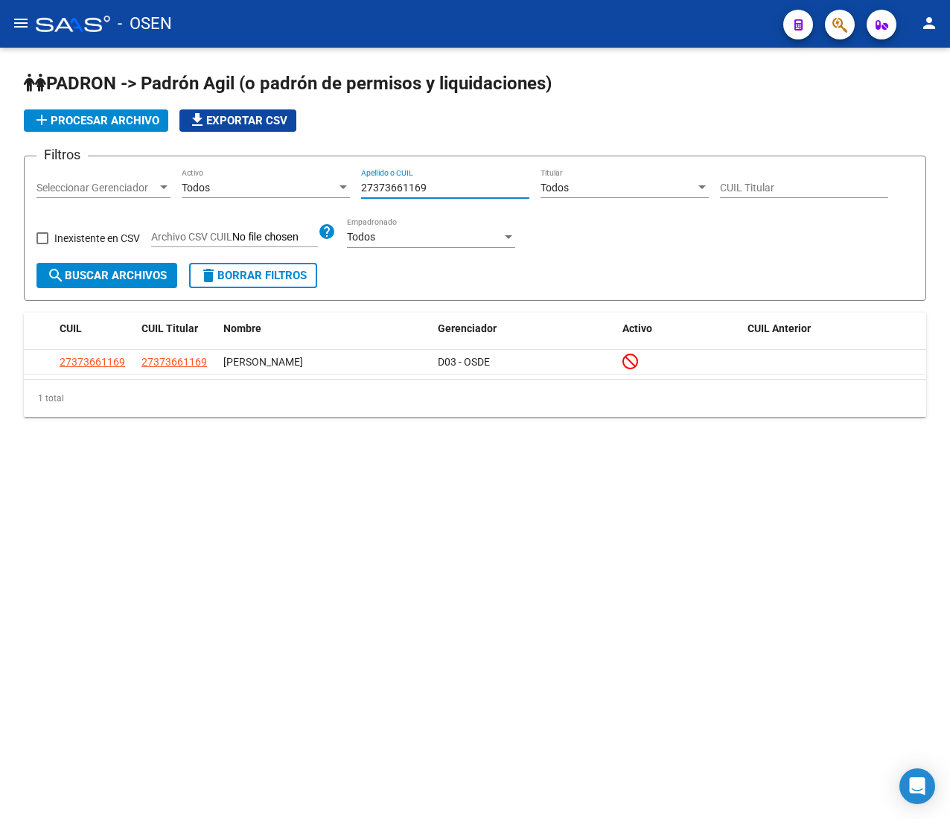
drag, startPoint x: 438, startPoint y: 190, endPoint x: 314, endPoint y: 185, distance: 124.4
click at [316, 186] on div "Filtros Seleccionar Gerenciador Seleccionar Gerenciador Todos Activo 2737366116…" at bounding box center [474, 215] width 877 height 95
paste input "0256693357"
type input "20256693357"
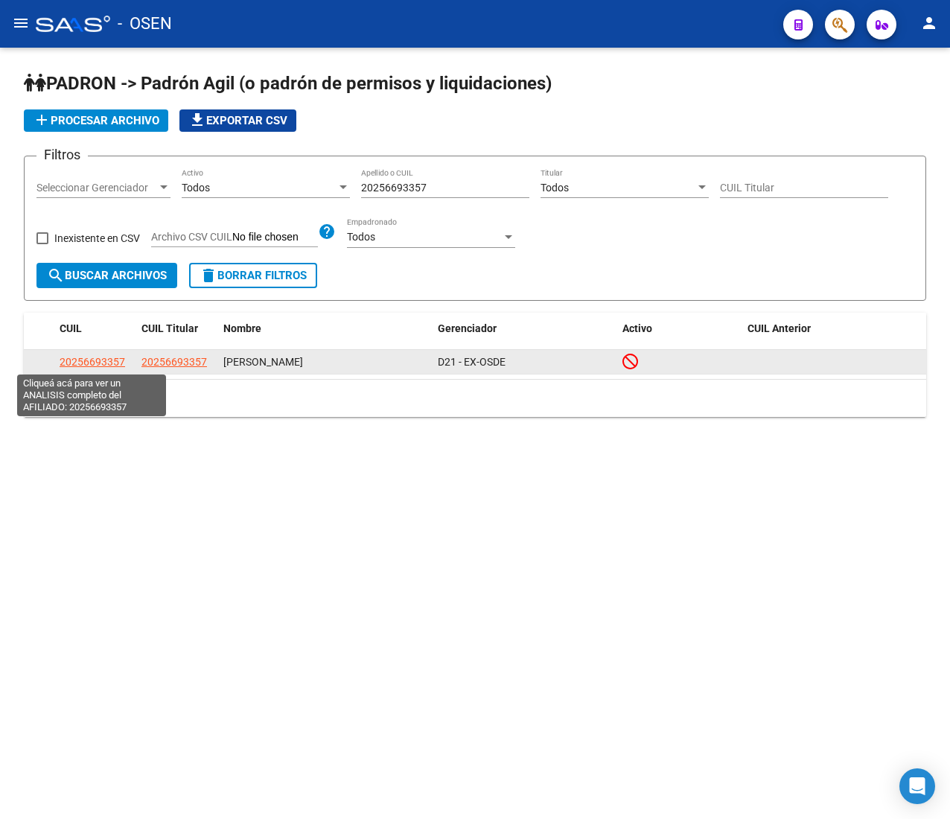
click at [74, 365] on span "20256693357" at bounding box center [93, 362] width 66 height 12
type textarea "20256693357"
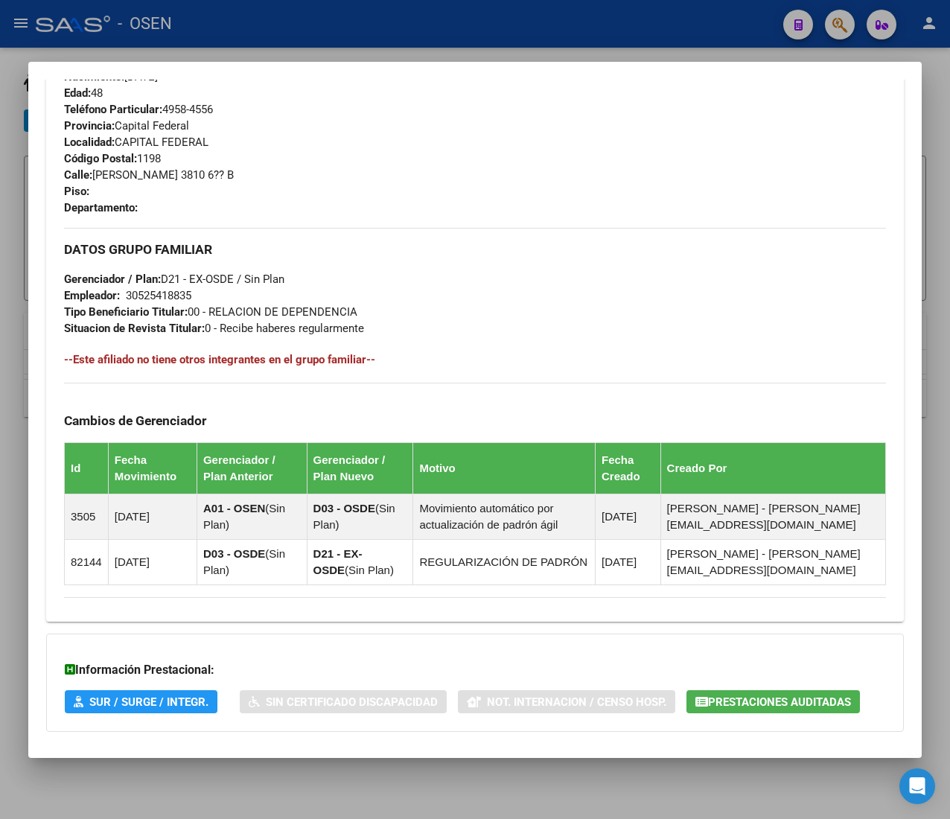
scroll to position [779, 0]
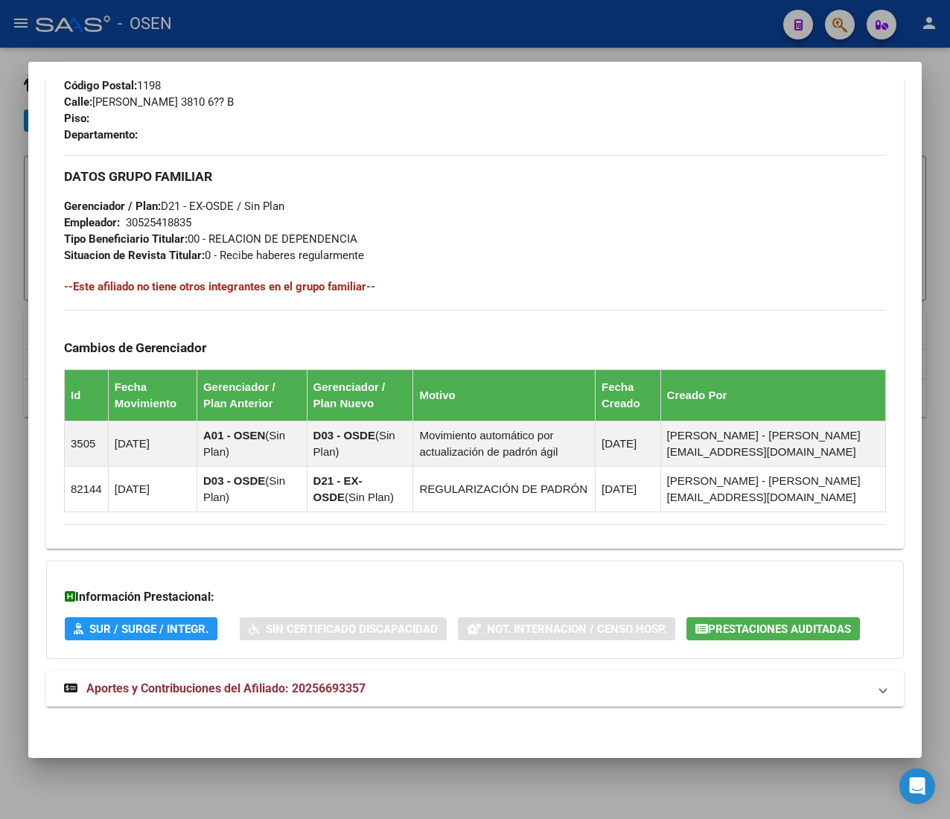
click at [476, 692] on mat-panel-title "Aportes y Contribuciones del Afiliado: 20256693357" at bounding box center [466, 689] width 804 height 18
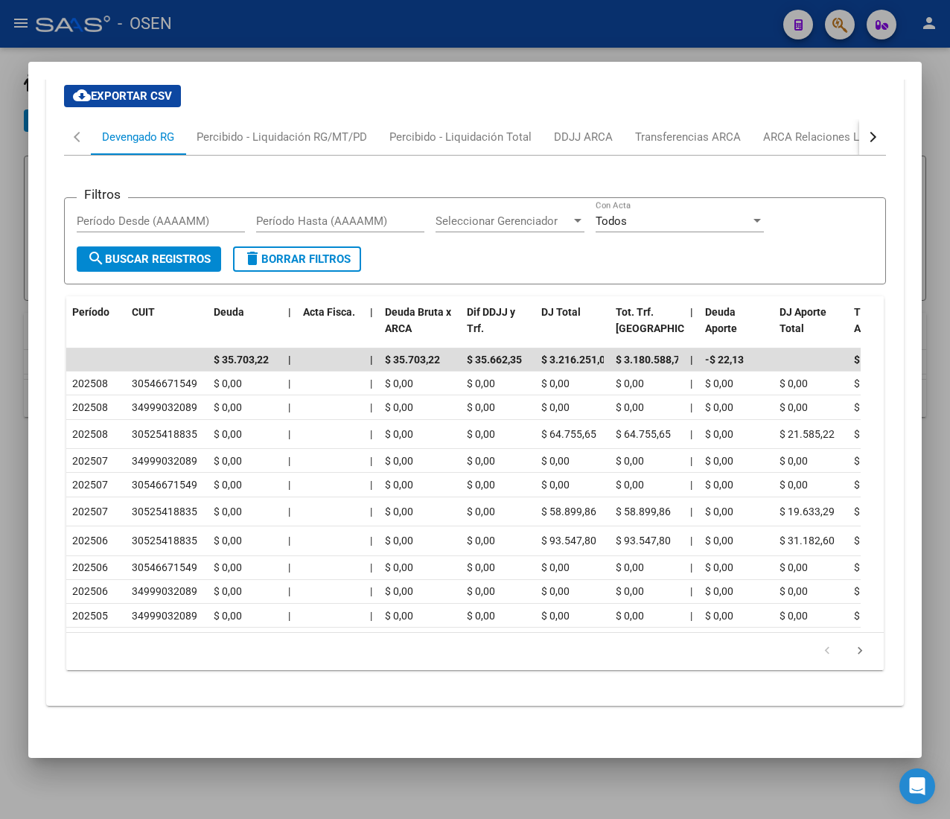
scroll to position [1446, 0]
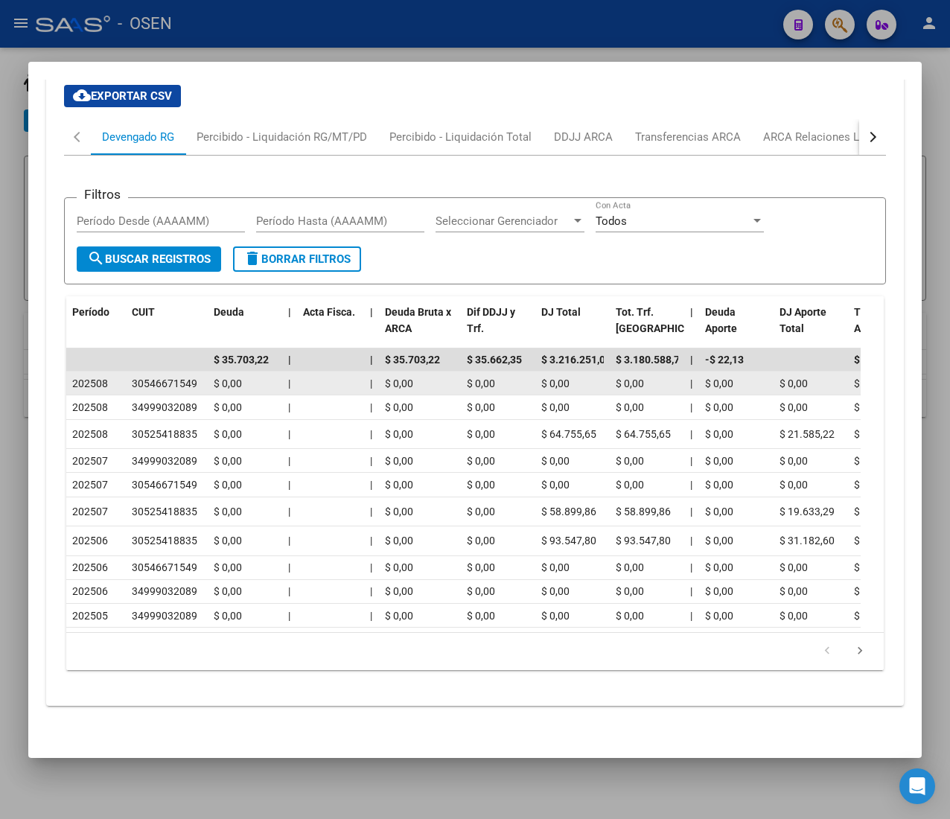
drag, startPoint x: 113, startPoint y: 387, endPoint x: 122, endPoint y: 387, distance: 8.9
click at [122, 387] on datatable-body-cell "202508" at bounding box center [96, 382] width 60 height 23
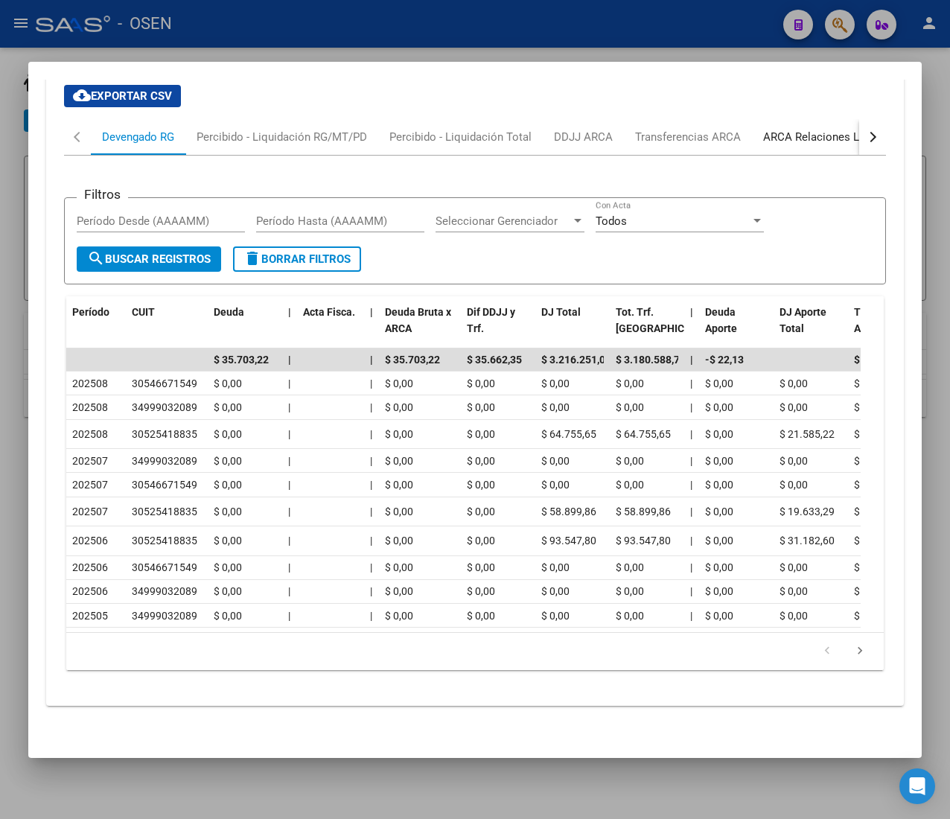
click at [786, 149] on div "ARCA Relaciones Laborales" at bounding box center [833, 137] width 162 height 36
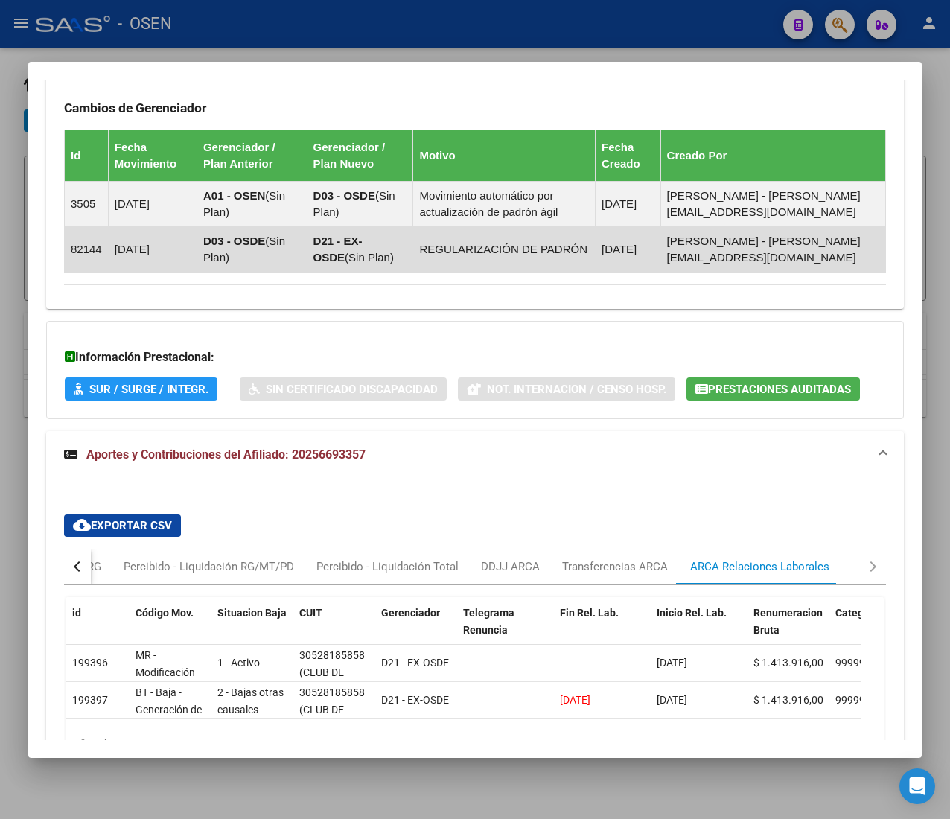
scroll to position [1091, 0]
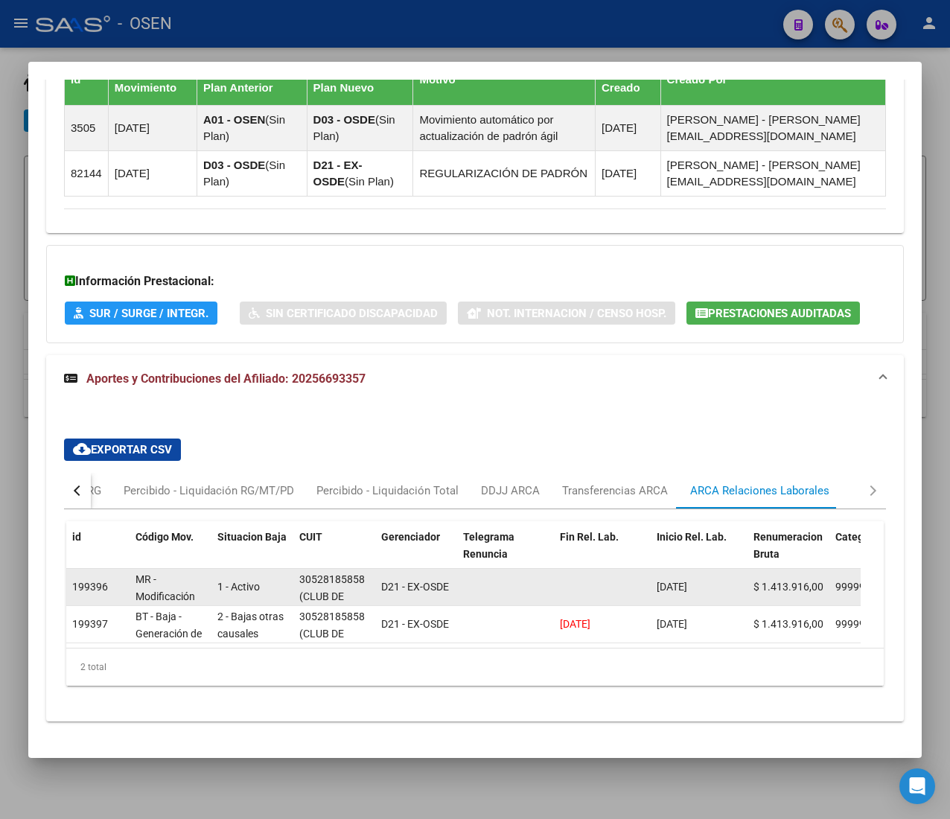
click at [334, 579] on div "30528185858" at bounding box center [332, 579] width 66 height 17
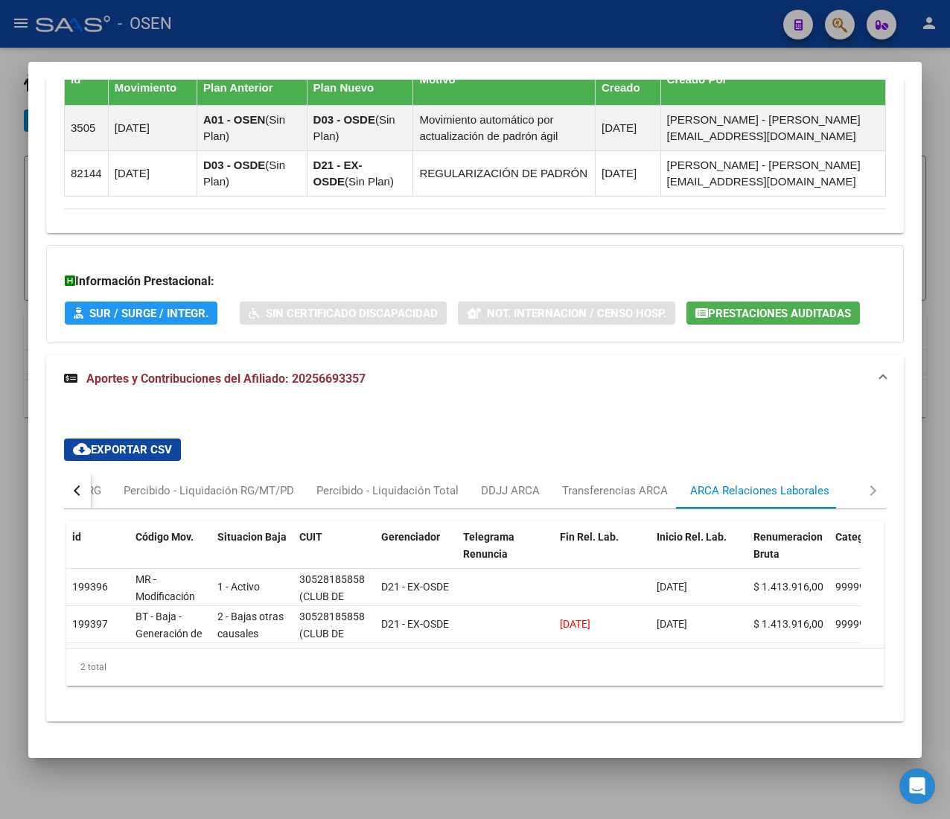
click at [86, 497] on button "button" at bounding box center [77, 491] width 27 height 36
click at [143, 497] on div "Devengado RG" at bounding box center [138, 490] width 72 height 16
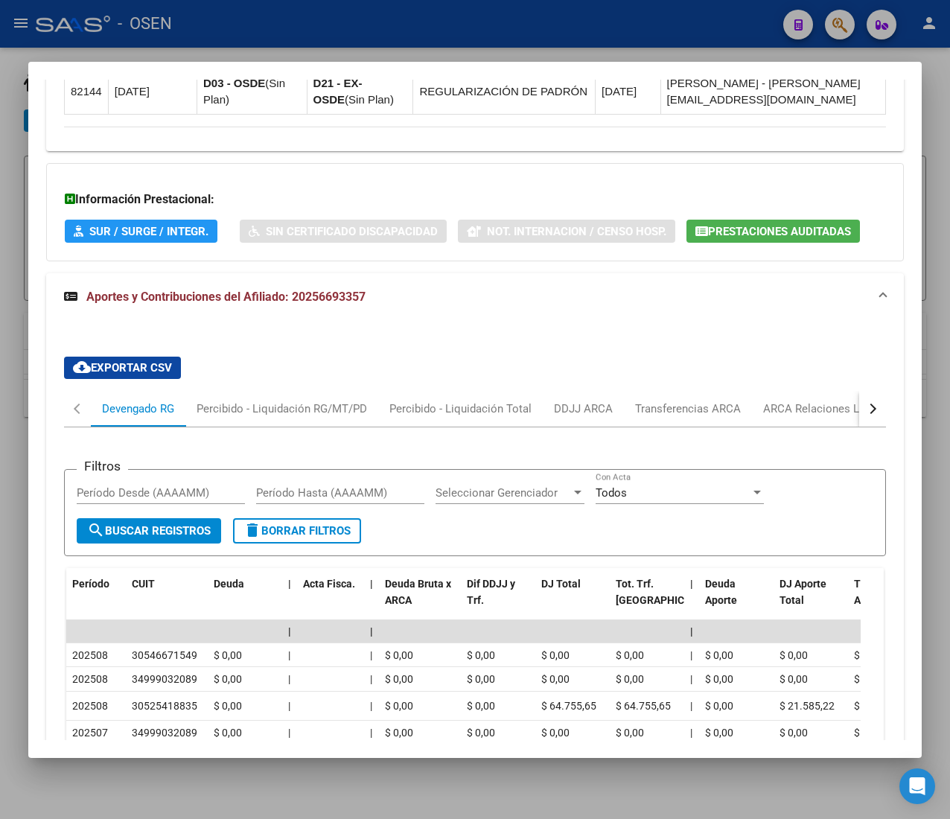
scroll to position [1240, 0]
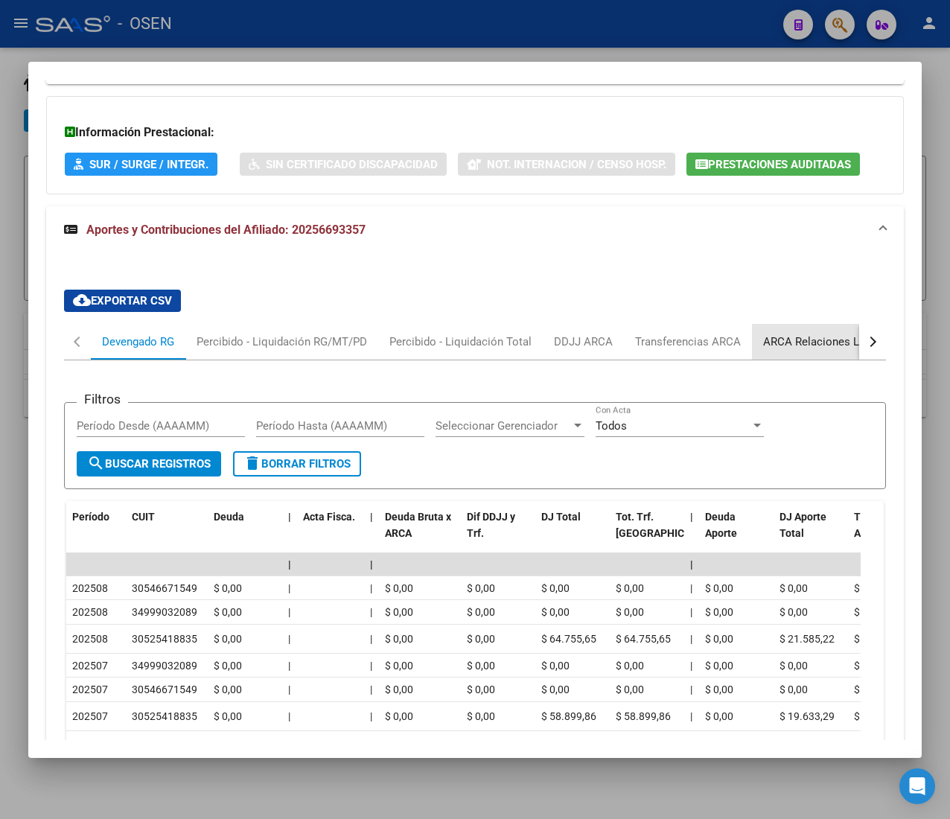
click at [797, 359] on div "ARCA Relaciones Laborales" at bounding box center [833, 342] width 162 height 36
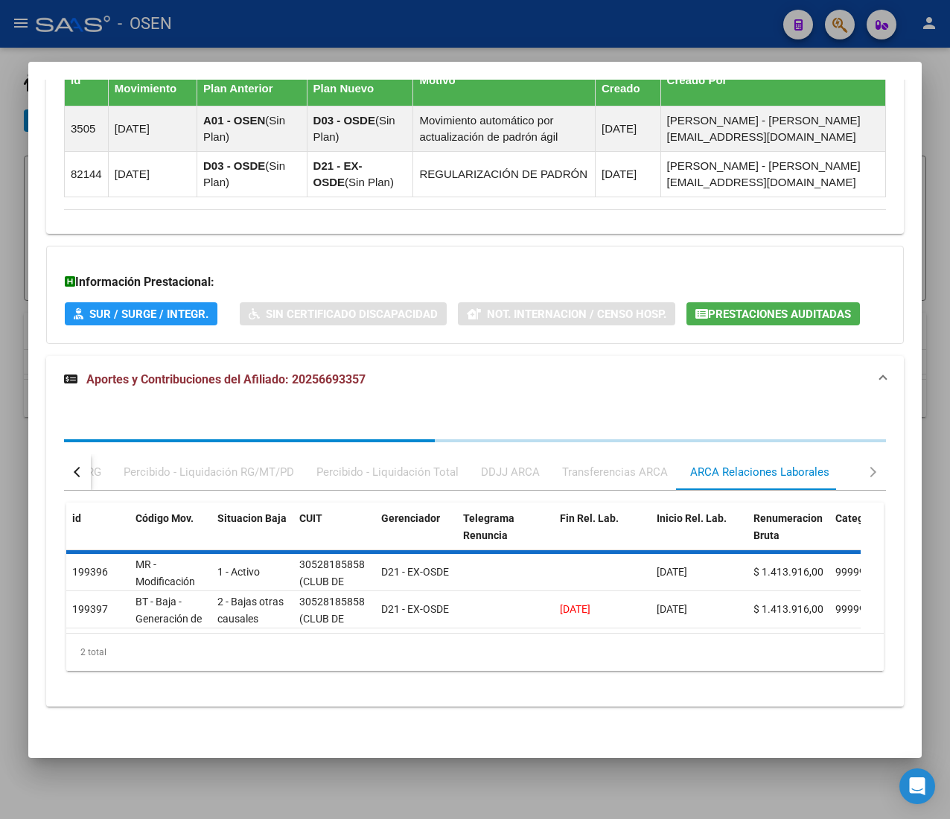
scroll to position [1133, 0]
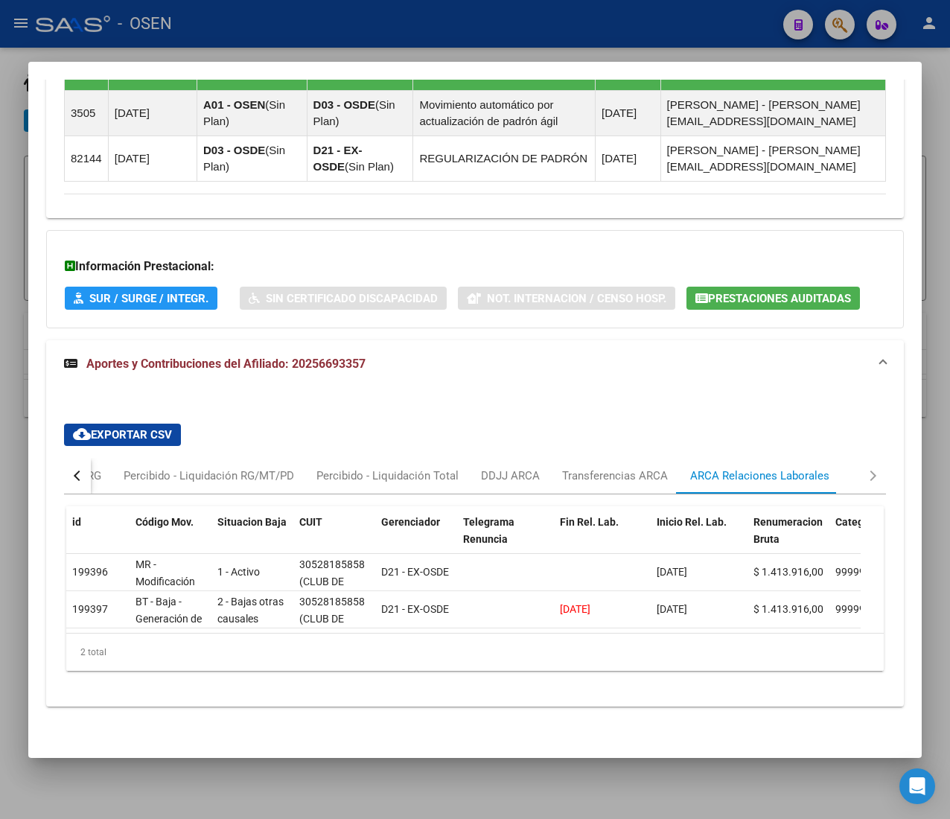
click at [75, 470] on div "button" at bounding box center [79, 475] width 10 height 10
drag, startPoint x: 127, startPoint y: 451, endPoint x: 192, endPoint y: 451, distance: 65.5
click at [128, 467] on div "Devengado RG" at bounding box center [138, 475] width 72 height 16
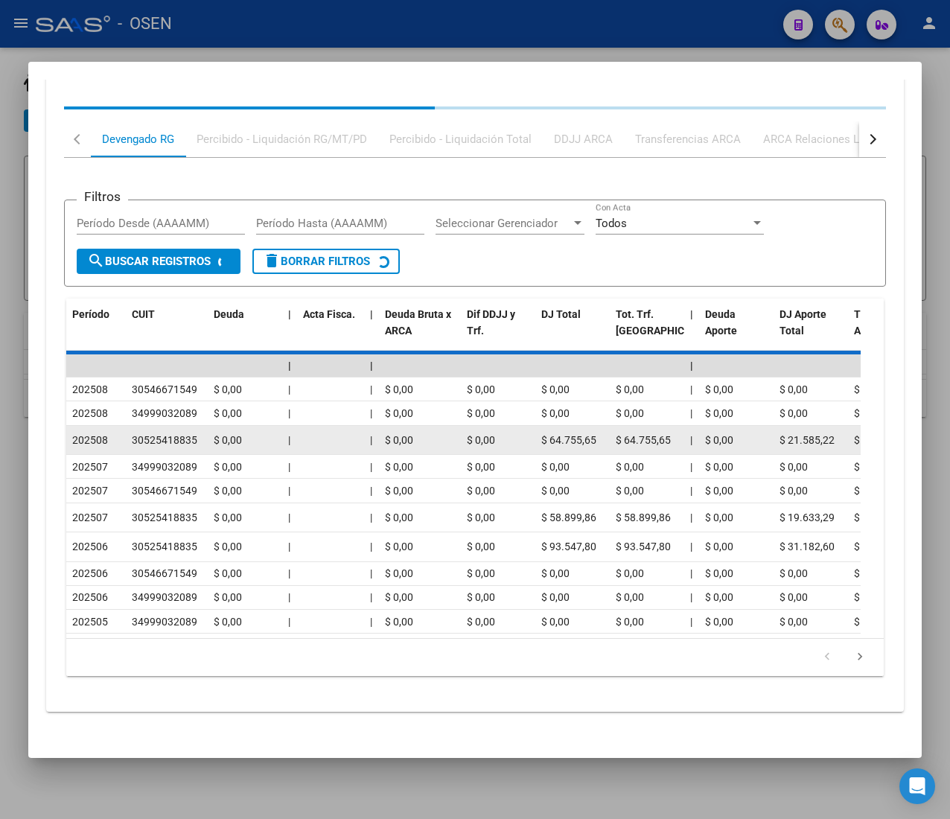
scroll to position [1431, 0]
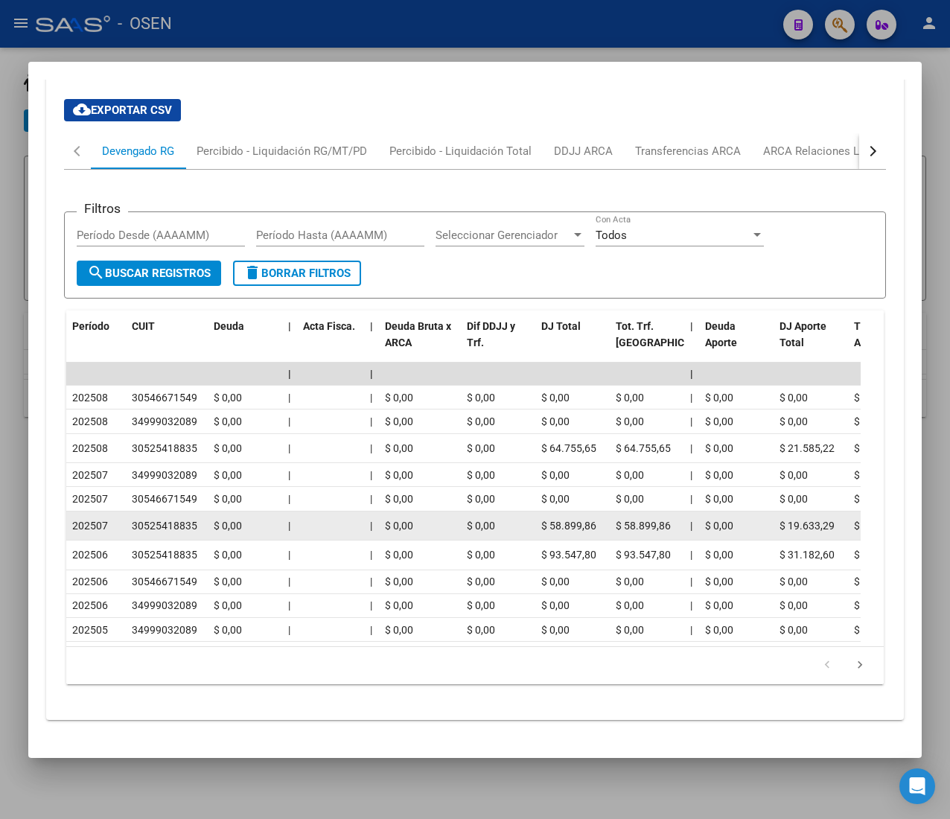
drag, startPoint x: 549, startPoint y: 526, endPoint x: 593, endPoint y: 520, distance: 45.1
click at [593, 520] on div "$ 58.899,86" at bounding box center [572, 525] width 63 height 17
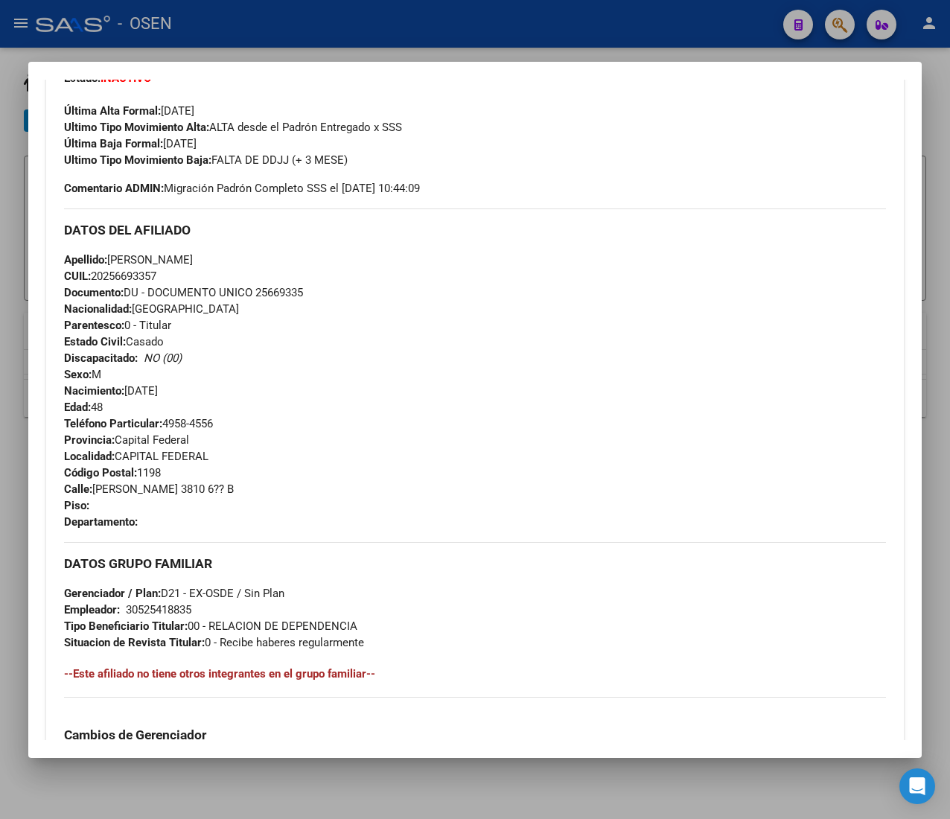
scroll to position [0, 0]
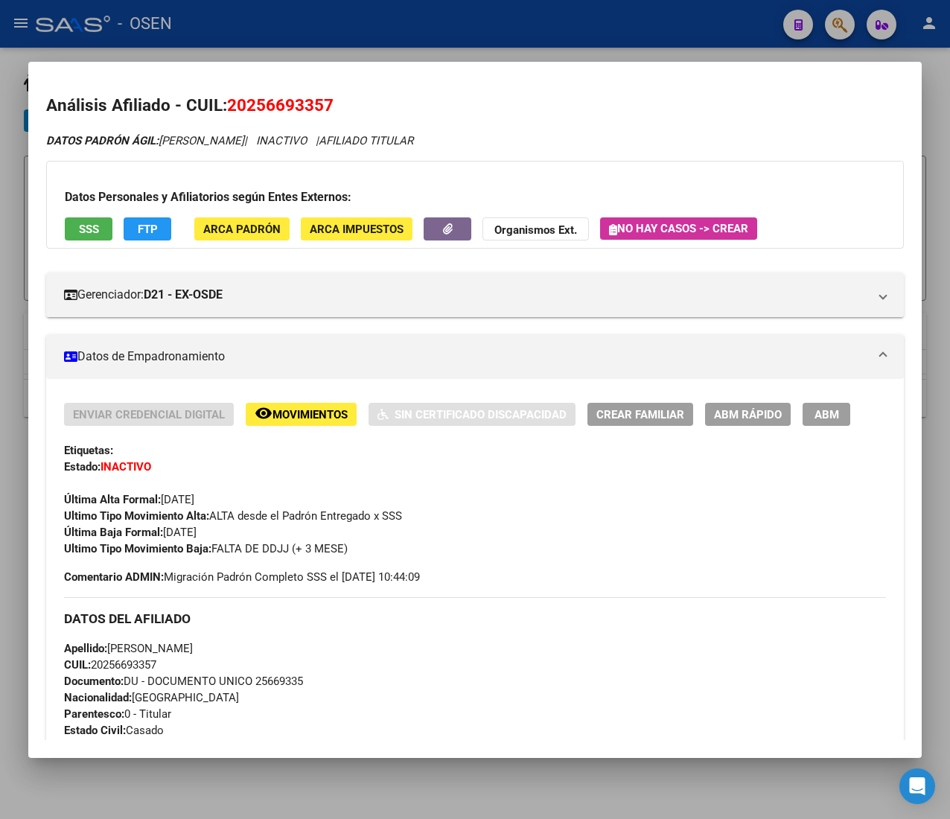
click at [757, 403] on button "ABM Rápido" at bounding box center [748, 414] width 86 height 23
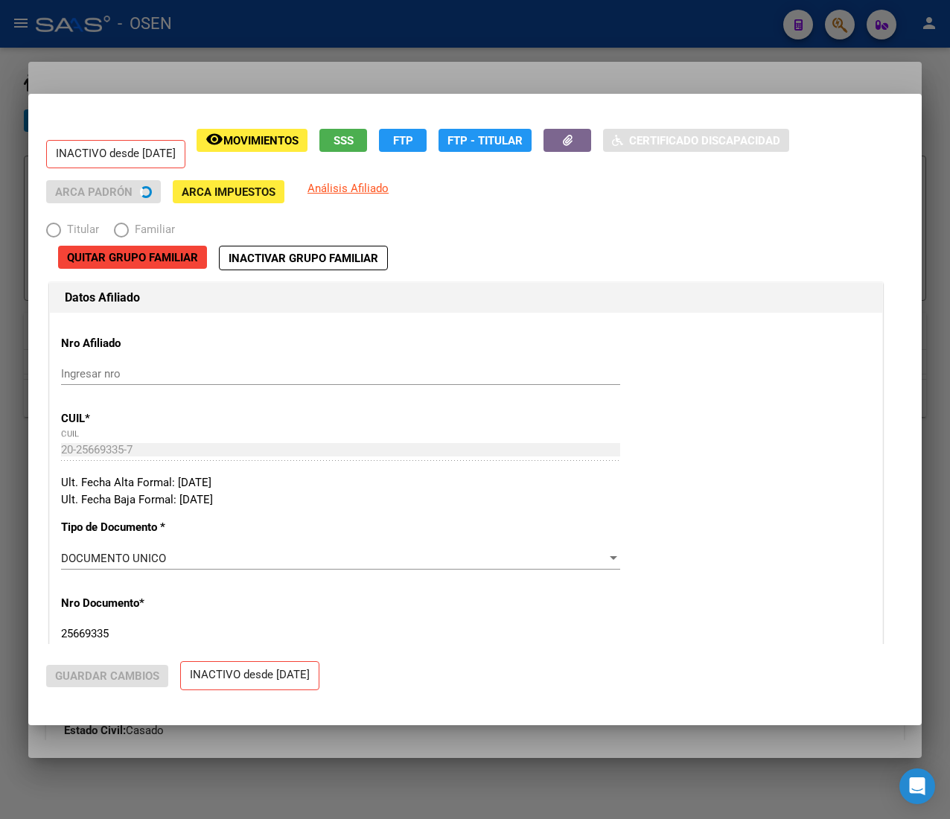
radio input "true"
type input "30-52541883-5"
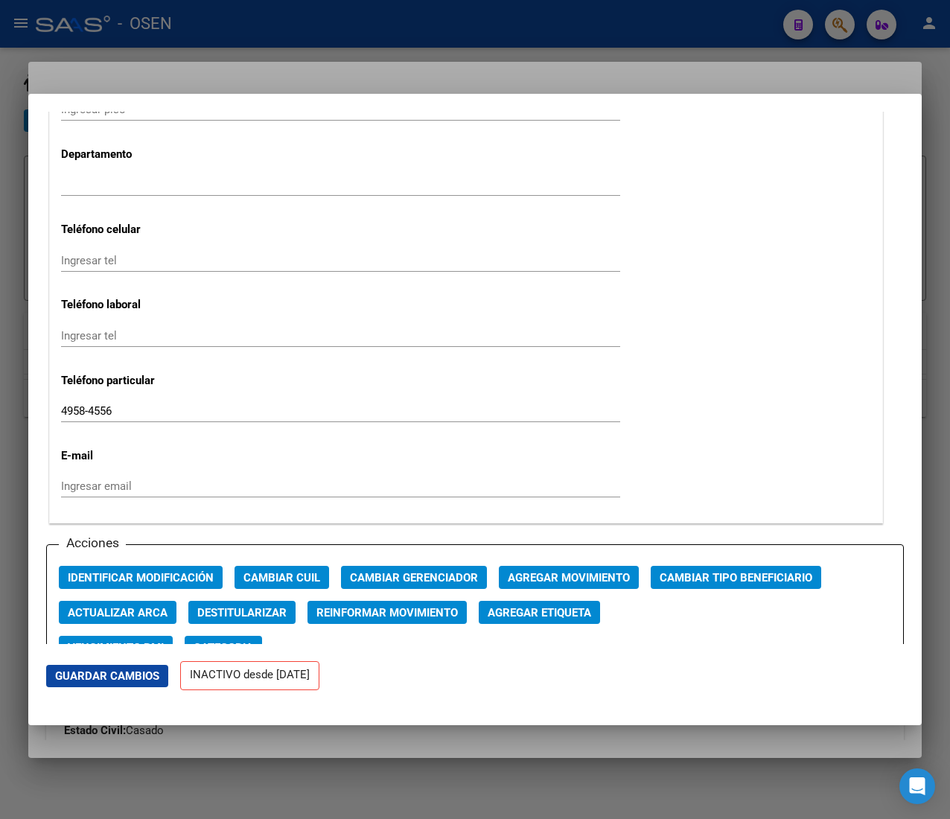
scroll to position [1787, 0]
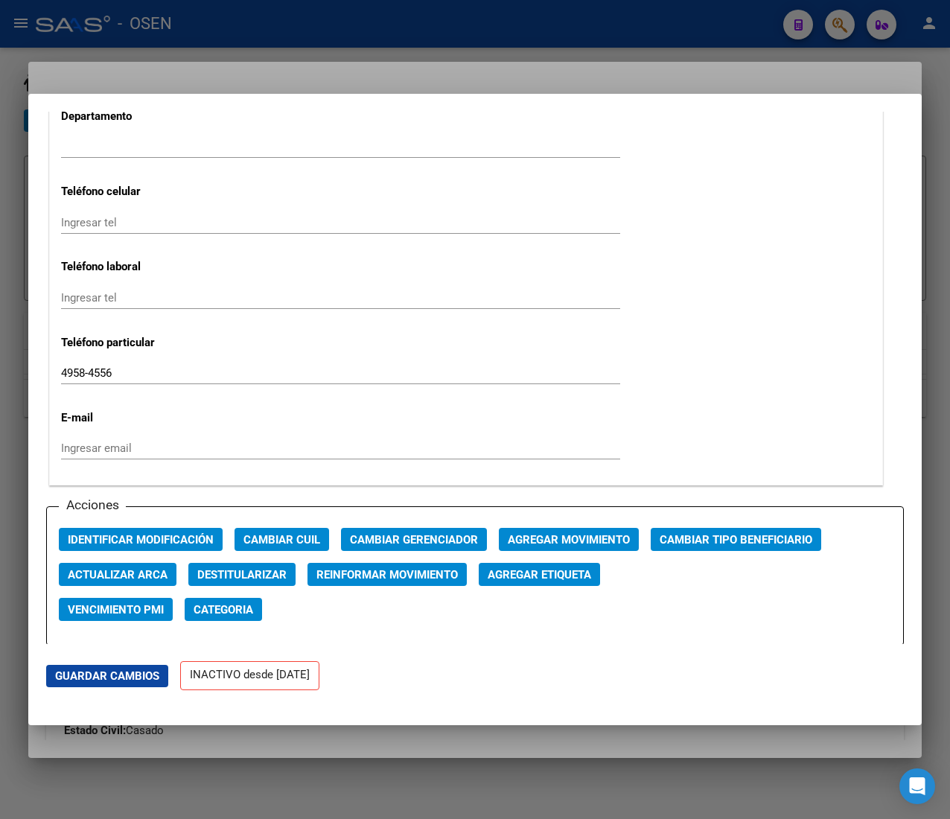
click at [596, 533] on span "Agregar Movimiento" at bounding box center [569, 539] width 122 height 13
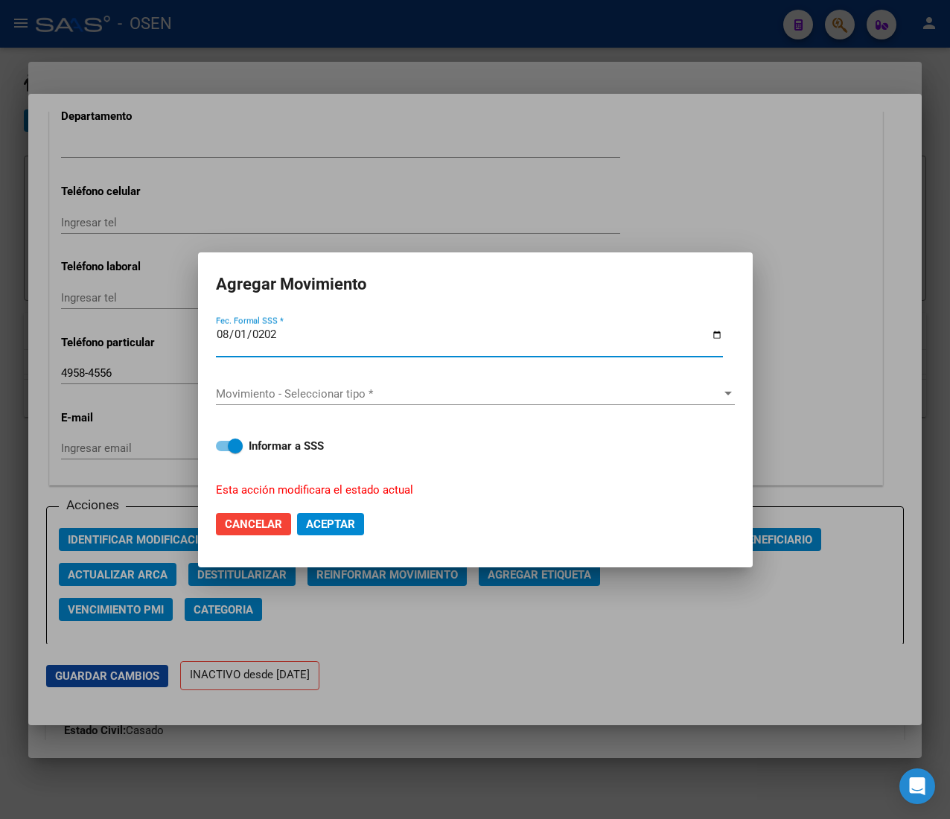
type input "[DATE]"
click at [370, 387] on span "Movimiento - Seleccionar tipo *" at bounding box center [468, 393] width 505 height 13
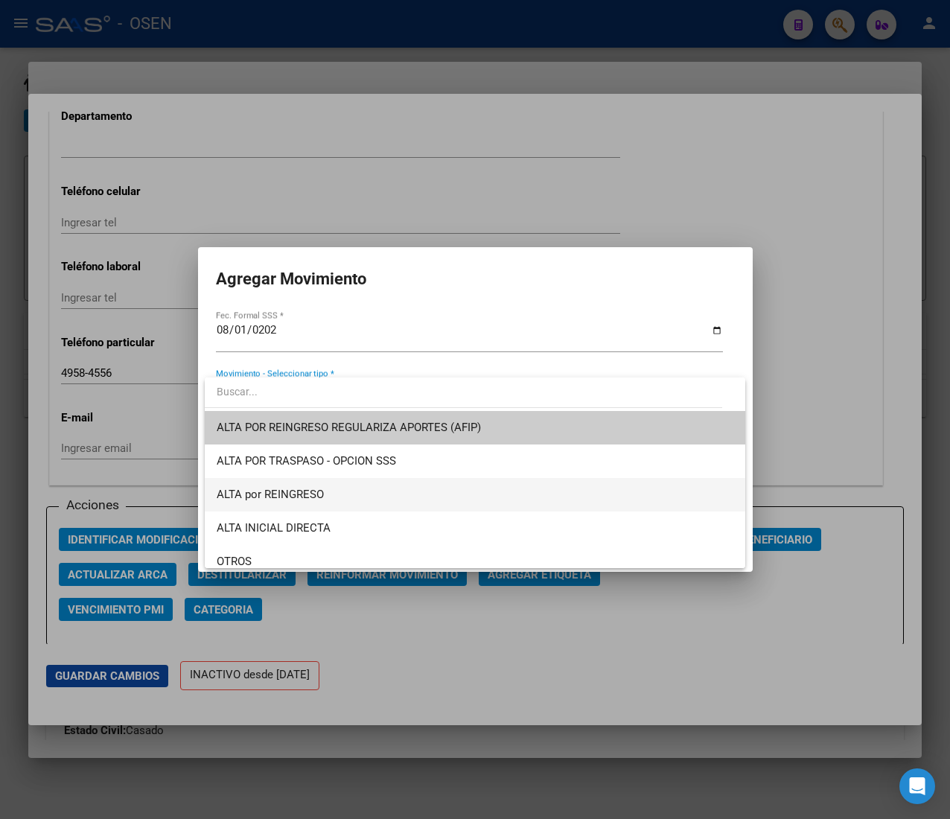
click at [355, 505] on span "ALTA por REINGRESO" at bounding box center [475, 494] width 517 height 33
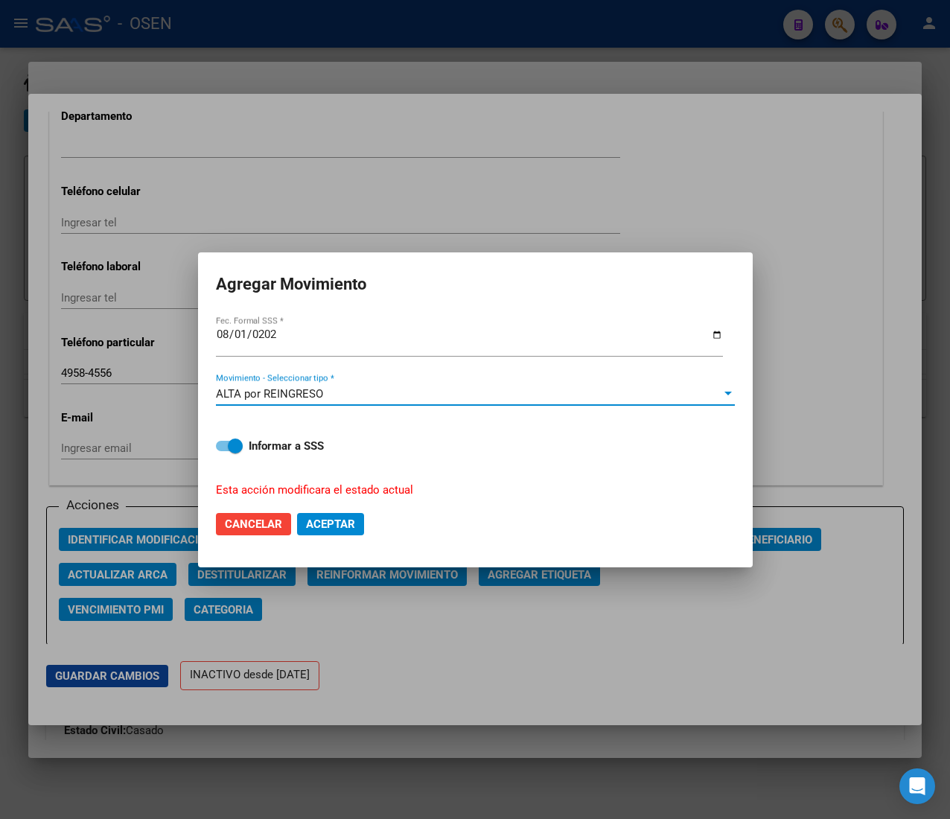
click at [337, 521] on span "Aceptar" at bounding box center [330, 523] width 49 height 13
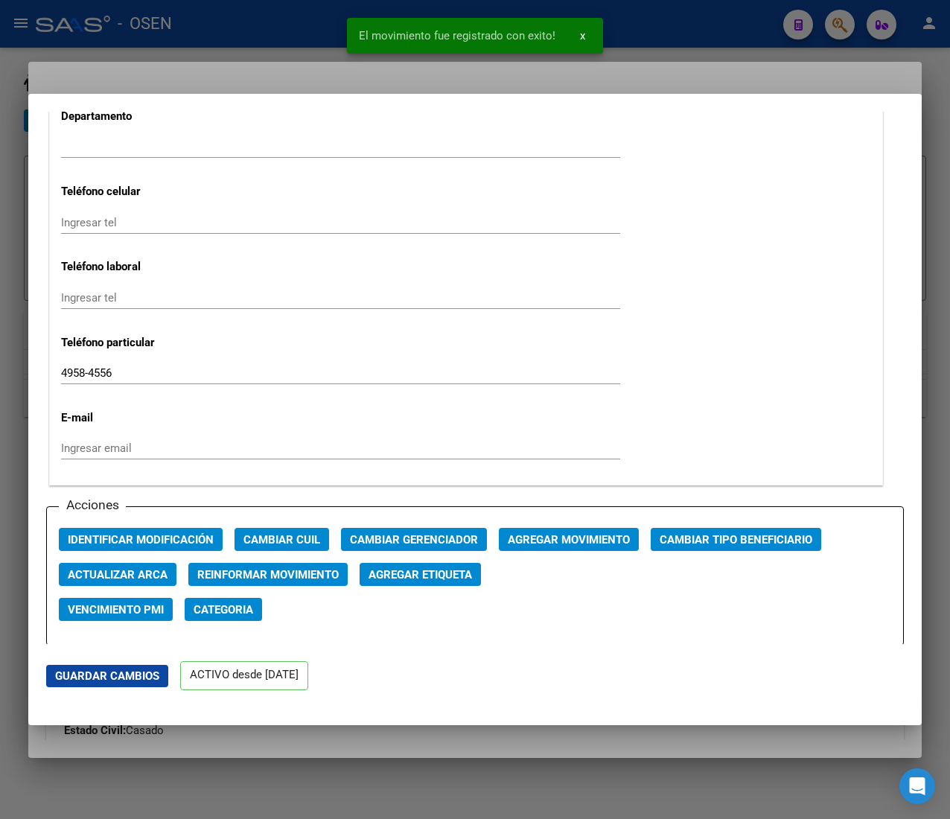
click at [331, 44] on div "El movimiento fue registrado con exito! x" at bounding box center [475, 35] width 292 height 71
click at [308, 29] on div at bounding box center [475, 409] width 950 height 819
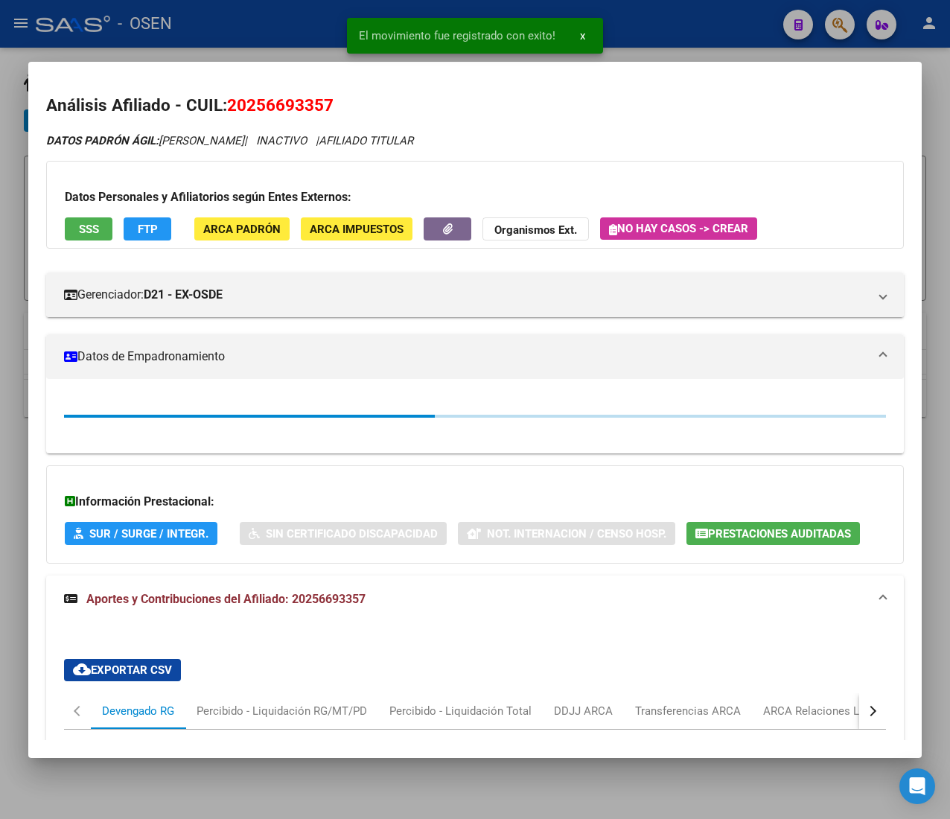
click at [314, 43] on div at bounding box center [475, 409] width 950 height 819
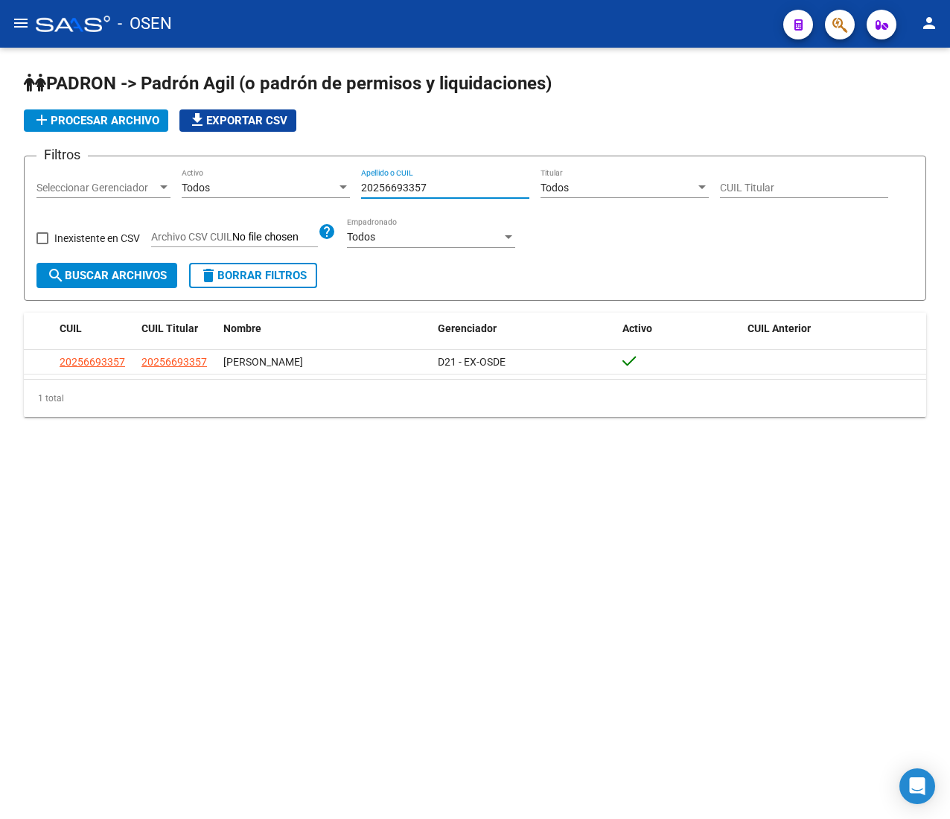
drag, startPoint x: 451, startPoint y: 181, endPoint x: 293, endPoint y: 184, distance: 157.8
click at [293, 184] on div "Filtros Seleccionar Gerenciador Seleccionar Gerenciador Todos Activo 2025669335…" at bounding box center [474, 215] width 877 height 95
paste input "73431579"
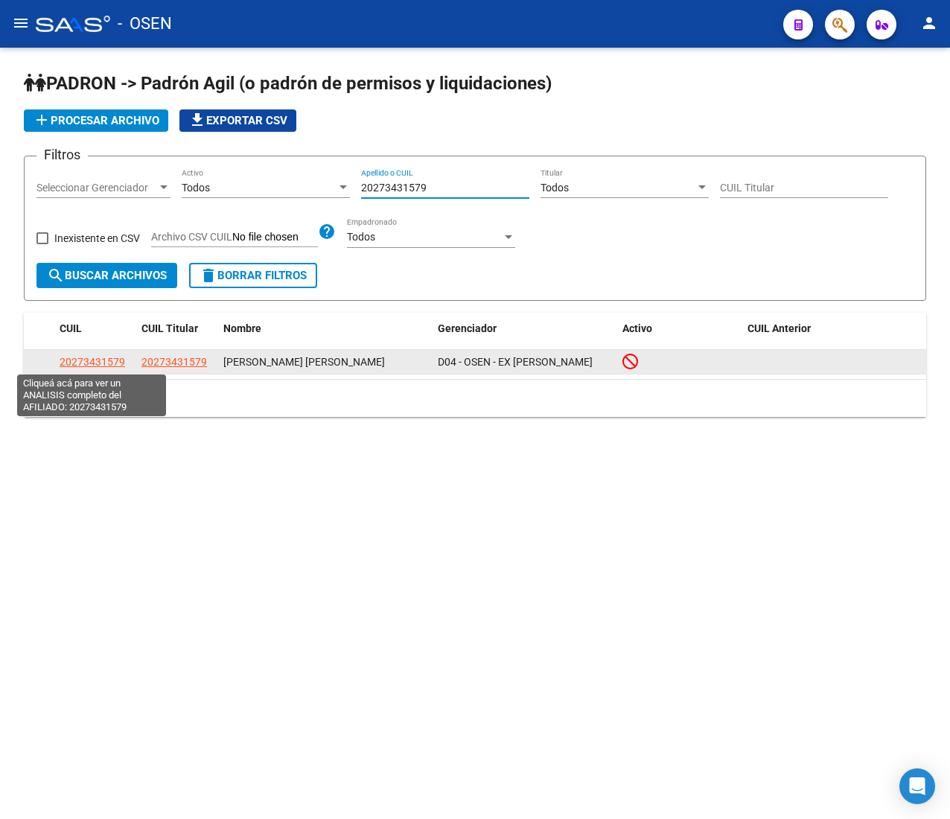
type input "20273431579"
click at [72, 359] on span "20273431579" at bounding box center [93, 362] width 66 height 12
type textarea "20273431579"
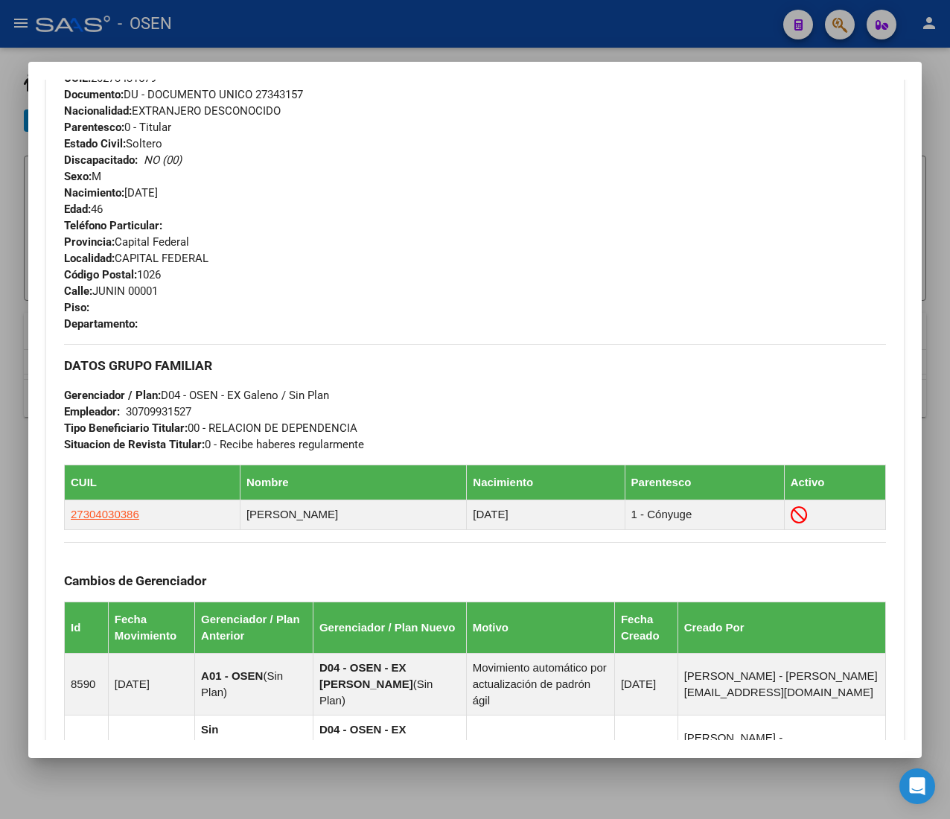
scroll to position [807, 0]
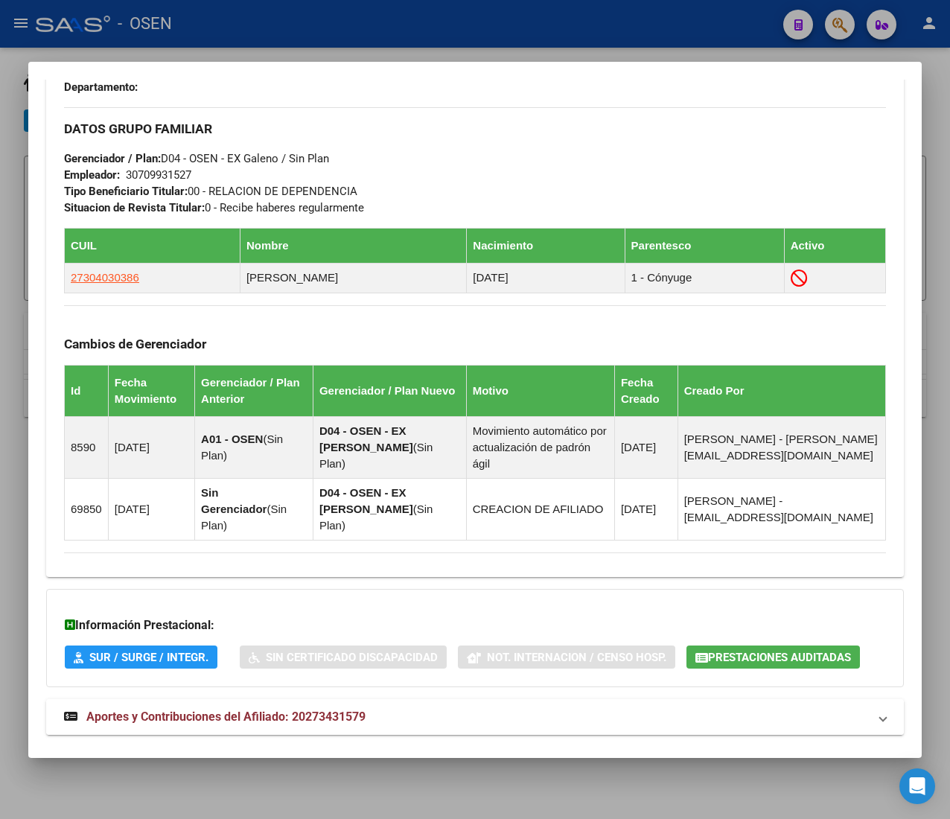
click at [406, 708] on mat-panel-title "Aportes y Contribuciones del Afiliado: 20273431579" at bounding box center [466, 717] width 804 height 18
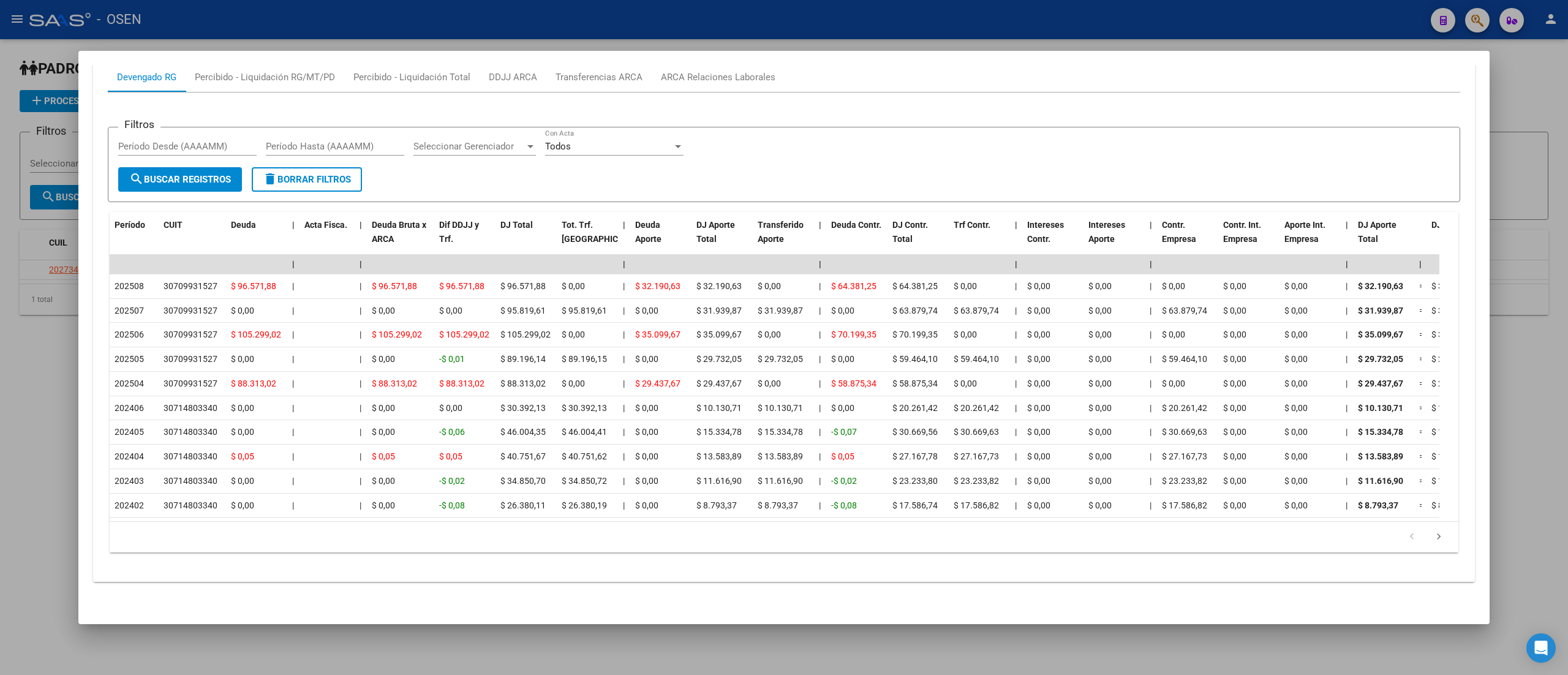
scroll to position [1119, 0]
